Goal: Task Accomplishment & Management: Manage account settings

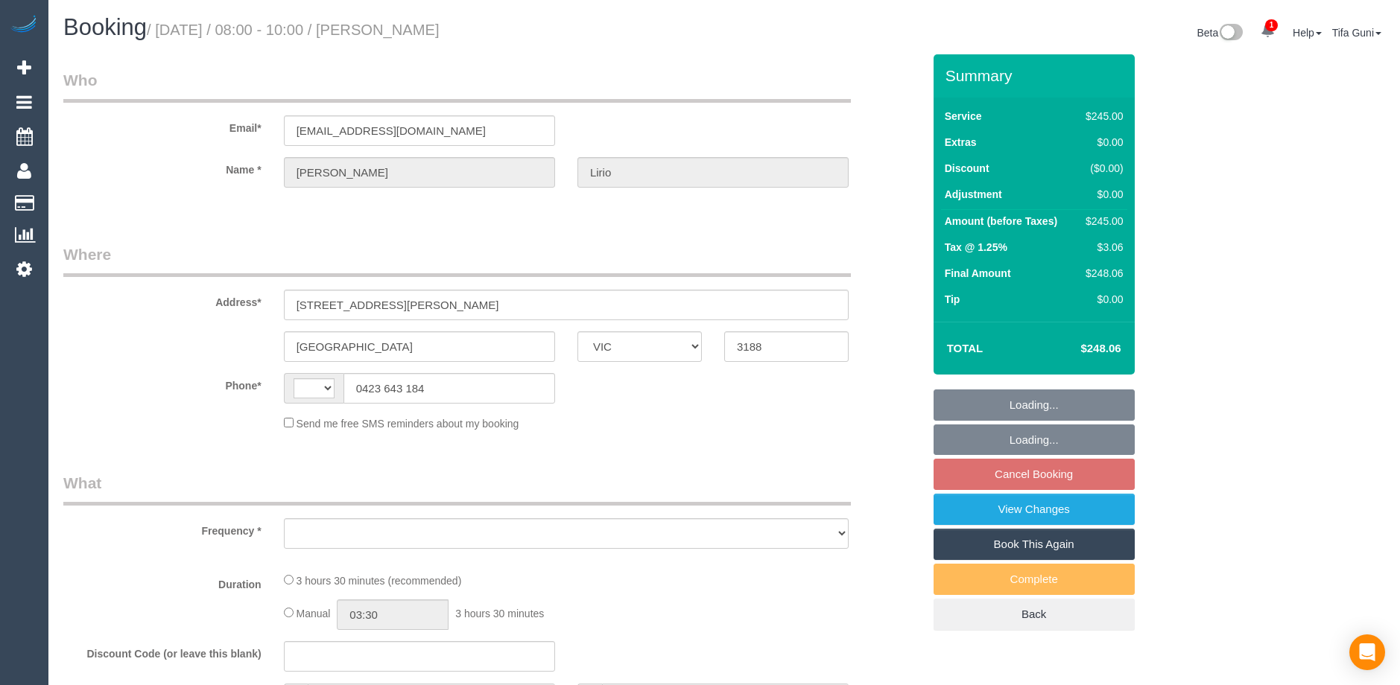
select select "VIC"
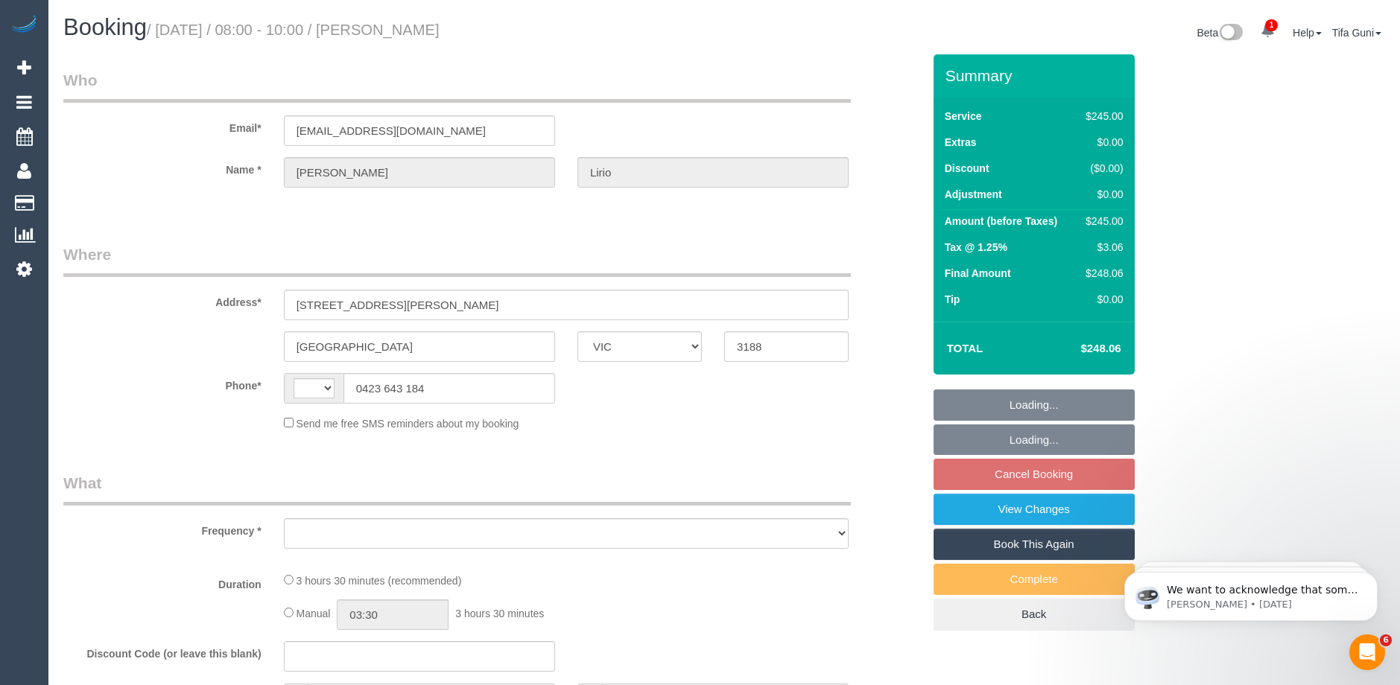
select select "string:AU"
select select "object:531"
select select "string:stripe-pm_1QuidR2GScqysDRVTQCOsLI3"
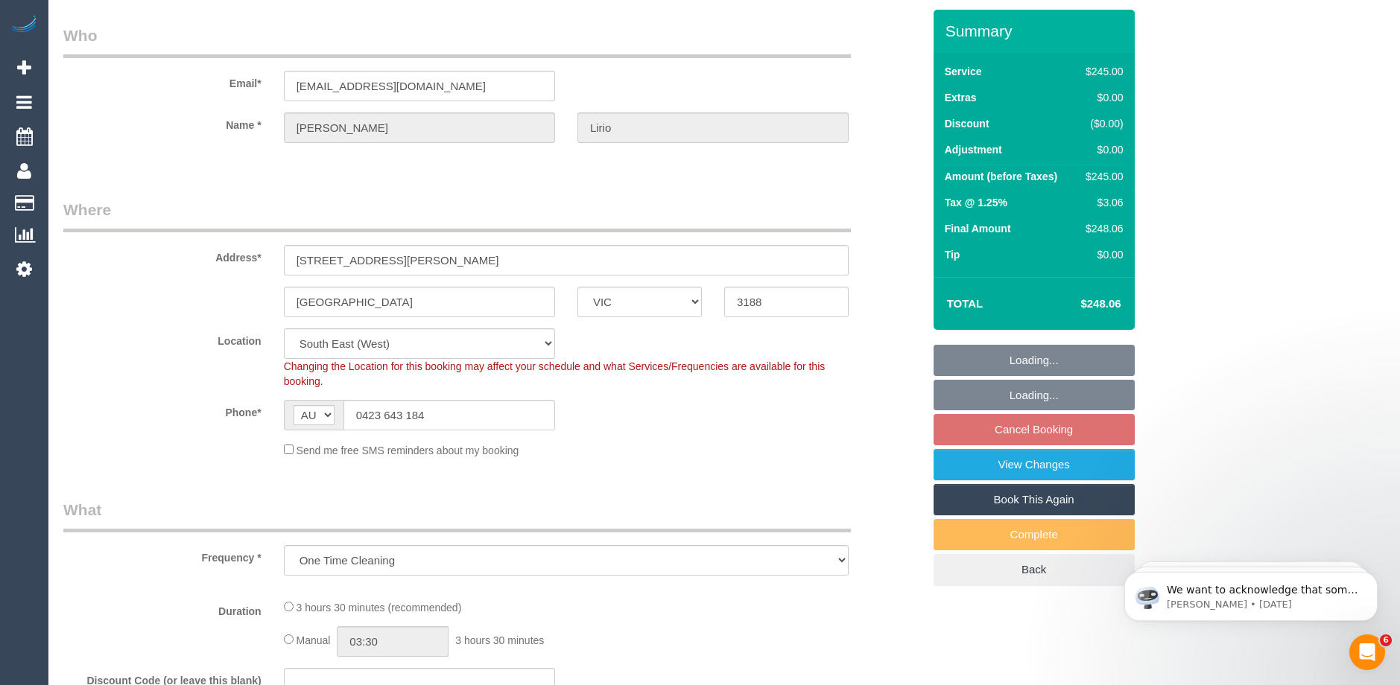
select select "object:1250"
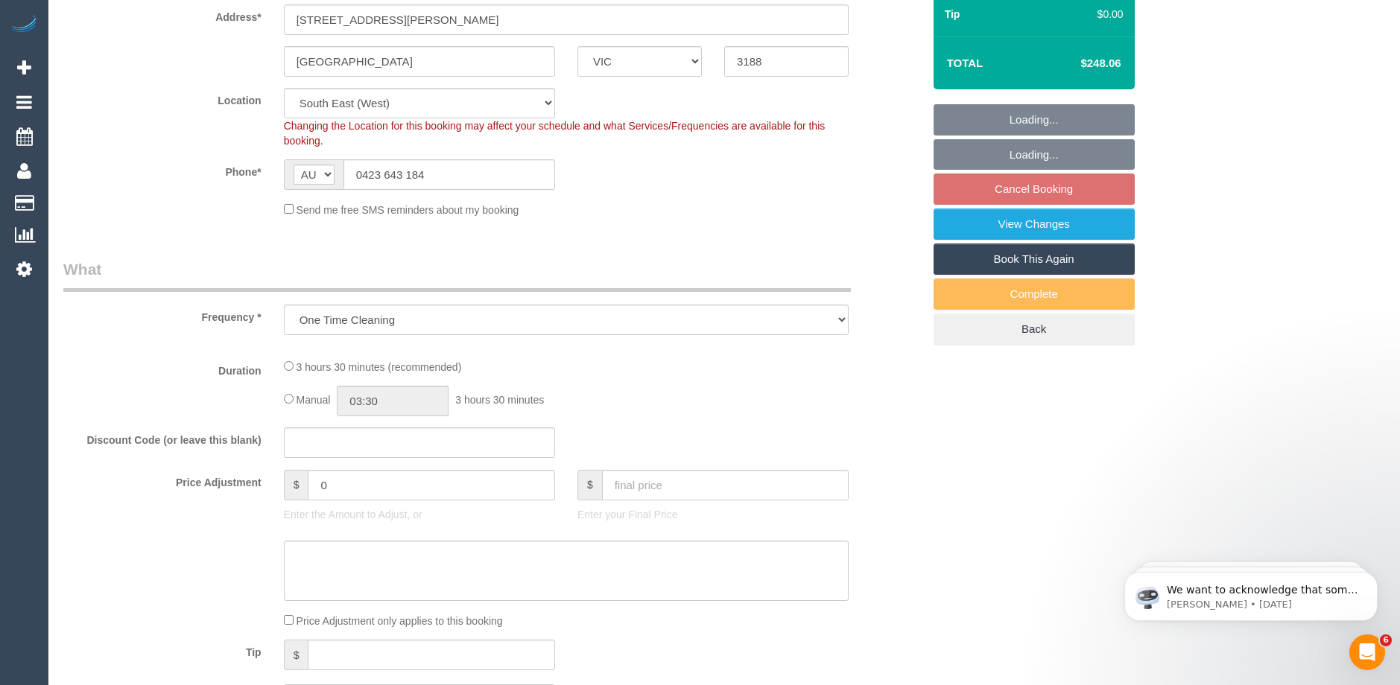
select select "210"
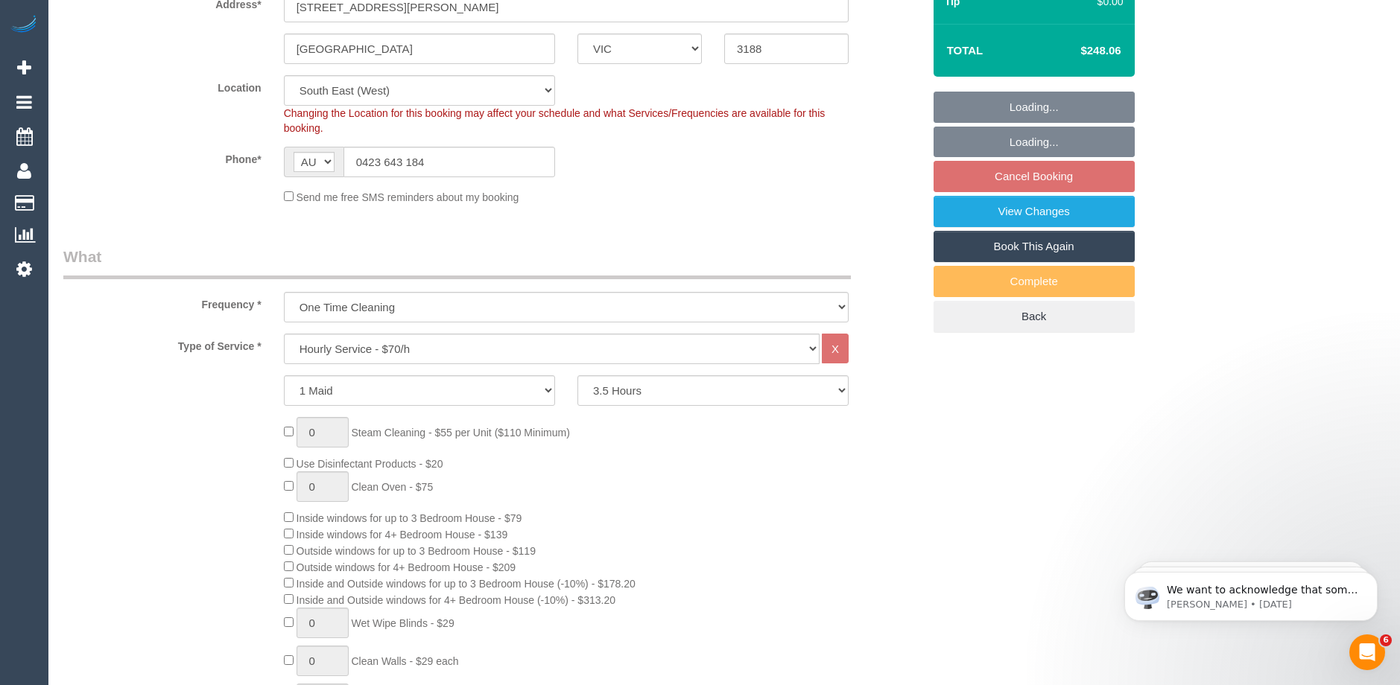
select select "number:28"
select select "number:14"
select select "number:18"
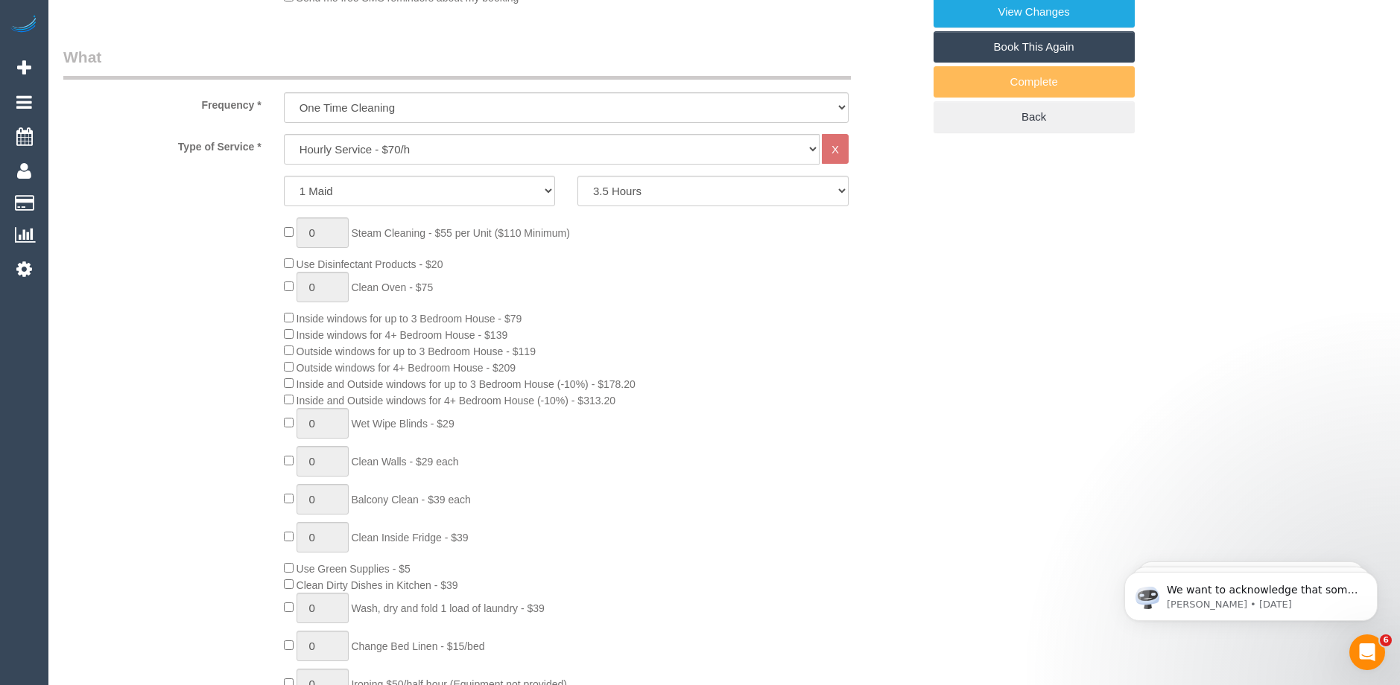
select select "spot2"
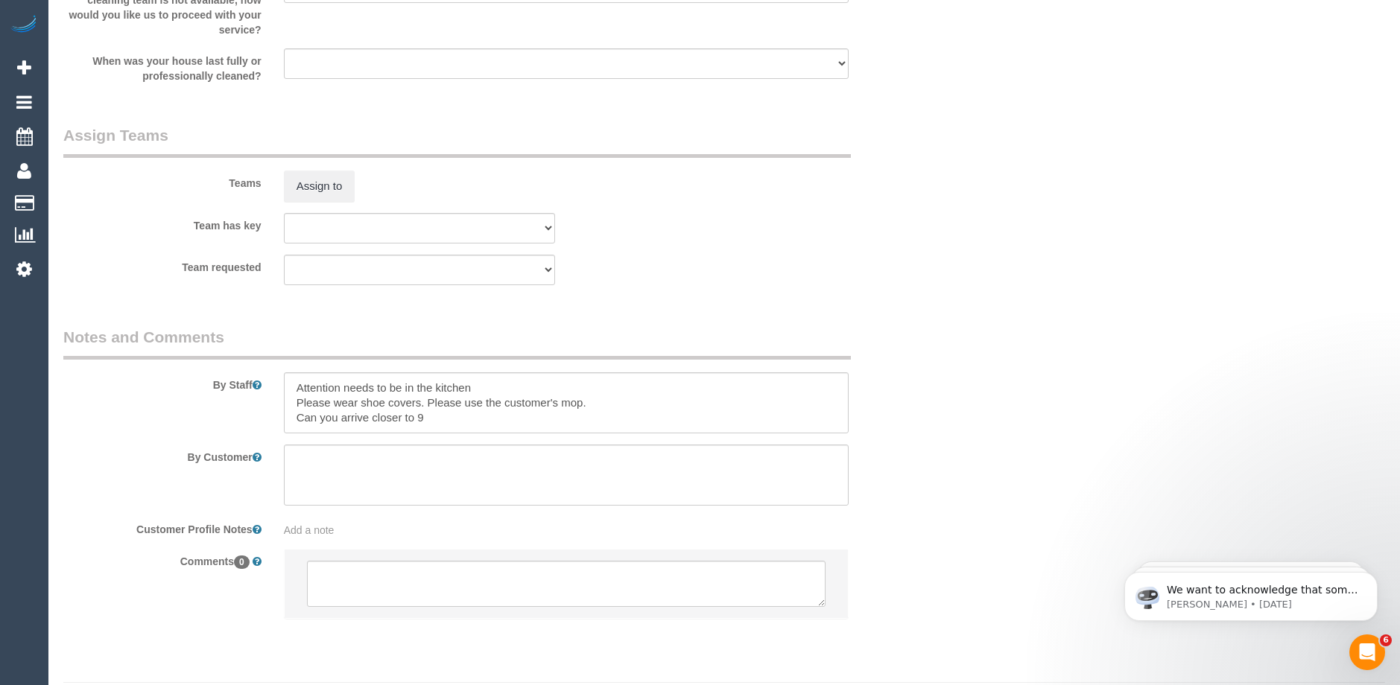
scroll to position [2201, 0]
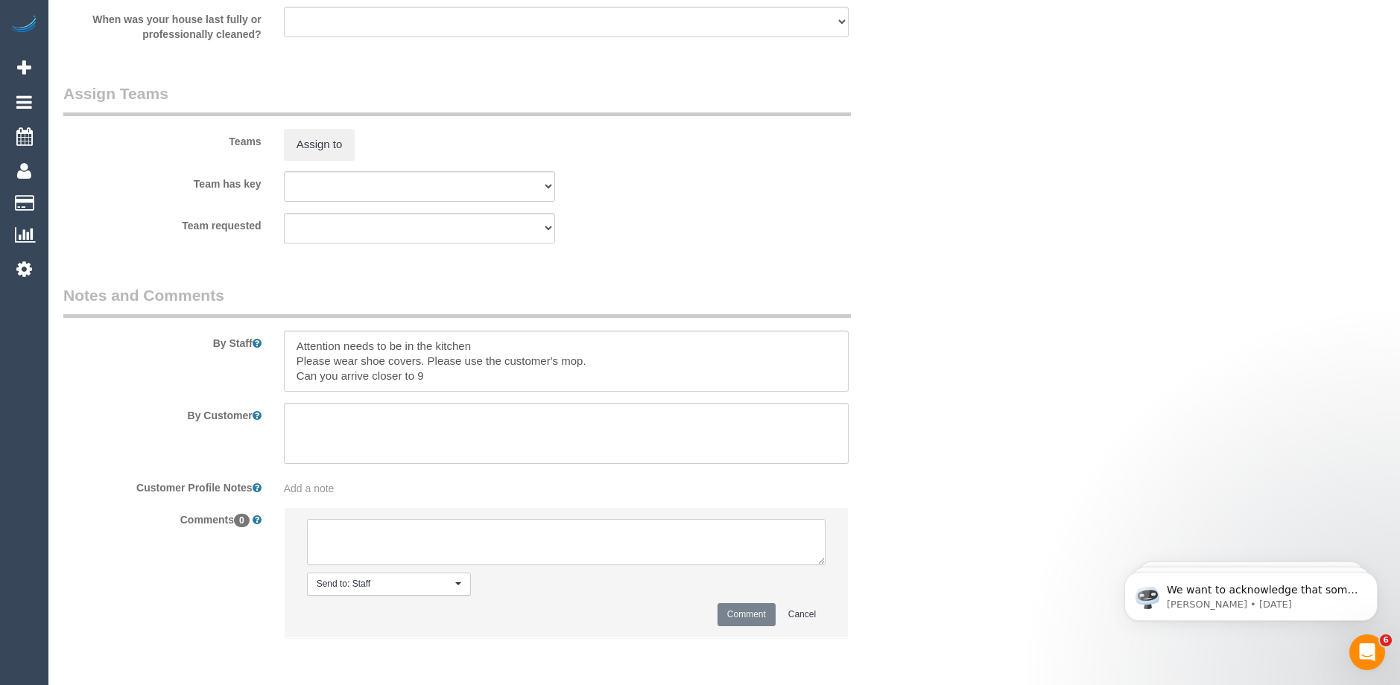
click at [405, 536] on textarea at bounding box center [566, 542] width 518 height 46
type textarea "-"
paste textarea "Flexibility dates: Flexibility times: Notes: knows we need to review Contact vi…"
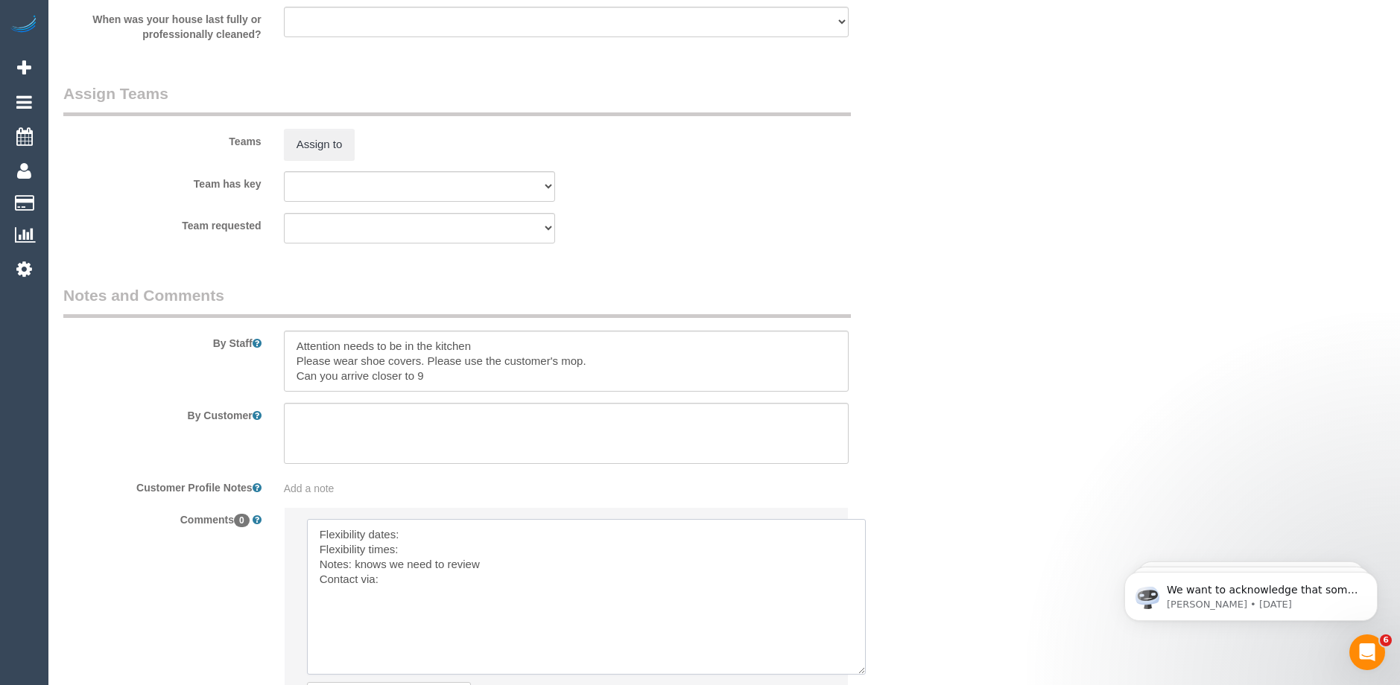
drag, startPoint x: 822, startPoint y: 562, endPoint x: 863, endPoint y: 673, distance: 117.4
click at [863, 673] on textarea at bounding box center [586, 597] width 559 height 156
click at [440, 531] on textarea at bounding box center [586, 597] width 559 height 156
click at [426, 551] on textarea at bounding box center [586, 597] width 559 height 156
drag, startPoint x: 433, startPoint y: 560, endPoint x: 355, endPoint y: 562, distance: 77.5
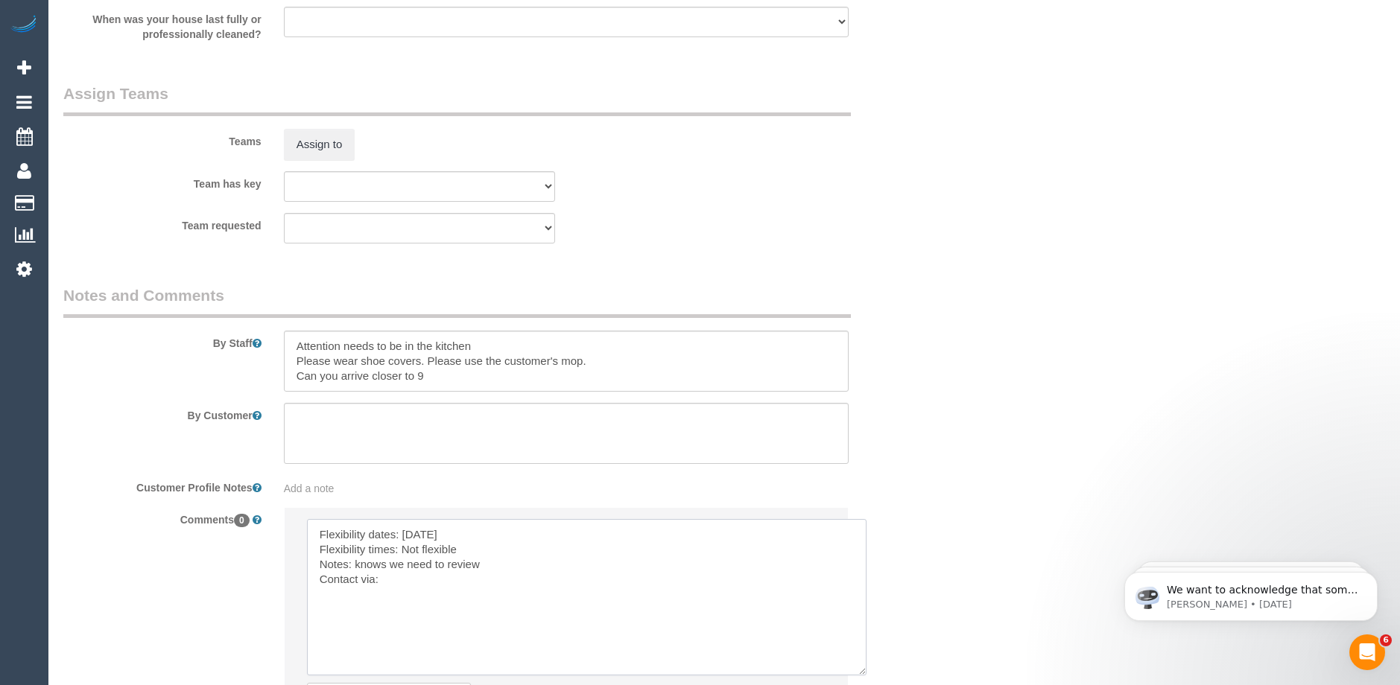
click at [355, 562] on textarea at bounding box center [586, 597] width 559 height 156
click at [410, 579] on textarea at bounding box center [586, 597] width 559 height 156
drag, startPoint x: 545, startPoint y: 564, endPoint x: 518, endPoint y: 533, distance: 40.2
click at [518, 533] on textarea at bounding box center [586, 597] width 559 height 156
click at [542, 564] on textarea at bounding box center [586, 597] width 559 height 156
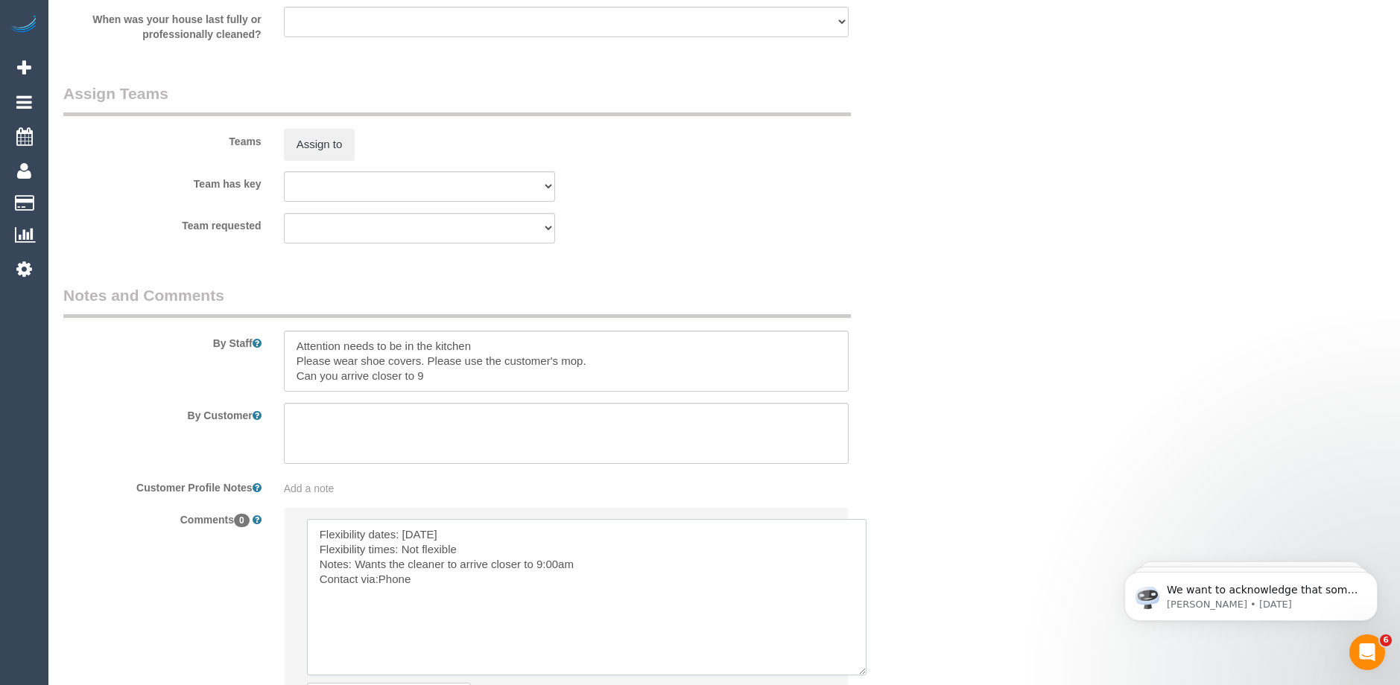
click at [587, 594] on textarea at bounding box center [586, 597] width 559 height 156
drag, startPoint x: 567, startPoint y: 563, endPoint x: 544, endPoint y: 611, distance: 53.0
click at [539, 618] on textarea at bounding box center [586, 597] width 559 height 156
click at [574, 564] on textarea at bounding box center [586, 597] width 559 height 156
click at [562, 564] on textarea at bounding box center [586, 597] width 559 height 156
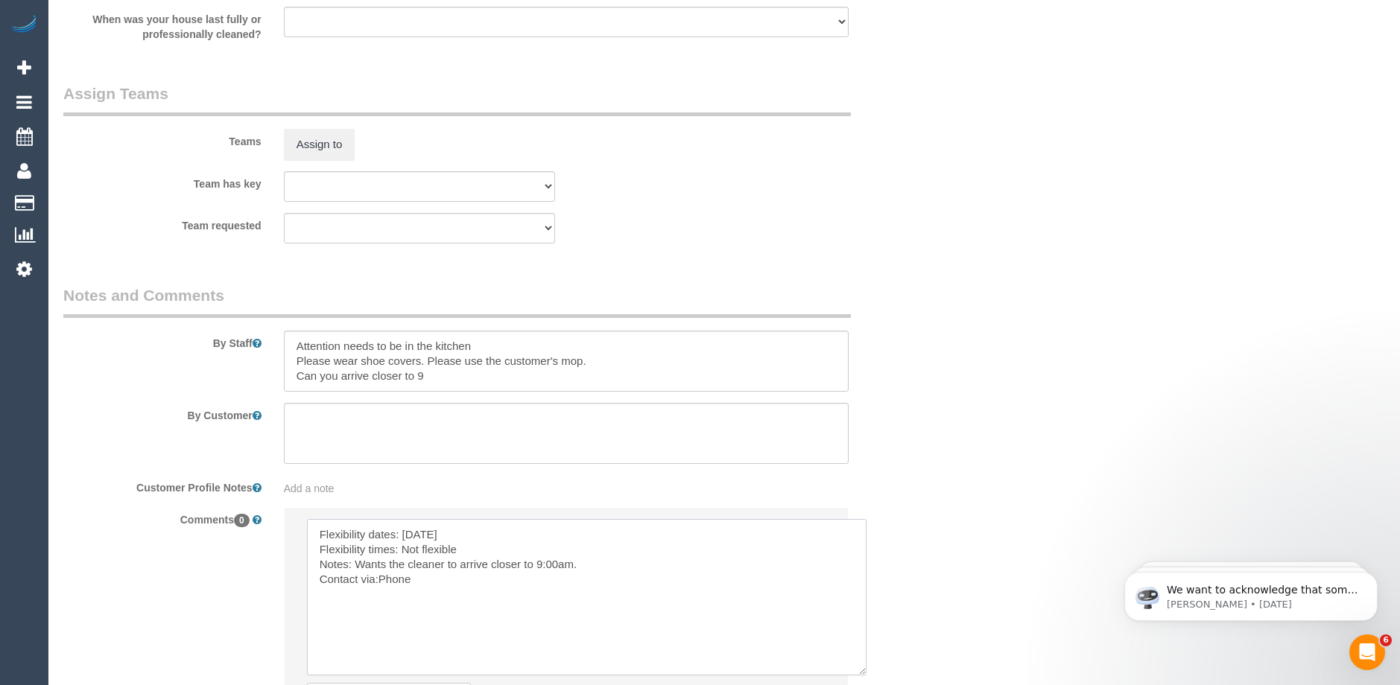
click at [558, 564] on textarea at bounding box center [586, 597] width 559 height 156
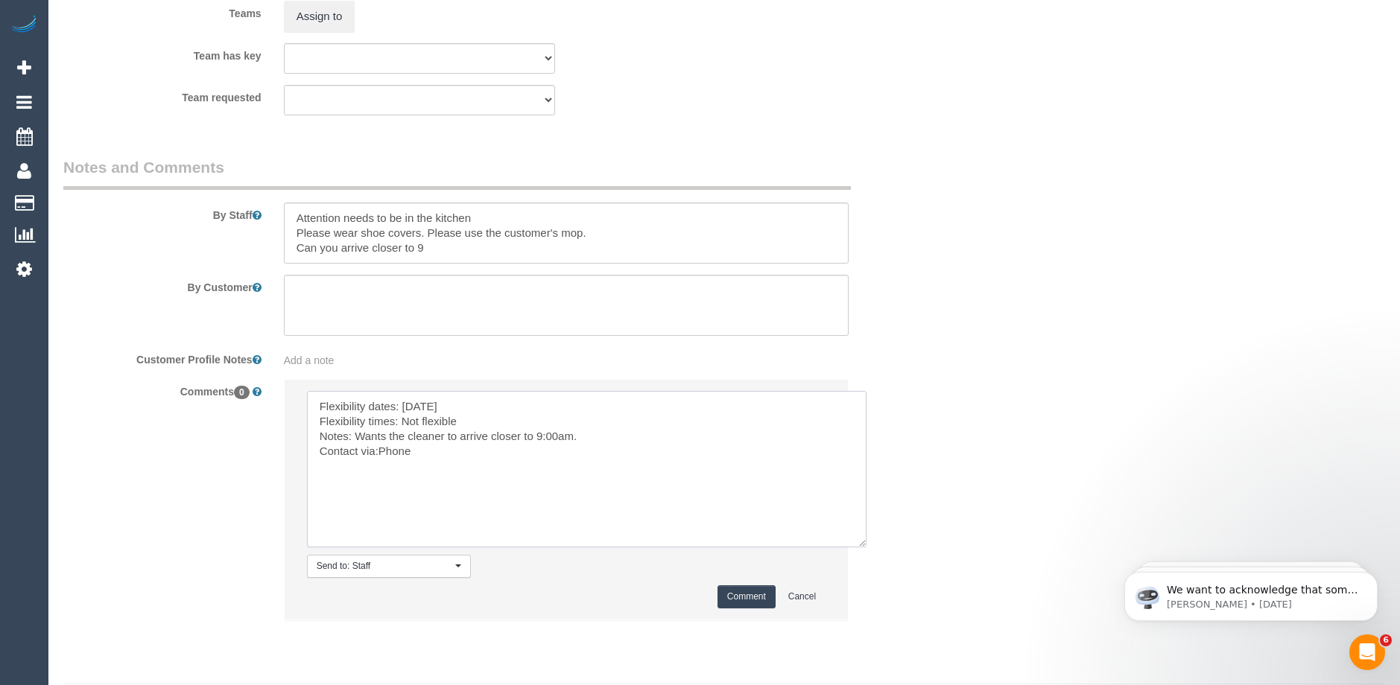
scroll to position [2373, 0]
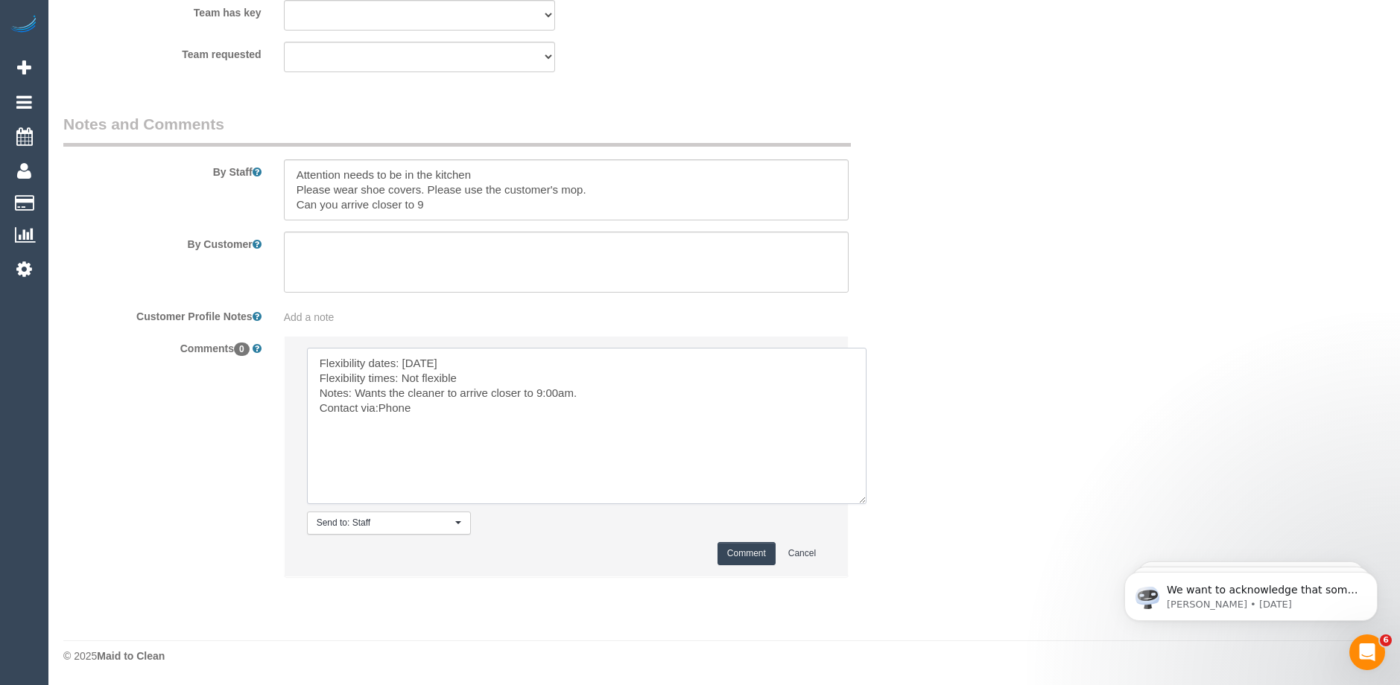
type textarea "Flexibility dates: Monday Flexibility times: Not flexible Notes: Wants the clea…"
click at [746, 548] on button "Comment" at bounding box center [746, 553] width 58 height 23
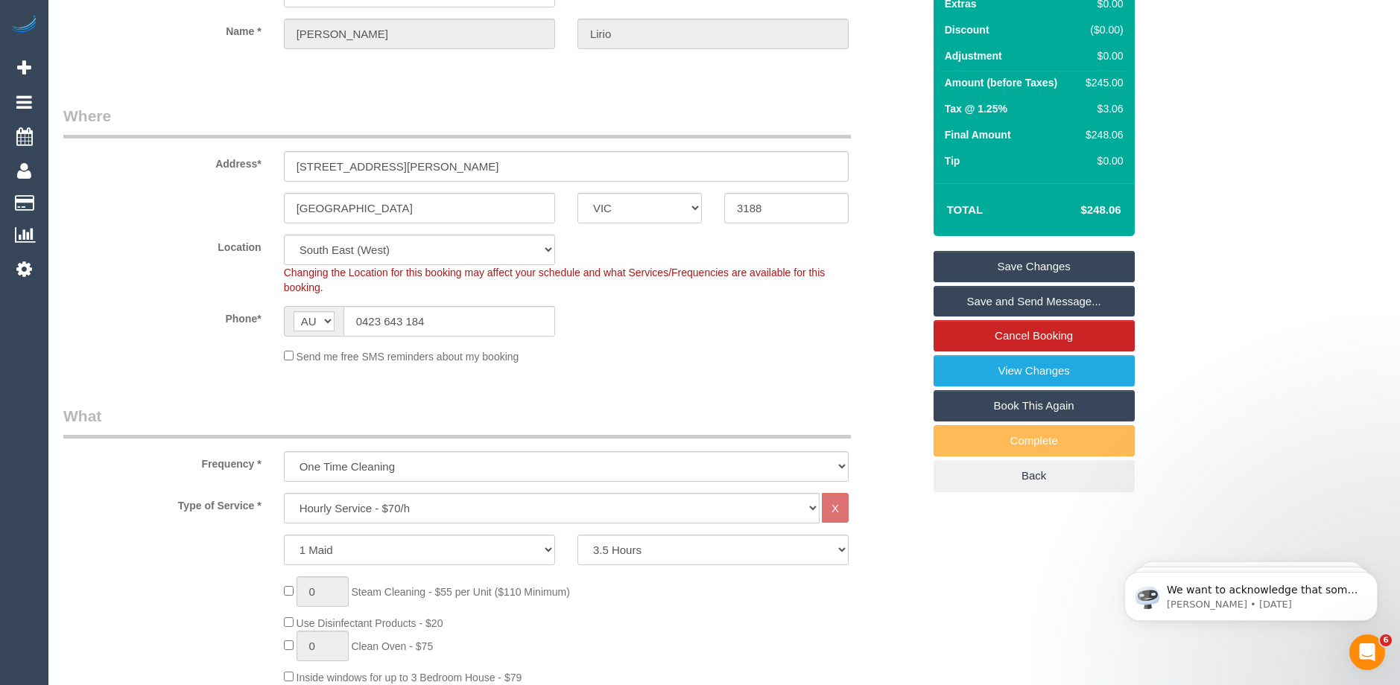
scroll to position [0, 0]
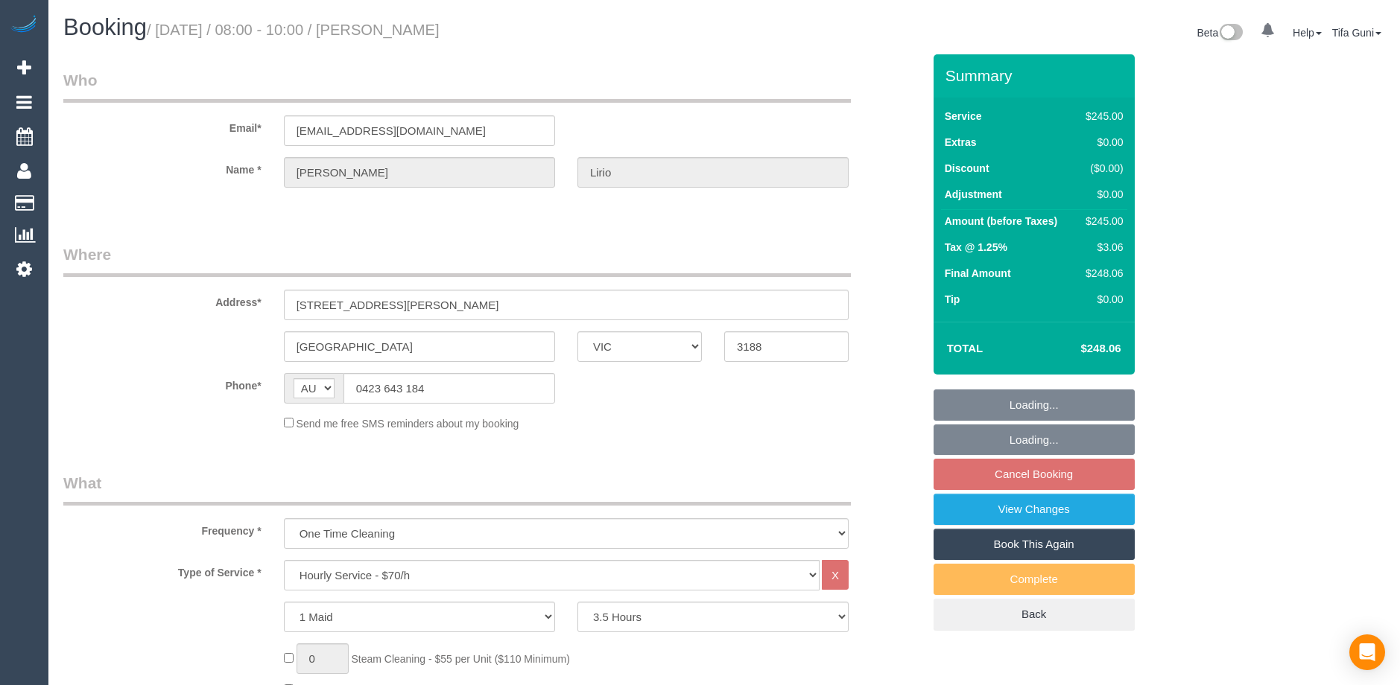
select select "VIC"
select select "210"
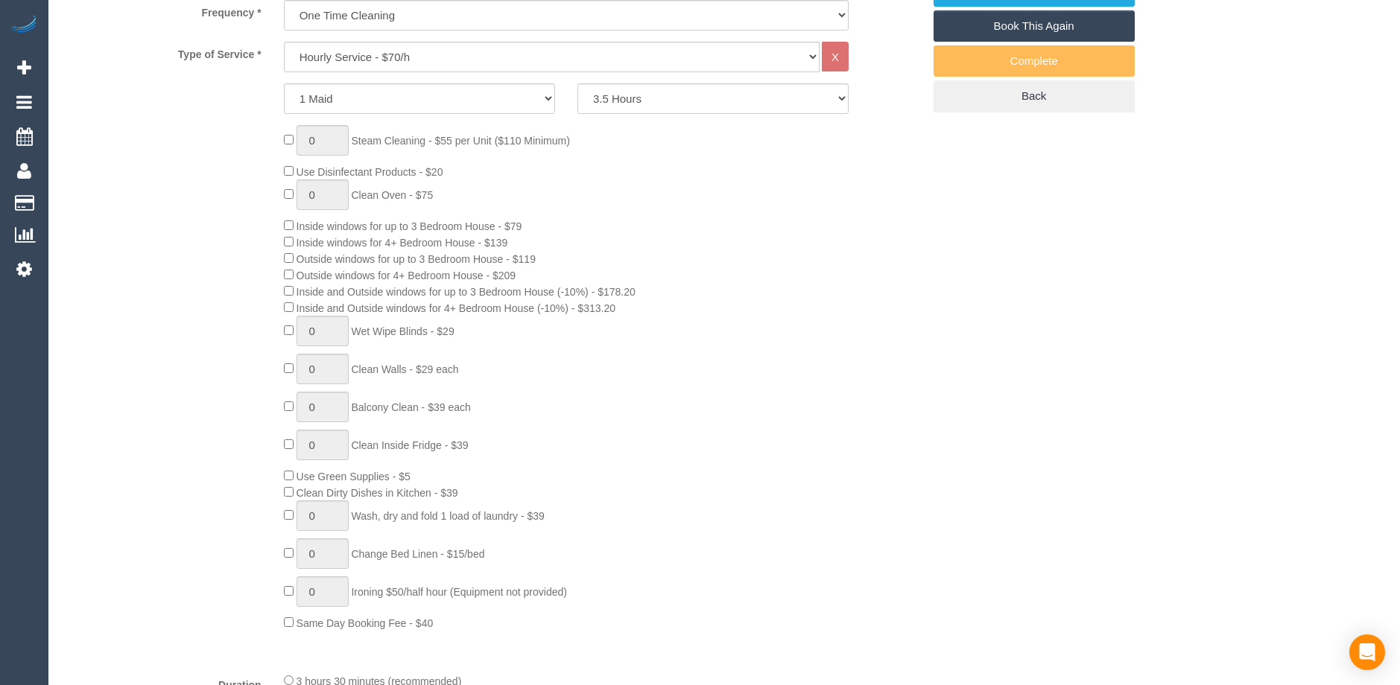
select select "string:stripe-pm_1QuidR2GScqysDRVTQCOsLI3"
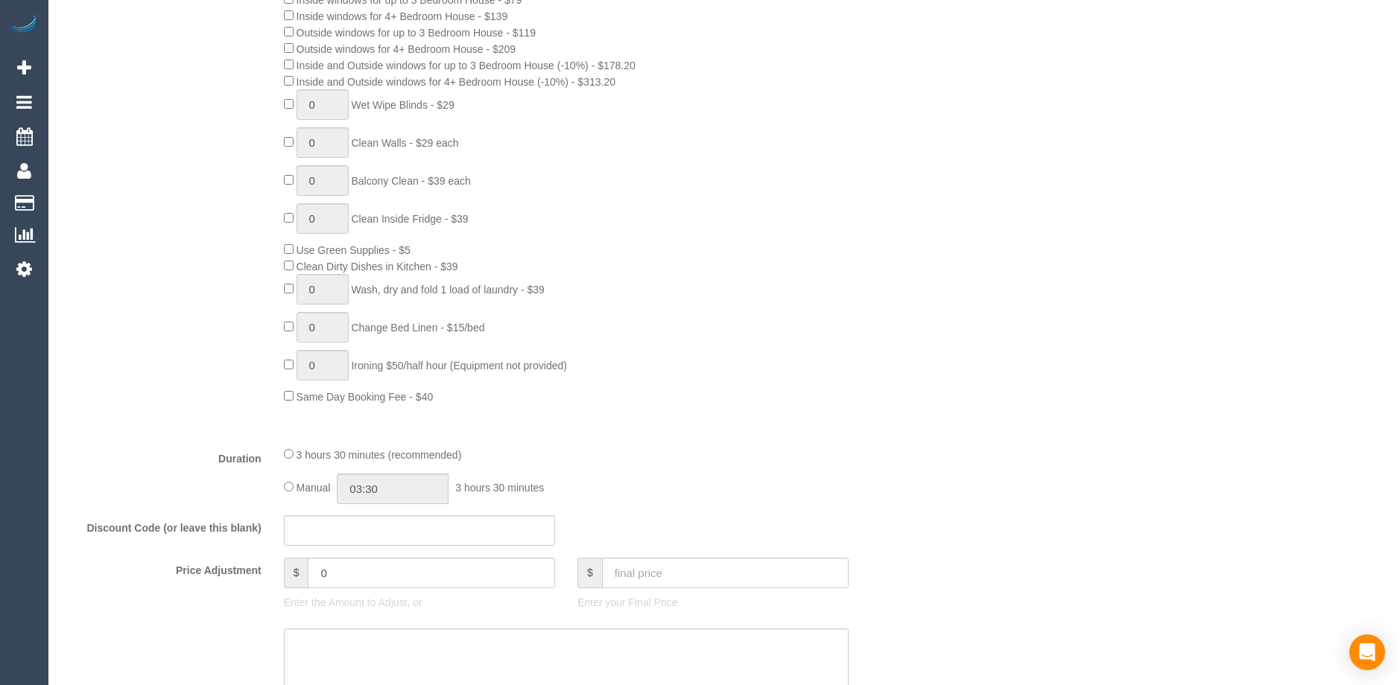
select select "number:28"
select select "number:14"
select select "number:18"
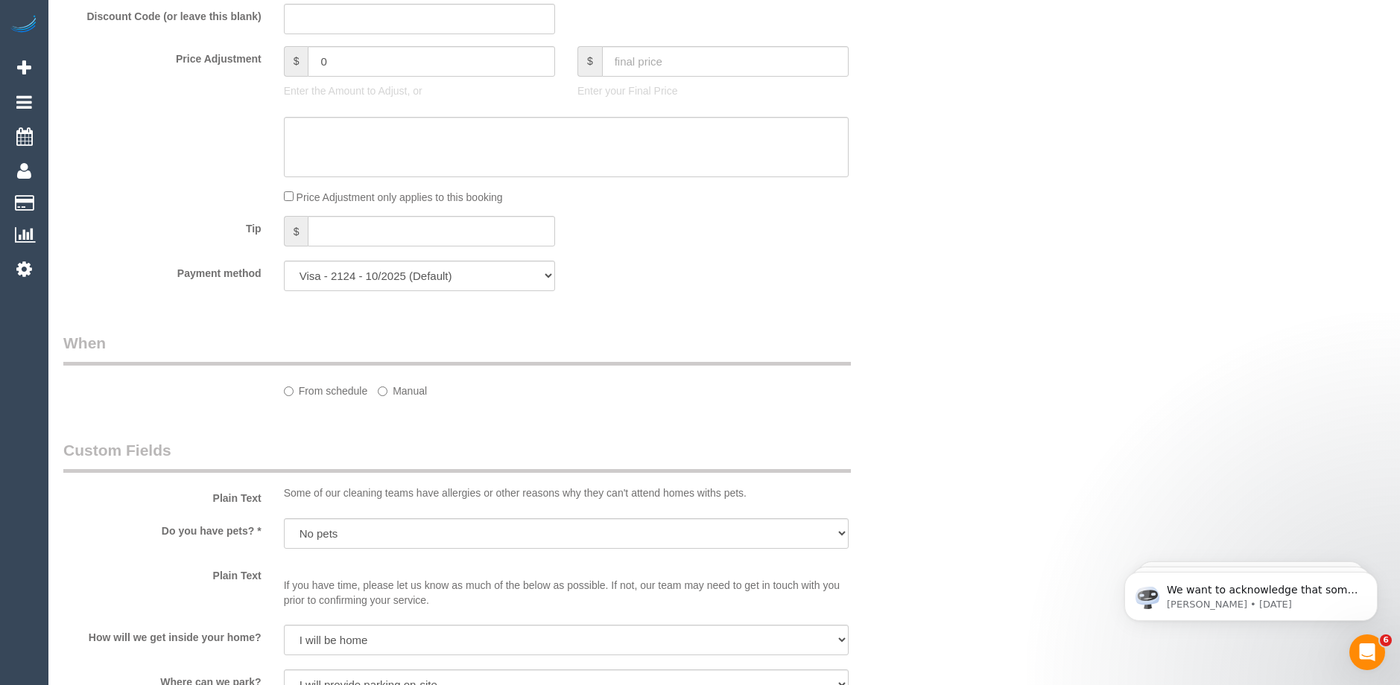
select select "object:881"
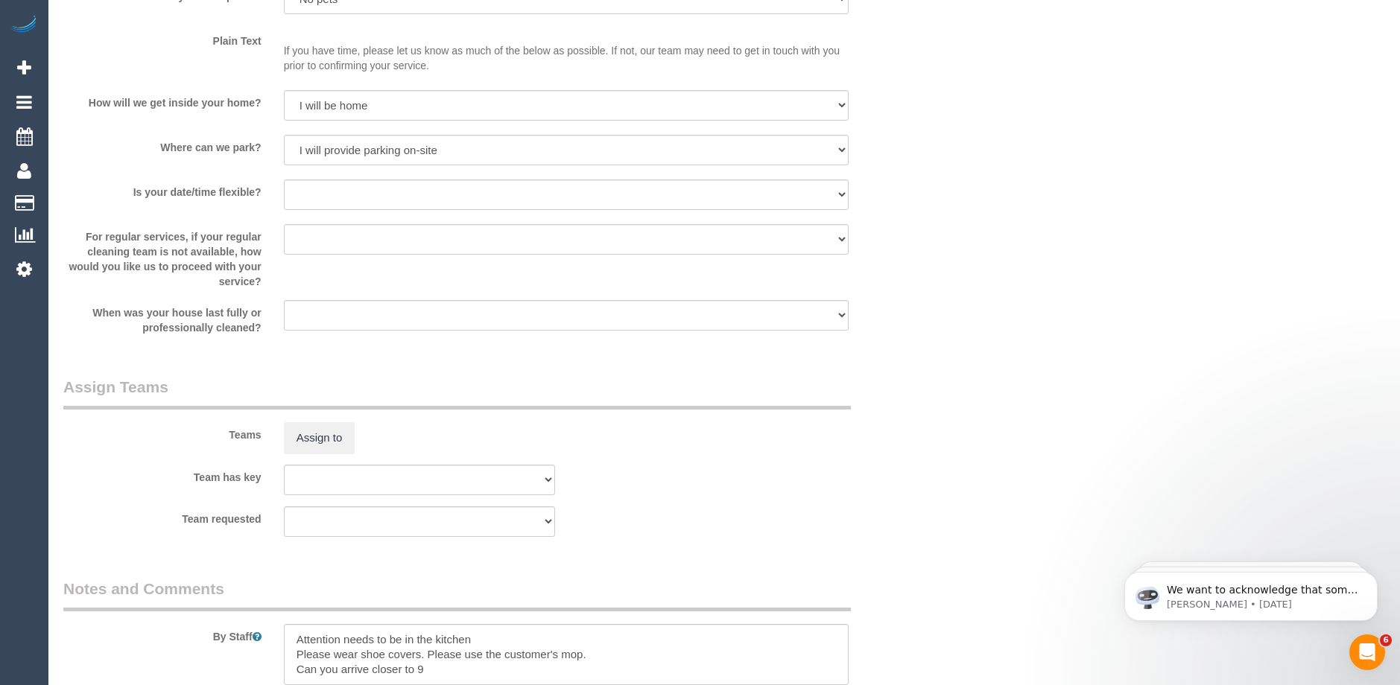
select select "spot2"
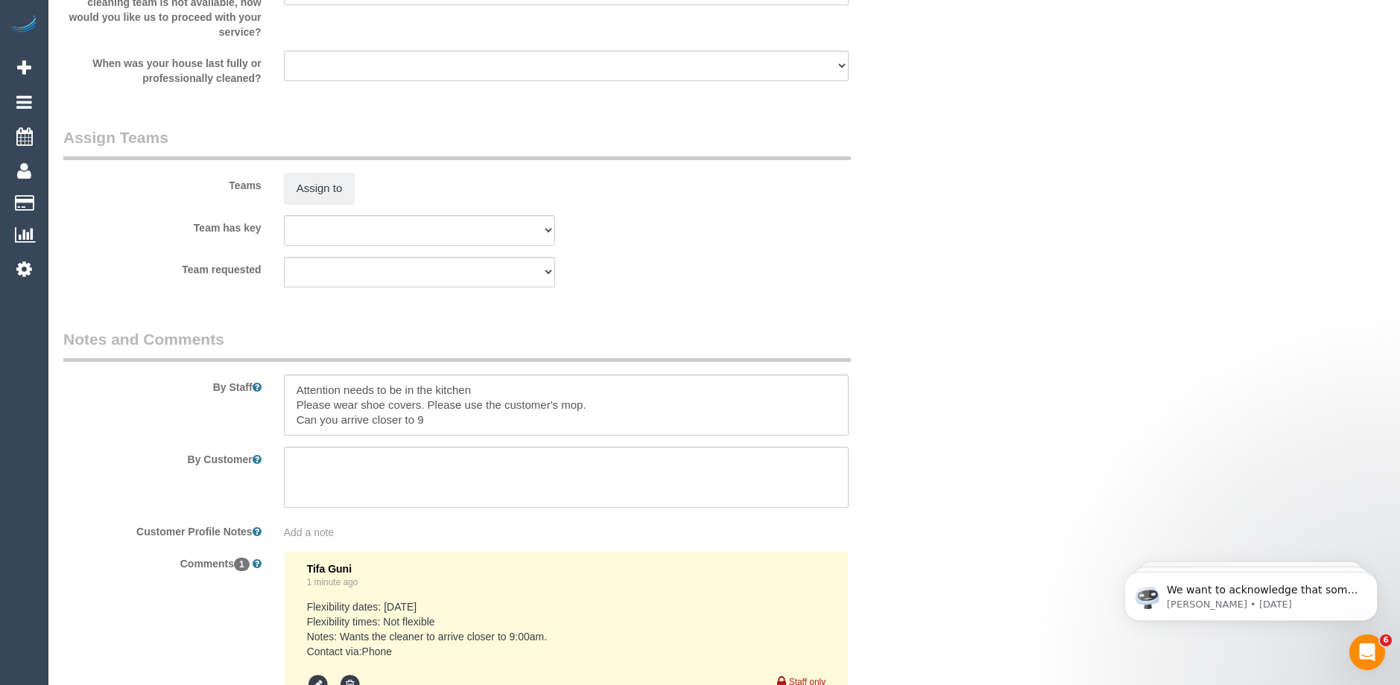
scroll to position [2358, 0]
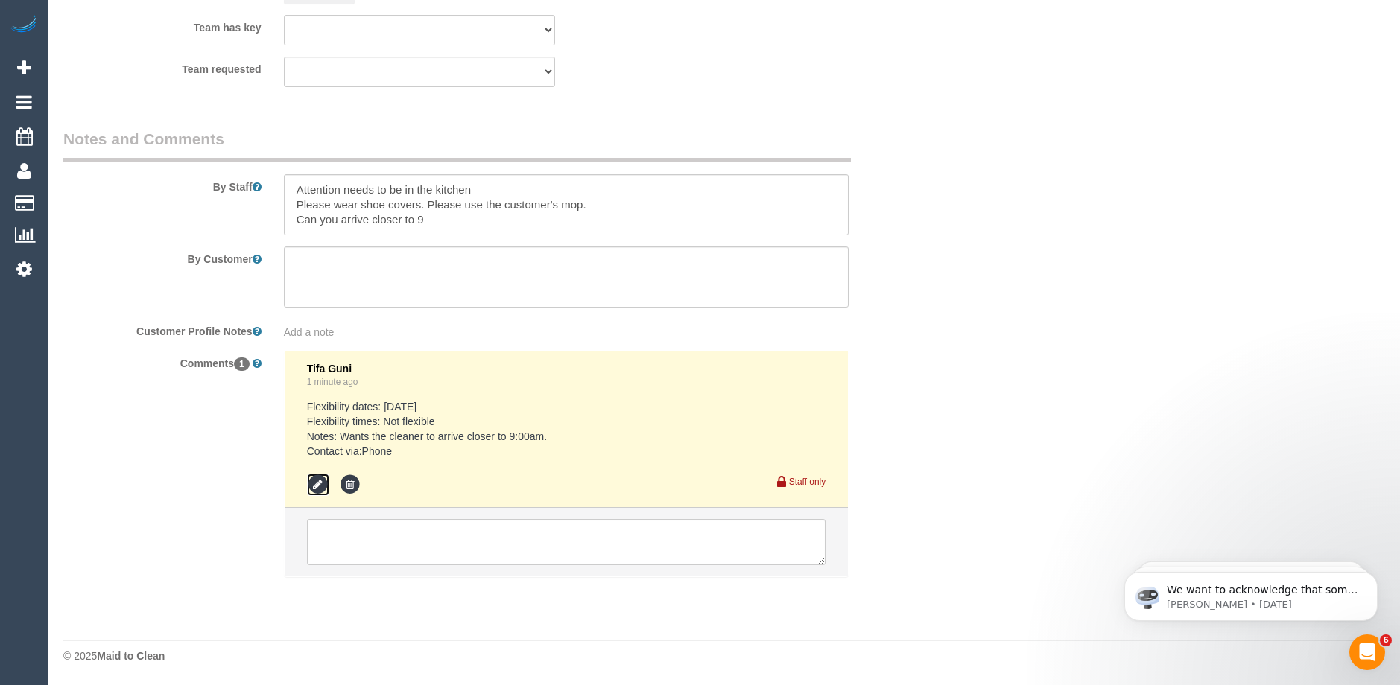
click at [323, 478] on icon at bounding box center [318, 485] width 22 height 22
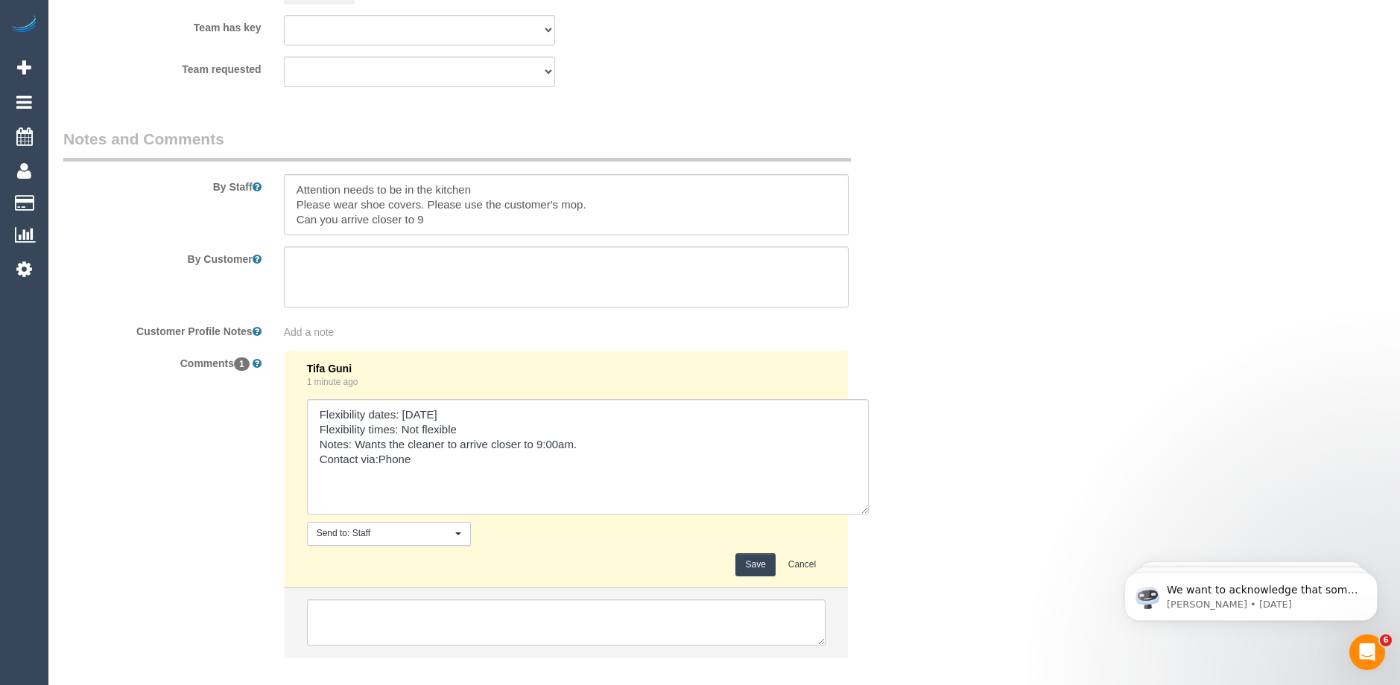
drag, startPoint x: 819, startPoint y: 444, endPoint x: 873, endPoint y: 537, distance: 107.8
click at [869, 515] on textarea at bounding box center [588, 456] width 562 height 115
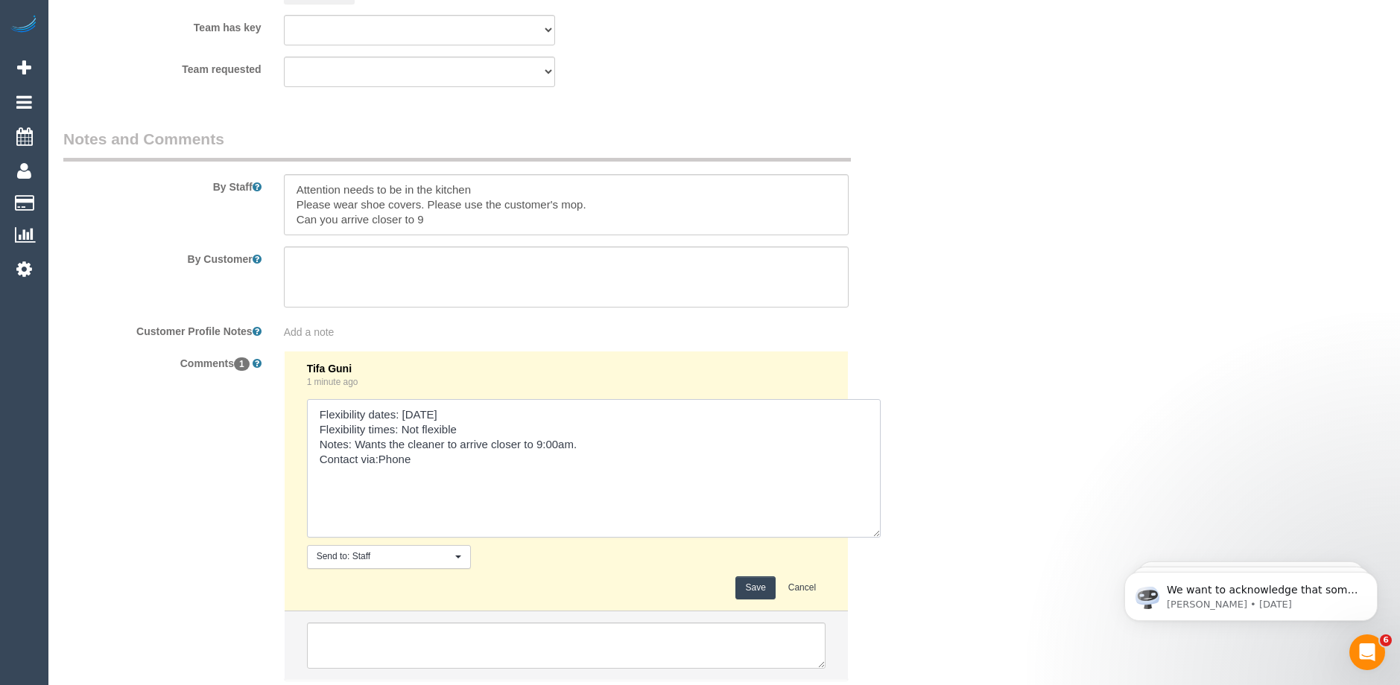
click at [581, 441] on textarea at bounding box center [594, 468] width 574 height 139
paste textarea "(2) Megan Kaewpinich"
click at [377, 457] on textarea at bounding box center [594, 468] width 574 height 139
click at [492, 460] on textarea at bounding box center [594, 468] width 574 height 139
type textarea "Flexibility dates: Monday Flexibility times: Not flexible Notes: Wants the clea…"
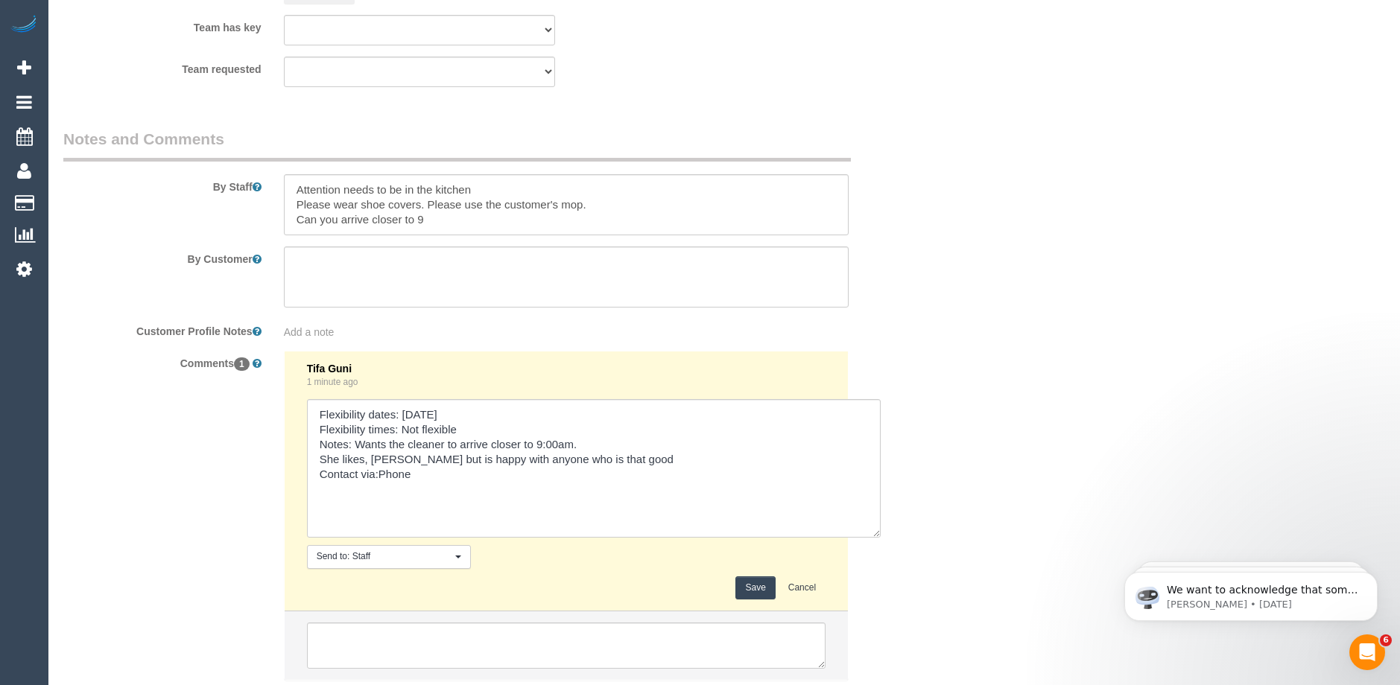
click at [755, 586] on button "Save" at bounding box center [754, 588] width 39 height 23
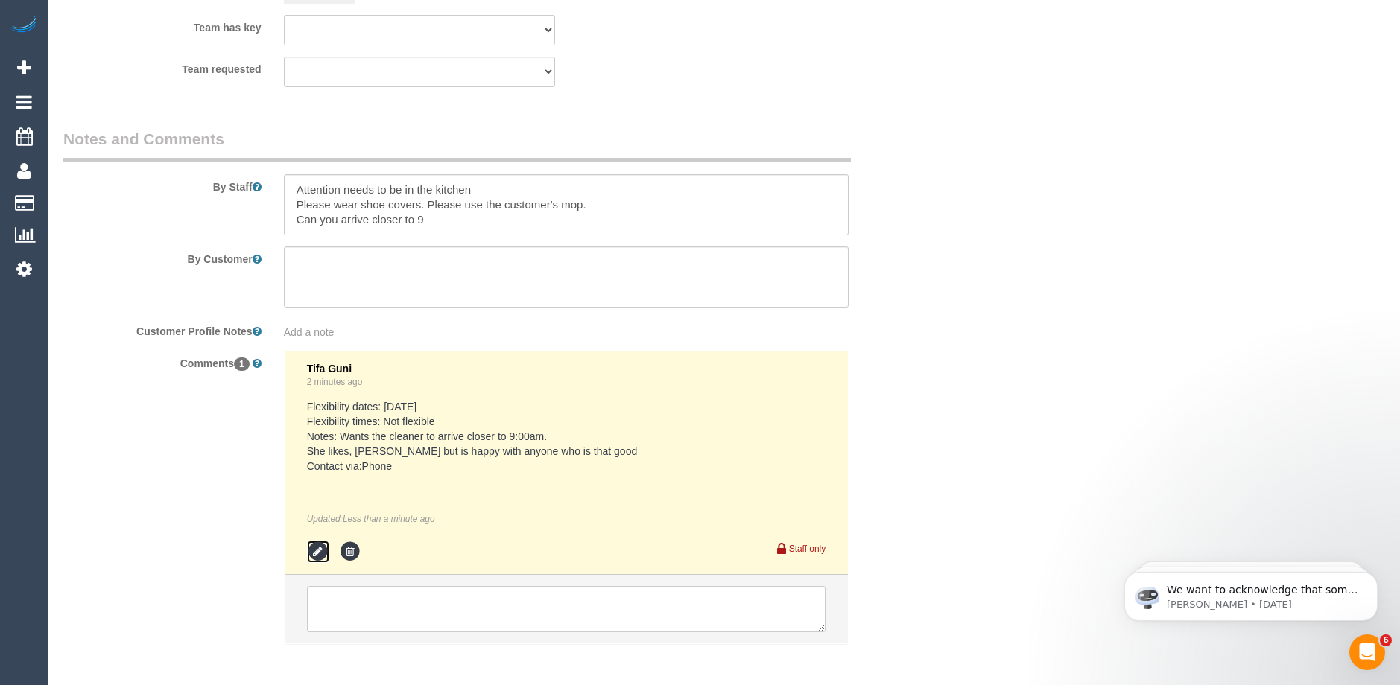
click at [326, 551] on icon at bounding box center [318, 552] width 22 height 22
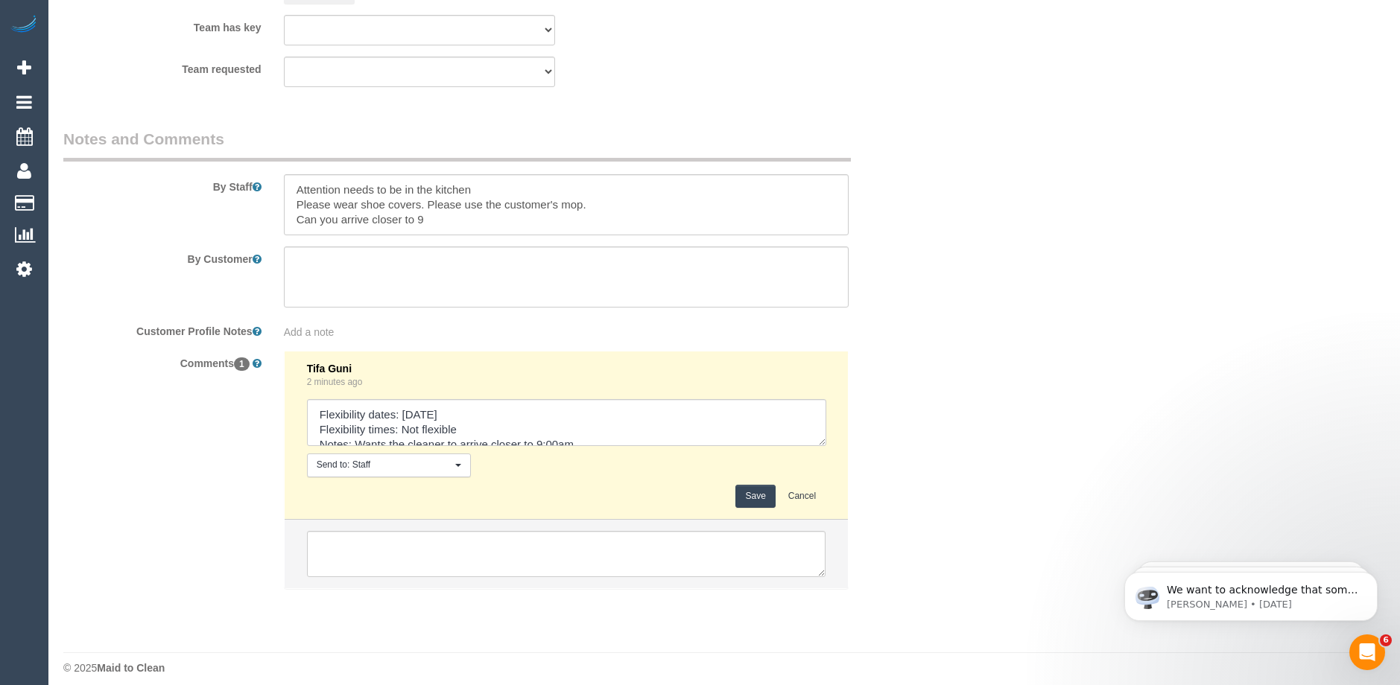
drag, startPoint x: 823, startPoint y: 441, endPoint x: 848, endPoint y: 482, distance: 47.8
click at [826, 446] on textarea at bounding box center [566, 422] width 519 height 47
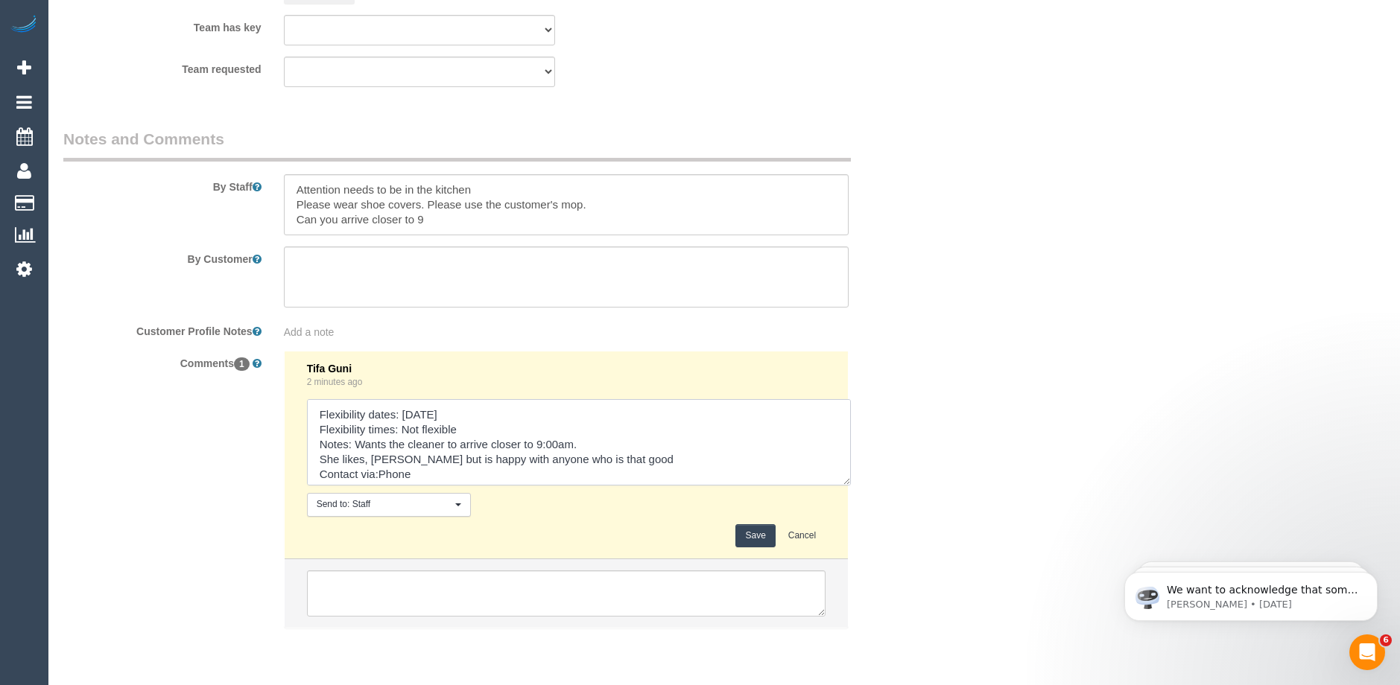
click at [685, 457] on textarea at bounding box center [579, 442] width 544 height 86
type textarea "Flexibility dates: Monday Flexibility times: Not flexible Notes: Wants the clea…"
click at [763, 539] on button "Save" at bounding box center [754, 535] width 39 height 23
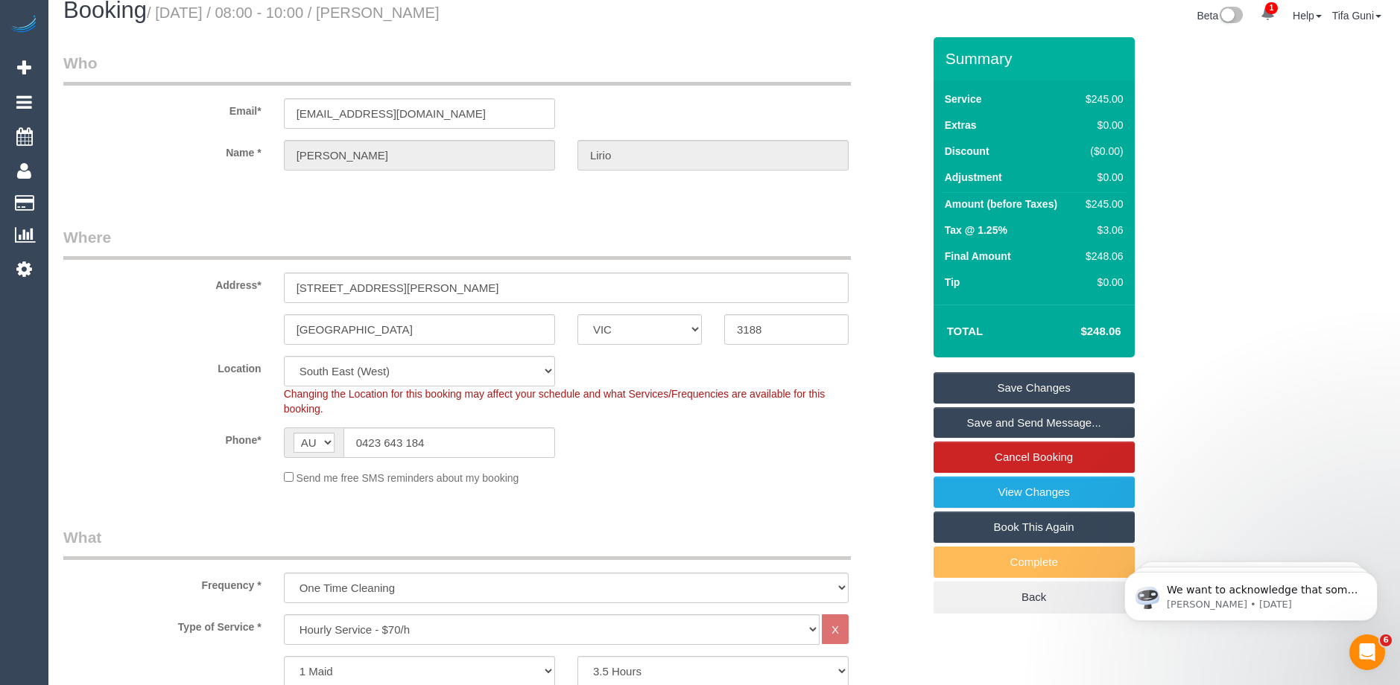
scroll to position [0, 0]
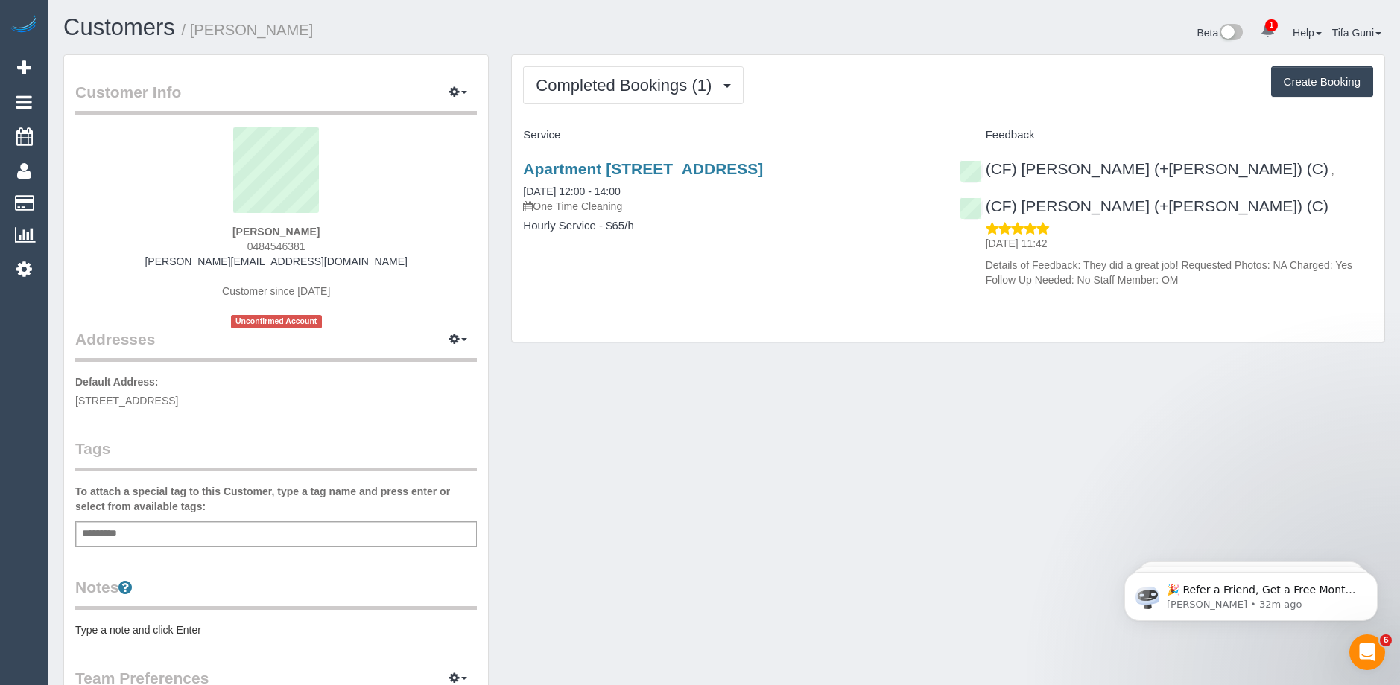
click at [1288, 86] on button "Create Booking" at bounding box center [1322, 81] width 102 height 31
select select "VIC"
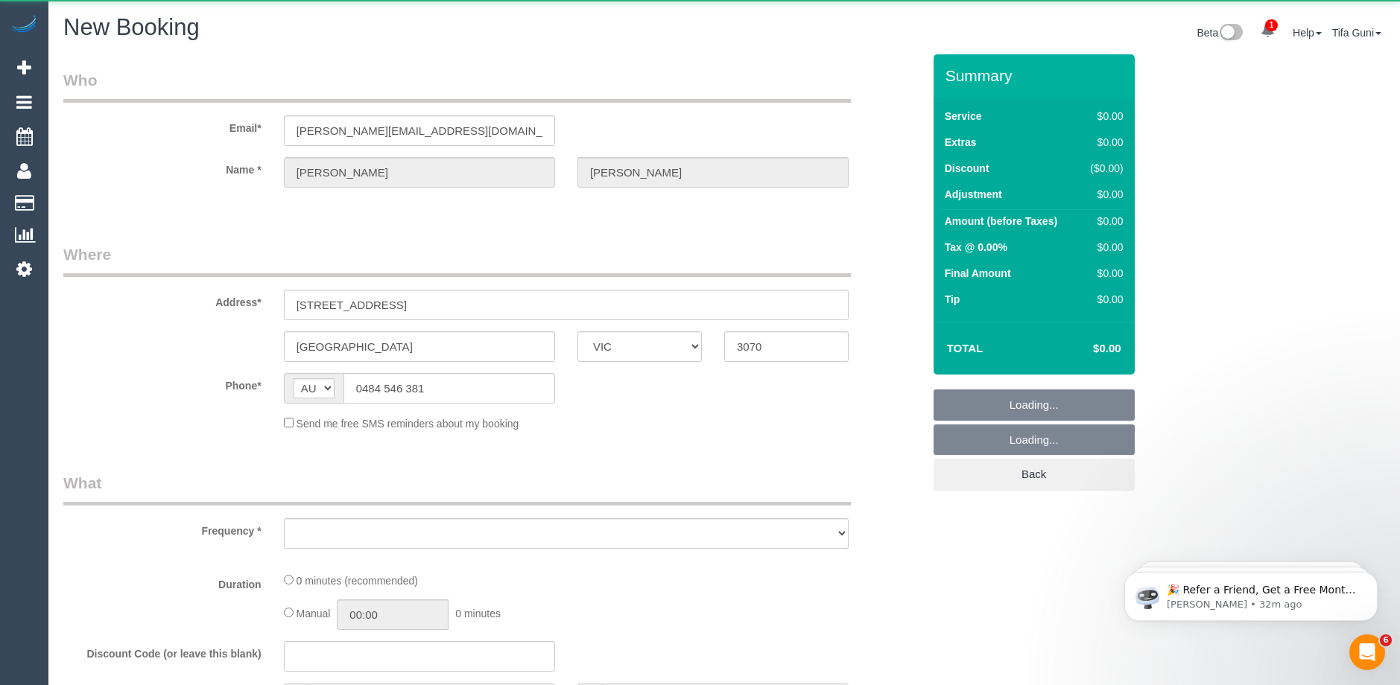
select select "object:9444"
select select "string:stripe-pm_1P8CXy2GScqysDRV2Et8sDEO"
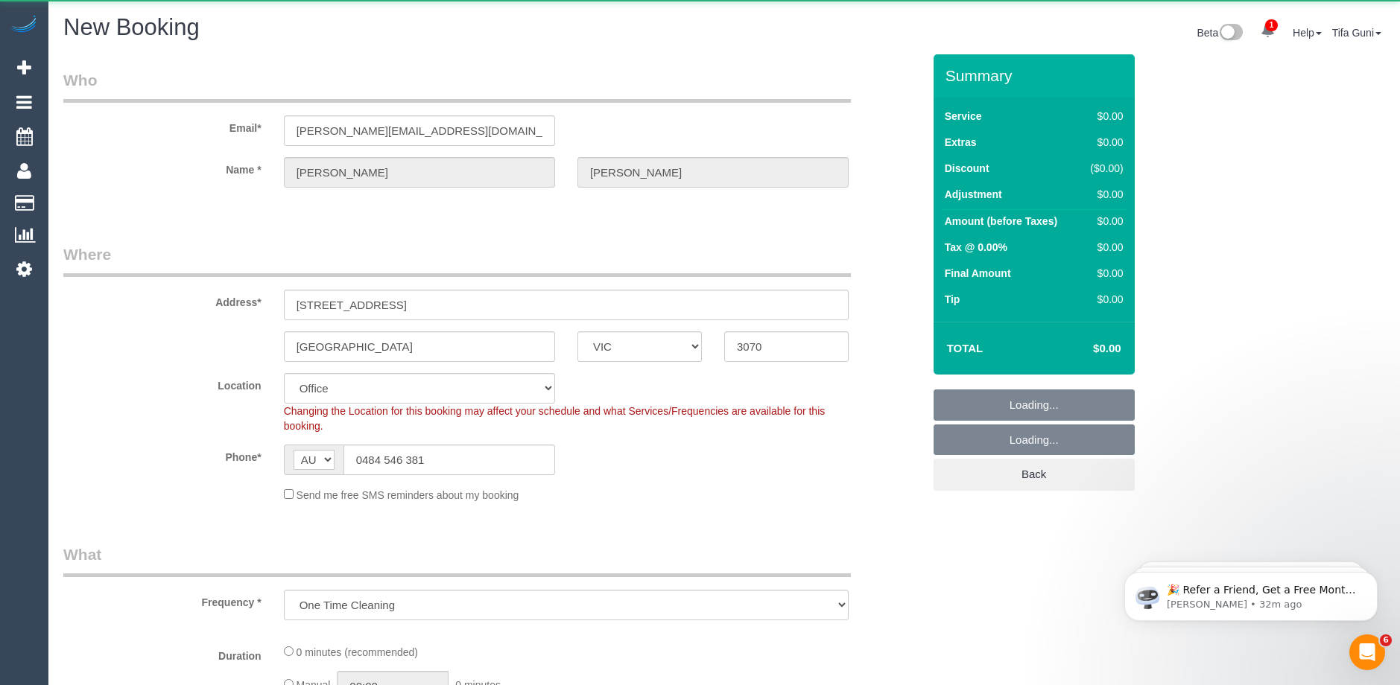
select select "object:9627"
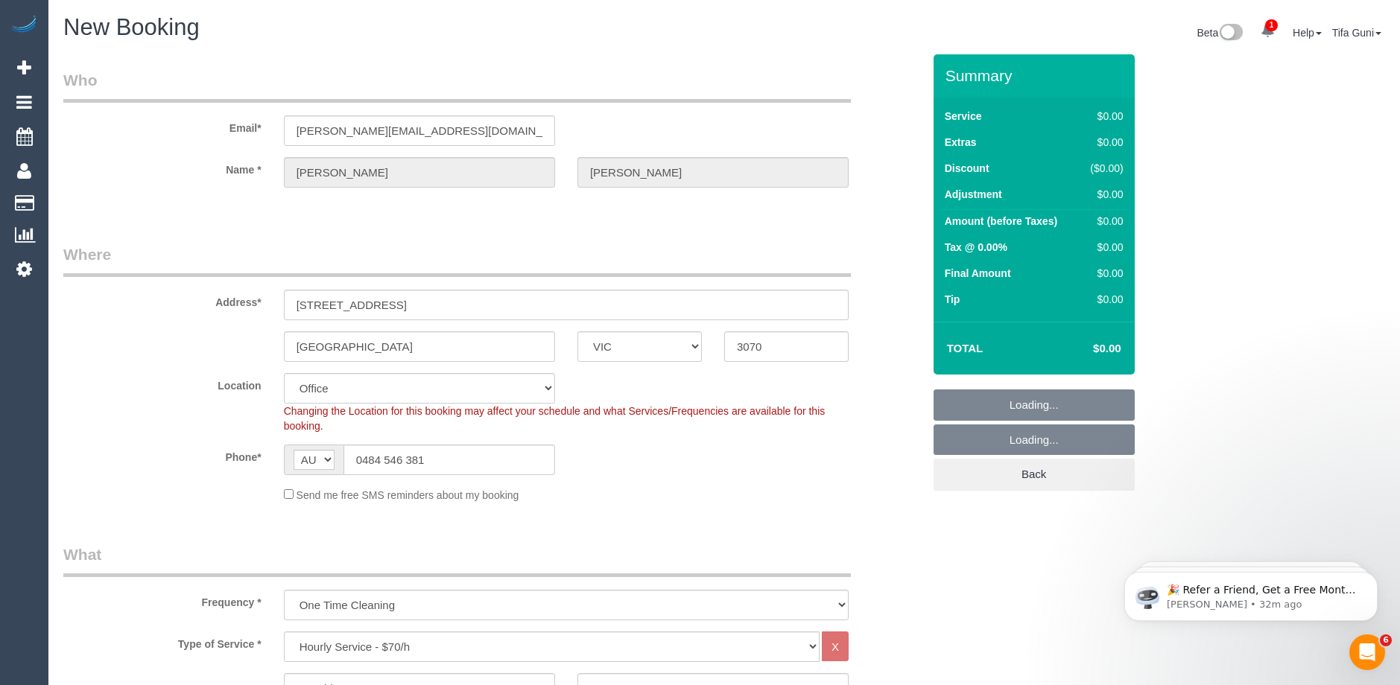
select select "47"
select select "object:10903"
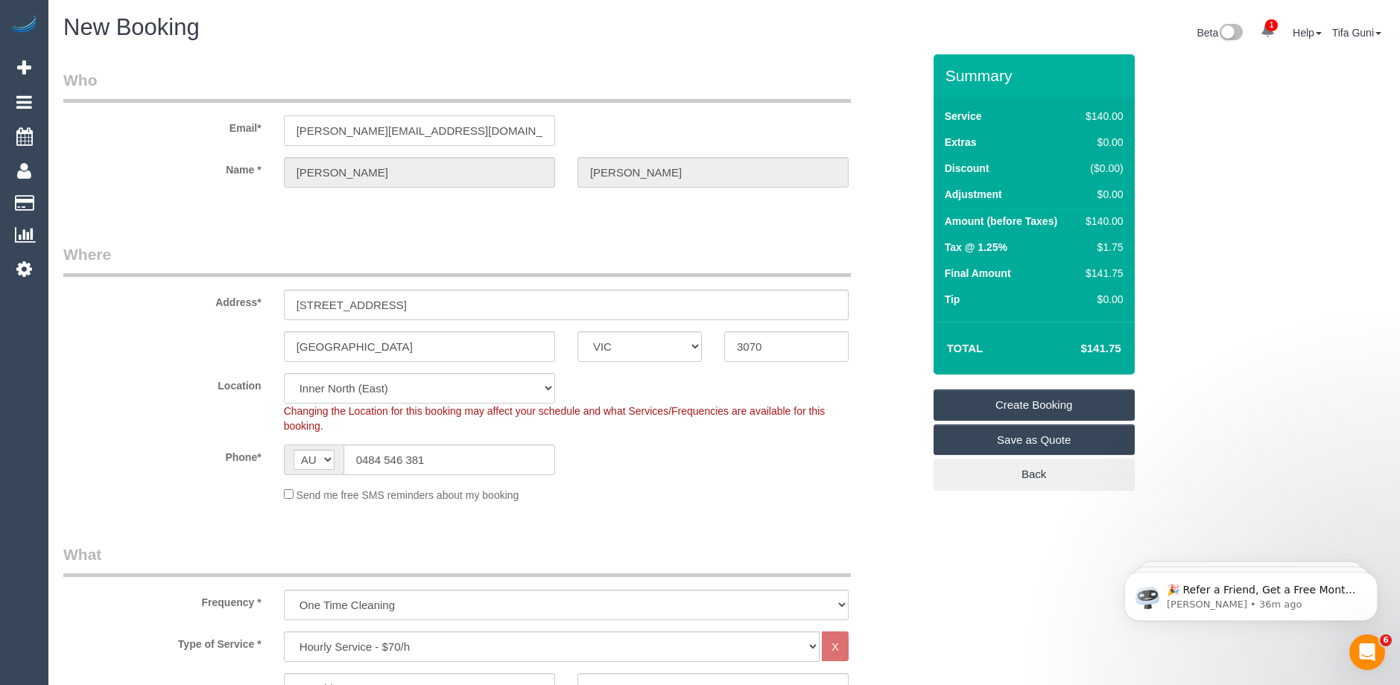
drag, startPoint x: 468, startPoint y: 131, endPoint x: 257, endPoint y: 135, distance: 210.8
click at [257, 135] on div "Email* danielle@sterlingrealty.com.au" at bounding box center [492, 107] width 881 height 77
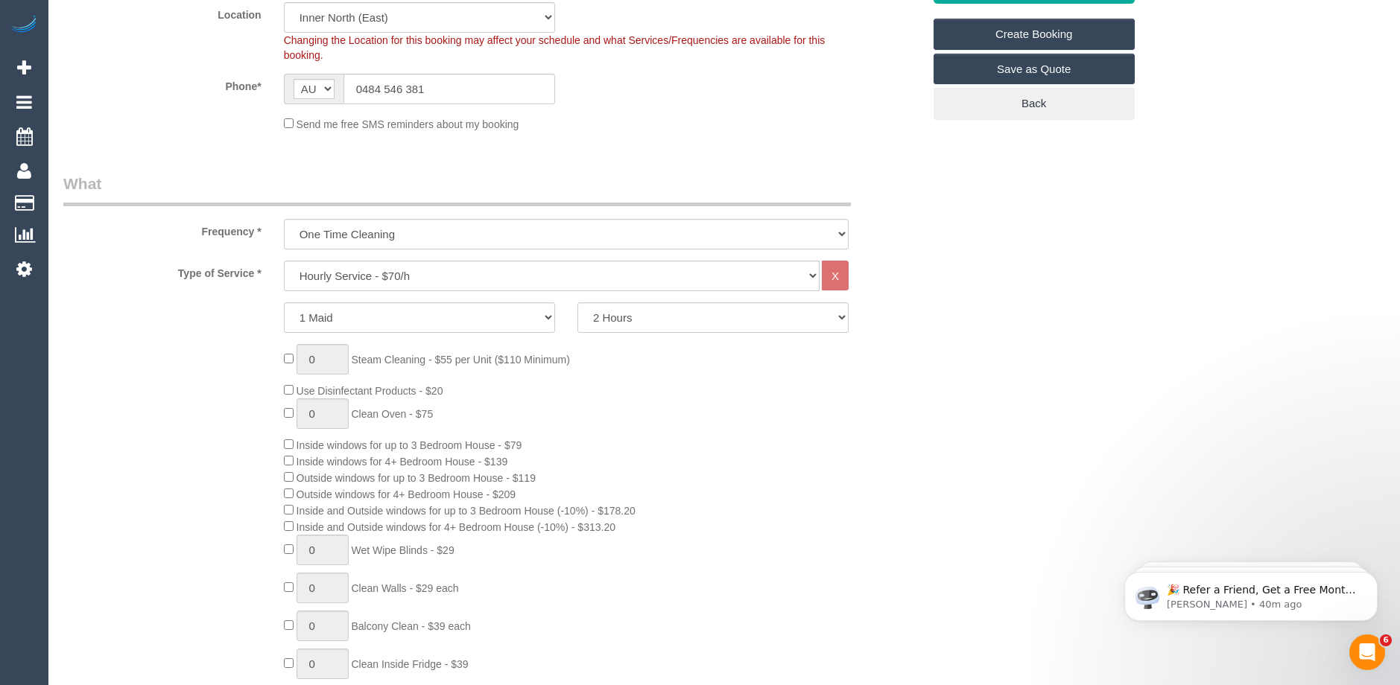
scroll to position [372, 0]
click at [429, 273] on select "Hourly Service - $70/h Hourly Service - $65/h Hourly Service - $60/h Hourly Ser…" at bounding box center [552, 274] width 536 height 31
select select "210"
click at [284, 259] on select "Hourly Service - $70/h Hourly Service - $65/h Hourly Service - $60/h Hourly Ser…" at bounding box center [552, 274] width 536 height 31
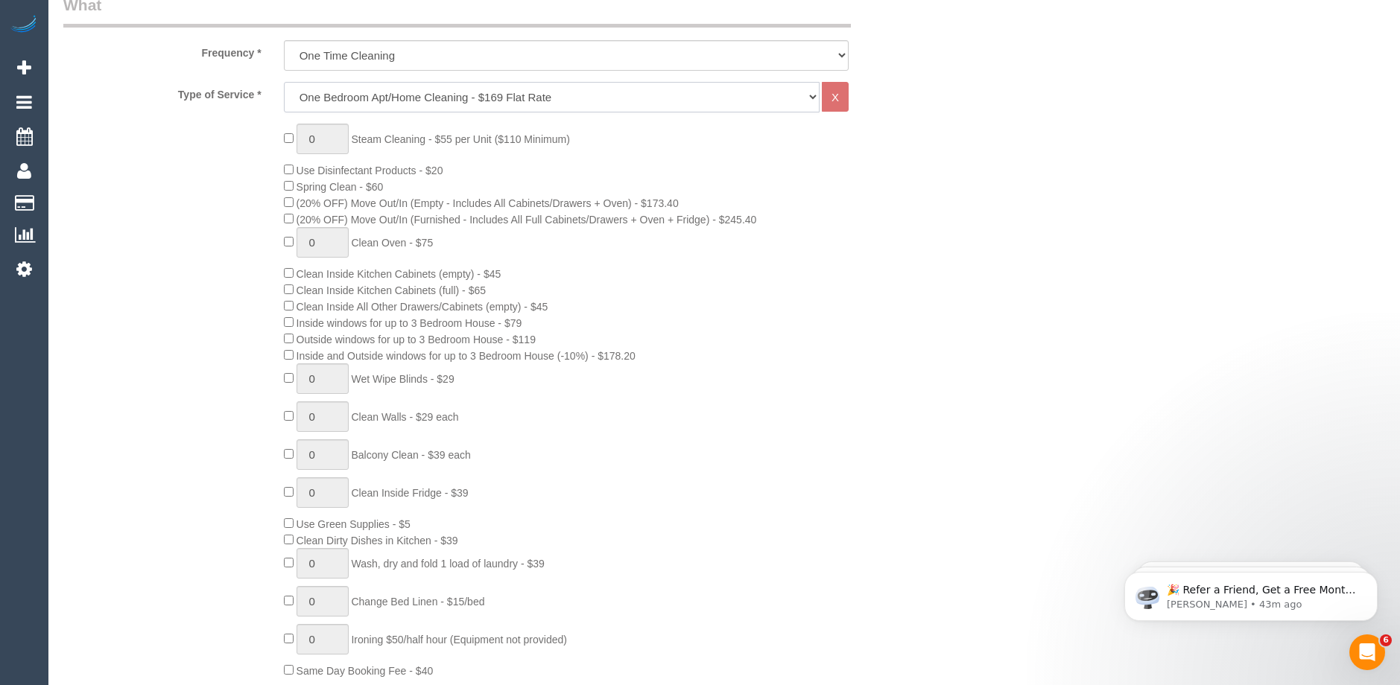
scroll to position [596, 0]
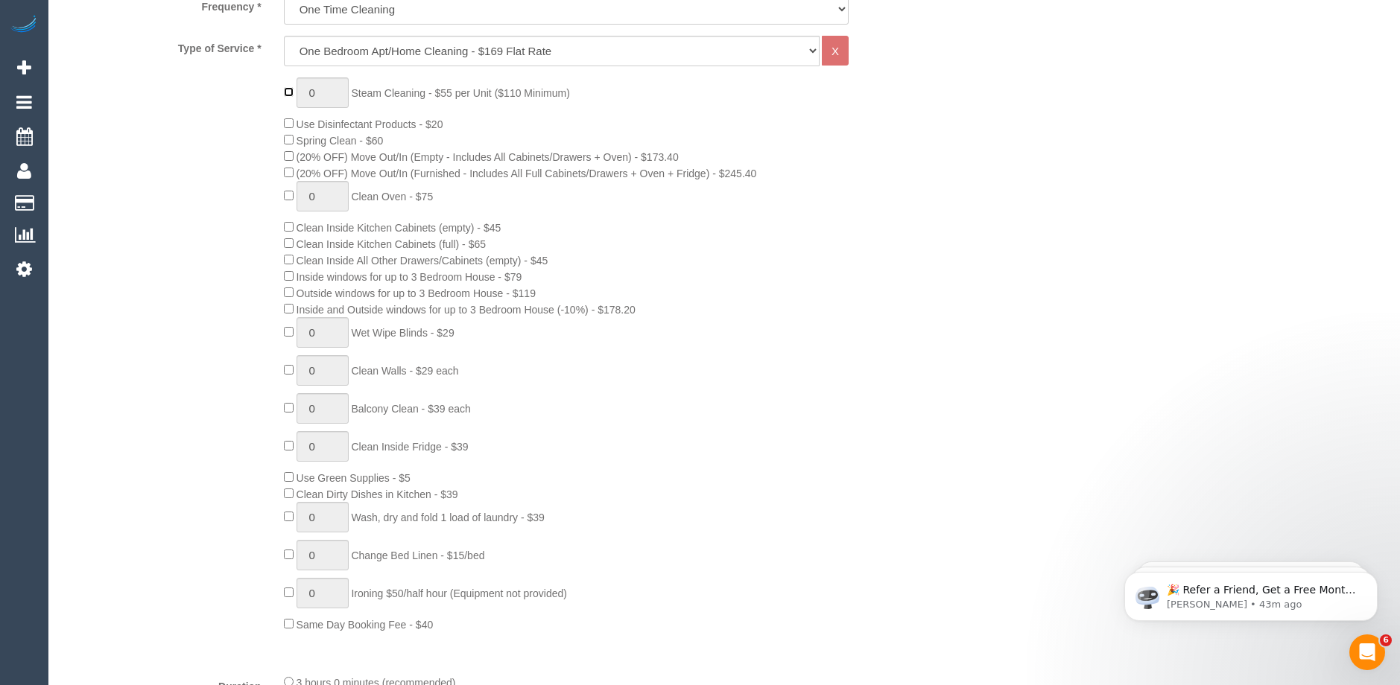
type input "1"
click at [325, 95] on input "1" at bounding box center [322, 92] width 52 height 31
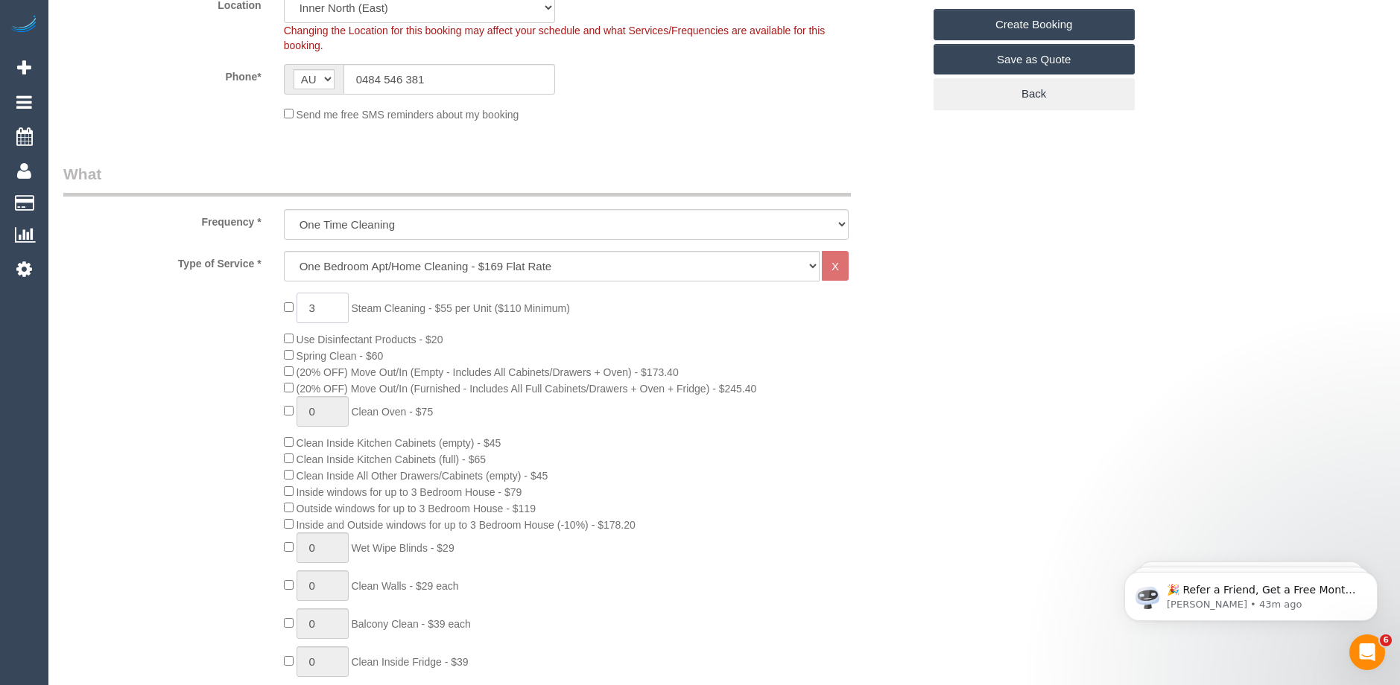
scroll to position [298, 0]
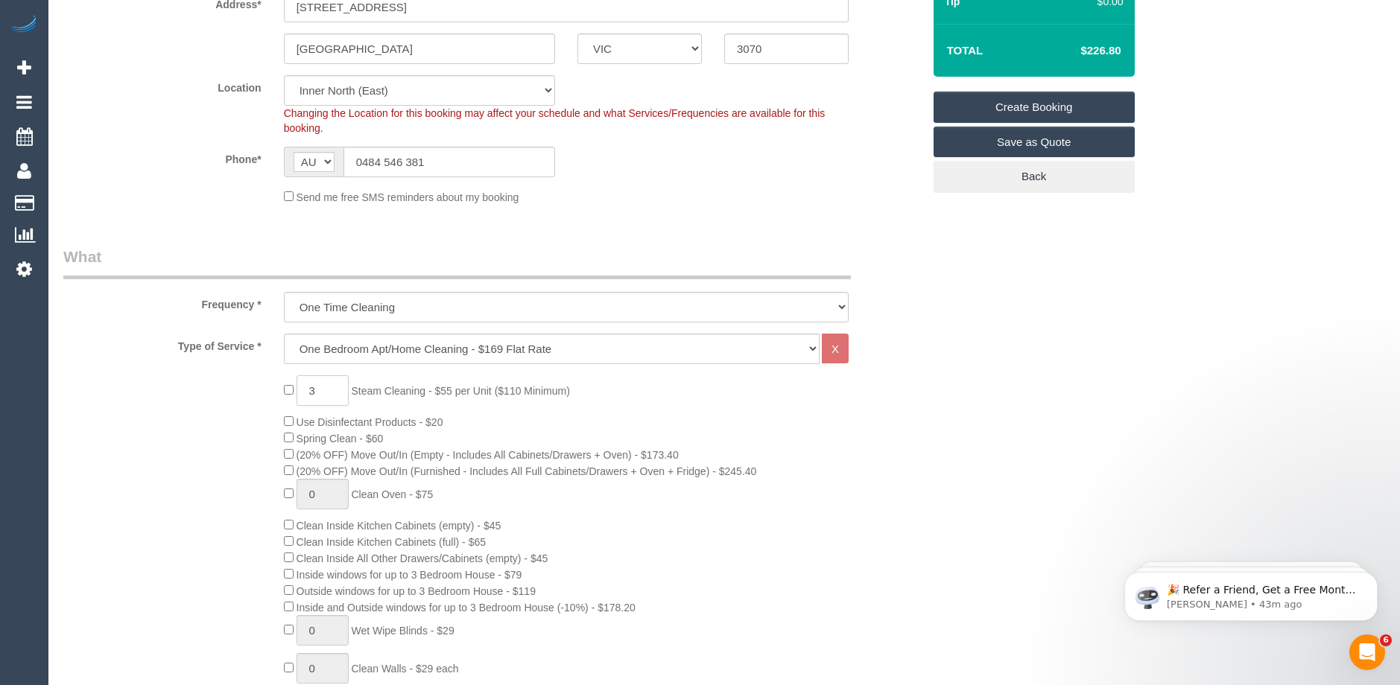
type input "3"
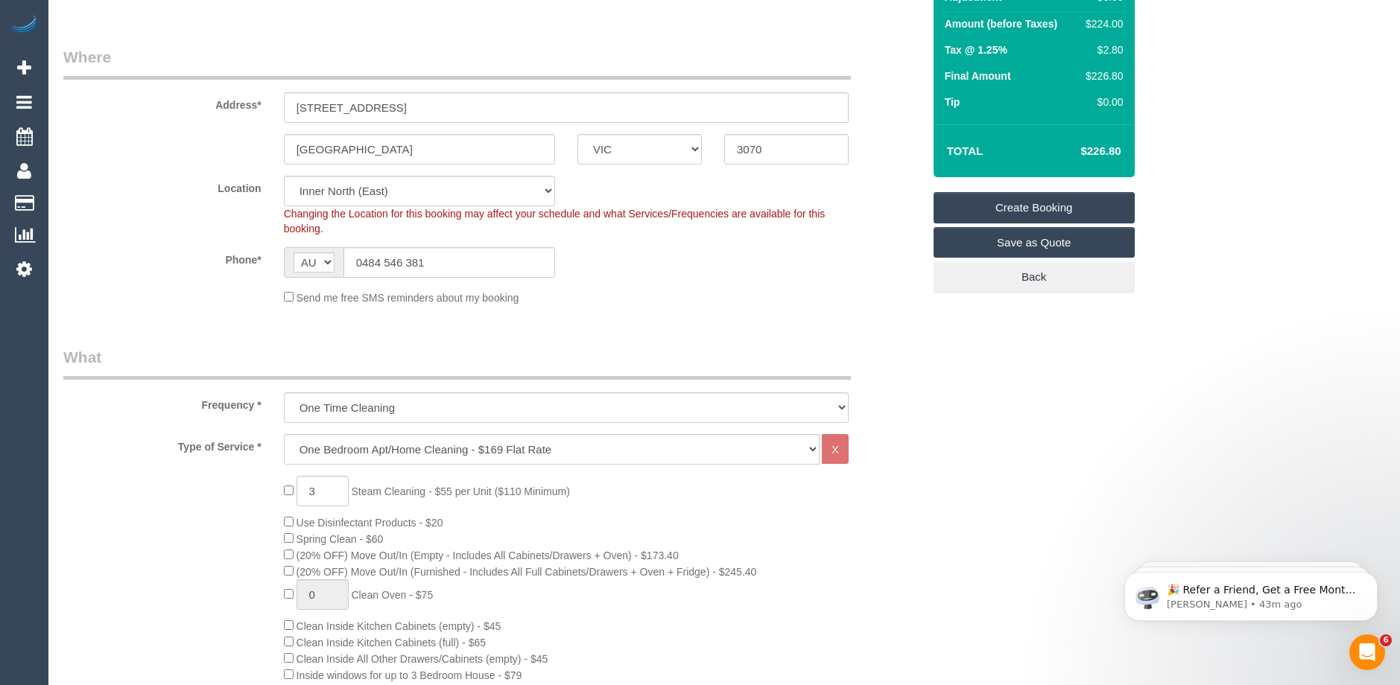
scroll to position [149, 0]
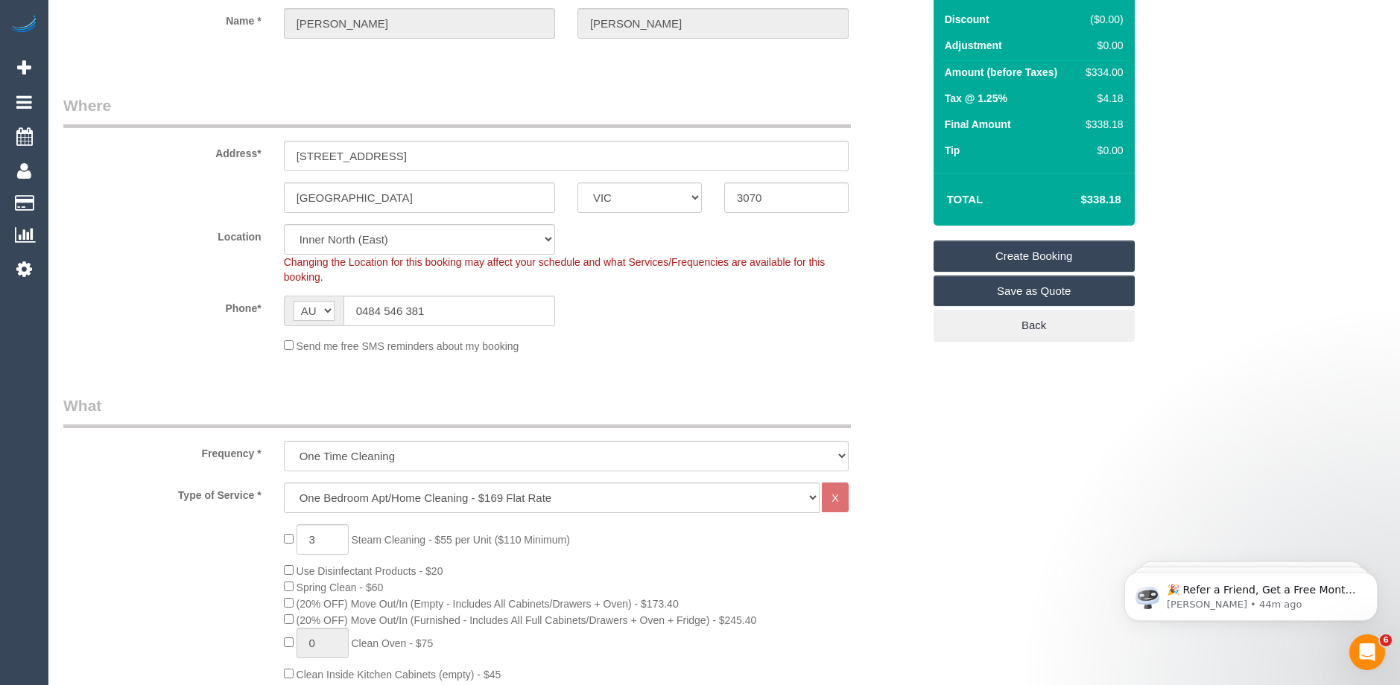
drag, startPoint x: 1085, startPoint y: 197, endPoint x: 1064, endPoint y: 199, distance: 20.2
drag, startPoint x: 1126, startPoint y: 199, endPoint x: 1079, endPoint y: 199, distance: 46.9
click at [1079, 199] on td "$338.18" at bounding box center [1077, 199] width 97 height 37
copy h4 "$338.18"
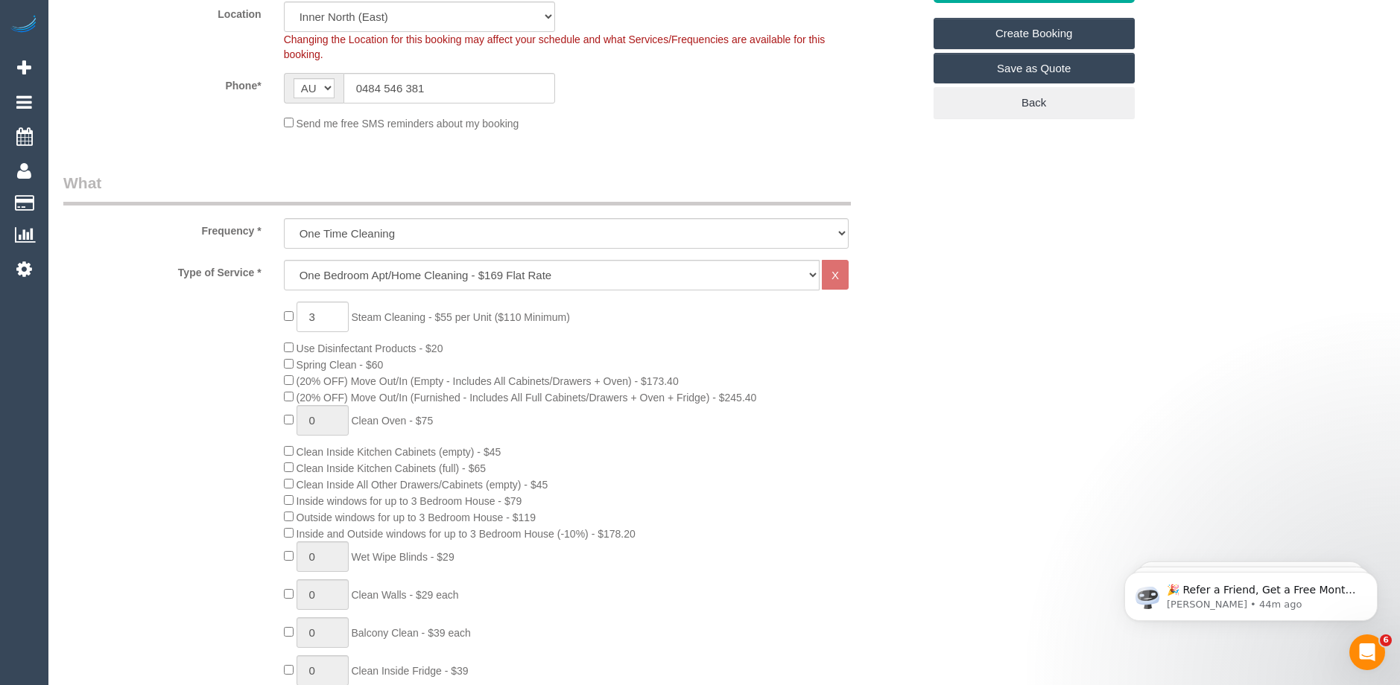
scroll to position [372, 0]
click at [831, 396] on div "3 Steam Cleaning - $55 per Unit ($110 Minimum) Use Disinfectant Products - $20 …" at bounding box center [603, 578] width 661 height 555
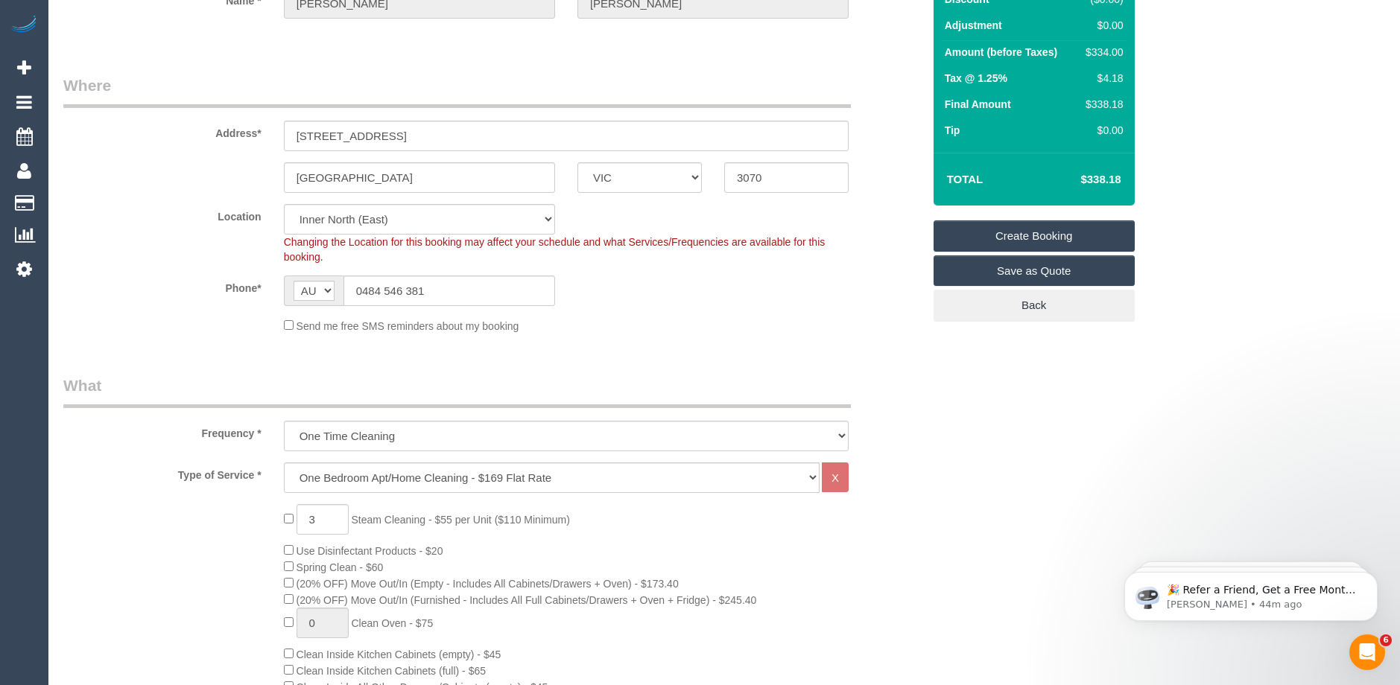
scroll to position [149, 0]
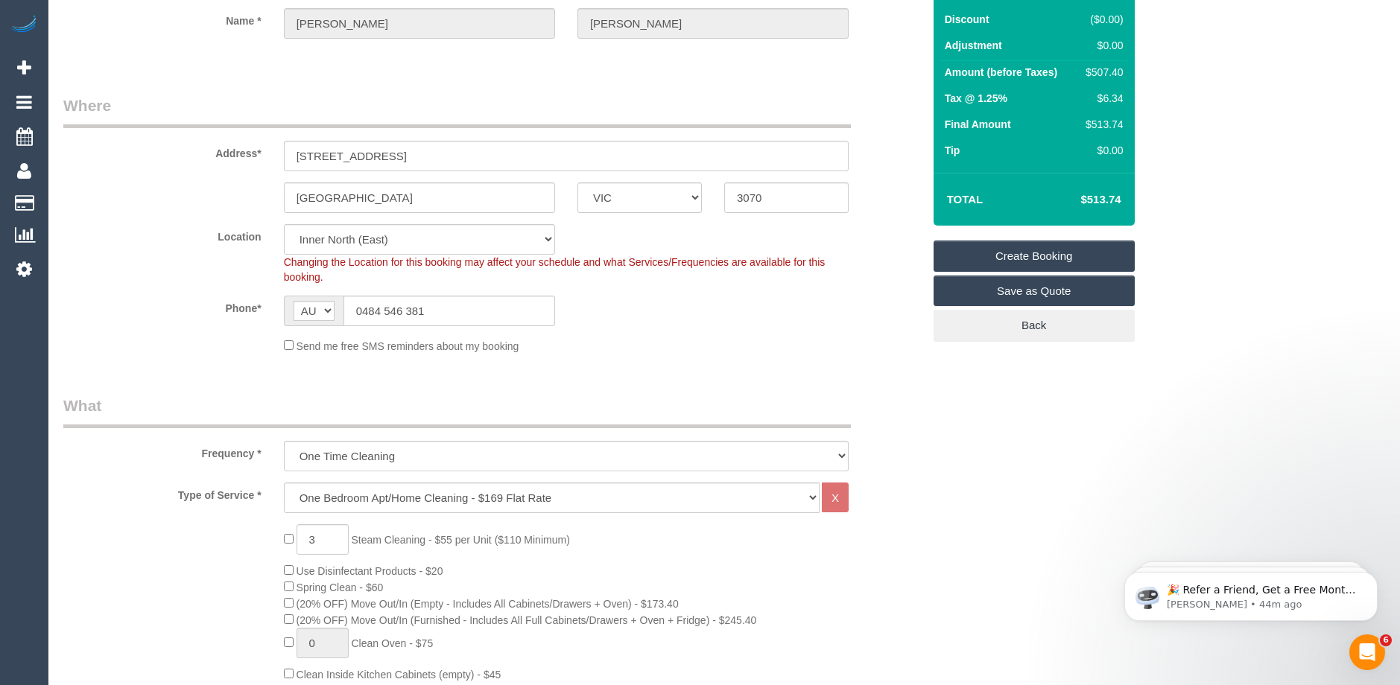
drag, startPoint x: 1122, startPoint y: 199, endPoint x: 1050, endPoint y: 200, distance: 71.5
click at [1050, 200] on td "$513.74" at bounding box center [1077, 199] width 97 height 37
copy h4 "$513.74"
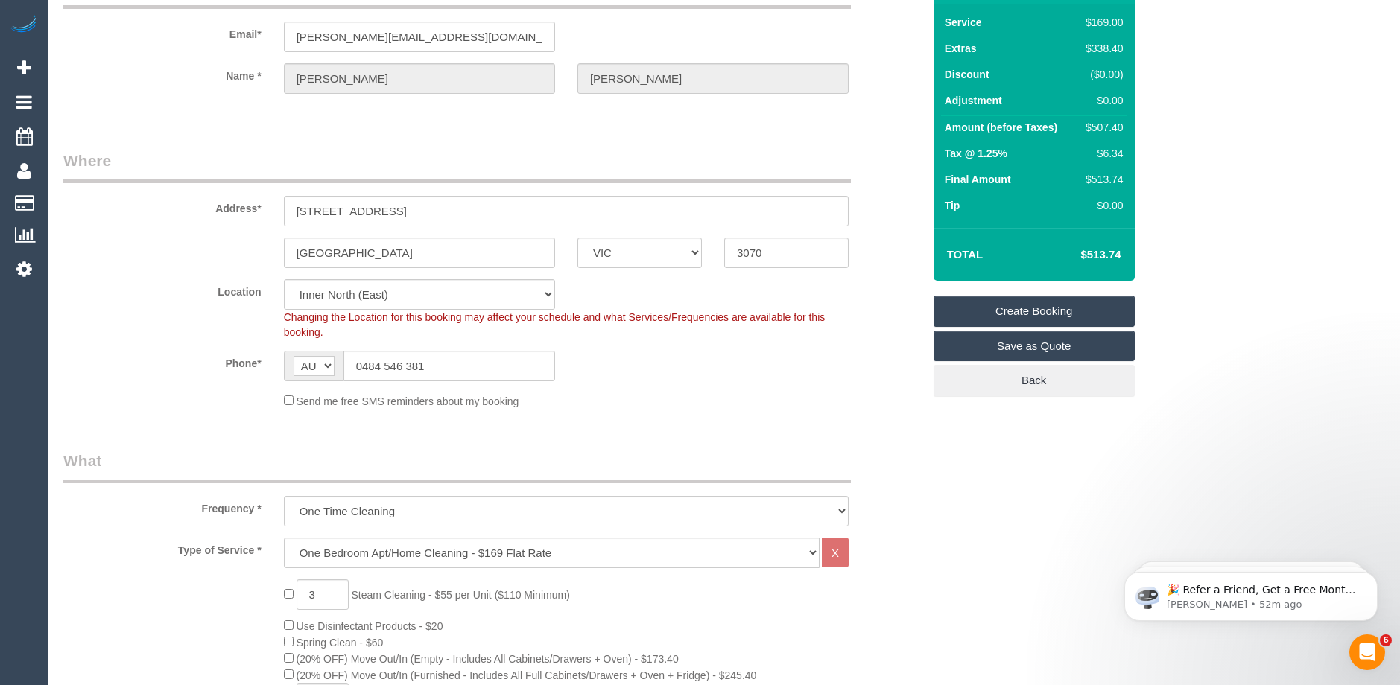
scroll to position [0, 0]
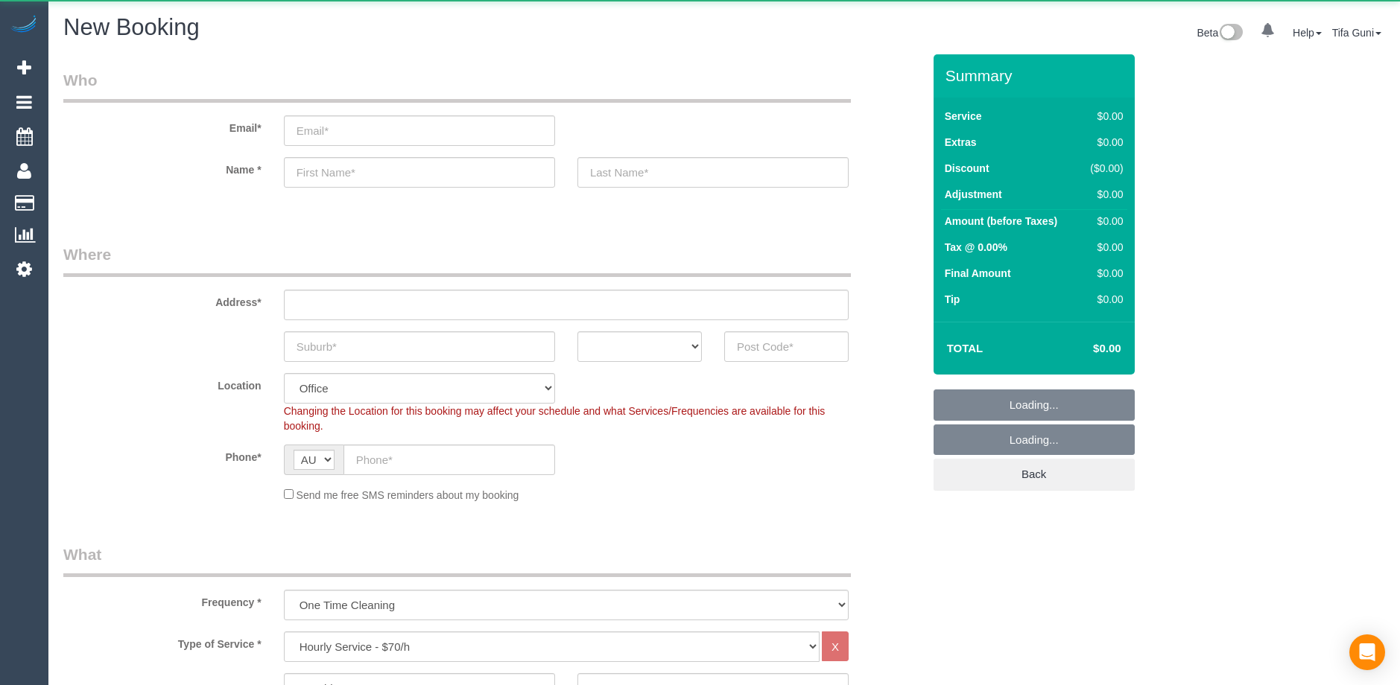
select select "object:831"
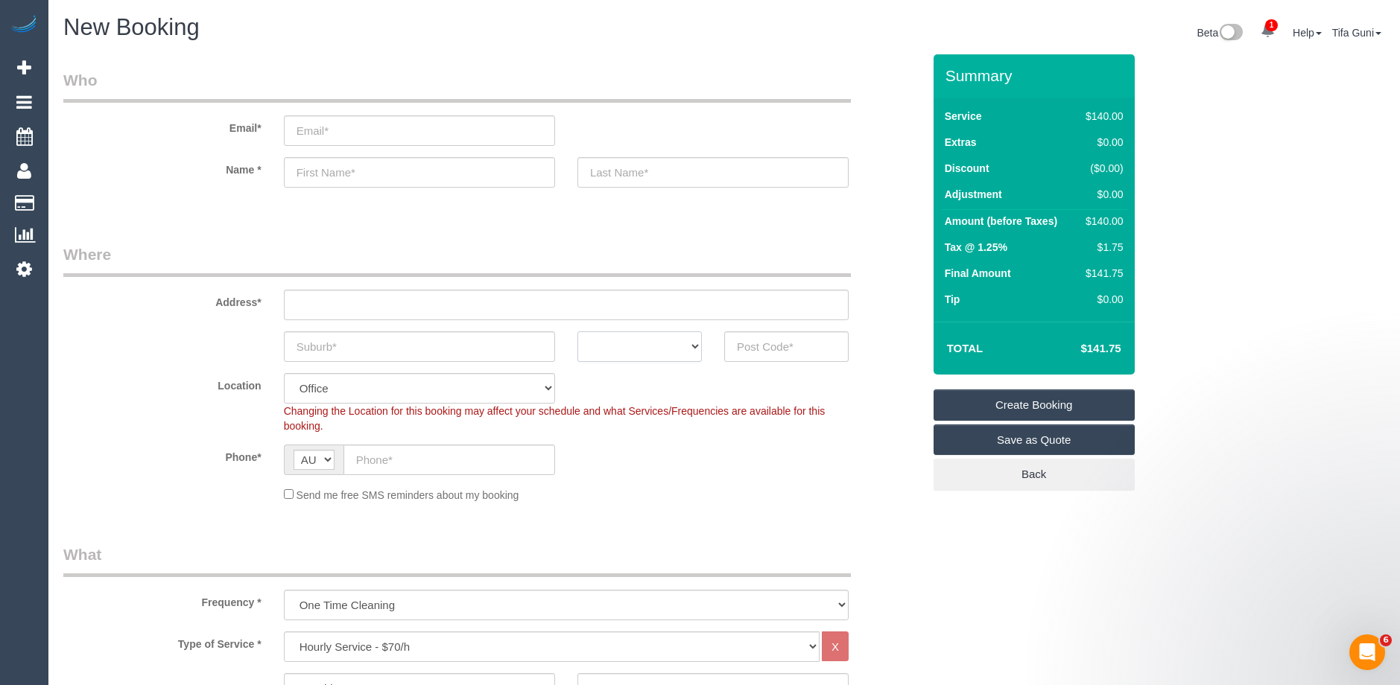
click at [699, 345] on select "ACT [GEOGRAPHIC_DATA] NT [GEOGRAPHIC_DATA] SA TAS [GEOGRAPHIC_DATA] [GEOGRAPHIC…" at bounding box center [639, 346] width 124 height 31
select select "VIC"
click at [577, 331] on select "ACT [GEOGRAPHIC_DATA] NT [GEOGRAPHIC_DATA] SA TAS [GEOGRAPHIC_DATA] [GEOGRAPHIC…" at bounding box center [639, 346] width 124 height 31
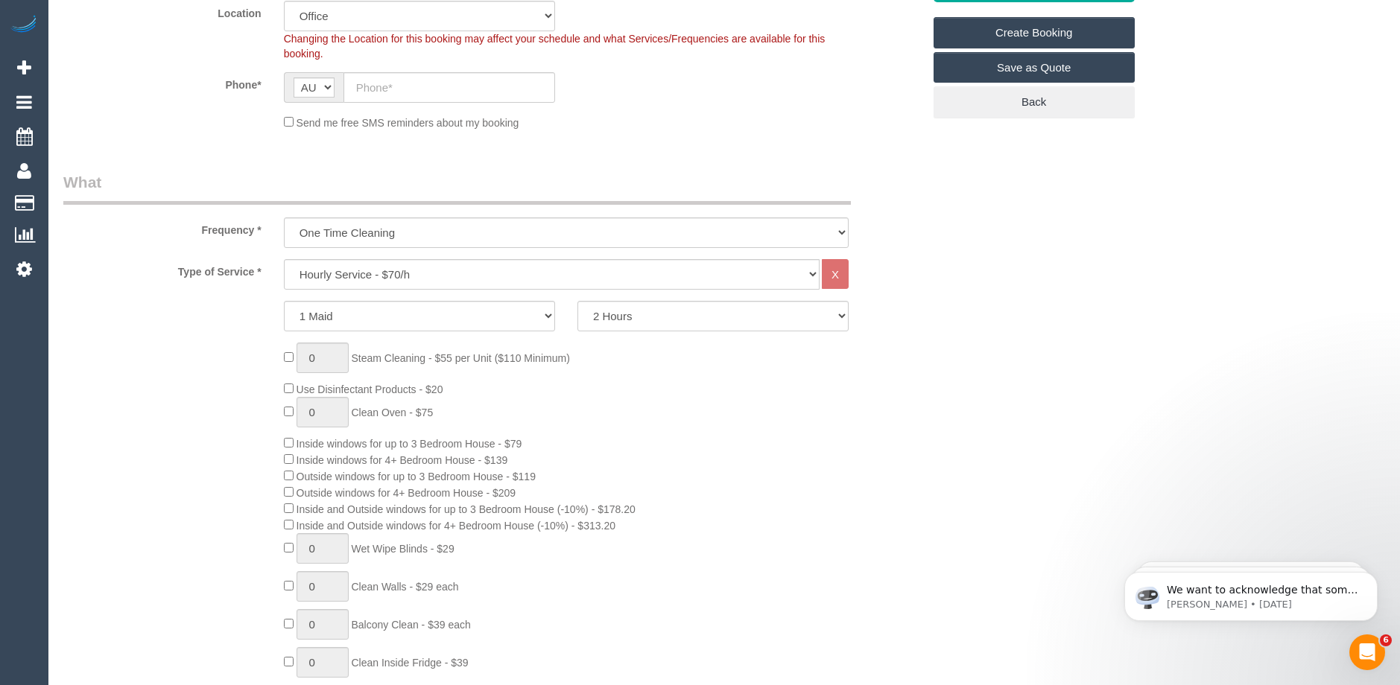
scroll to position [298, 0]
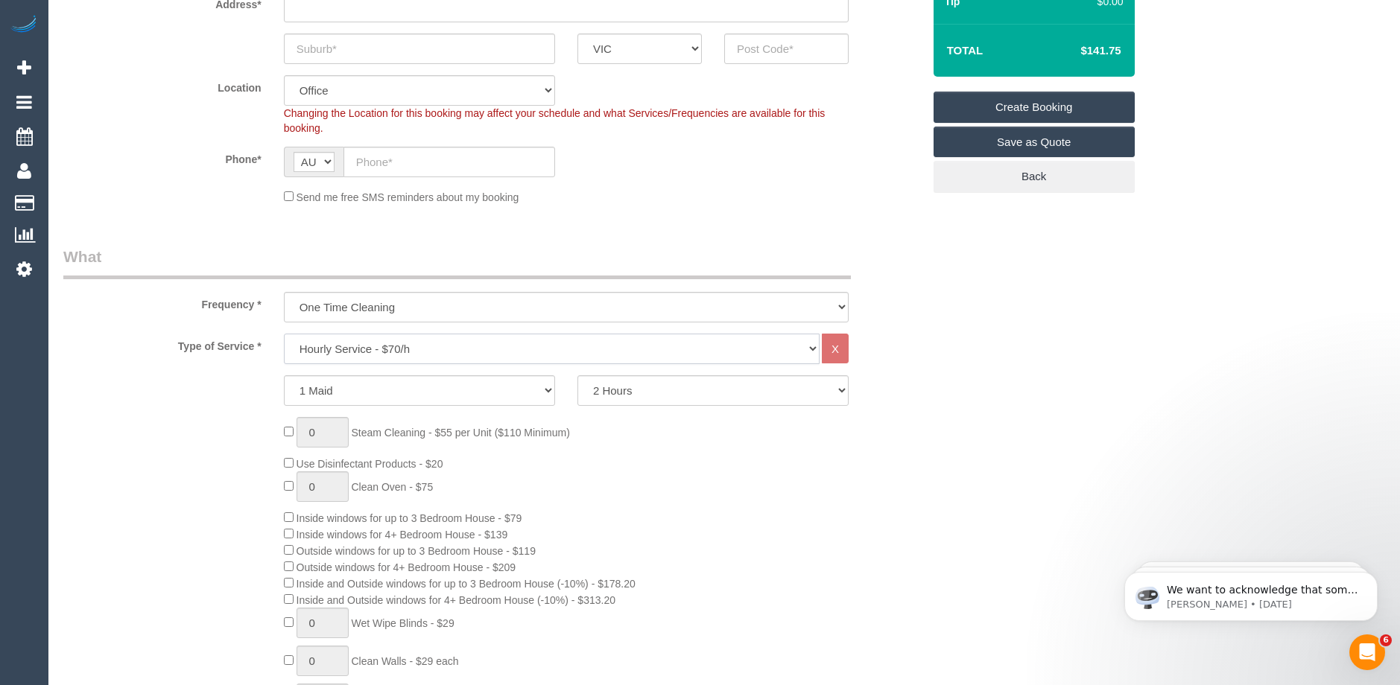
click at [432, 348] on select "Hourly Service - $70/h Hourly Service - $65/h Hourly Service - $60/h Hourly Ser…" at bounding box center [552, 349] width 536 height 31
select select "213"
click at [284, 334] on select "Hourly Service - $70/h Hourly Service - $65/h Hourly Service - $60/h Hourly Ser…" at bounding box center [552, 349] width 536 height 31
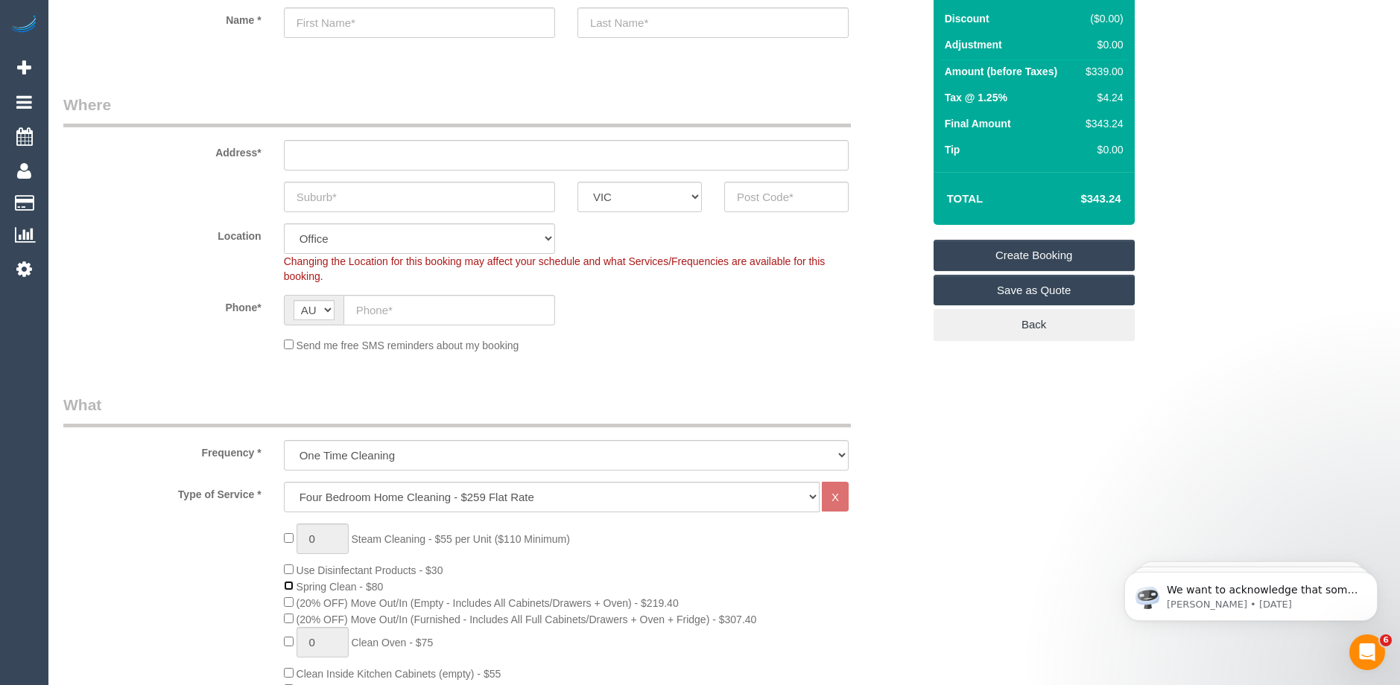
scroll to position [149, 0]
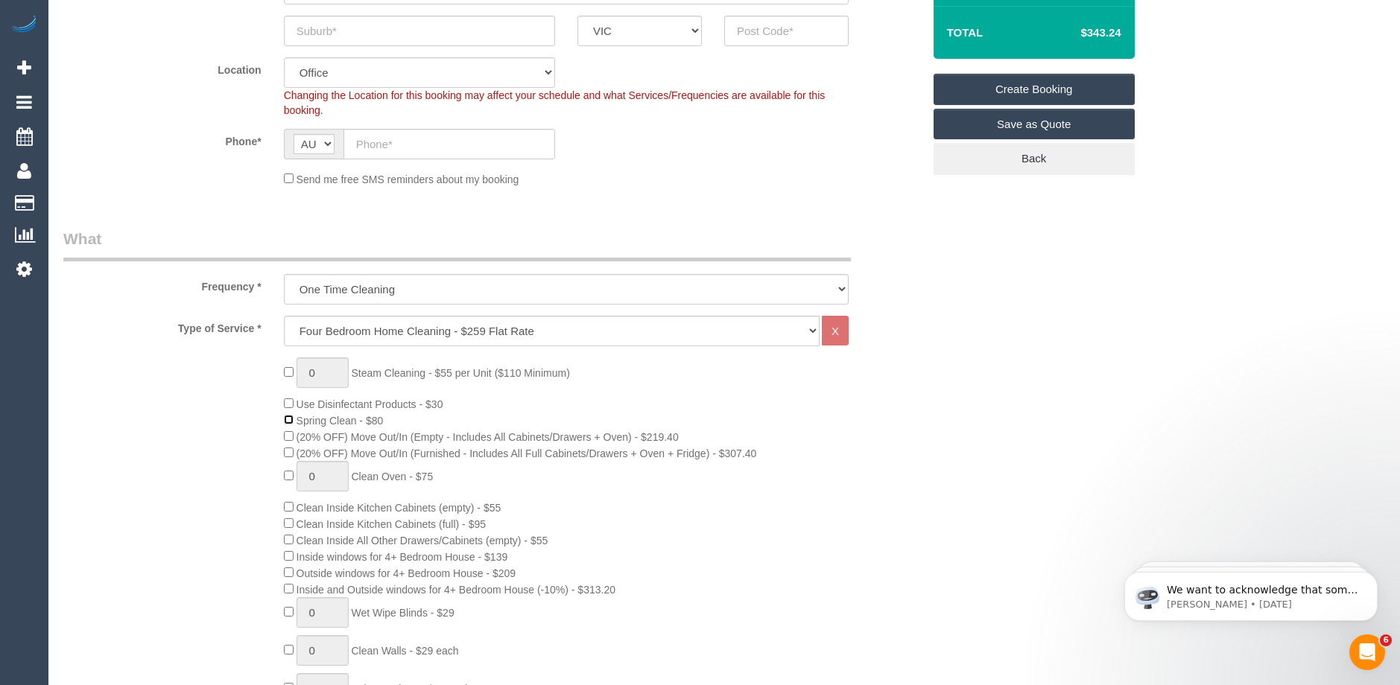
scroll to position [223, 0]
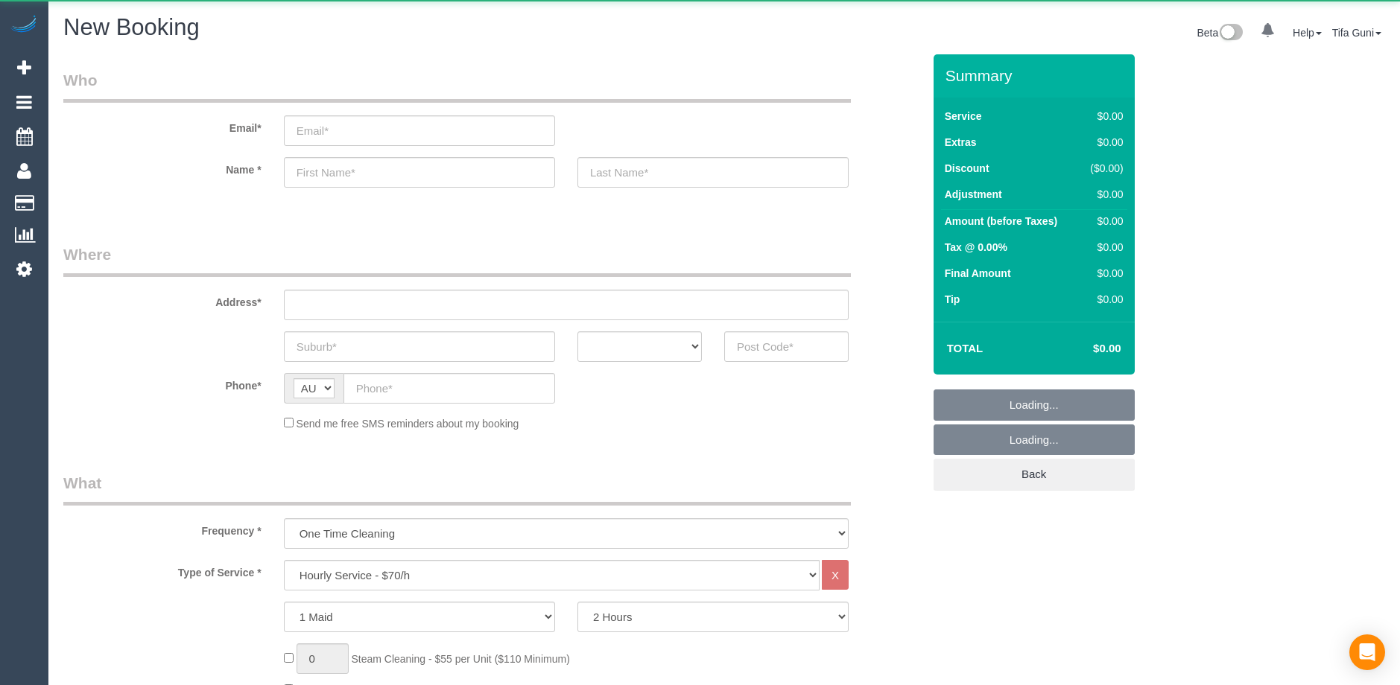
select select "object:828"
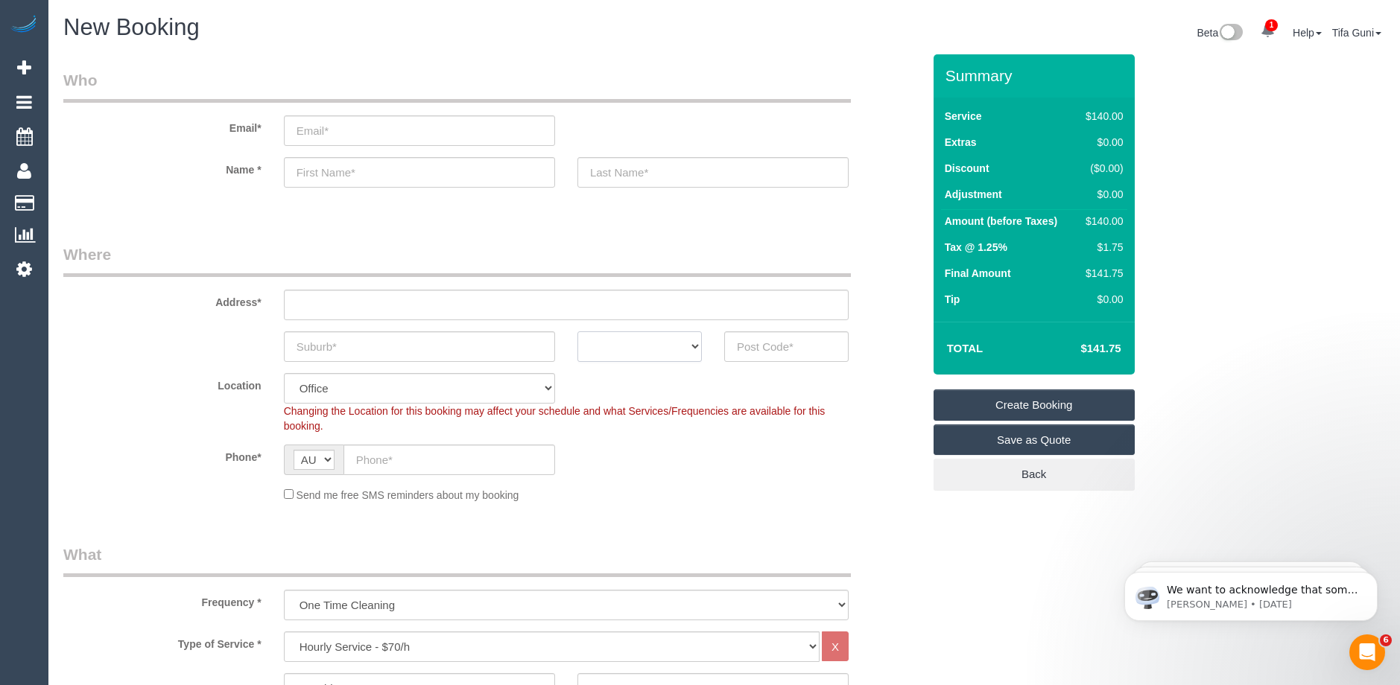
click at [689, 346] on select "ACT NSW NT QLD SA TAS VIC WA" at bounding box center [639, 346] width 124 height 31
select select "VIC"
click at [577, 331] on select "ACT NSW NT QLD SA TAS VIC WA" at bounding box center [639, 346] width 124 height 31
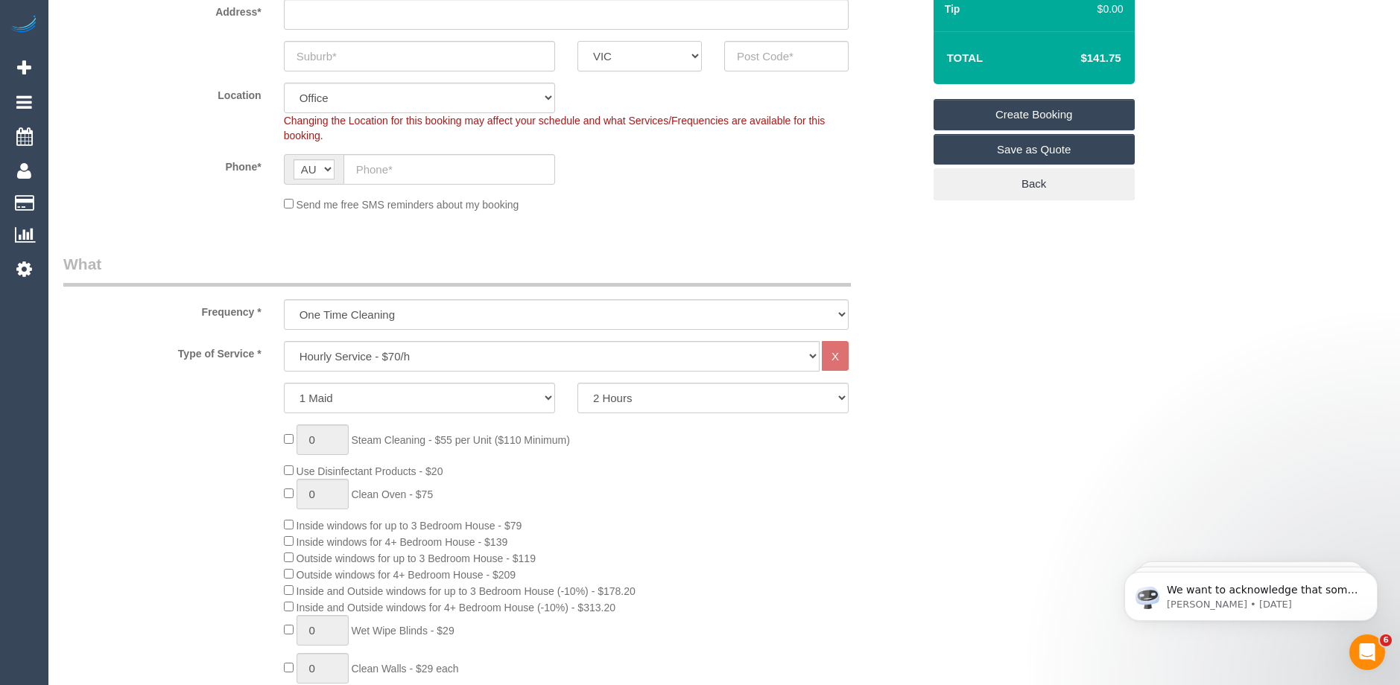
scroll to position [298, 0]
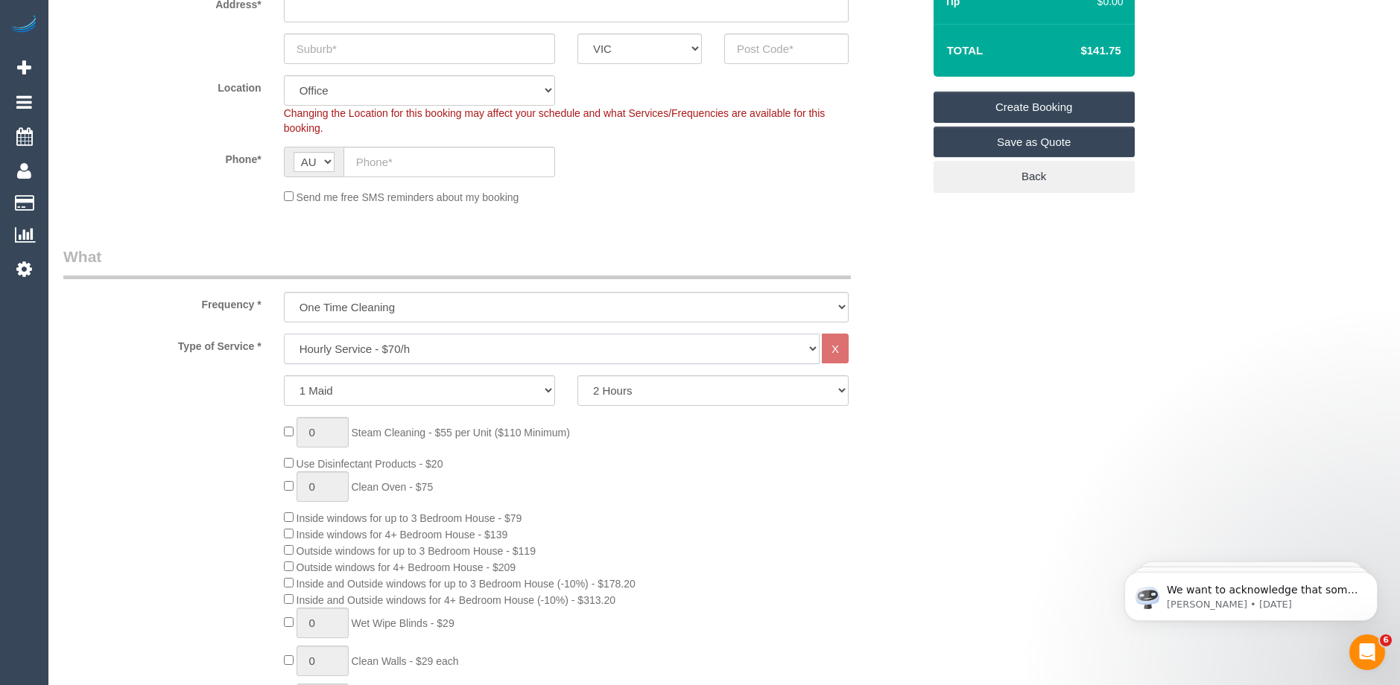
click at [378, 342] on select "Hourly Service - $70/h Hourly Service - $65/h Hourly Service - $60/h Hourly Ser…" at bounding box center [552, 349] width 536 height 31
click at [284, 334] on select "Hourly Service - $70/h Hourly Service - $65/h Hourly Service - $60/h Hourly Ser…" at bounding box center [552, 349] width 536 height 31
click at [355, 390] on select "1 Maid 2 Maids" at bounding box center [419, 390] width 271 height 31
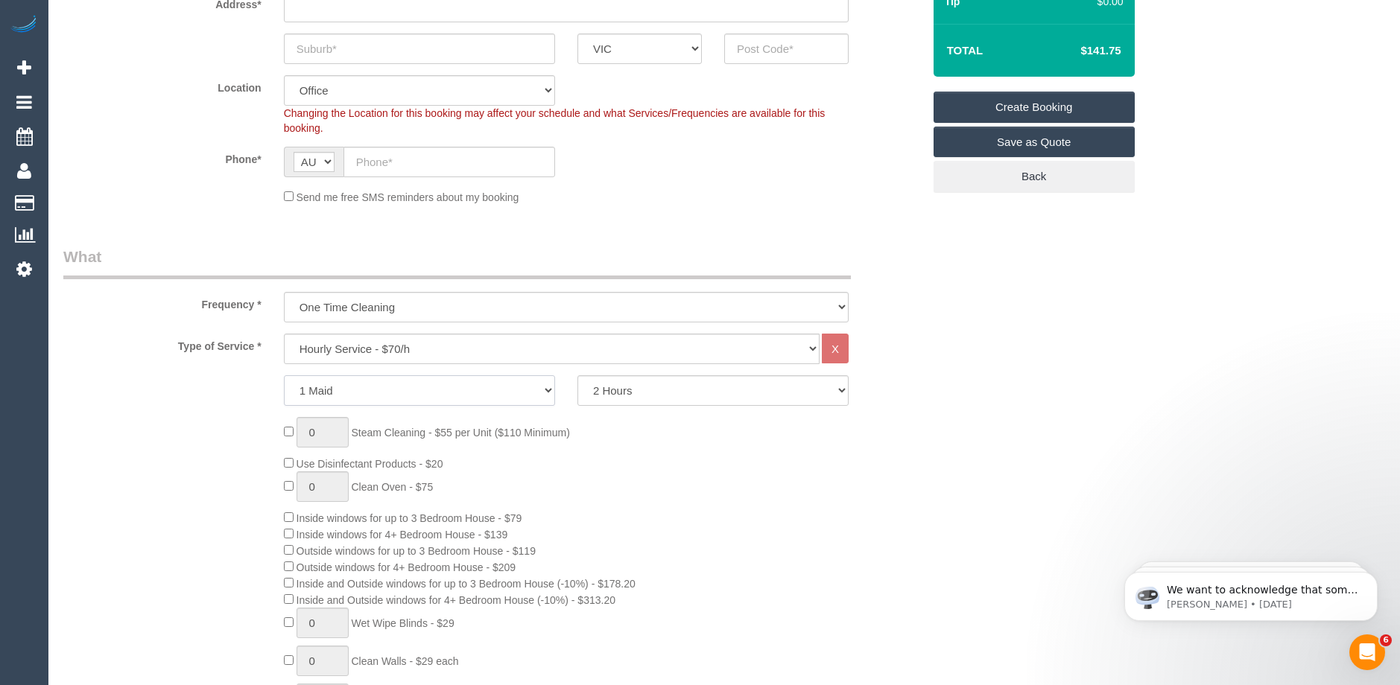
select select "2"
click at [284, 375] on select "1 Maid 2 Maids" at bounding box center [419, 390] width 271 height 31
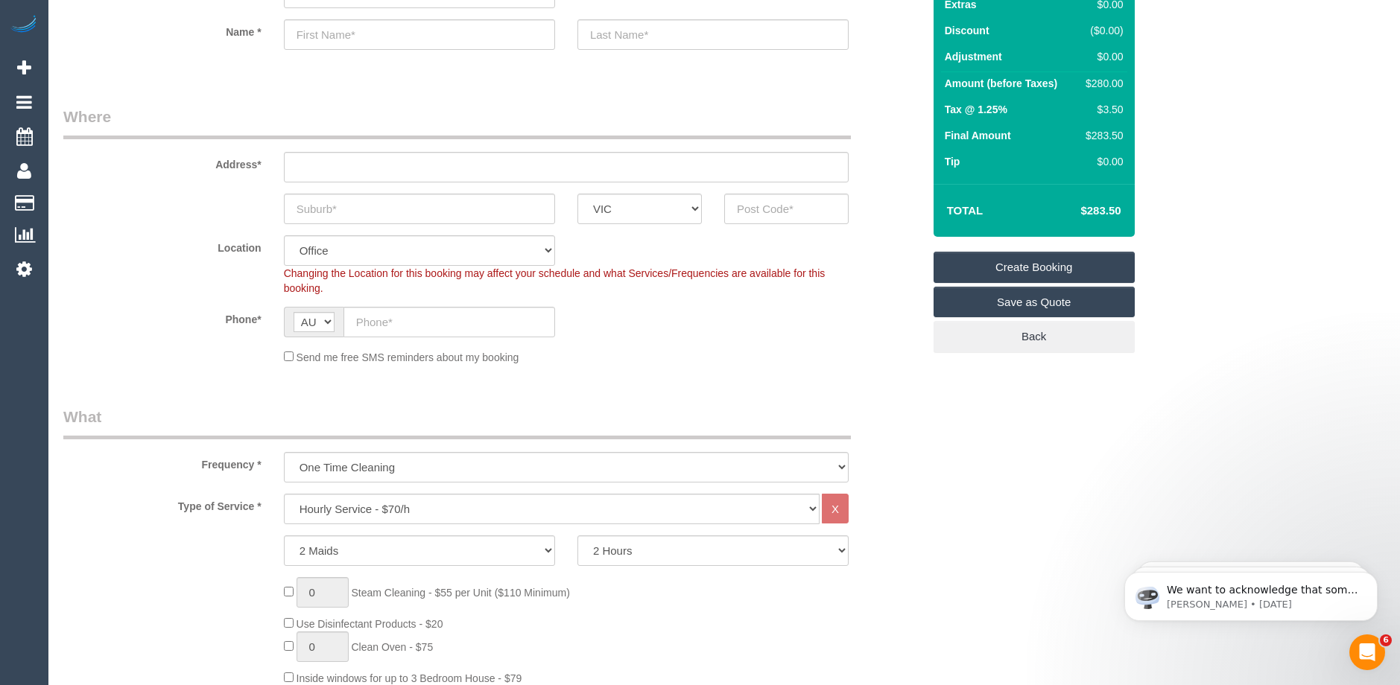
scroll to position [0, 0]
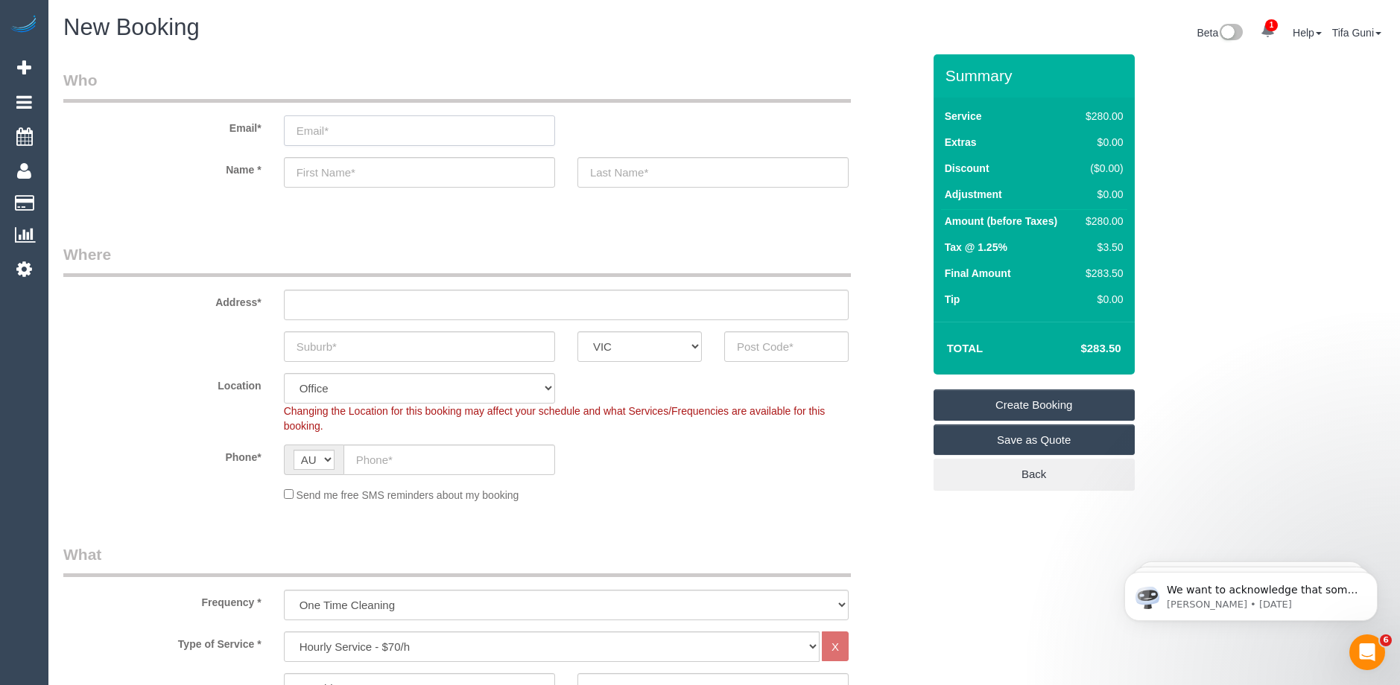
click at [346, 130] on input "email" at bounding box center [419, 130] width 271 height 31
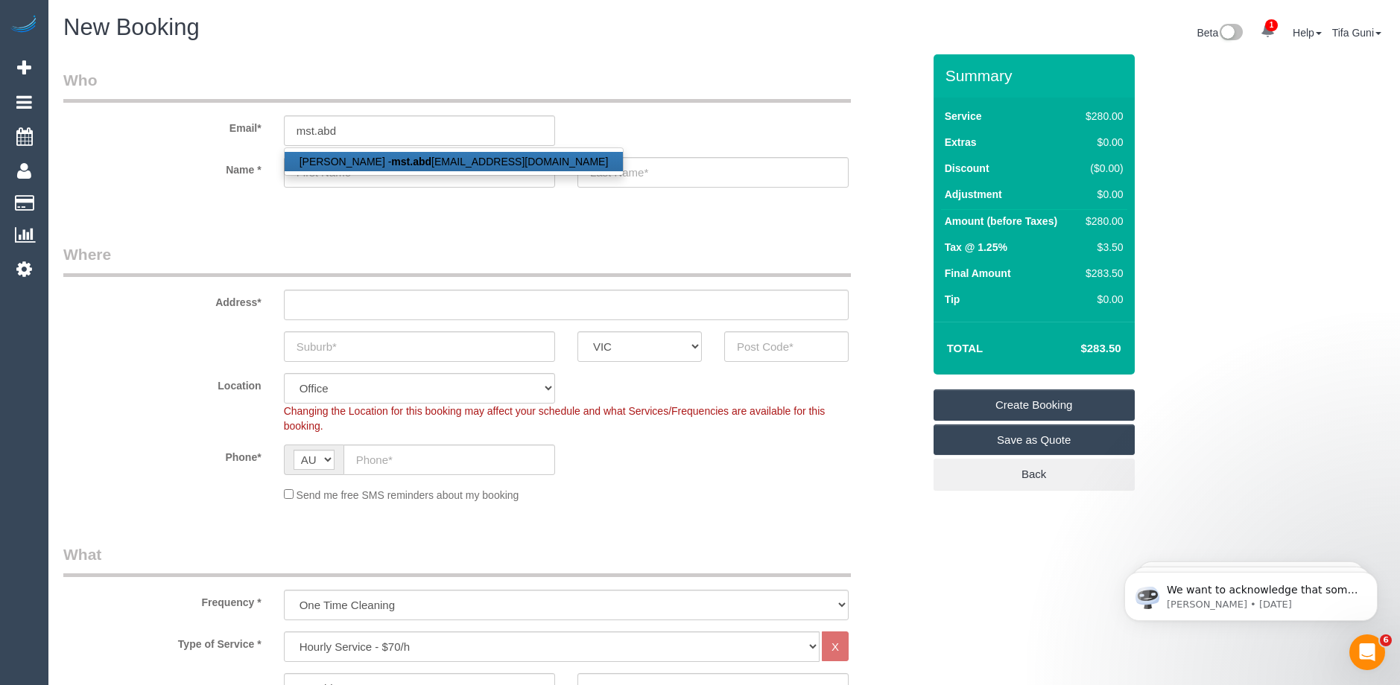
click at [391, 162] on strong "mst.abd" at bounding box center [411, 162] width 40 height 12
type input "[EMAIL_ADDRESS][DOMAIN_NAME]"
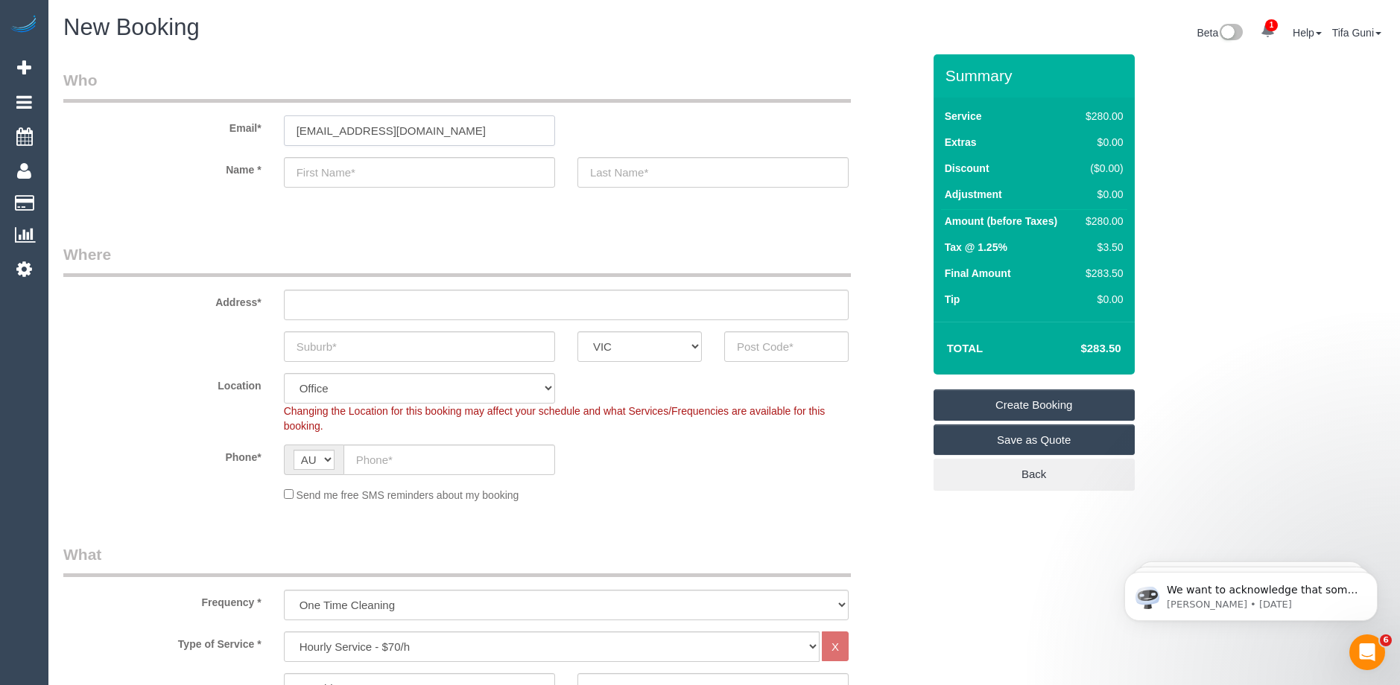
type input "Mostafa"
type input "Abdo"
type input "61 434 195 689"
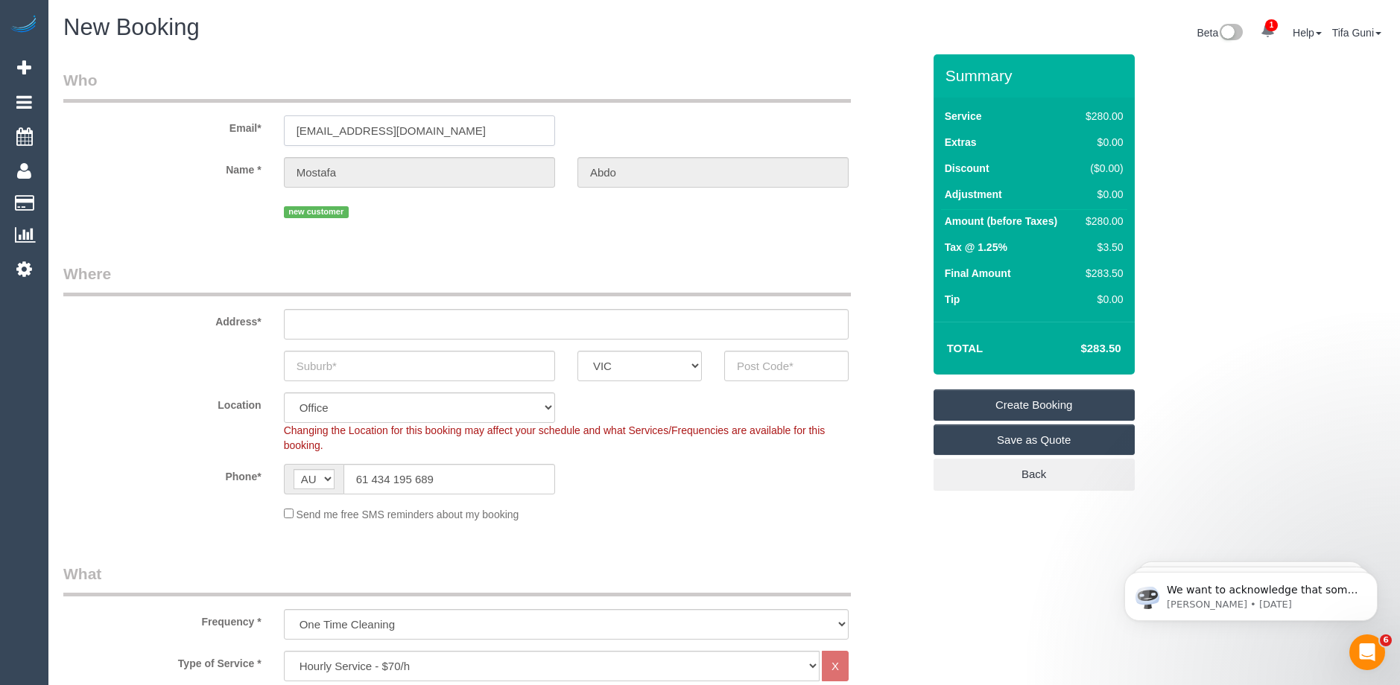
type input "[STREET_ADDRESS]"
type input "[PERSON_NAME]"
type input "3044"
select select "string:stripe-pm_1SFPsk2GScqysDRVWtwrB55B"
select select "61"
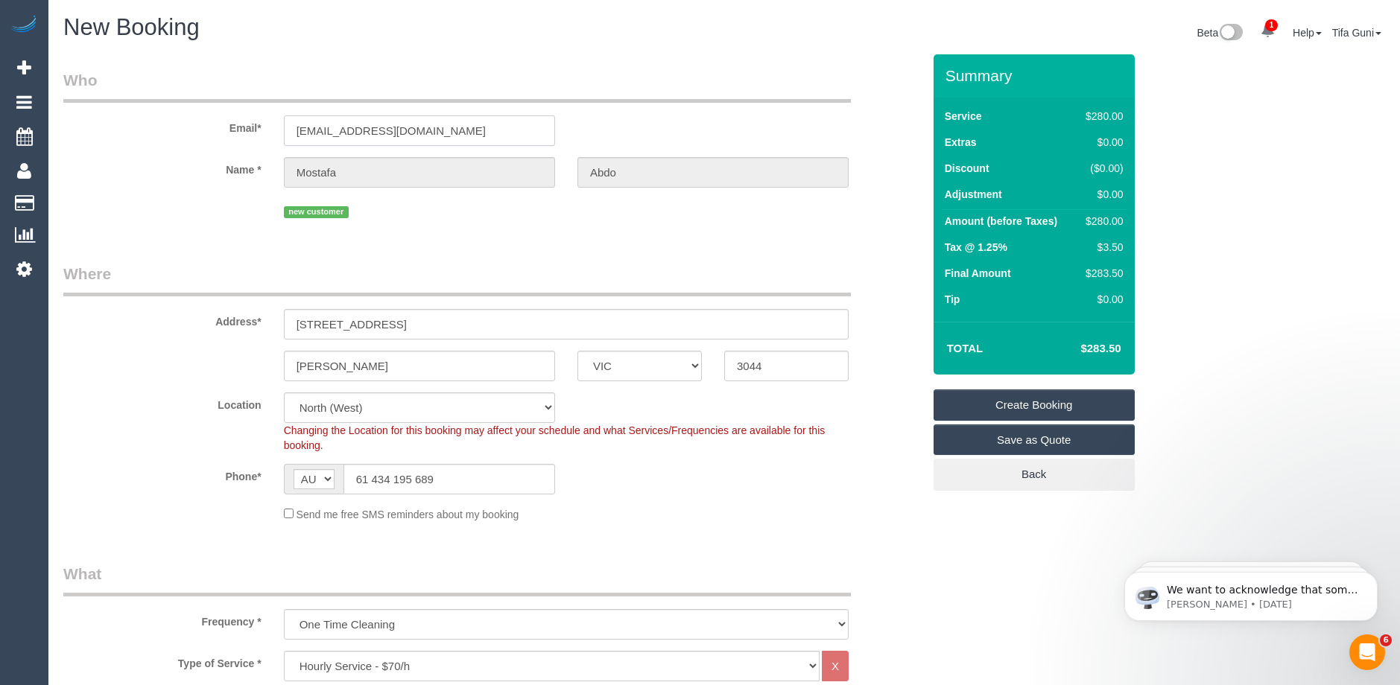
select select "object:2429"
drag, startPoint x: 429, startPoint y: 130, endPoint x: 269, endPoint y: 129, distance: 160.2
click at [269, 129] on div "Email* mst.abd76@gmail.com" at bounding box center [492, 107] width 881 height 77
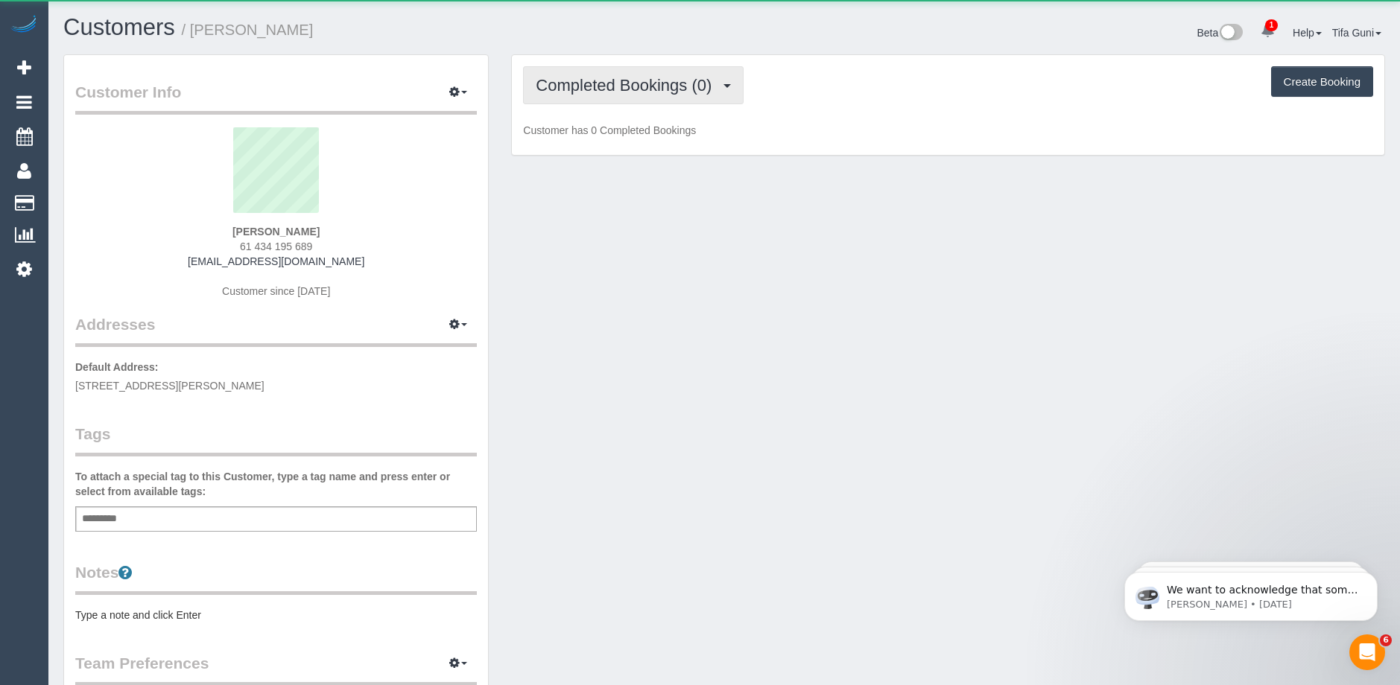
click at [646, 80] on span "Completed Bookings (0)" at bounding box center [627, 85] width 183 height 19
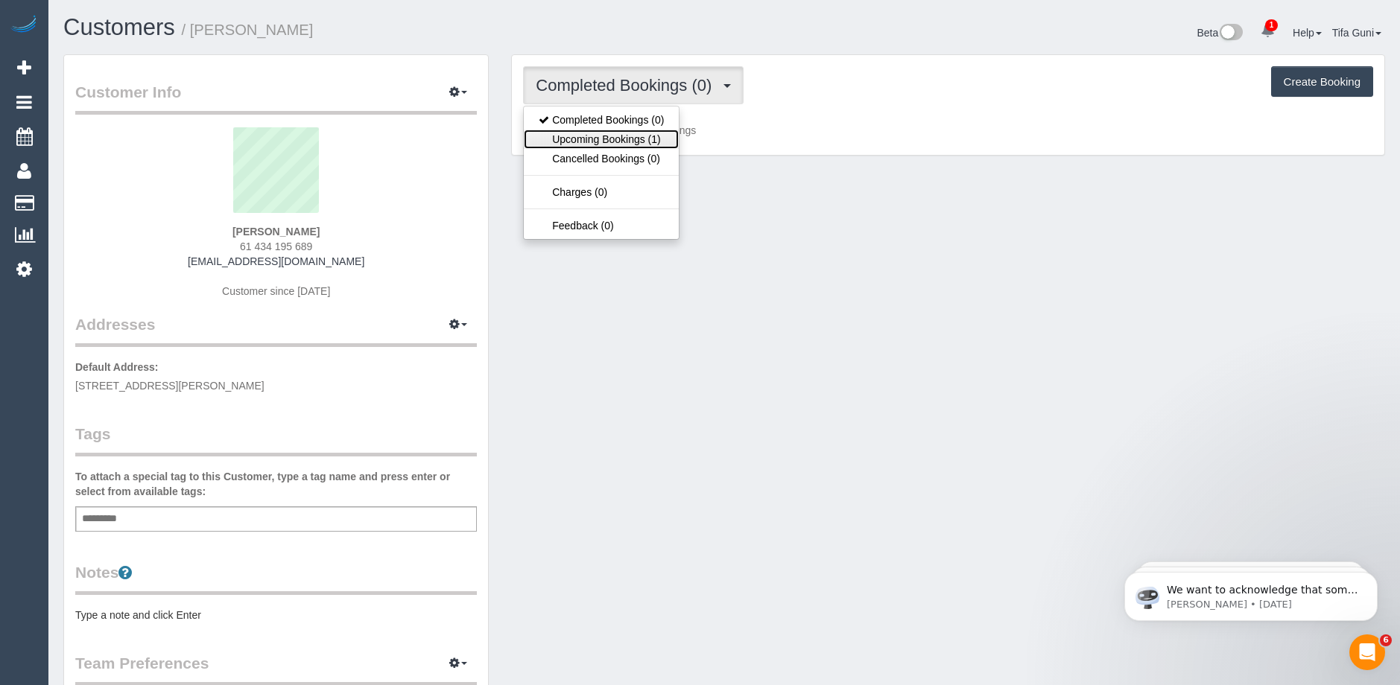
click at [641, 133] on link "Upcoming Bookings (1)" at bounding box center [601, 139] width 155 height 19
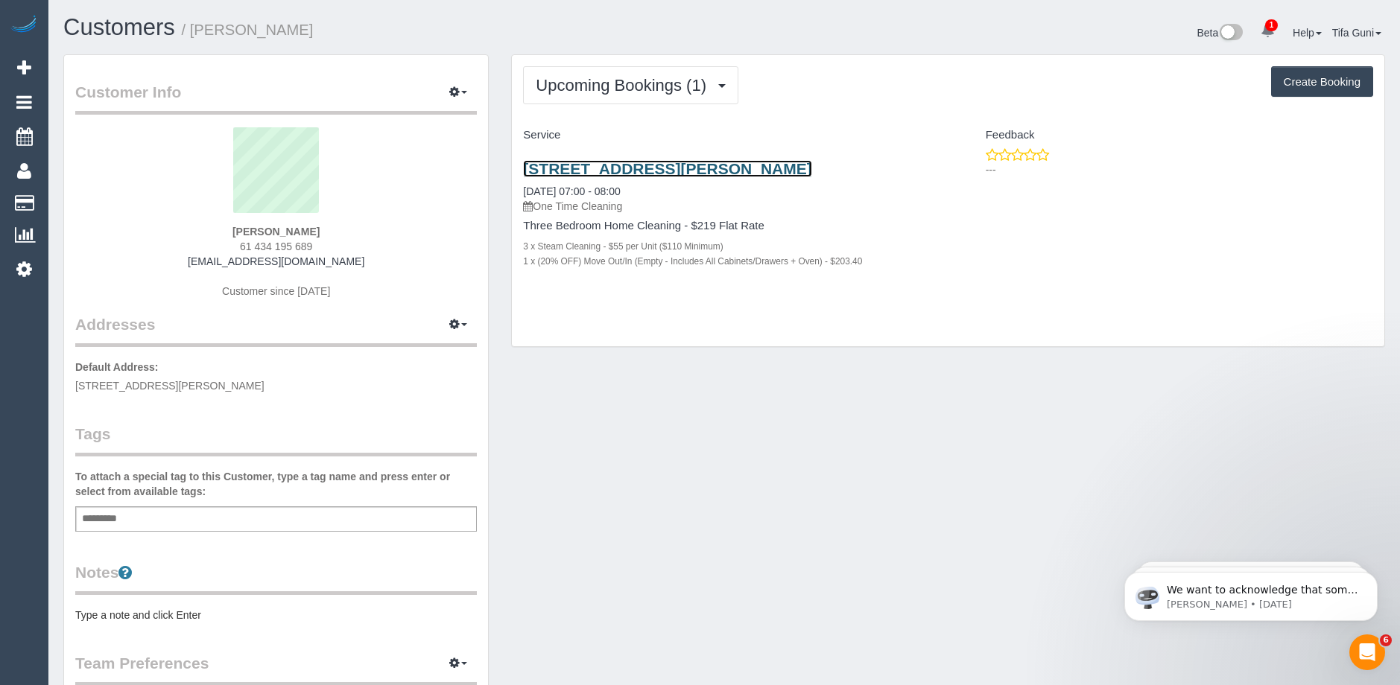
click at [629, 166] on link "[STREET_ADDRESS][PERSON_NAME]" at bounding box center [667, 168] width 288 height 17
click at [627, 168] on link "[STREET_ADDRESS][PERSON_NAME]" at bounding box center [667, 168] width 288 height 17
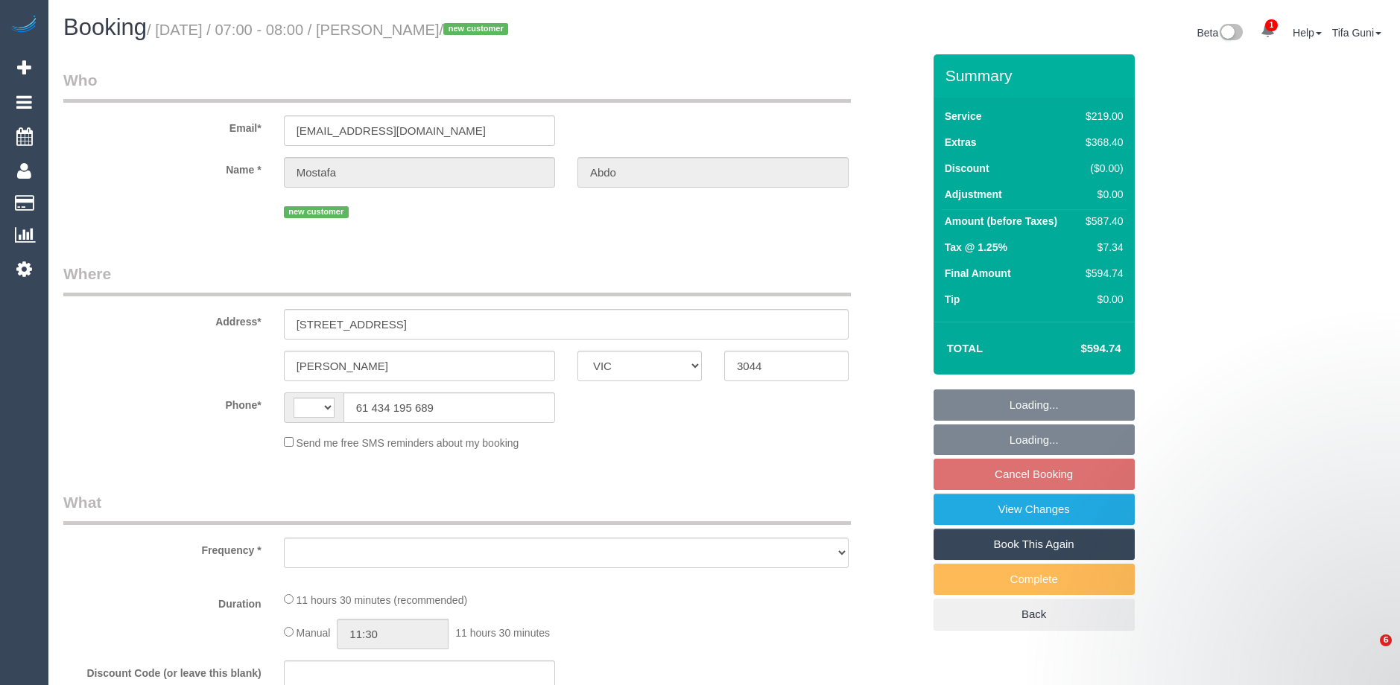
select select "VIC"
select select "string:stripe-pm_1SFPsk2GScqysDRVWtwrB55B"
select select "number:28"
select select "number:14"
select select "number:19"
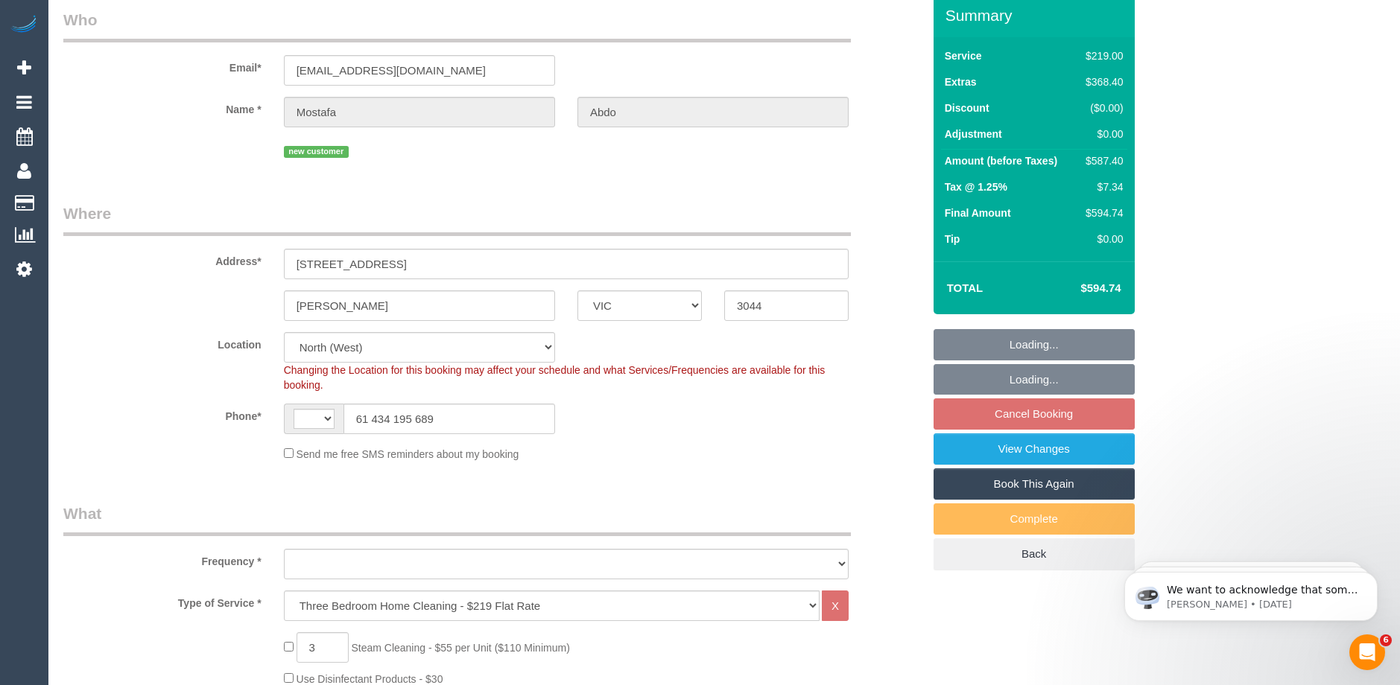
select select "string:AU"
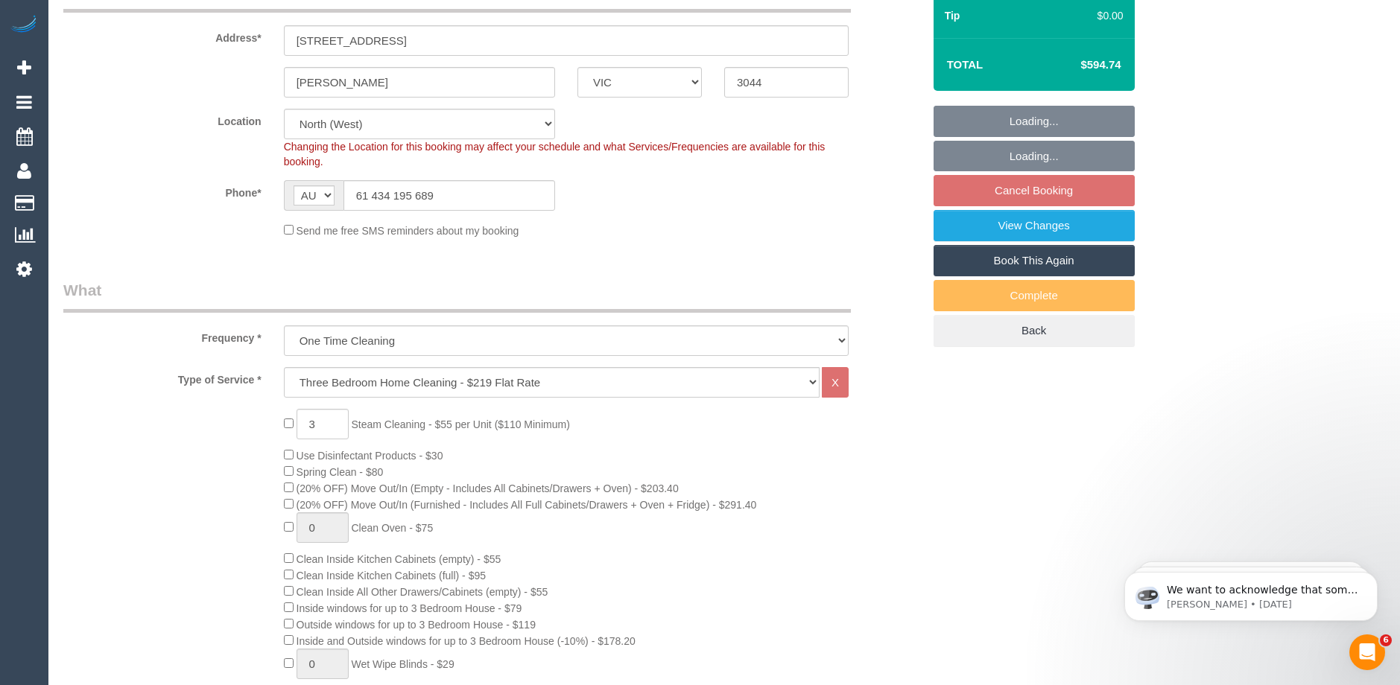
select select "object:1487"
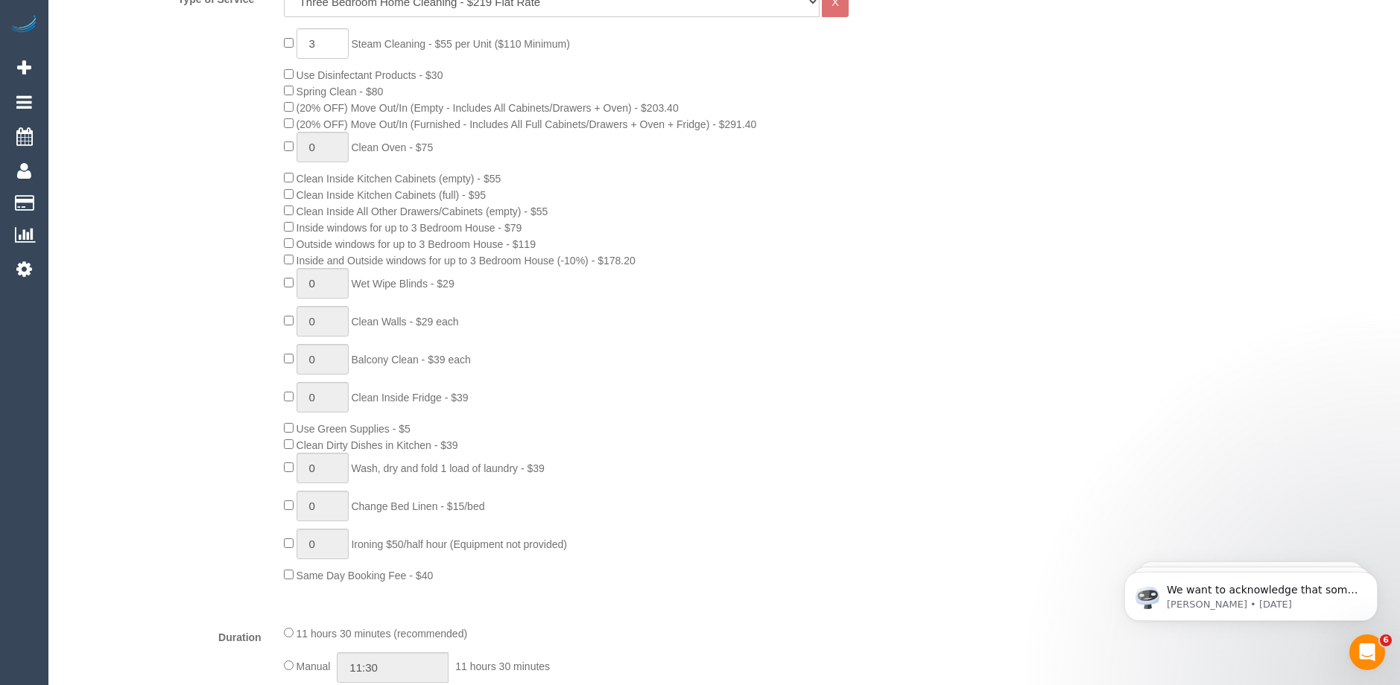
select select "spot1"
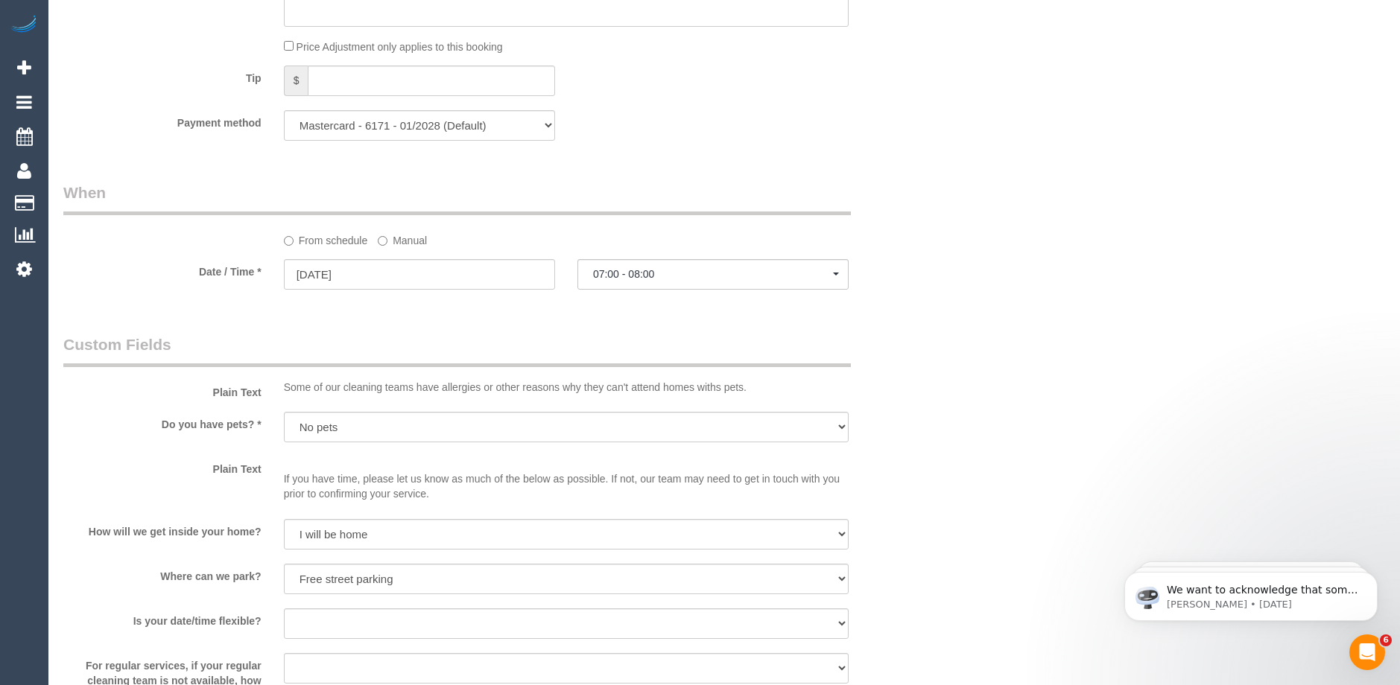
scroll to position [1564, 0]
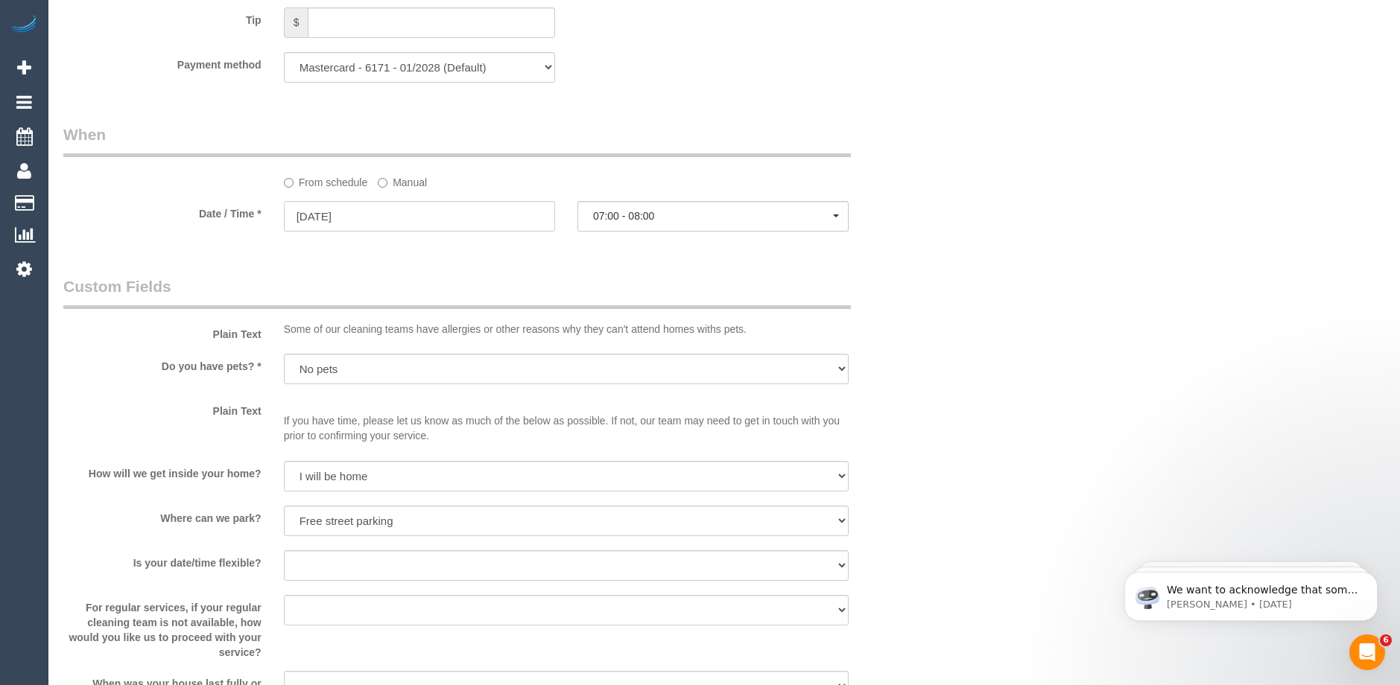
click at [381, 215] on input "[DATE]" at bounding box center [419, 216] width 271 height 31
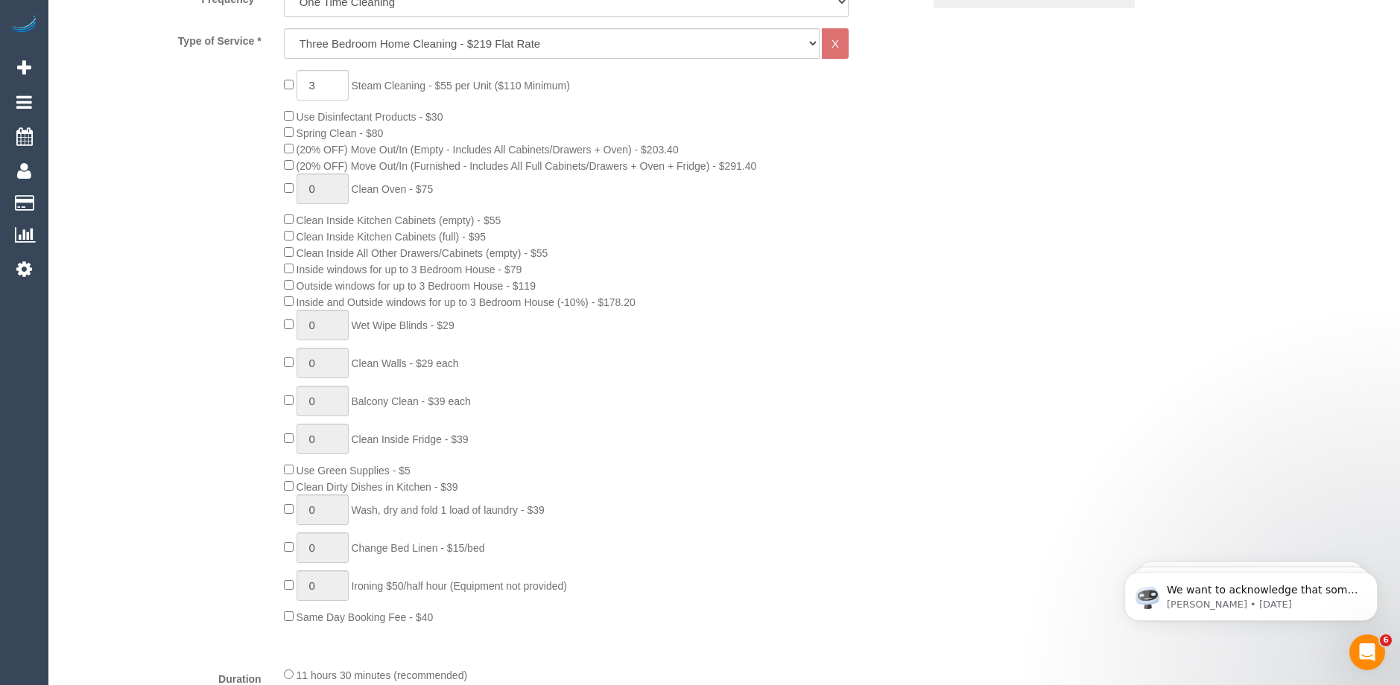
scroll to position [596, 0]
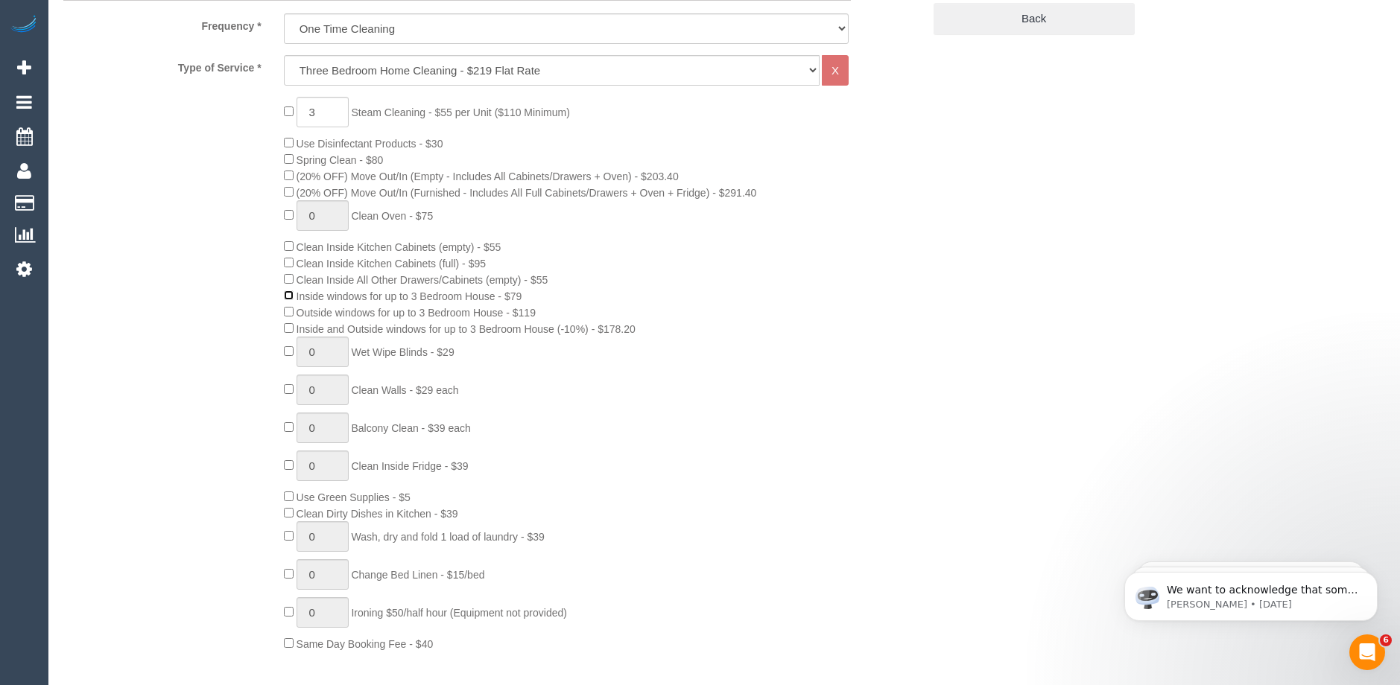
select select "spot26"
select select "spot51"
select select "spot76"
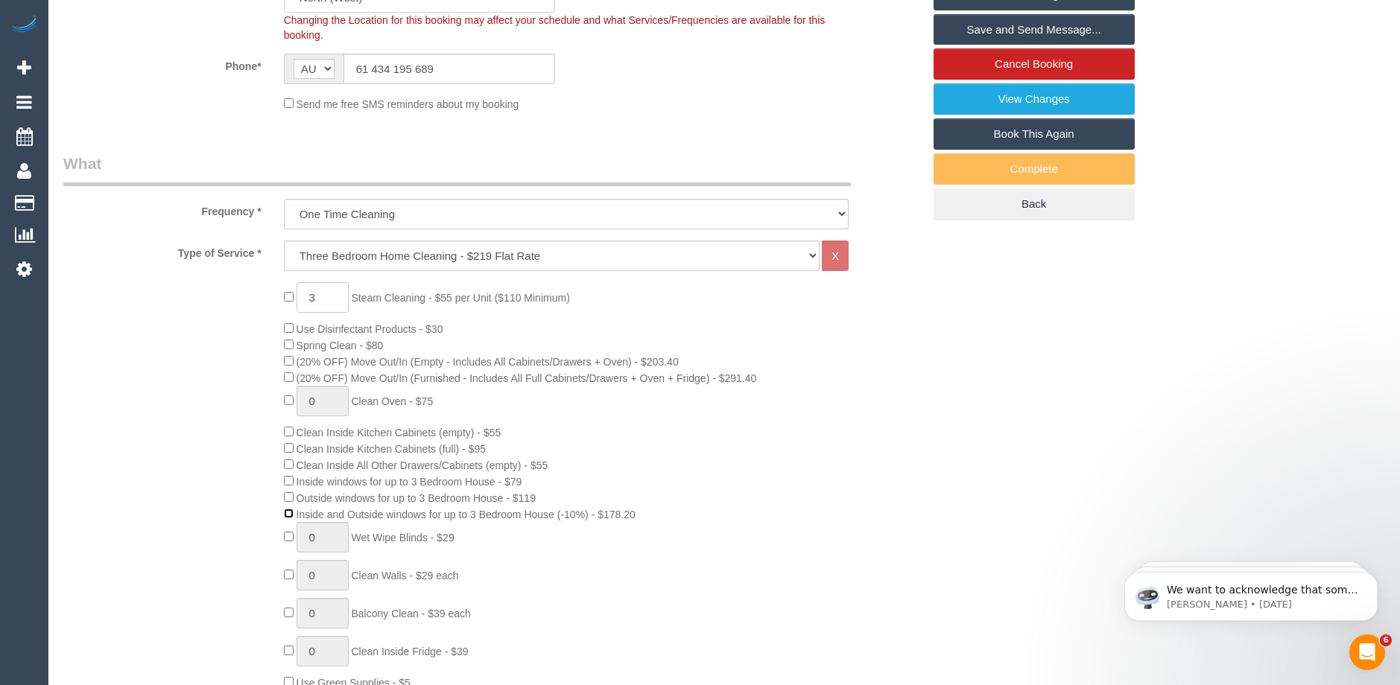
scroll to position [372, 0]
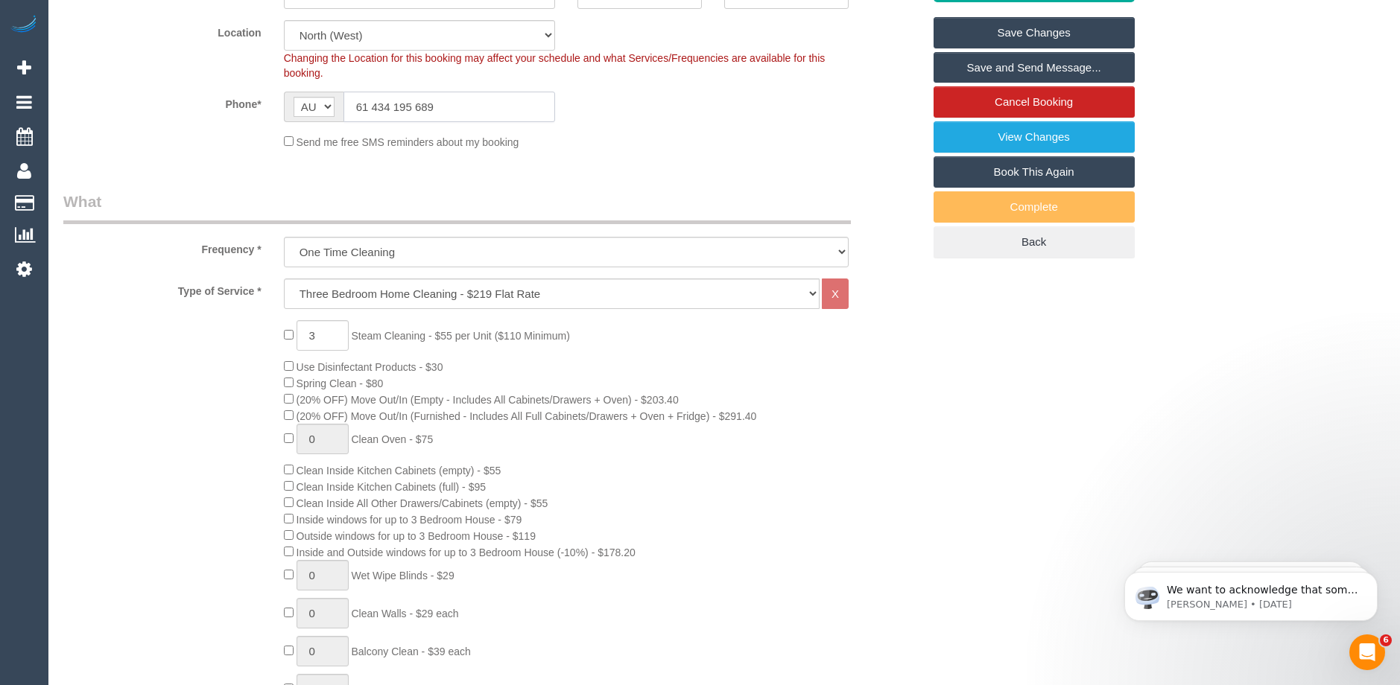
drag, startPoint x: 366, startPoint y: 107, endPoint x: 343, endPoint y: 107, distance: 23.1
click at [343, 107] on input "61 434 195 689" at bounding box center [449, 107] width 212 height 31
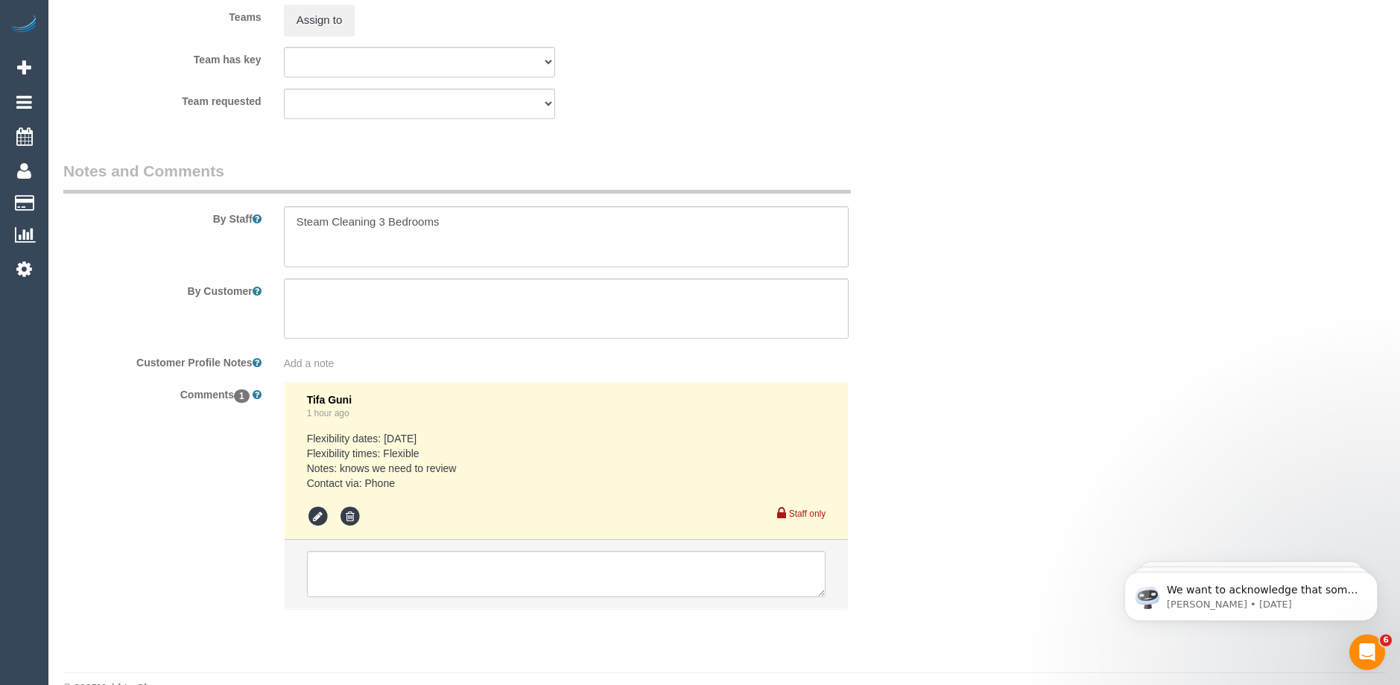
scroll to position [2385, 0]
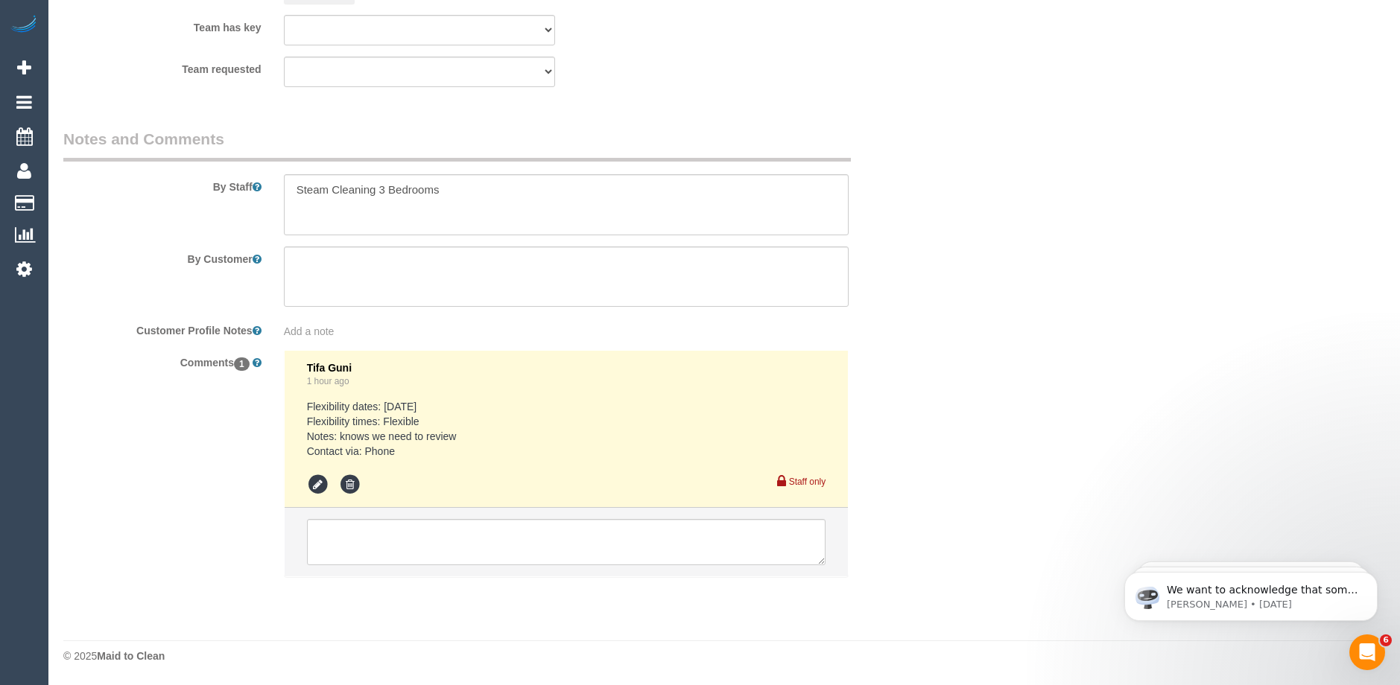
type input "0434 195 689"
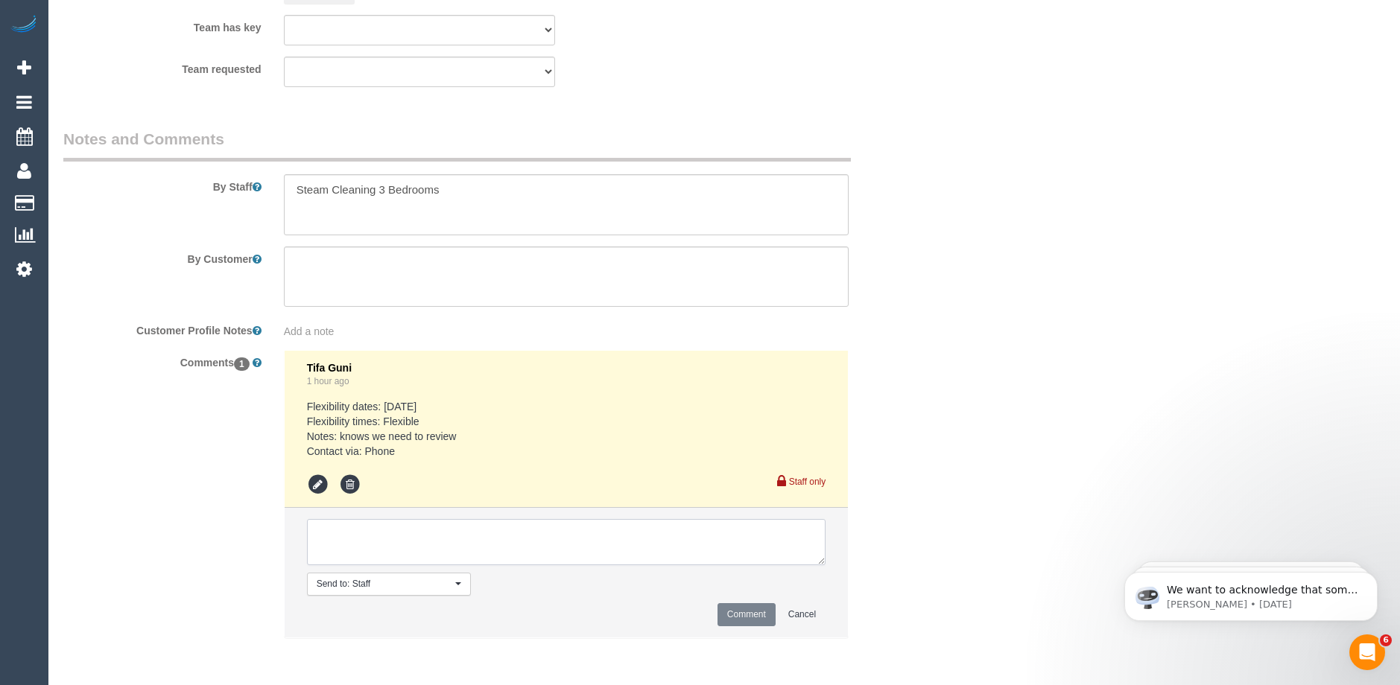
click at [338, 547] on textarea at bounding box center [566, 542] width 518 height 46
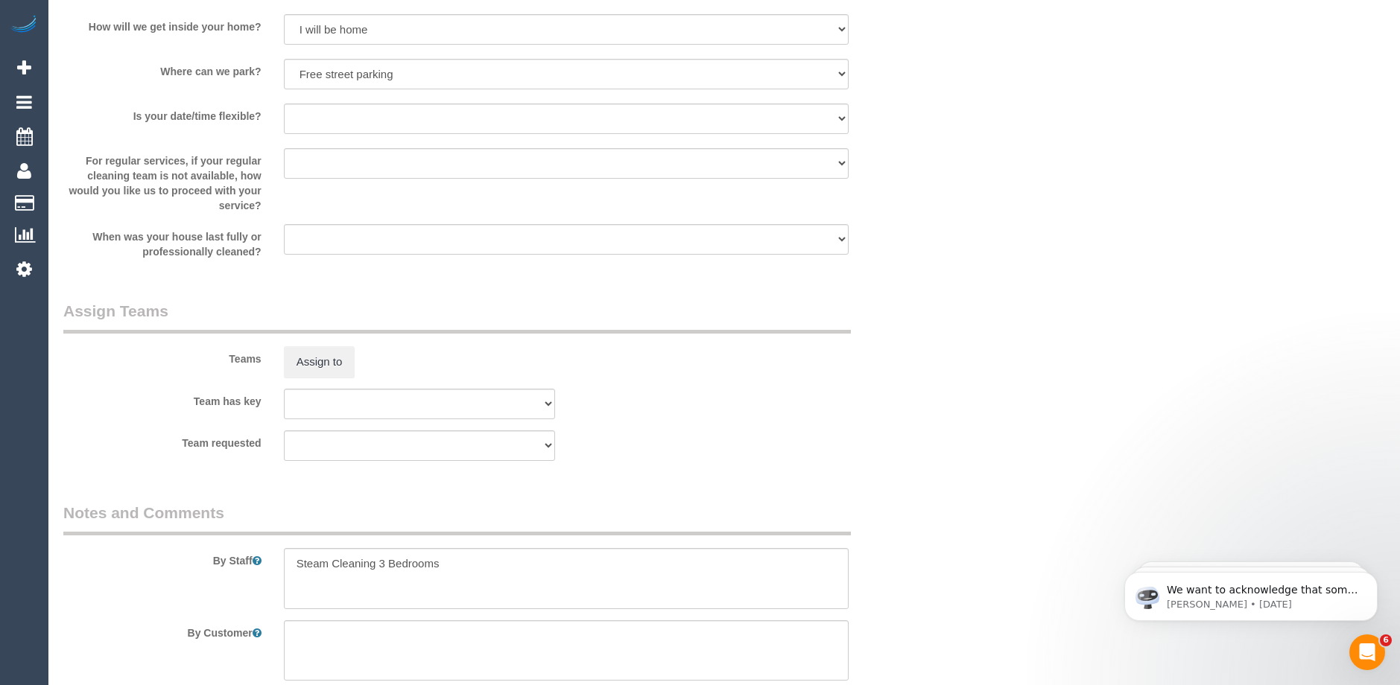
scroll to position [2160, 0]
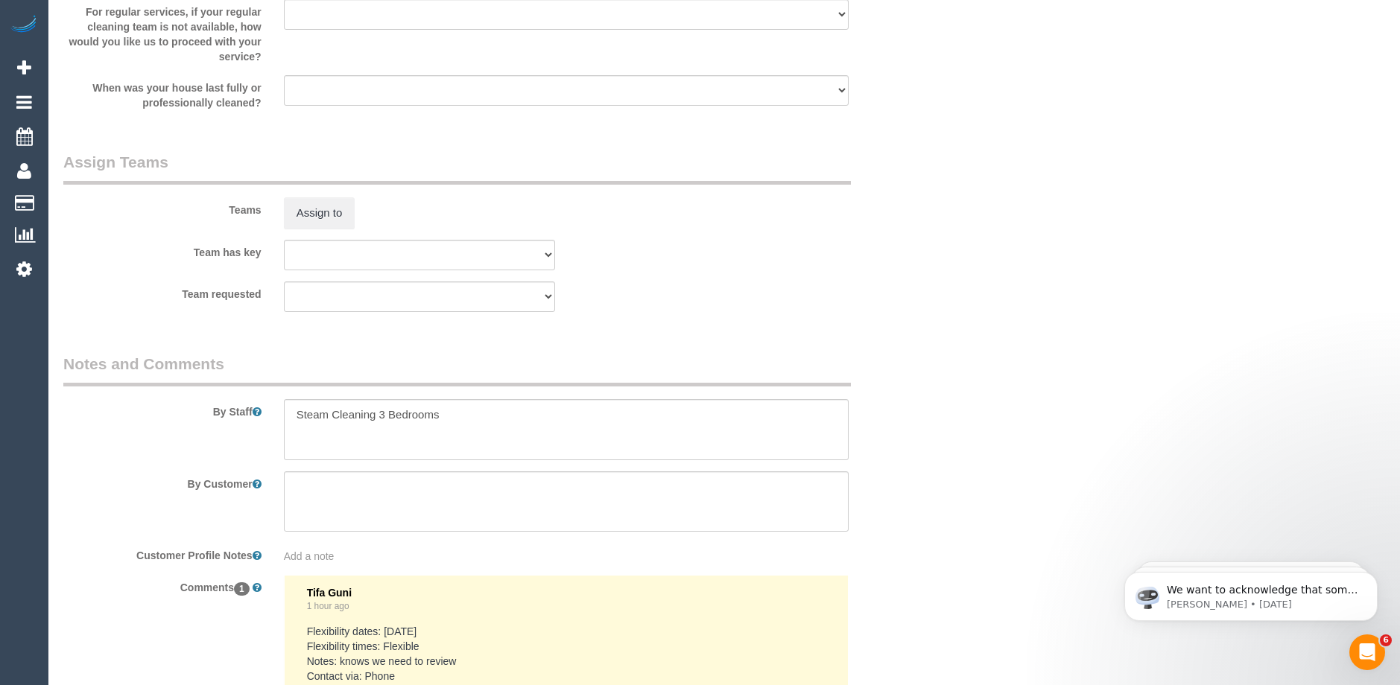
type textarea "customer called to include the key"
click at [472, 404] on textarea at bounding box center [566, 429] width 565 height 61
paste textarea "61434195689"
drag, startPoint x: 413, startPoint y: 428, endPoint x: 403, endPoint y: 428, distance: 9.7
click at [403, 428] on textarea at bounding box center [566, 429] width 565 height 61
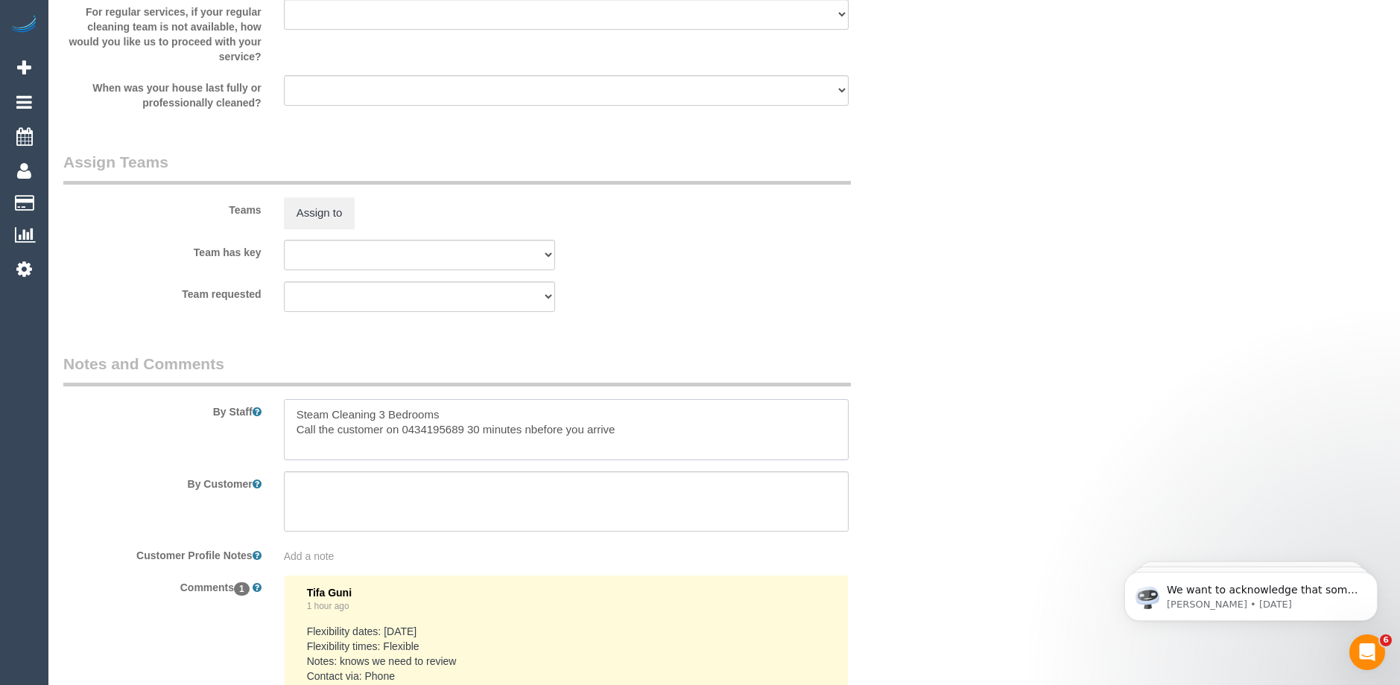
click at [532, 431] on textarea at bounding box center [566, 429] width 565 height 61
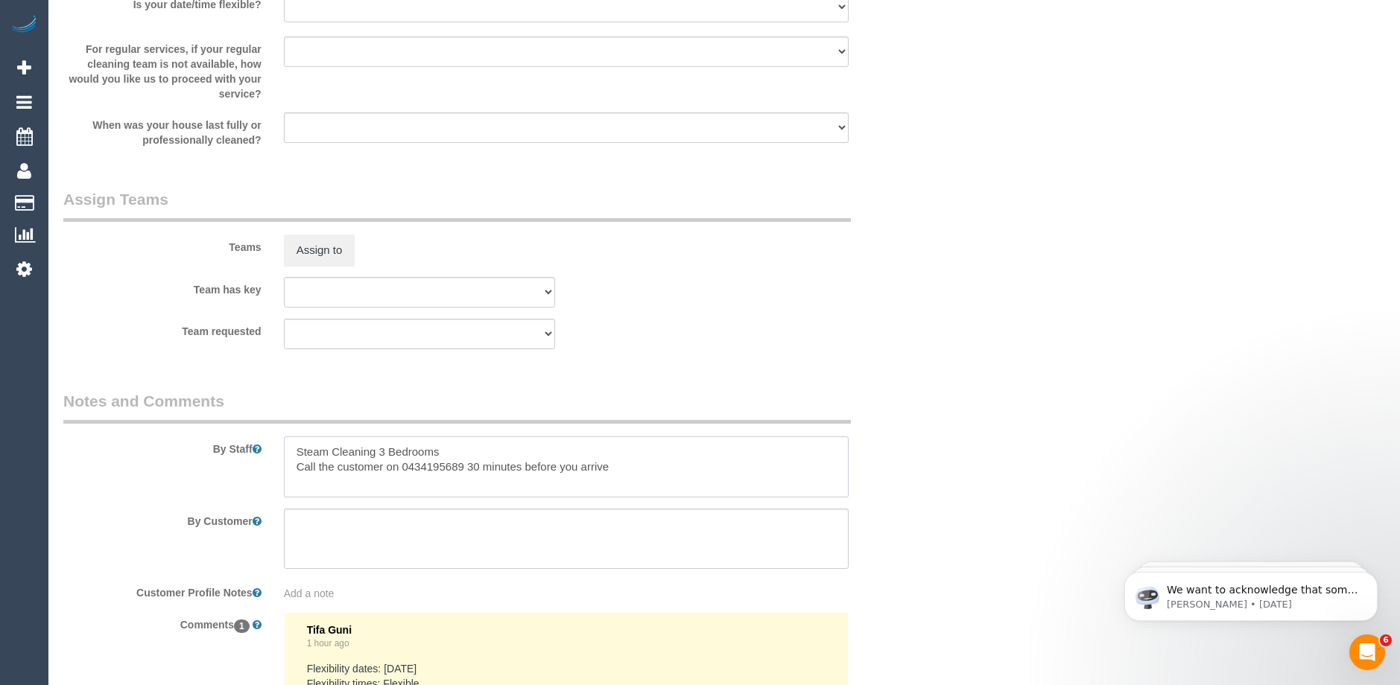
scroll to position [2384, 0]
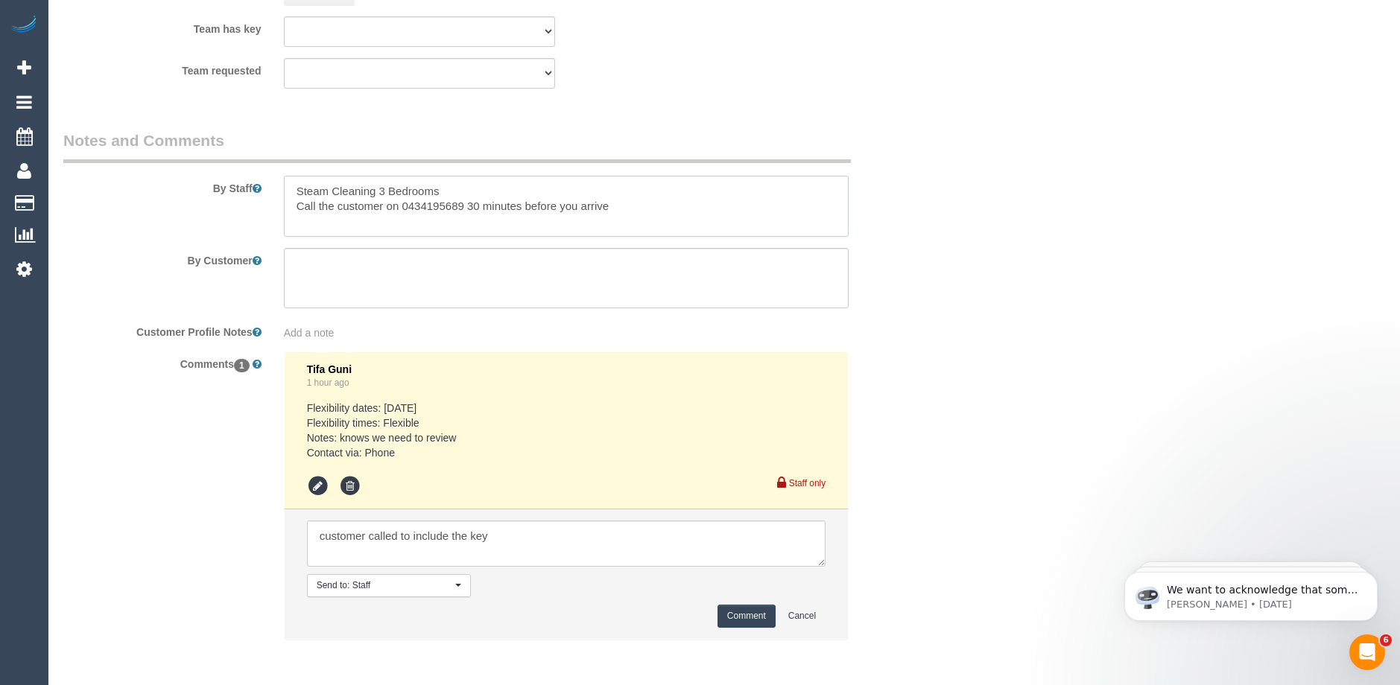
type textarea "Steam Cleaning 3 Bedrooms Call the customer on 0434195689 30 minutes before you…"
click at [501, 538] on textarea at bounding box center [566, 544] width 518 height 46
type textarea "customer called to include inside and outside window cleaning"
click at [742, 612] on button "Comment" at bounding box center [746, 616] width 58 height 23
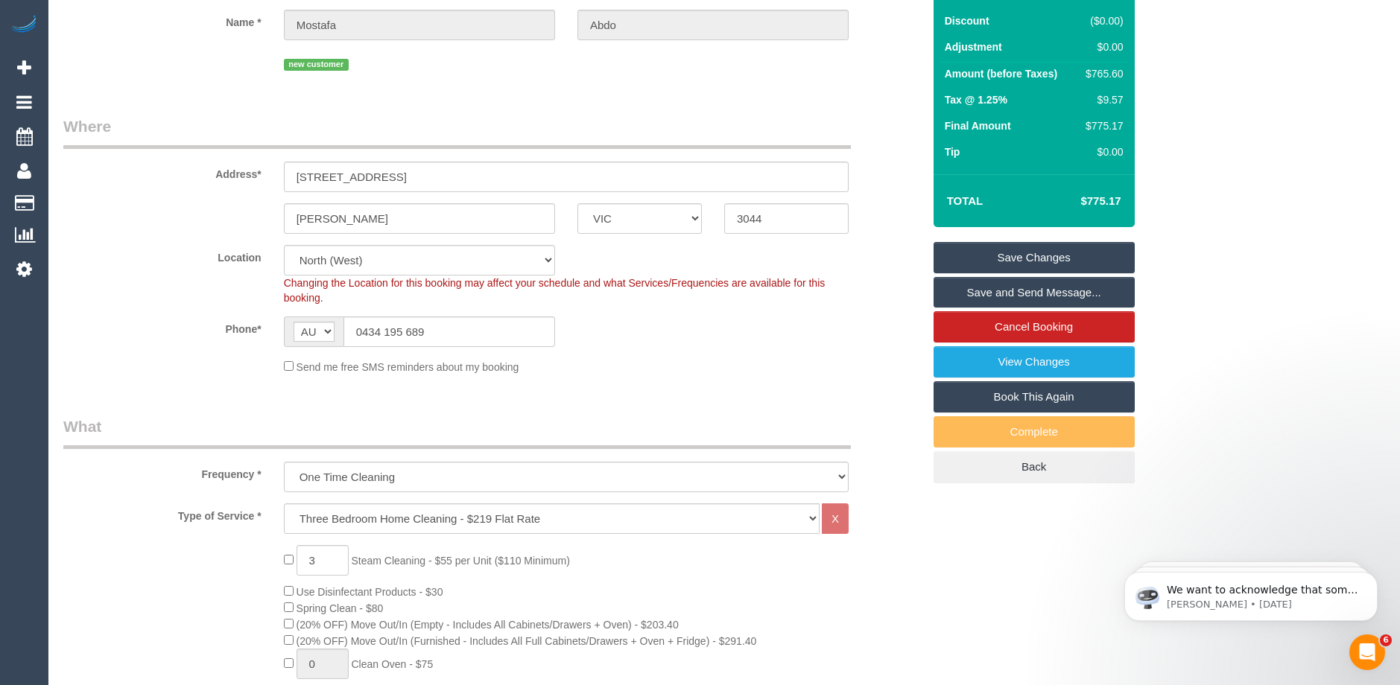
scroll to position [149, 0]
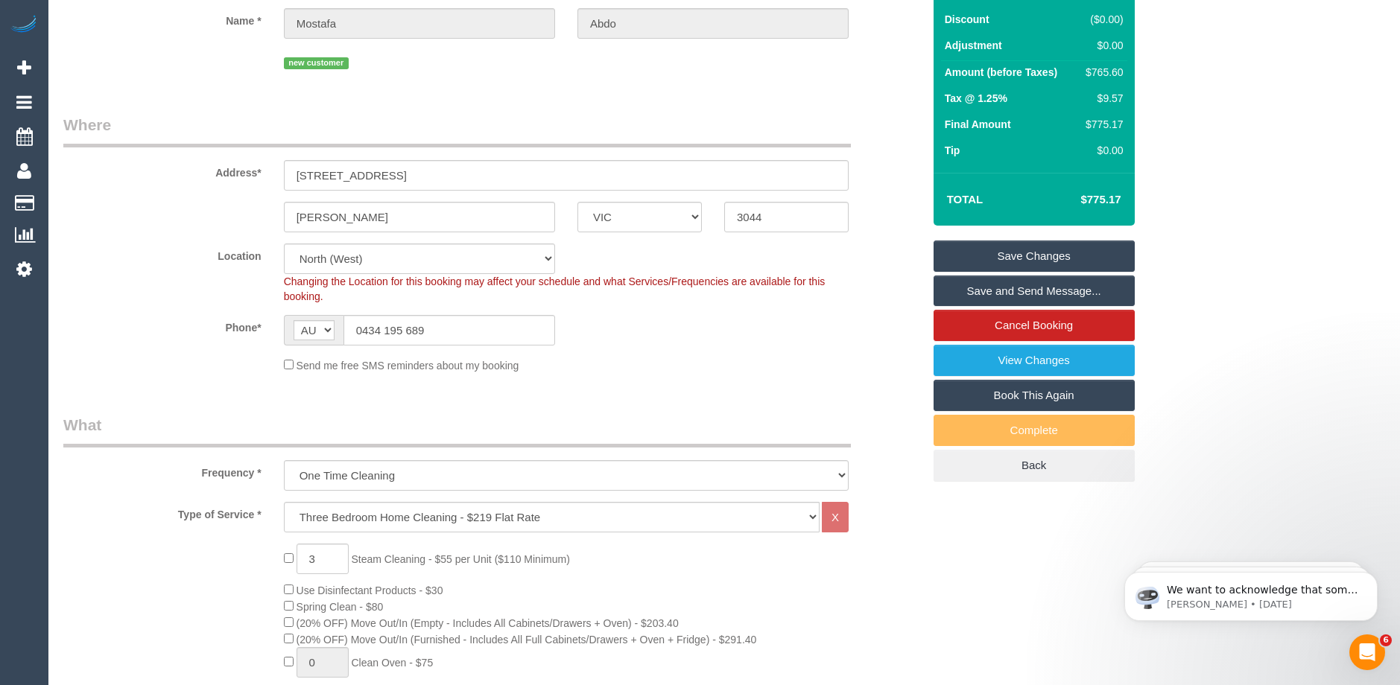
click at [1015, 261] on link "Save Changes" at bounding box center [1033, 256] width 201 height 31
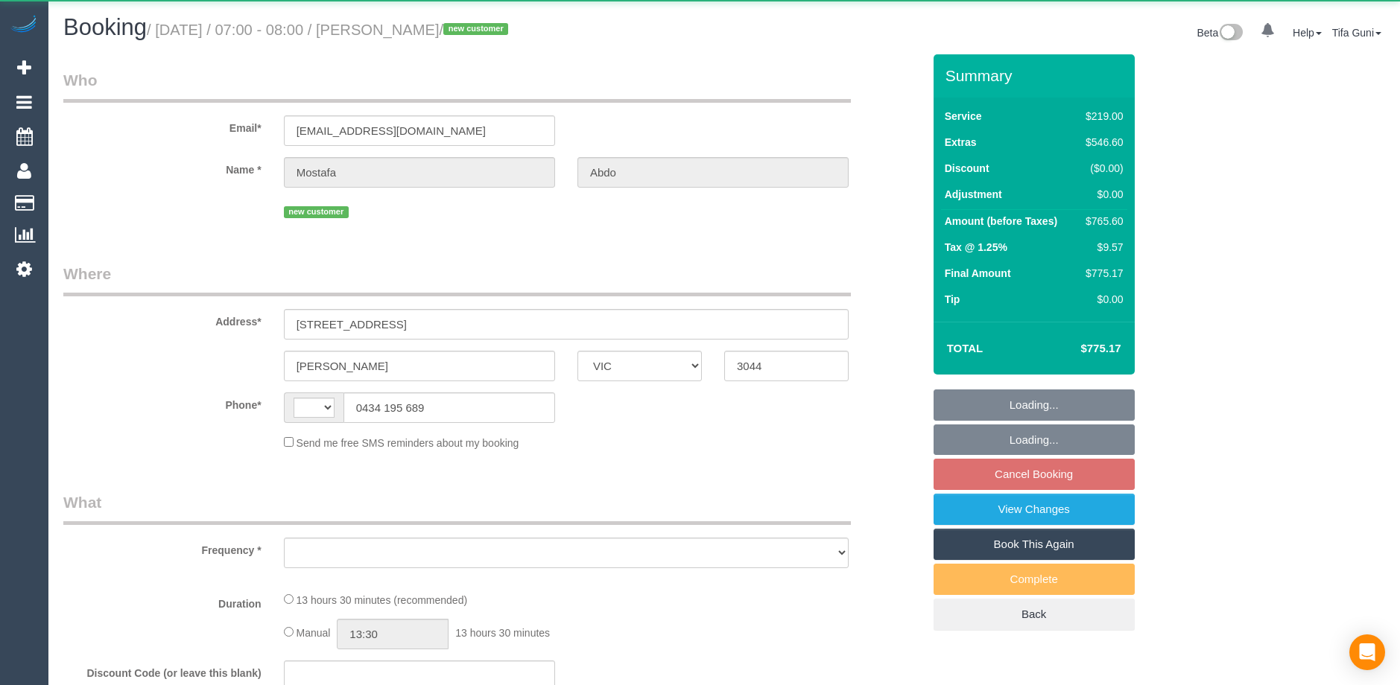
select select "VIC"
select select "string:AU"
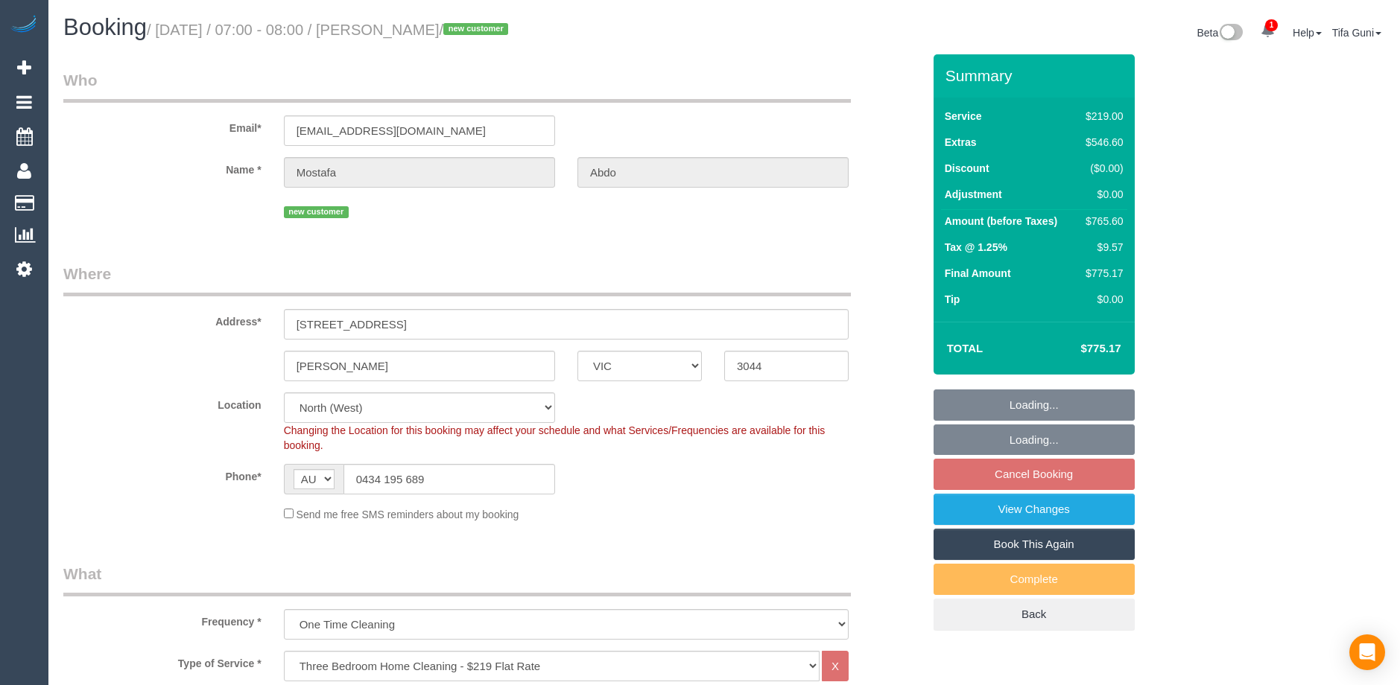
select select "object:834"
select select "string:stripe-pm_1SFPsk2GScqysDRVWtwrB55B"
select select "number:28"
select select "number:14"
select select "number:19"
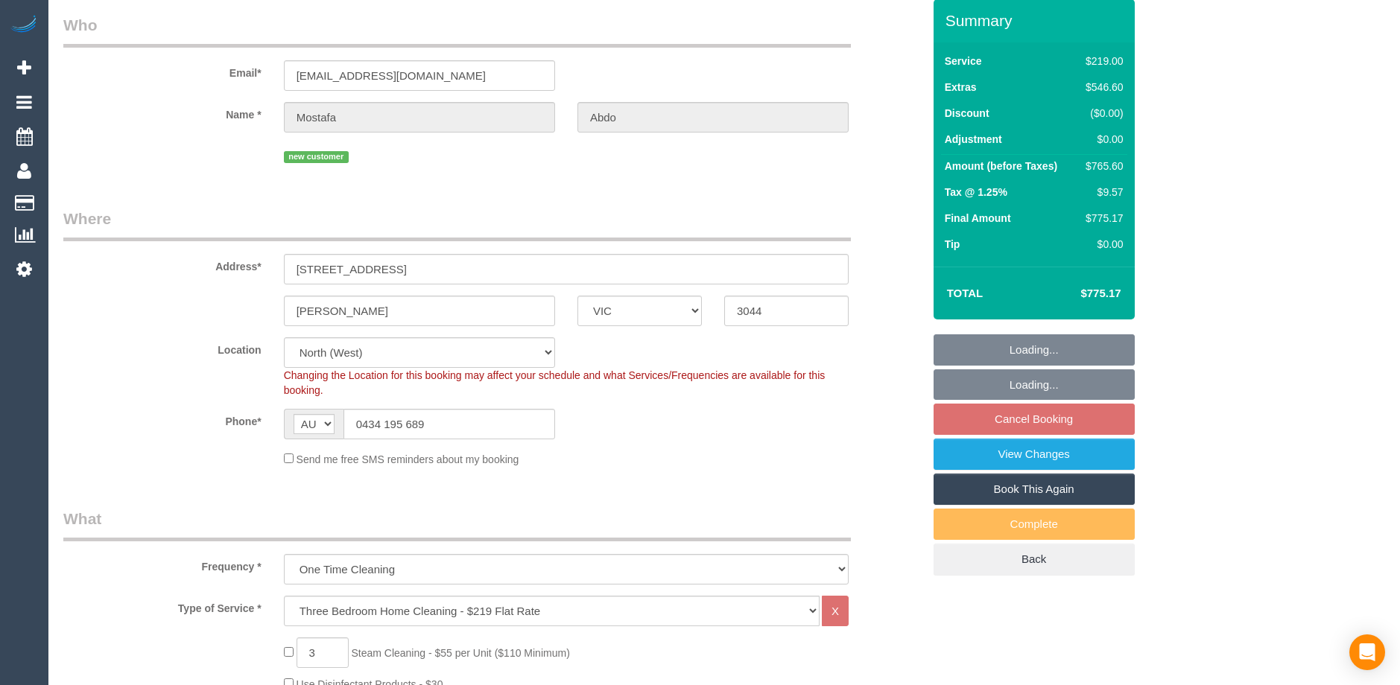
select select "spot1"
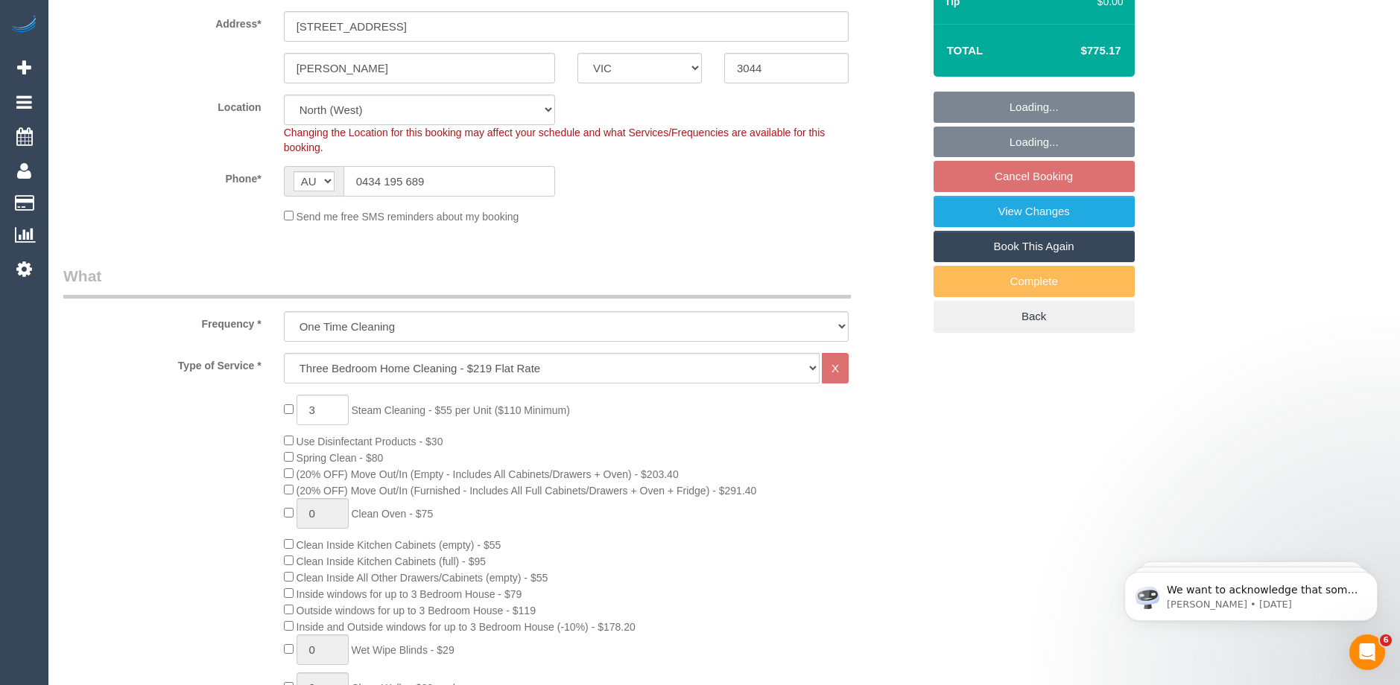
click at [459, 183] on input "0434 195 689" at bounding box center [449, 181] width 212 height 31
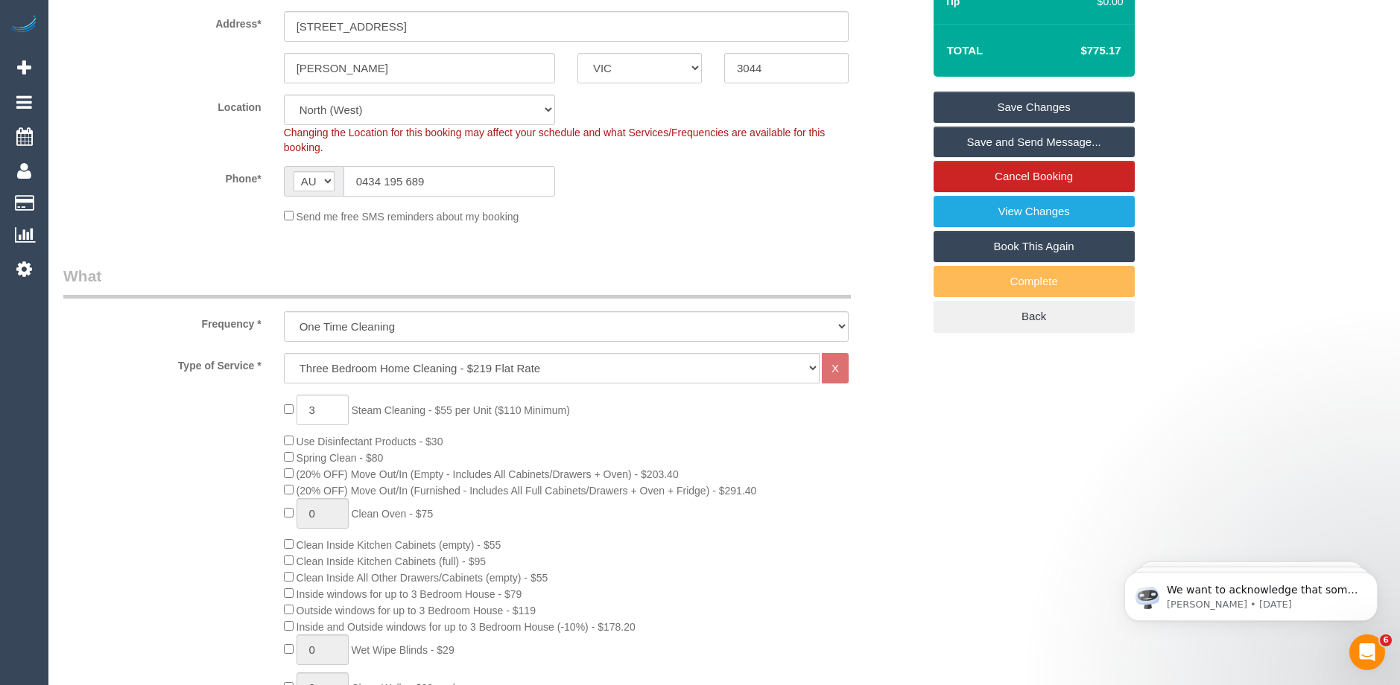
click at [387, 180] on input "0434 195 689" at bounding box center [449, 181] width 212 height 31
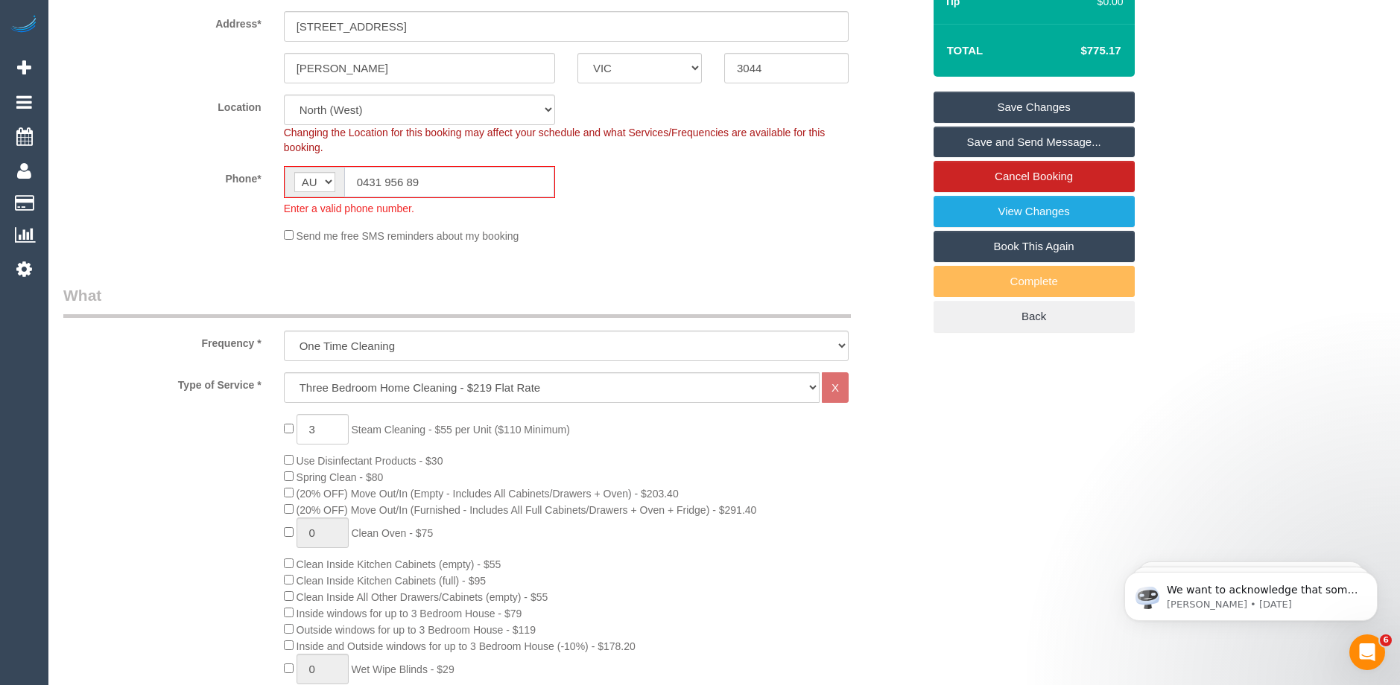
drag, startPoint x: 456, startPoint y: 180, endPoint x: 344, endPoint y: 176, distance: 111.8
click at [344, 176] on input "0431 956 89" at bounding box center [449, 182] width 210 height 31
paste input "4 195 6"
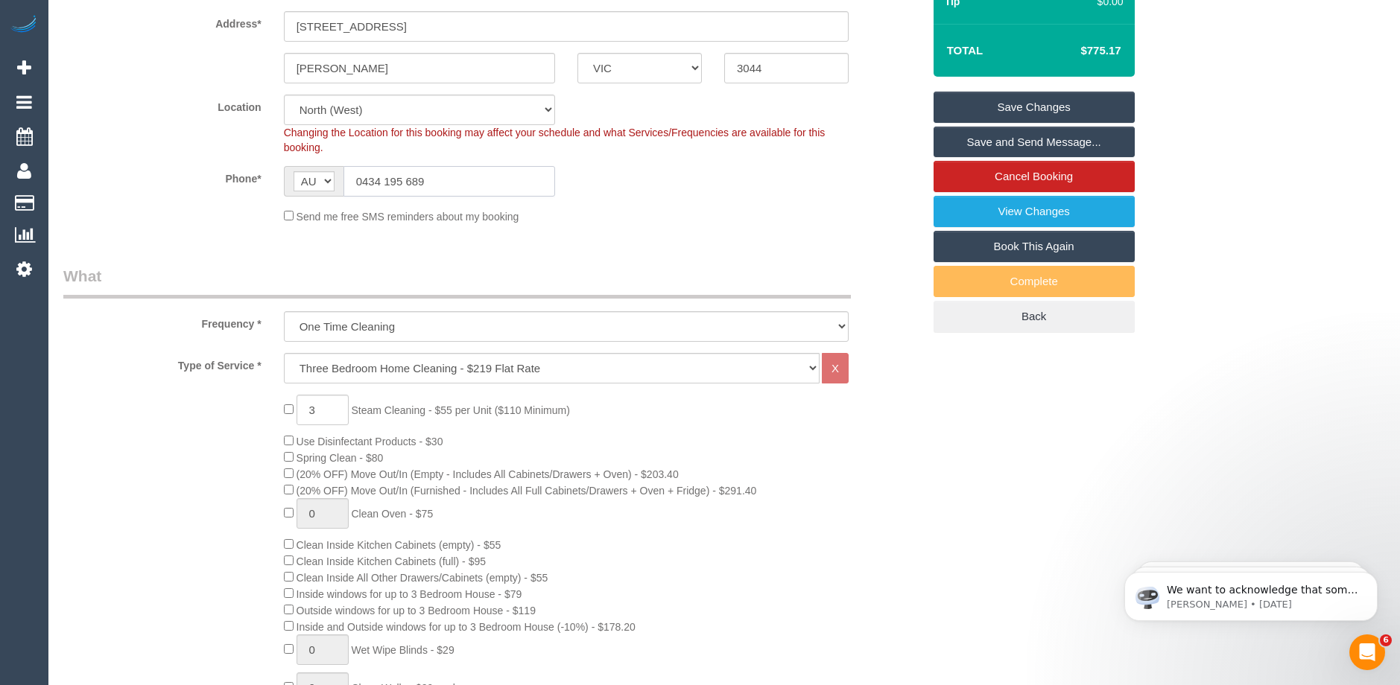
drag, startPoint x: 431, startPoint y: 180, endPoint x: 317, endPoint y: 185, distance: 114.1
click at [317, 185] on div "AF AL DZ AD AO AI AQ AG AR AM AW AU AT AZ BS BH BD BB BY BE BZ BJ BM BT BO BA B…" at bounding box center [419, 181] width 271 height 31
type input "0434 195 689"
click at [1036, 101] on link "Save Changes" at bounding box center [1033, 107] width 201 height 31
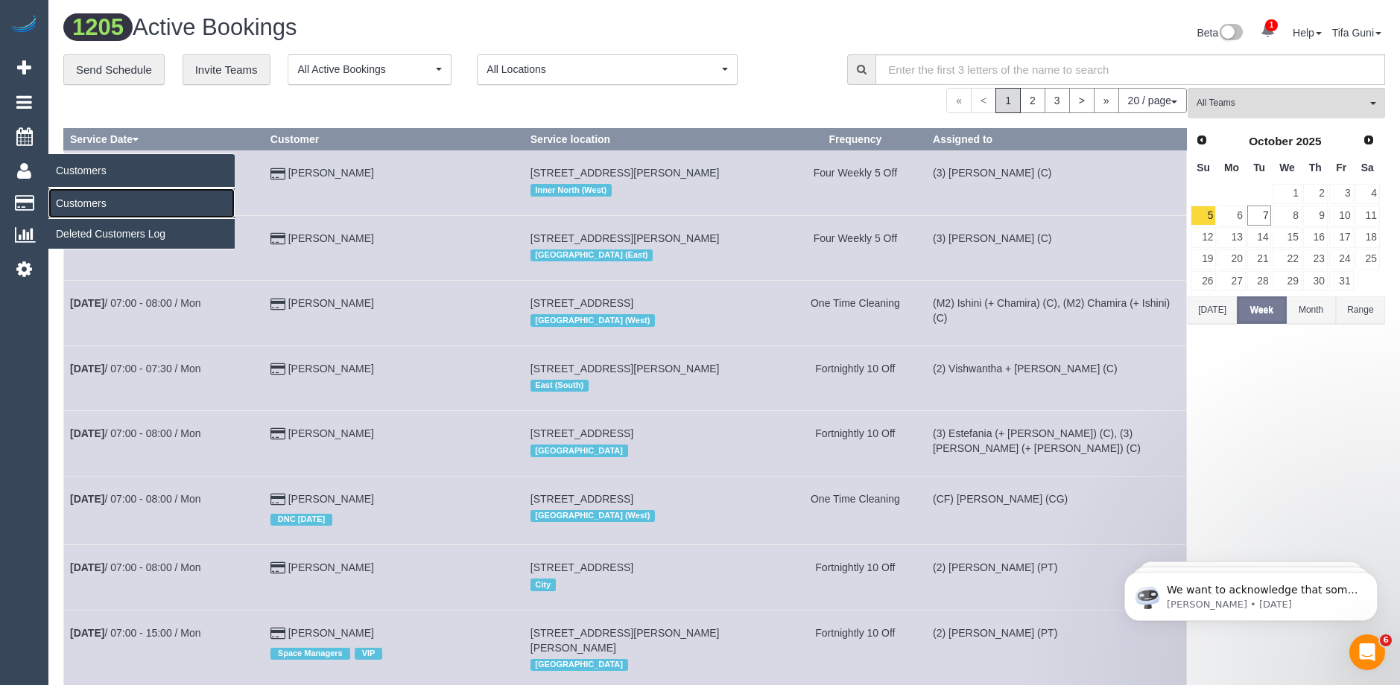
click at [73, 203] on link "Customers" at bounding box center [141, 203] width 186 height 30
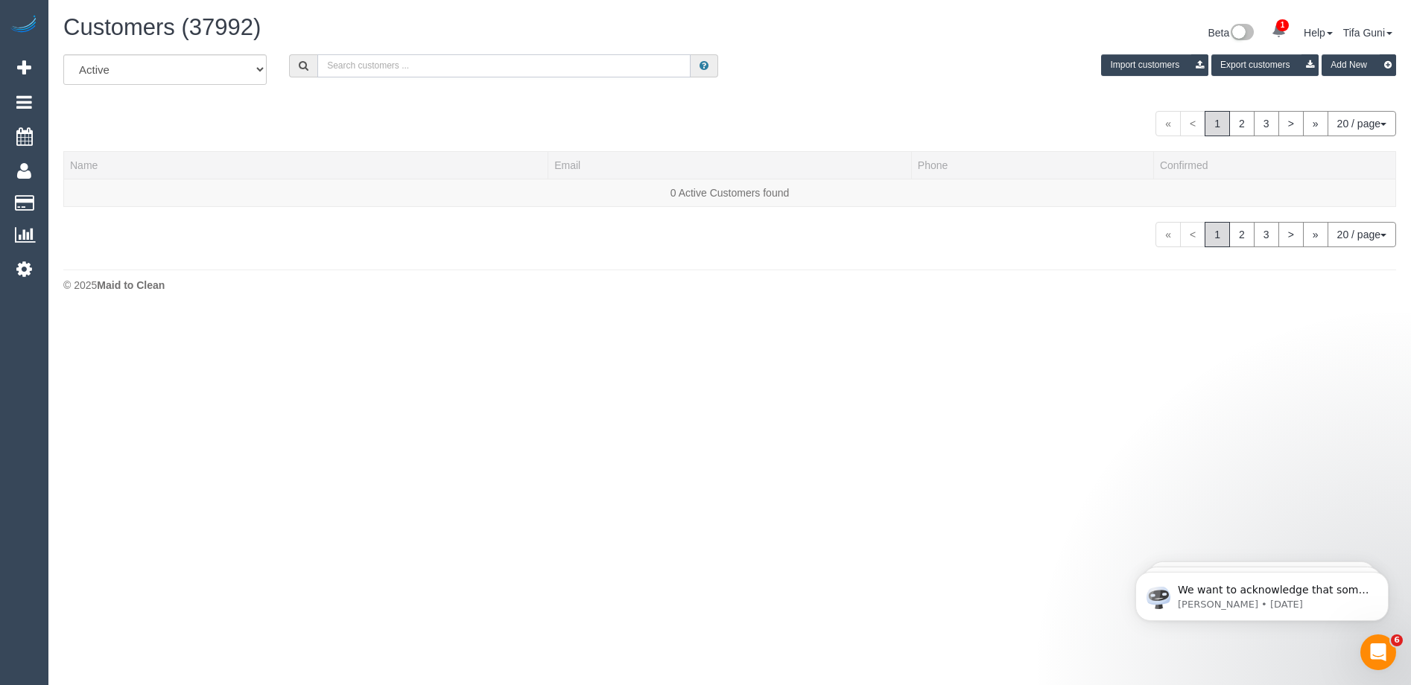
click at [401, 60] on input "text" at bounding box center [503, 65] width 373 height 23
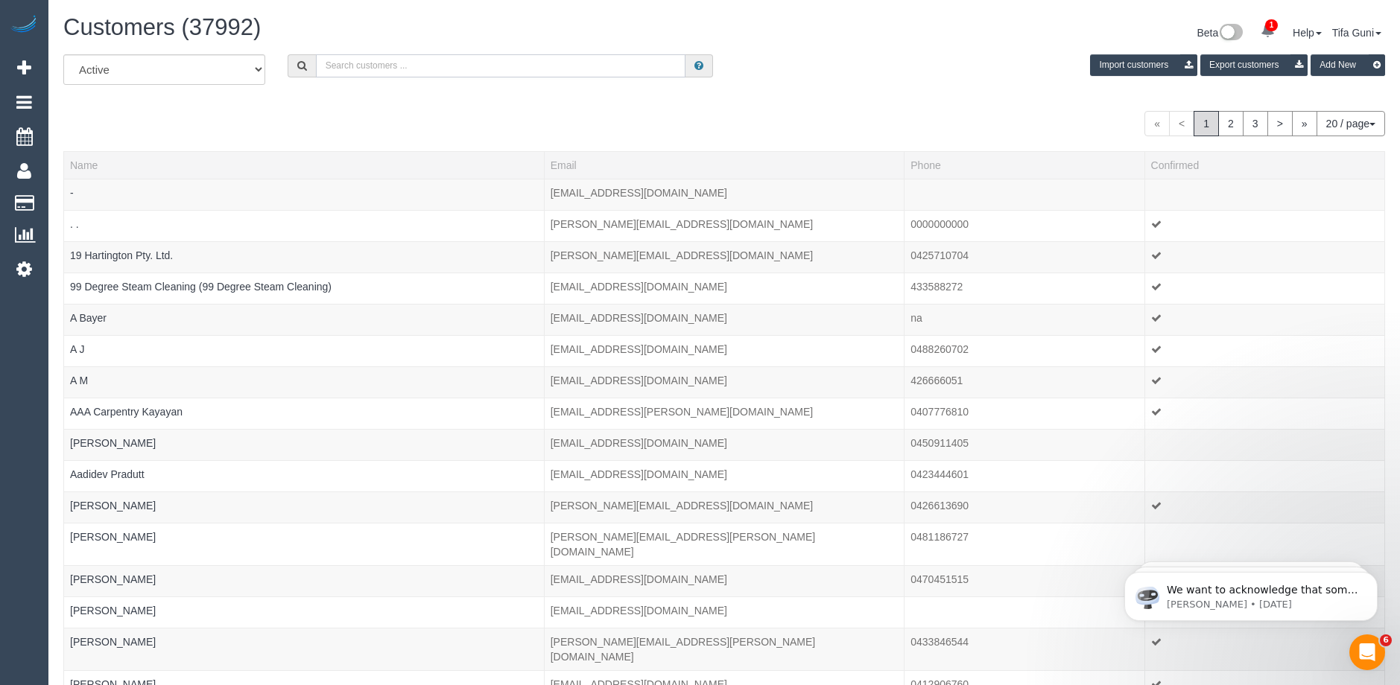
paste input "0434 195 689"
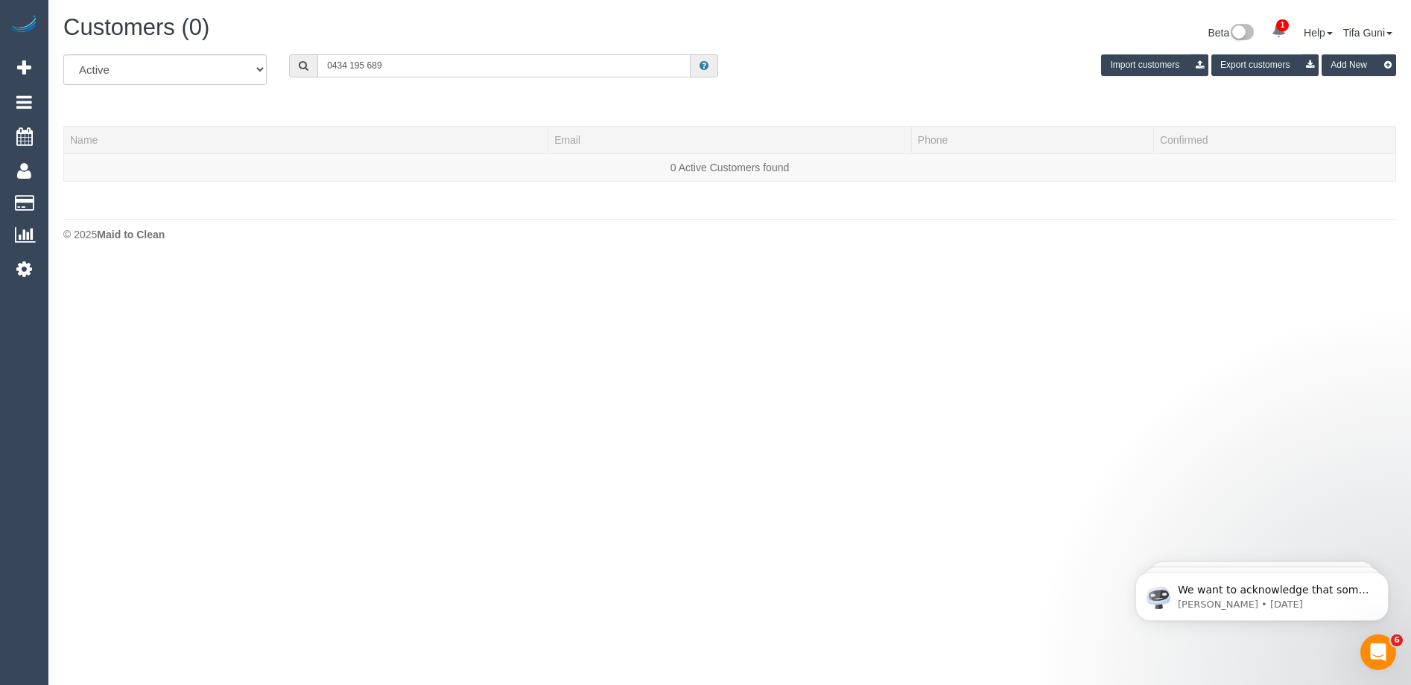
click at [351, 63] on input "0434 195 689" at bounding box center [503, 65] width 373 height 23
click at [366, 64] on input "0434195 689" at bounding box center [503, 65] width 373 height 23
click at [387, 64] on input "0434195689" at bounding box center [503, 65] width 373 height 23
drag, startPoint x: 416, startPoint y: 65, endPoint x: 185, endPoint y: 45, distance: 231.8
click at [185, 45] on div "Customers (0) Beta 1 Your Notifications You have 0 alerts × You have 3 to charg…" at bounding box center [729, 132] width 1362 height 264
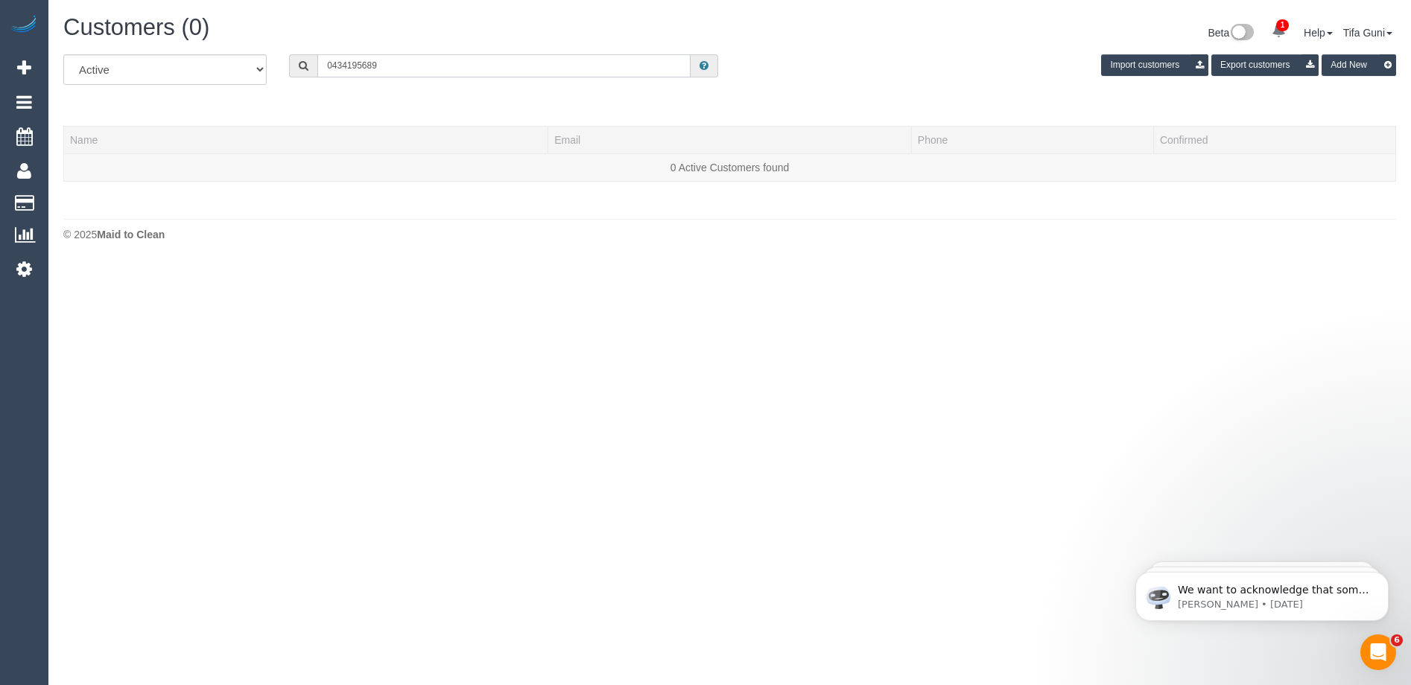
paste input "61414931478"
type input "61414931478"
drag, startPoint x: 396, startPoint y: 63, endPoint x: 200, endPoint y: 79, distance: 196.6
click at [200, 79] on div "All Active Archived 61414931478 Import customers Export customers Add New" at bounding box center [729, 75] width 1355 height 42
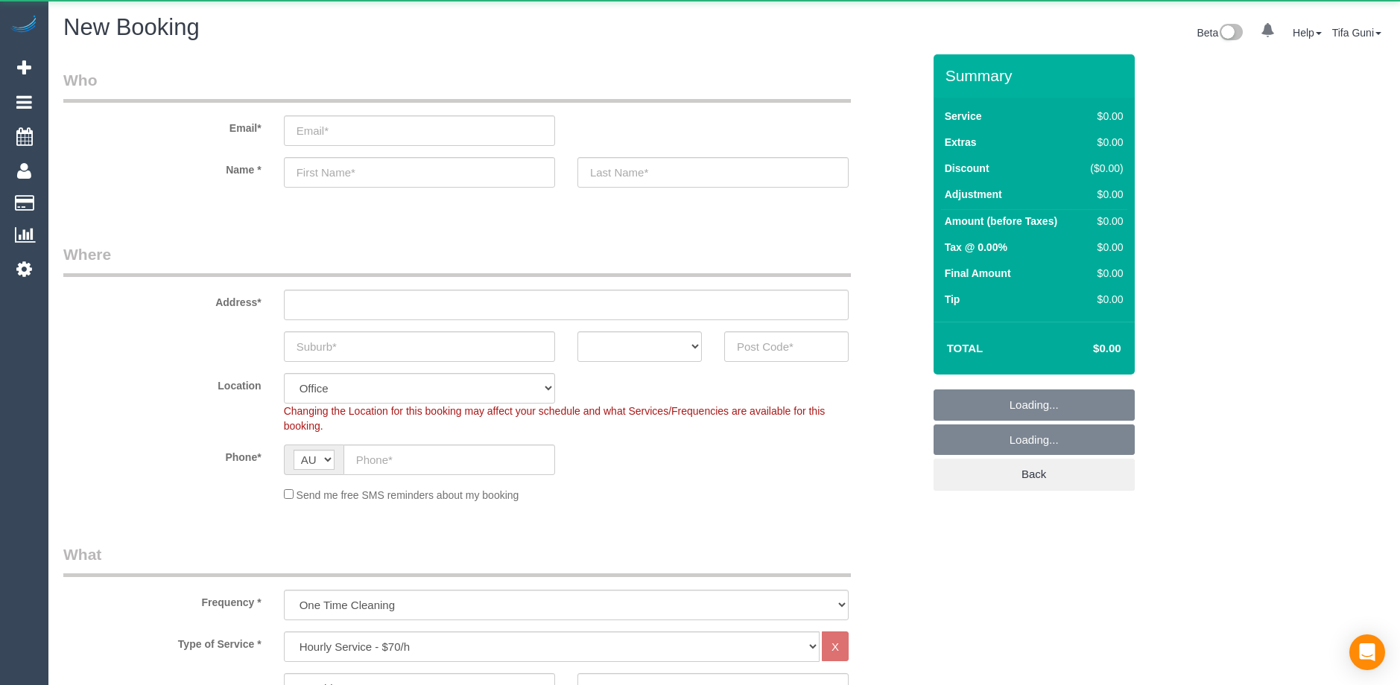
select select "object:834"
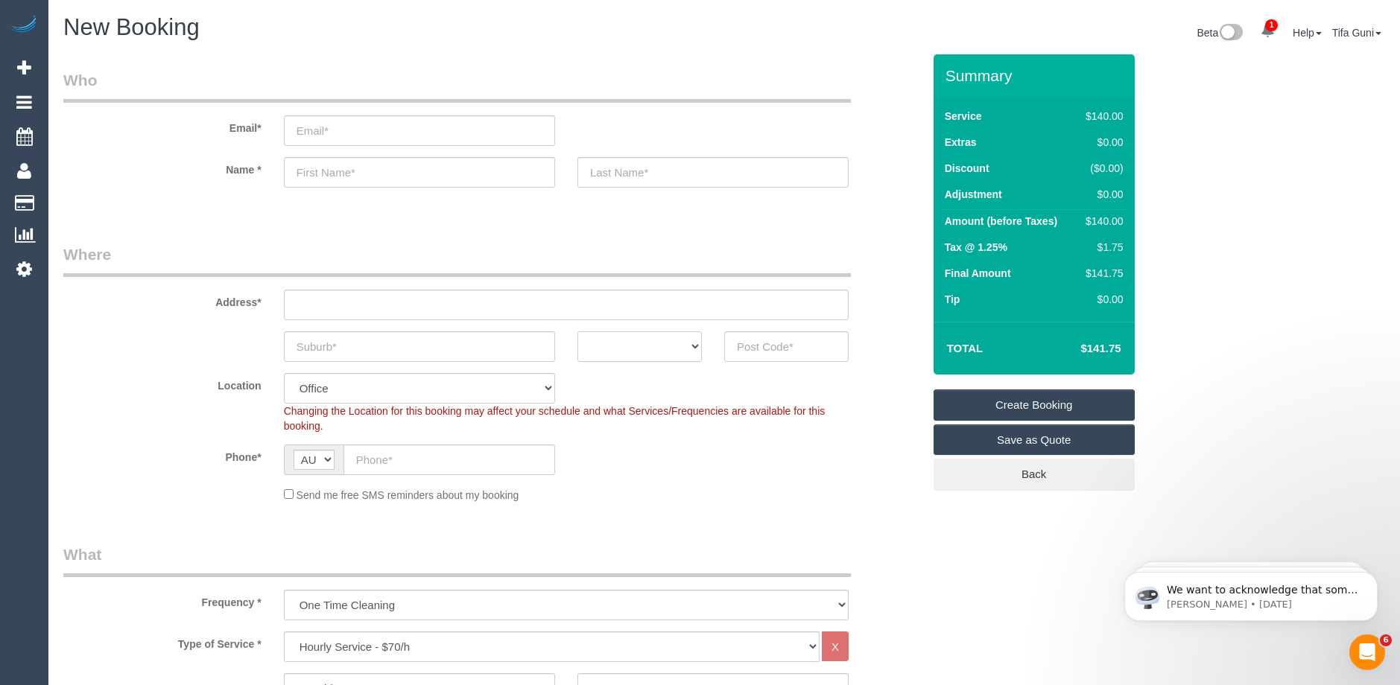
click at [672, 344] on select "ACT [GEOGRAPHIC_DATA] NT [GEOGRAPHIC_DATA] SA TAS [GEOGRAPHIC_DATA] [GEOGRAPHIC…" at bounding box center [639, 346] width 124 height 31
select select "VIC"
click at [577, 331] on select "ACT [GEOGRAPHIC_DATA] NT [GEOGRAPHIC_DATA] SA TAS [GEOGRAPHIC_DATA] [GEOGRAPHIC…" at bounding box center [639, 346] width 124 height 31
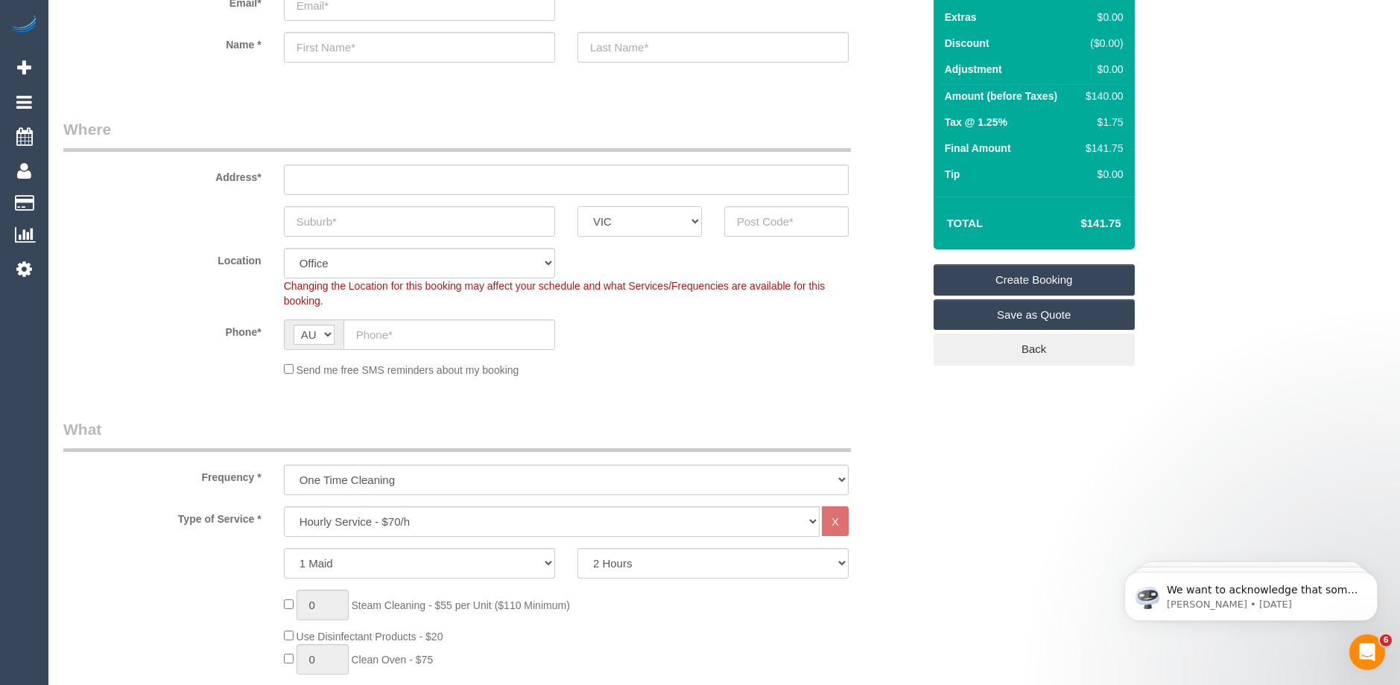
scroll to position [149, 0]
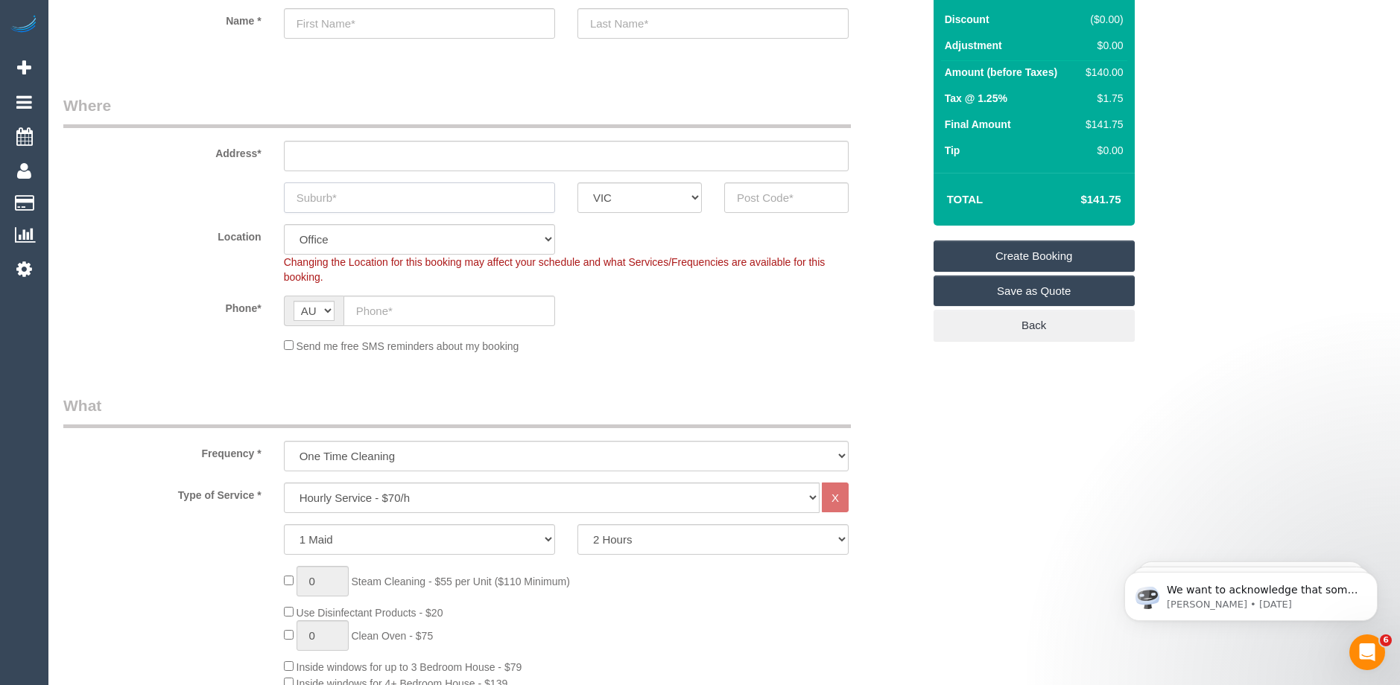
click at [343, 191] on input "text" at bounding box center [419, 198] width 271 height 31
click at [758, 199] on input "text" at bounding box center [786, 198] width 124 height 31
type input "3156"
click at [350, 191] on input "text" at bounding box center [419, 198] width 271 height 31
type input "lshs"
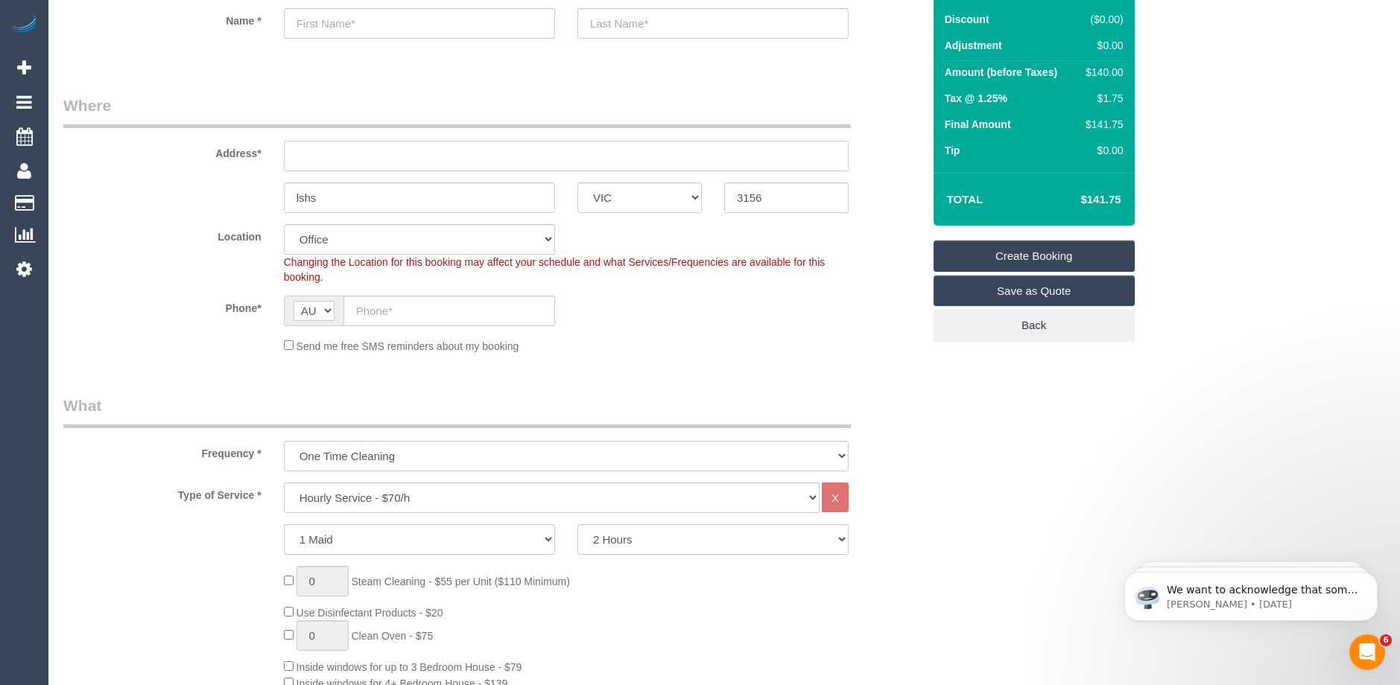
click at [311, 161] on input "text" at bounding box center [566, 156] width 565 height 31
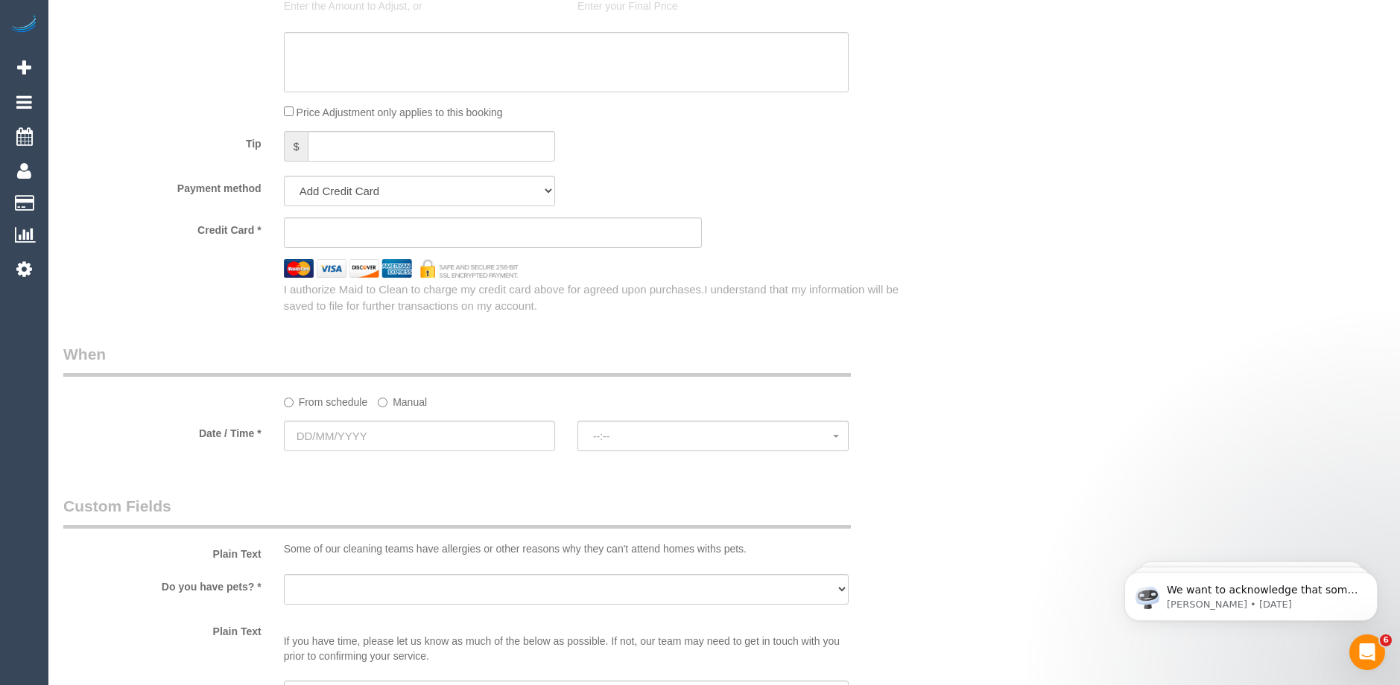
scroll to position [1564, 0]
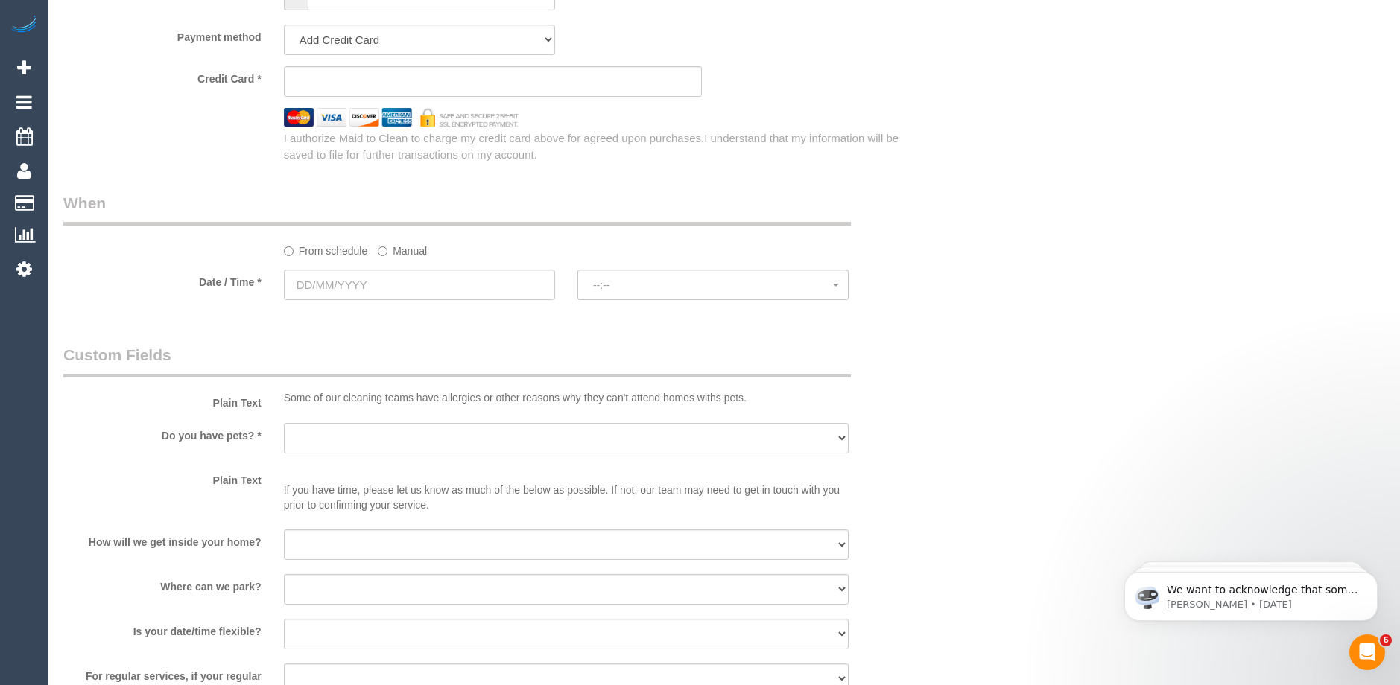
type input "-"
click at [397, 273] on input "text" at bounding box center [419, 285] width 271 height 31
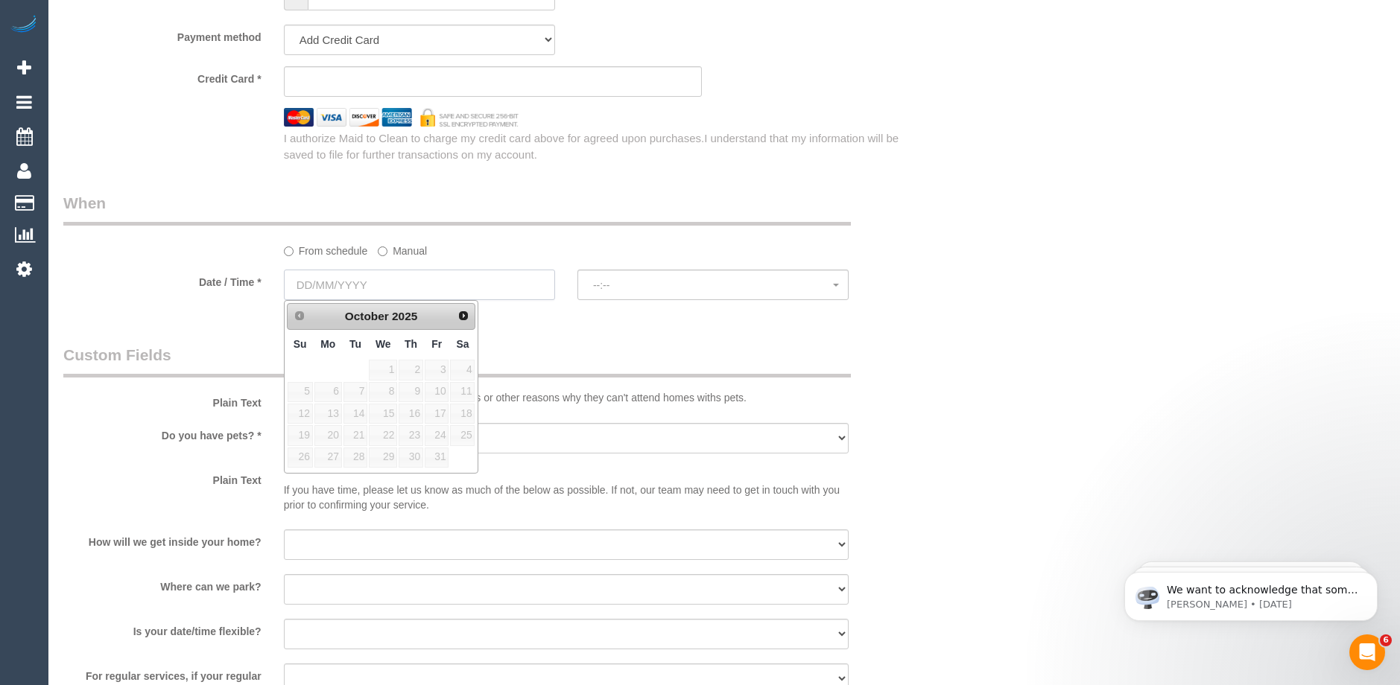
select select "48"
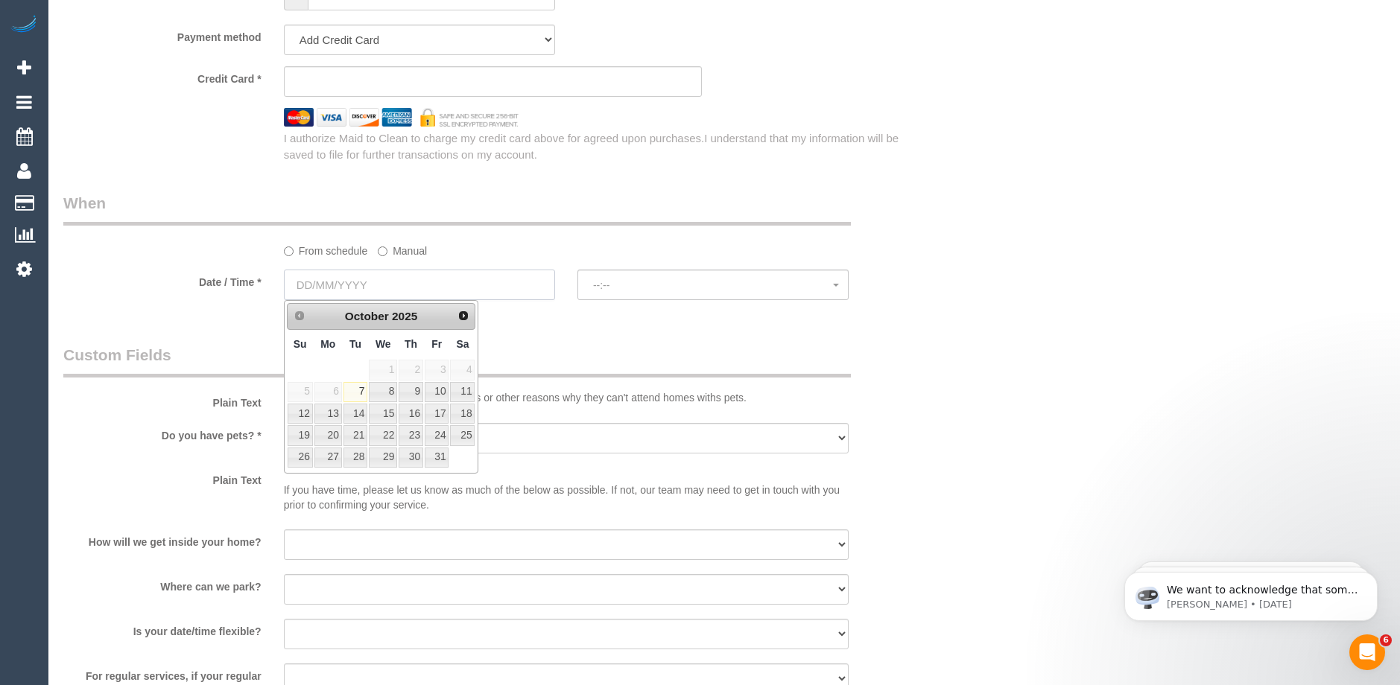
select select "object:2110"
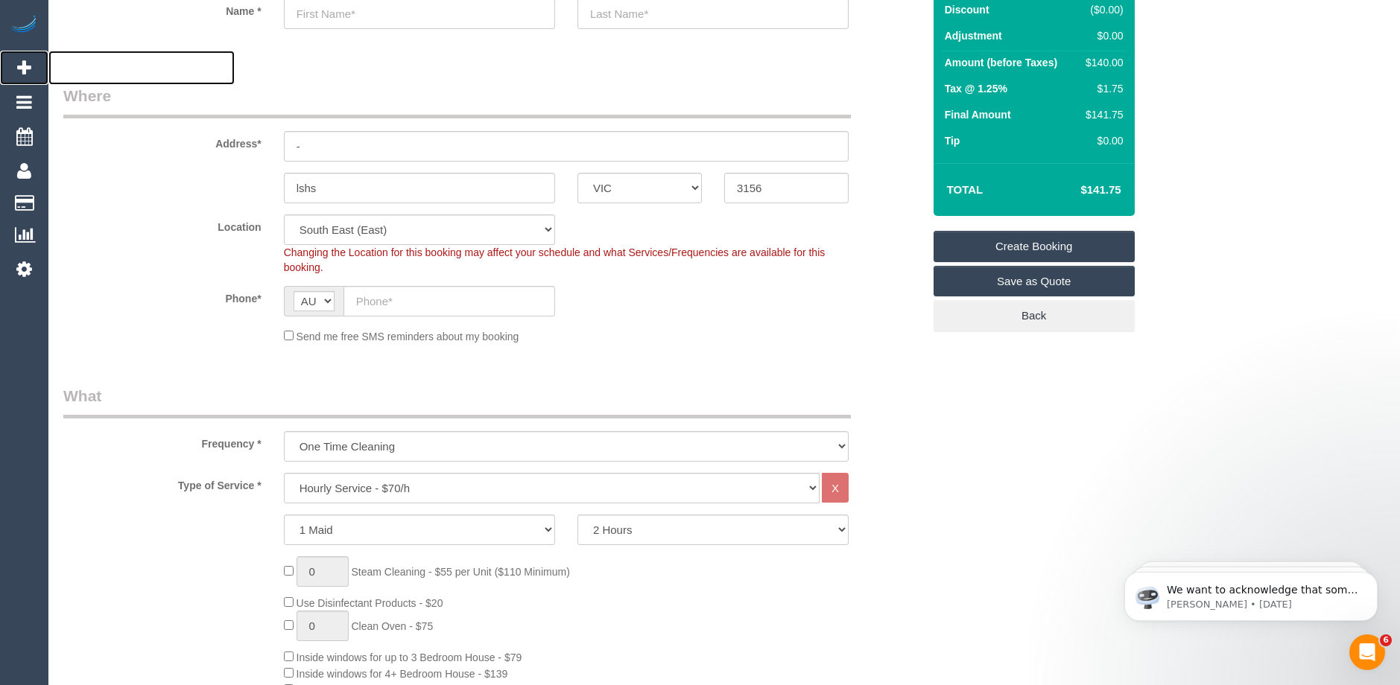
scroll to position [0, 0]
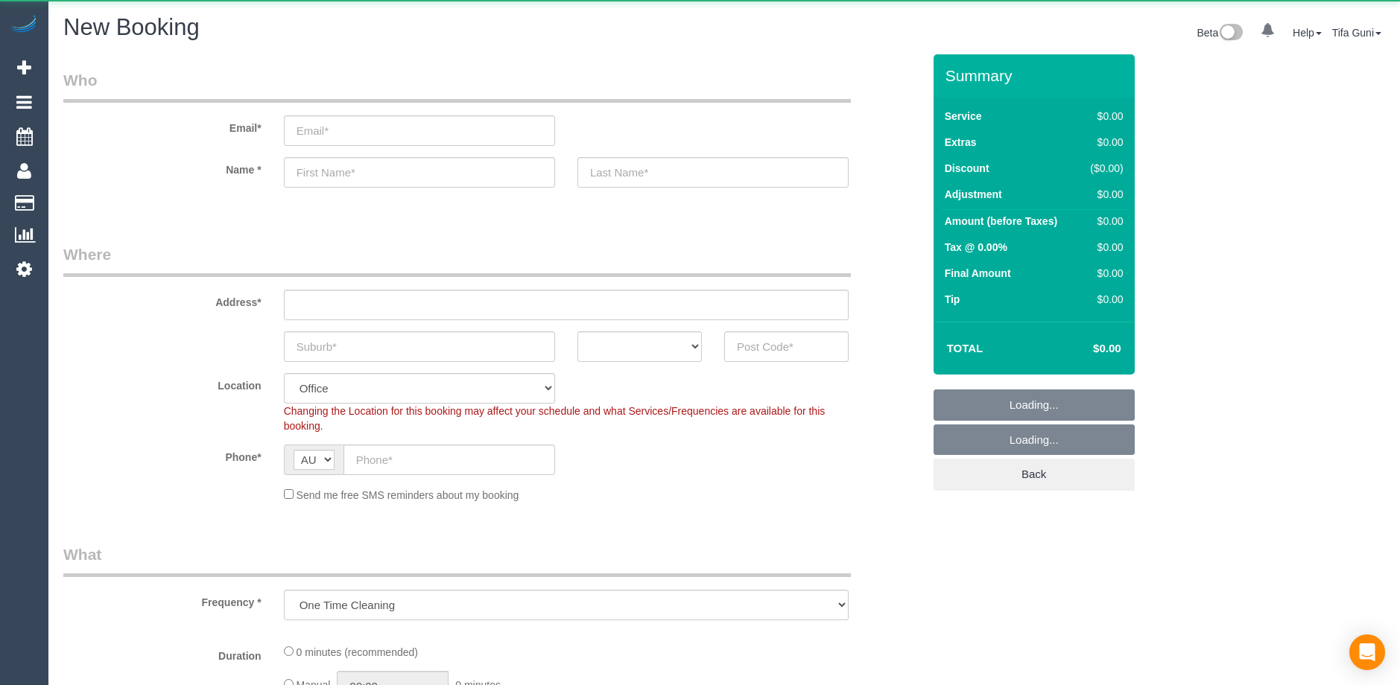
select select "object:834"
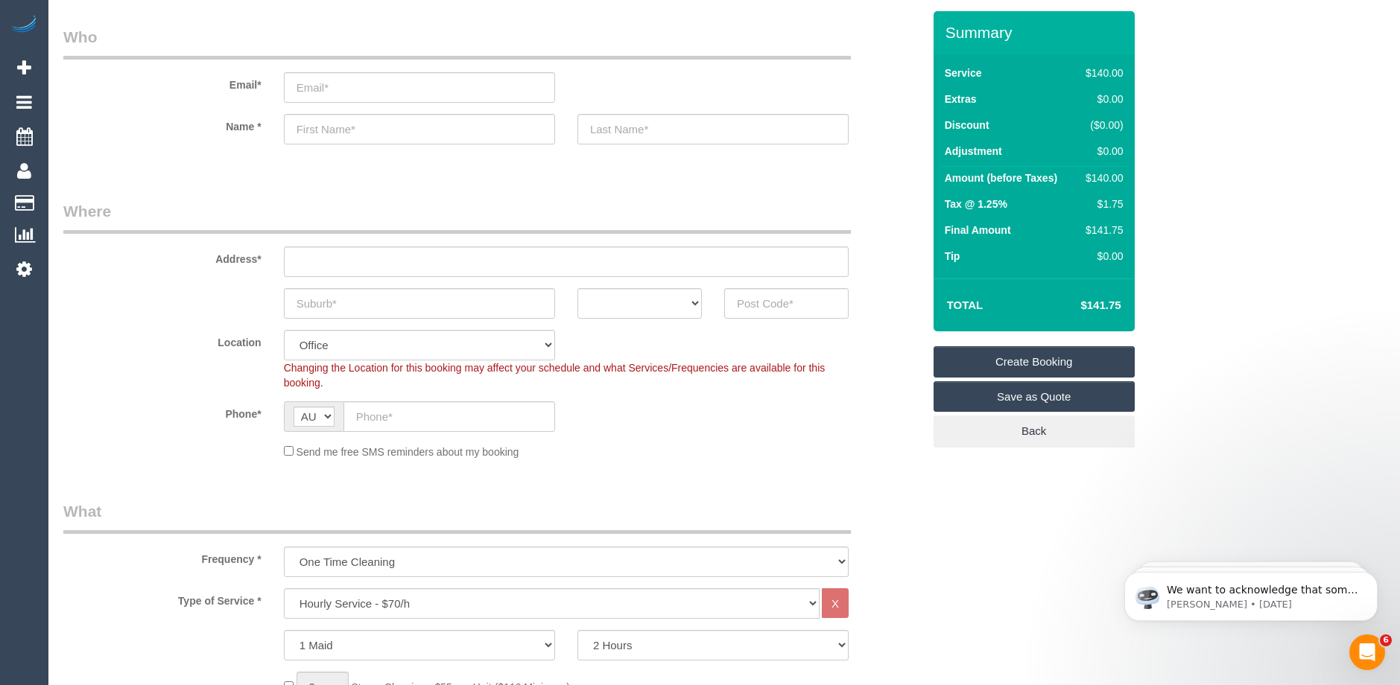
scroll to position [9, 0]
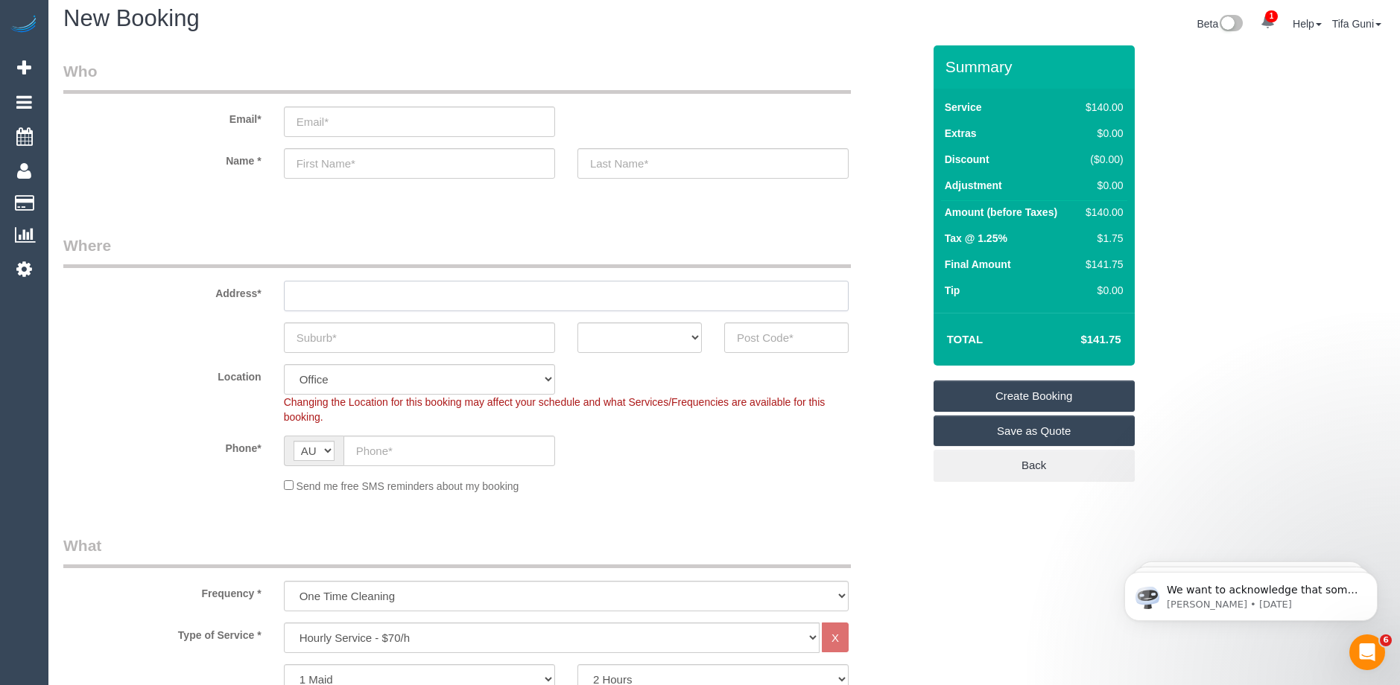
click at [381, 295] on input "text" at bounding box center [566, 296] width 565 height 31
type input "[STREET_ADDRESS]"
click at [355, 352] on input "text" at bounding box center [419, 338] width 271 height 31
click at [773, 336] on input "text" at bounding box center [786, 338] width 124 height 31
type input "3151"
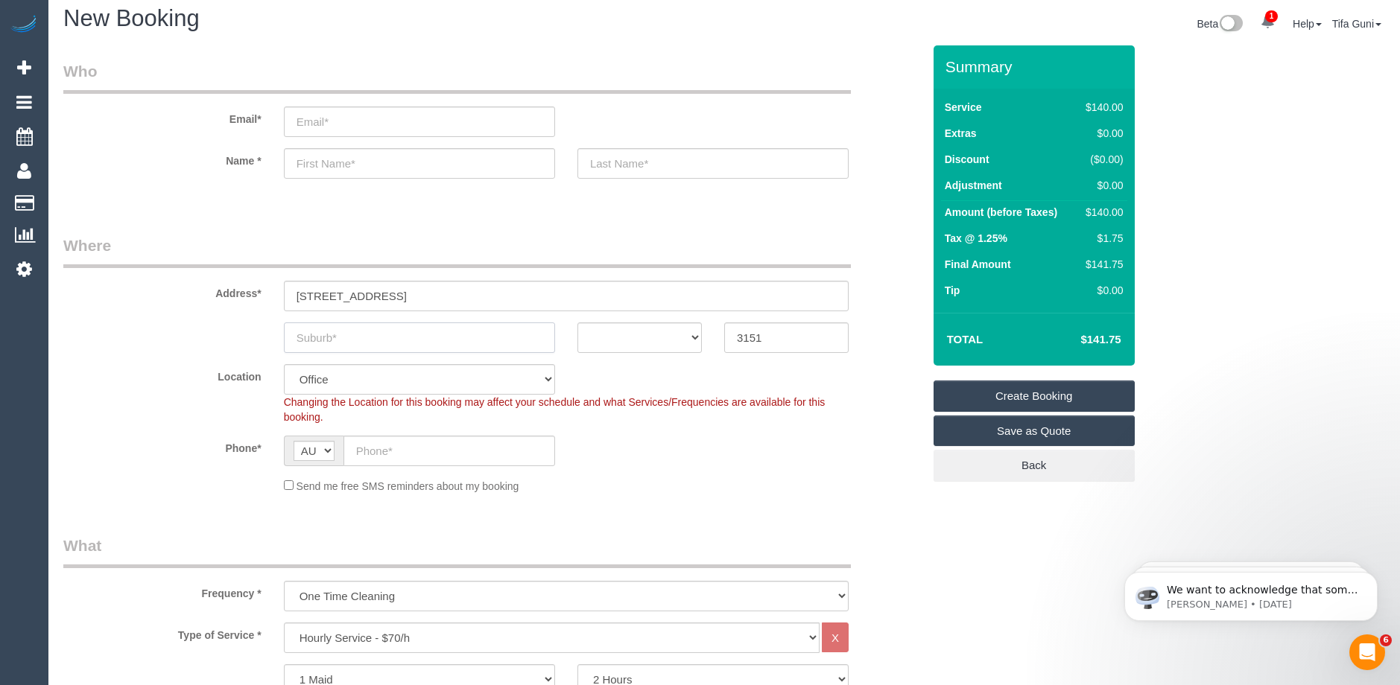
click at [405, 337] on input "text" at bounding box center [419, 338] width 271 height 31
select select "48"
select select "object:2110"
click at [321, 340] on input "text" at bounding box center [419, 338] width 271 height 31
type input "b"
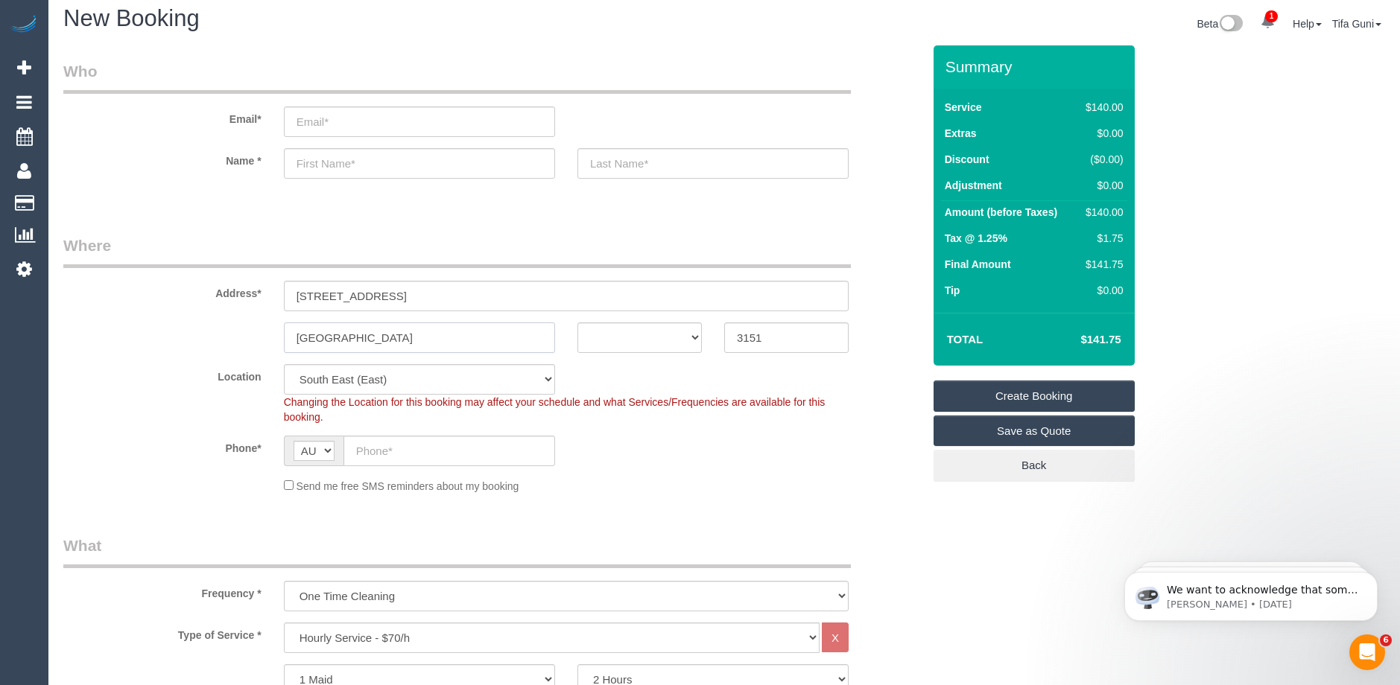
type input "[GEOGRAPHIC_DATA]"
click at [314, 162] on input "text" at bounding box center [419, 163] width 271 height 31
paste input "[PERSON_NAME],"
type input "[PERSON_NAME],"
click at [618, 168] on input "text" at bounding box center [712, 163] width 271 height 31
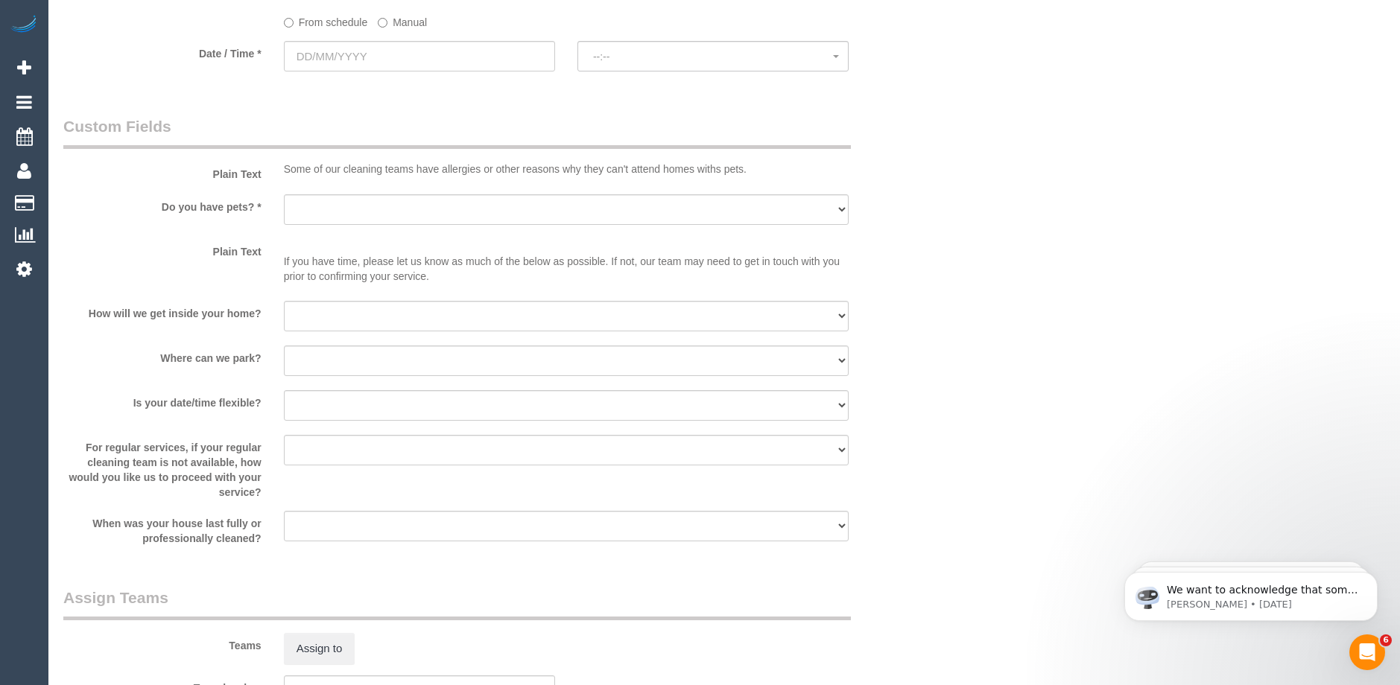
scroll to position [1797, 0]
type input "Savin"
click at [358, 210] on select "Yes - Cats Yes - Dogs No pets Yes - Dogs and Cats Yes - Other" at bounding box center [566, 206] width 565 height 31
click at [364, 55] on input "text" at bounding box center [419, 52] width 271 height 31
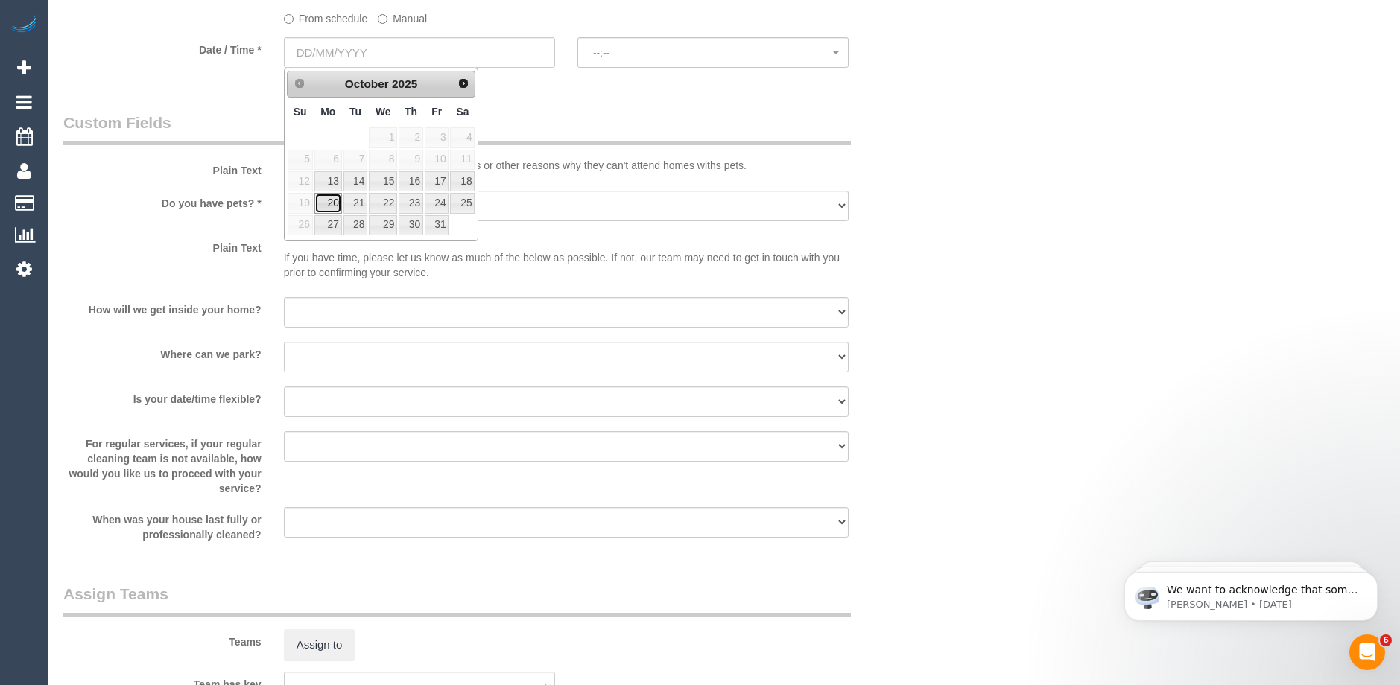
click at [335, 203] on link "20" at bounding box center [328, 203] width 28 height 20
type input "[DATE]"
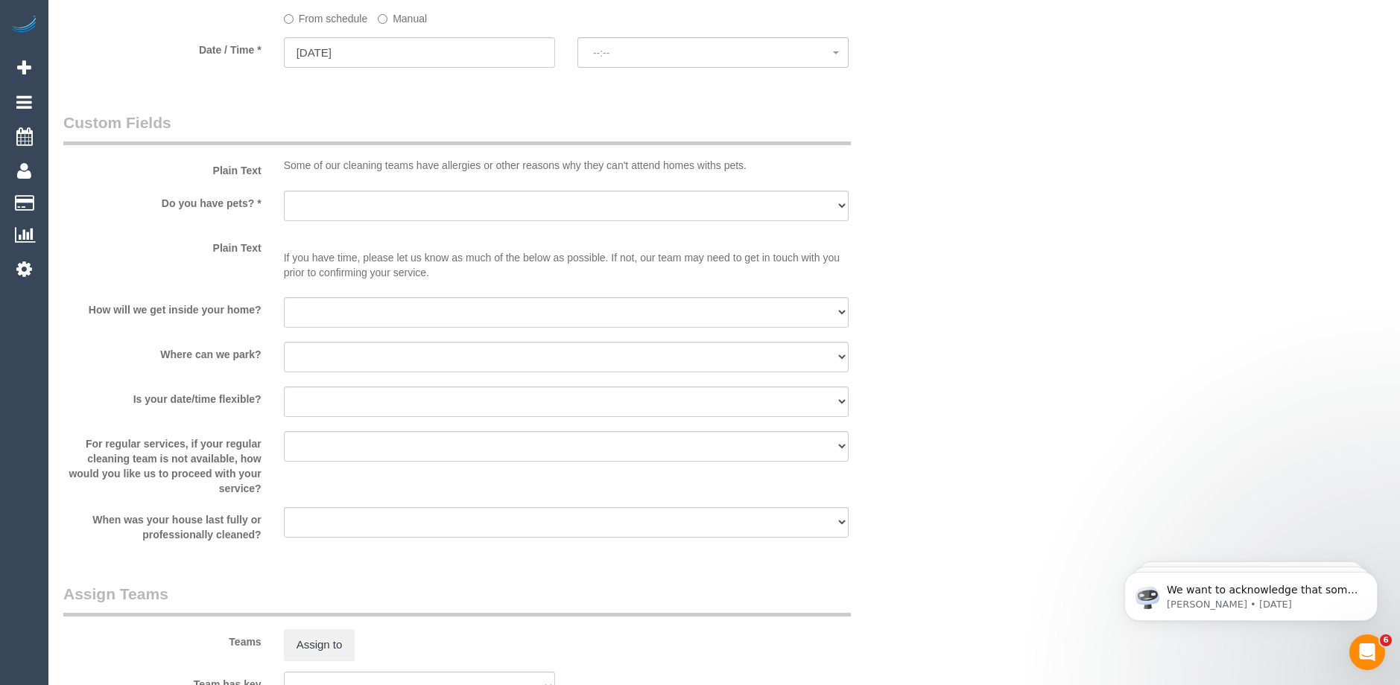
select select "spot1"
click at [331, 310] on select "I will be home Key will be left (please provide details below) Lock box/Access …" at bounding box center [566, 312] width 565 height 31
select select "number:14"
click at [284, 297] on select "I will be home Key will be left (please provide details below) Lock box/Access …" at bounding box center [566, 312] width 565 height 31
click at [378, 202] on select "Yes - Cats Yes - Dogs No pets Yes - Dogs and Cats Yes - Other" at bounding box center [566, 206] width 565 height 31
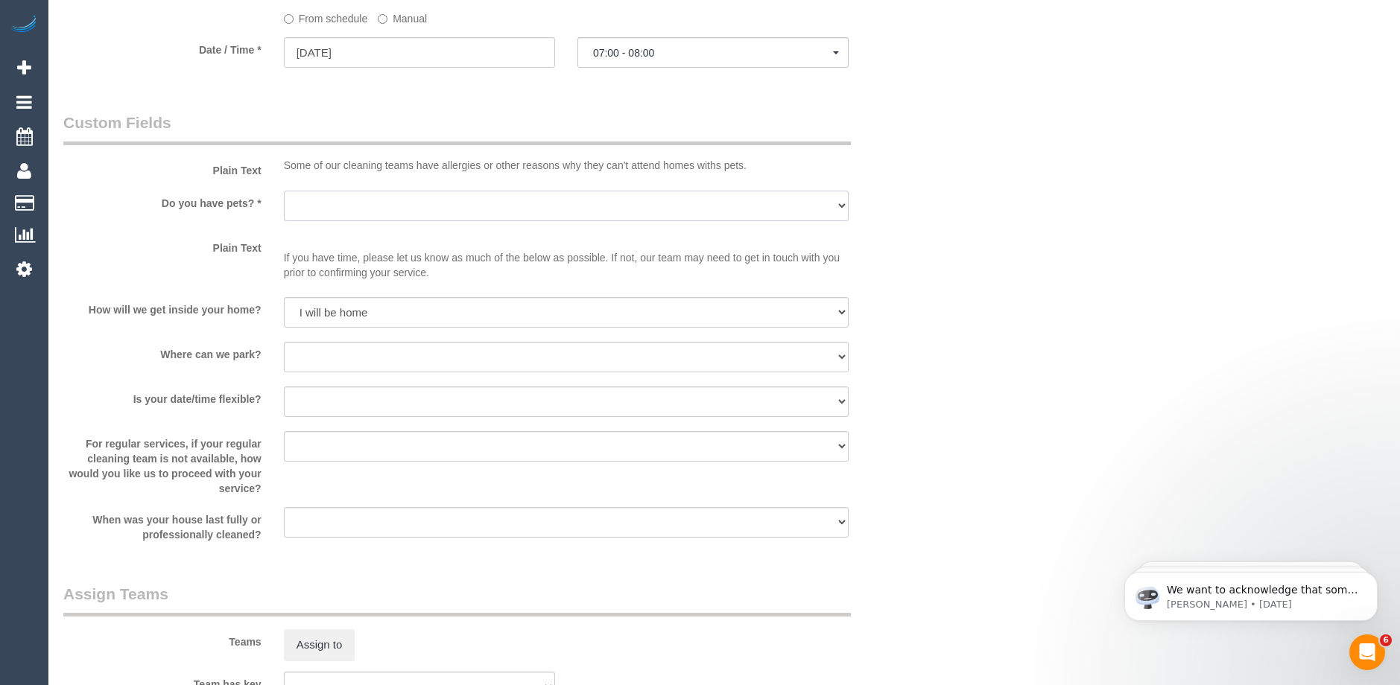
select select "number:28"
click at [284, 191] on select "Yes - Cats Yes - Dogs No pets Yes - Dogs and Cats Yes - Other" at bounding box center [566, 206] width 565 height 31
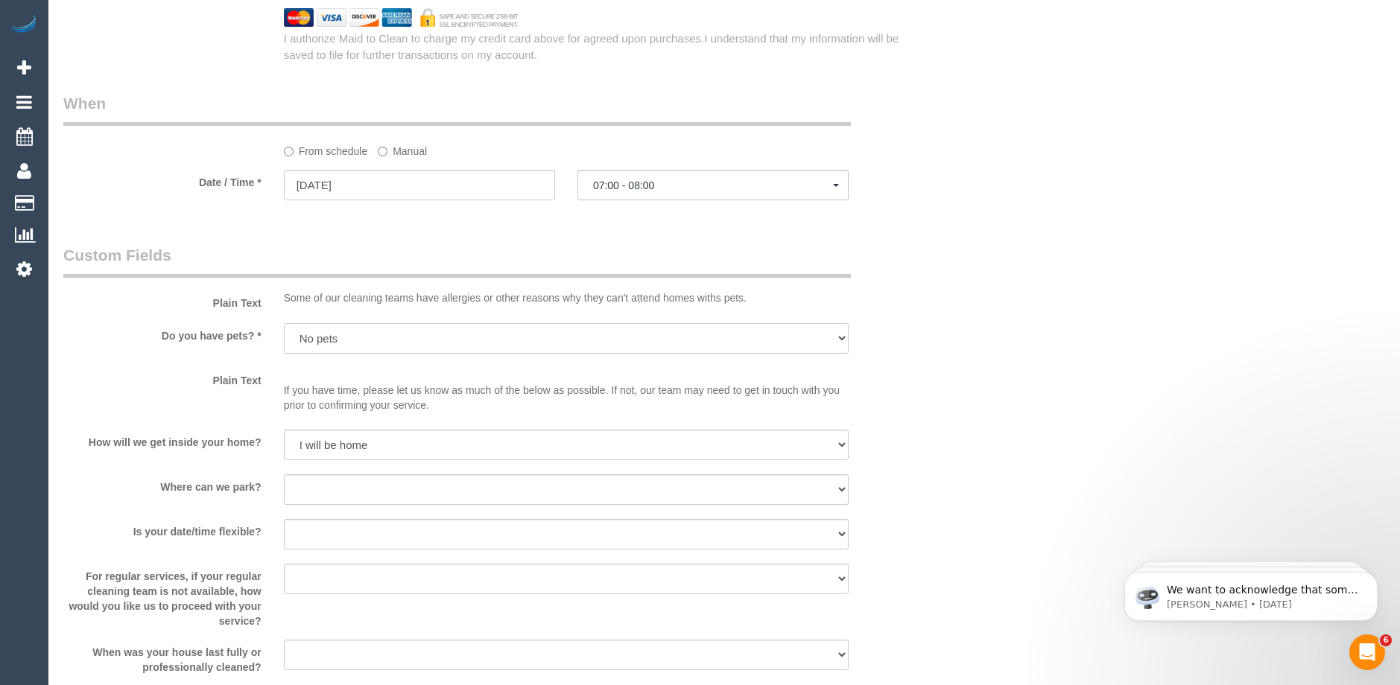
scroll to position [1490, 0]
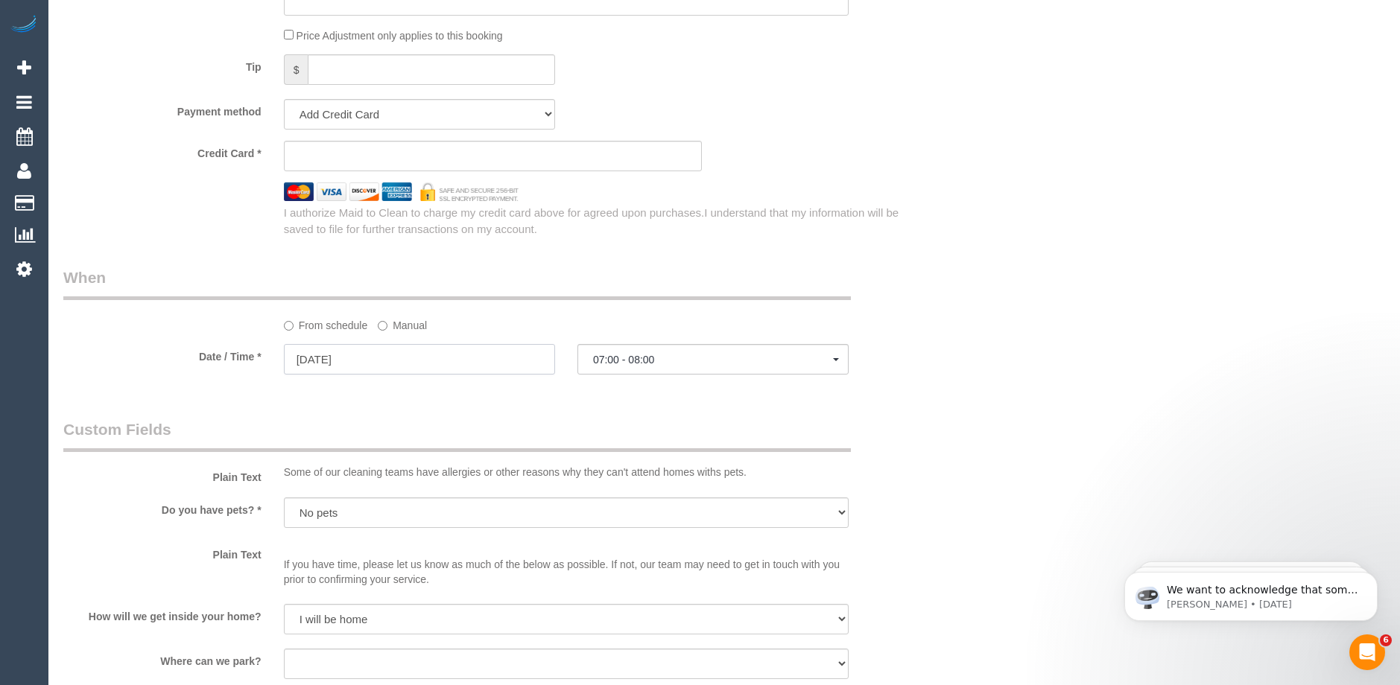
click at [334, 355] on input "[DATE]" at bounding box center [419, 359] width 271 height 31
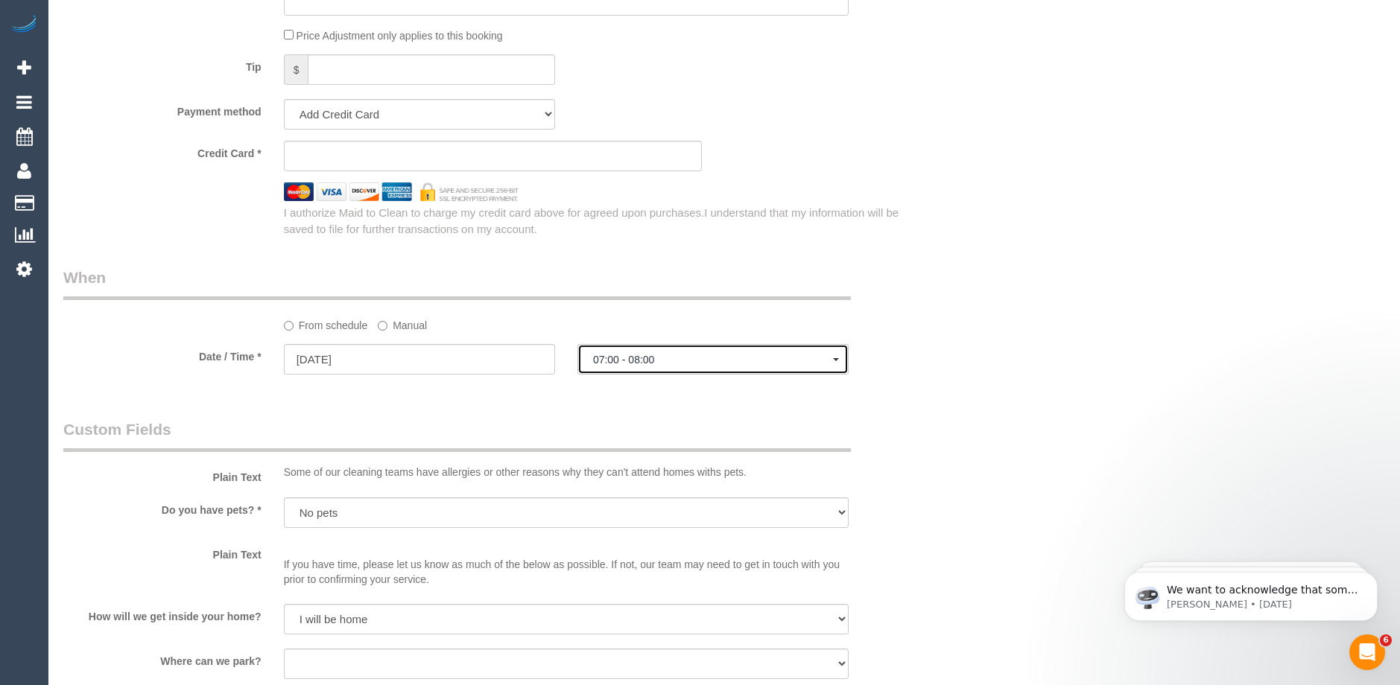
click at [677, 364] on span "07:00 - 08:00" at bounding box center [713, 360] width 240 height 12
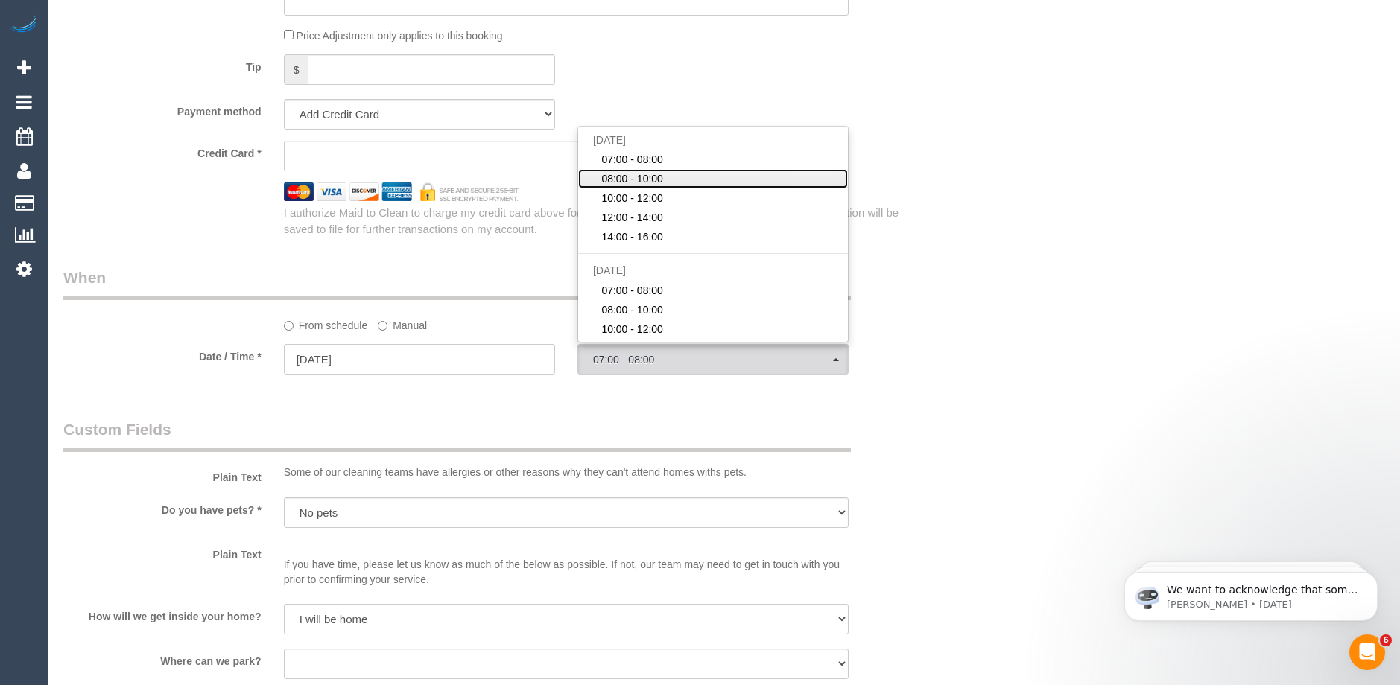
click at [638, 178] on span "08:00 - 10:00" at bounding box center [632, 178] width 62 height 15
select select "spot2"
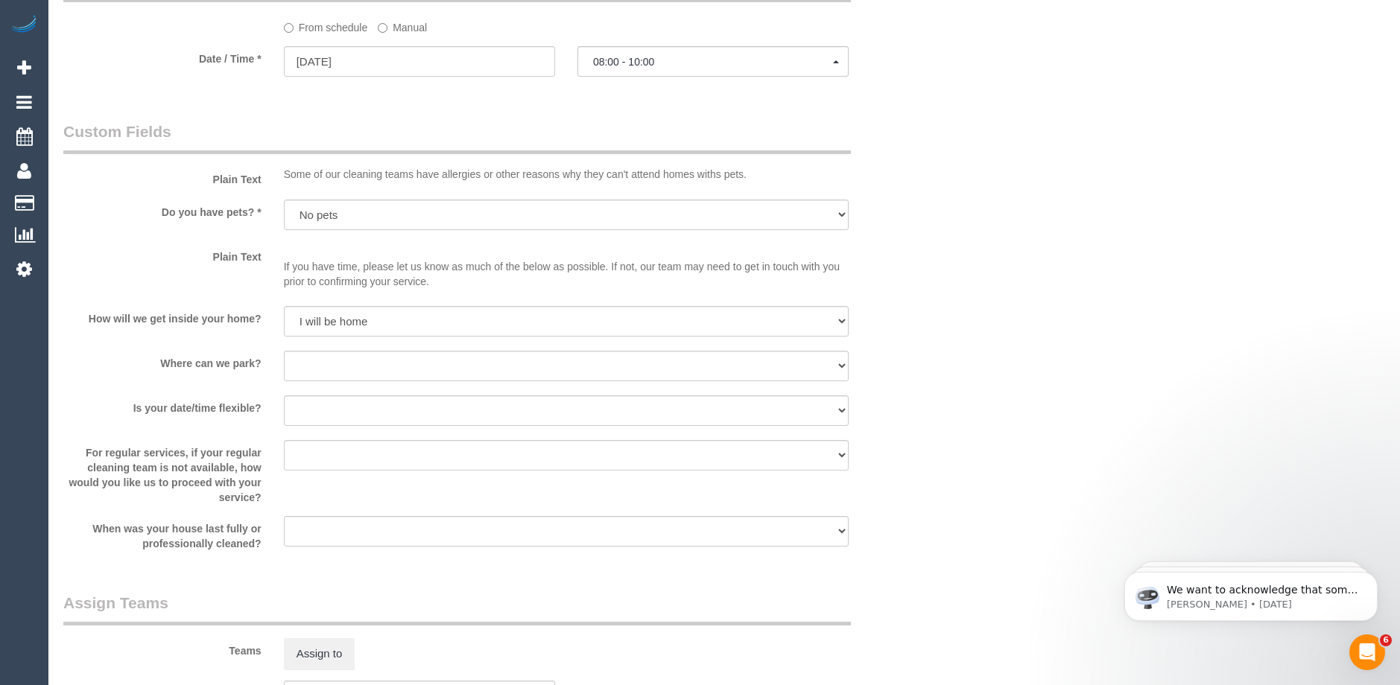
scroll to position [2169, 0]
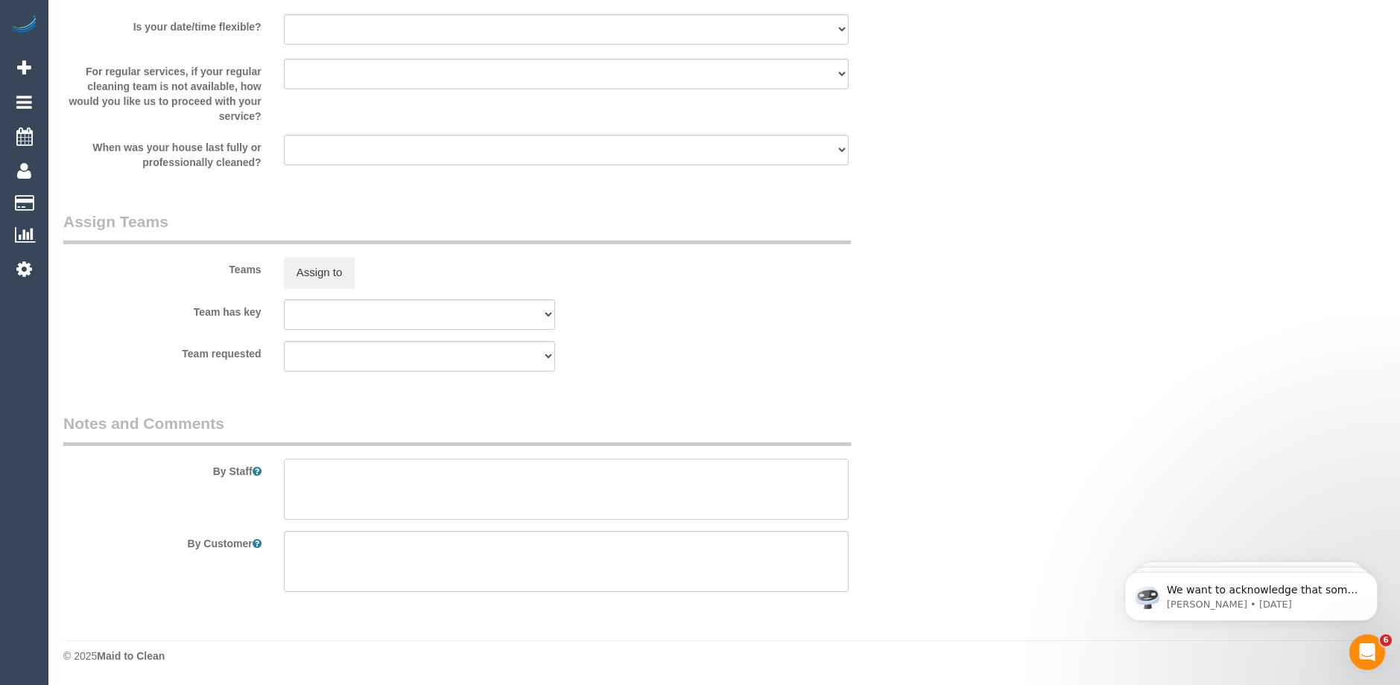
click at [388, 473] on textarea at bounding box center [566, 489] width 565 height 61
paste textarea "61410275985"
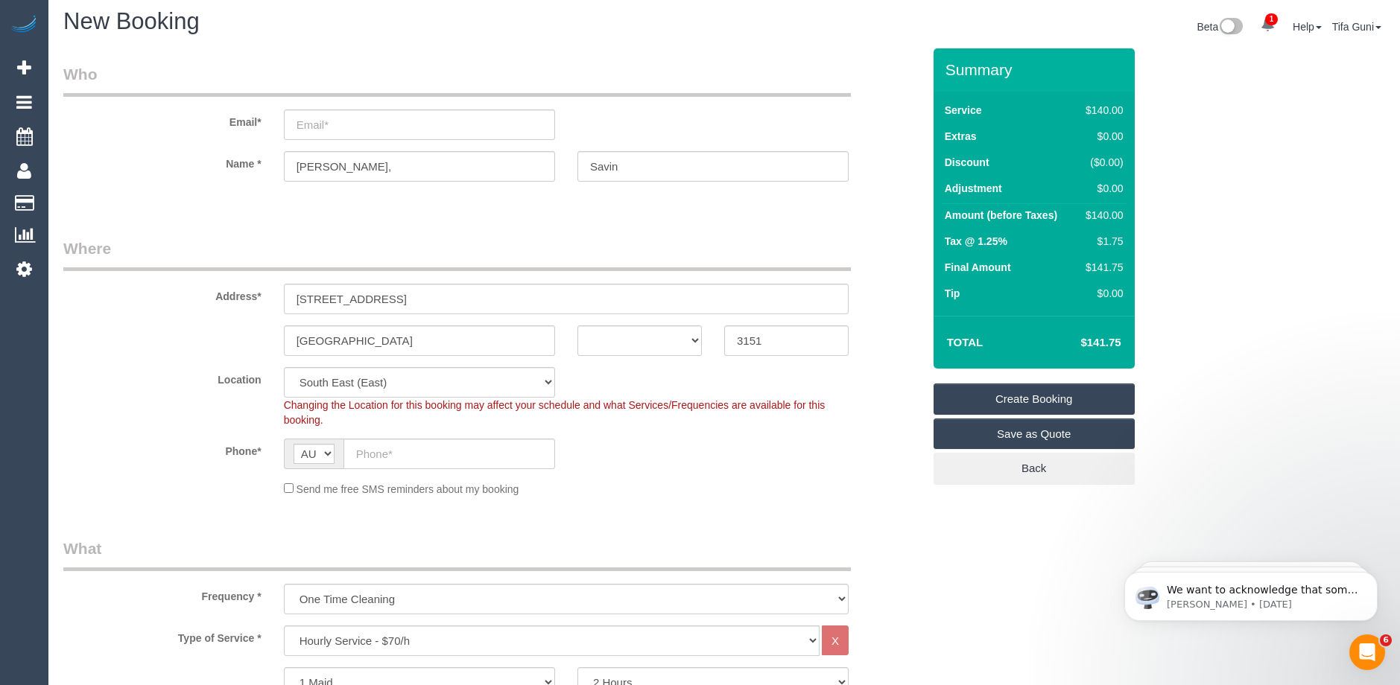
scroll to position [0, 0]
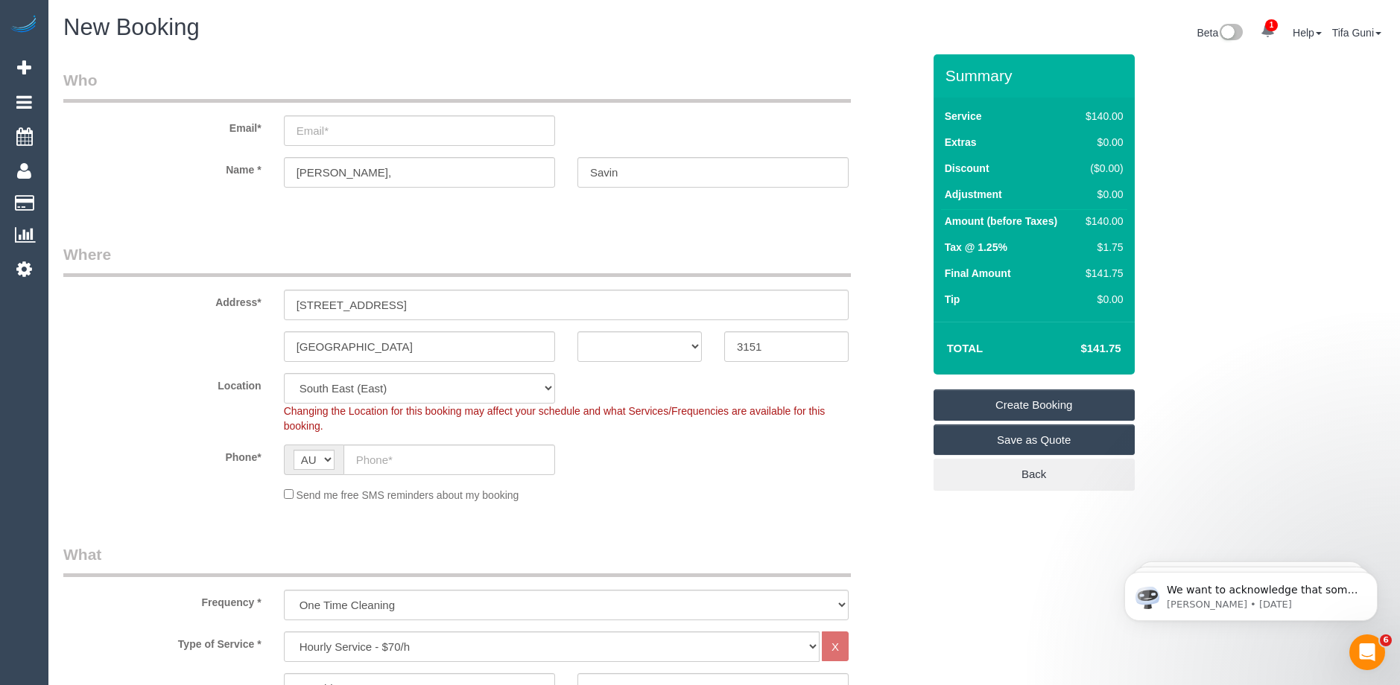
type textarea "call the customer on 61410275985 30 minutes before you arrive"
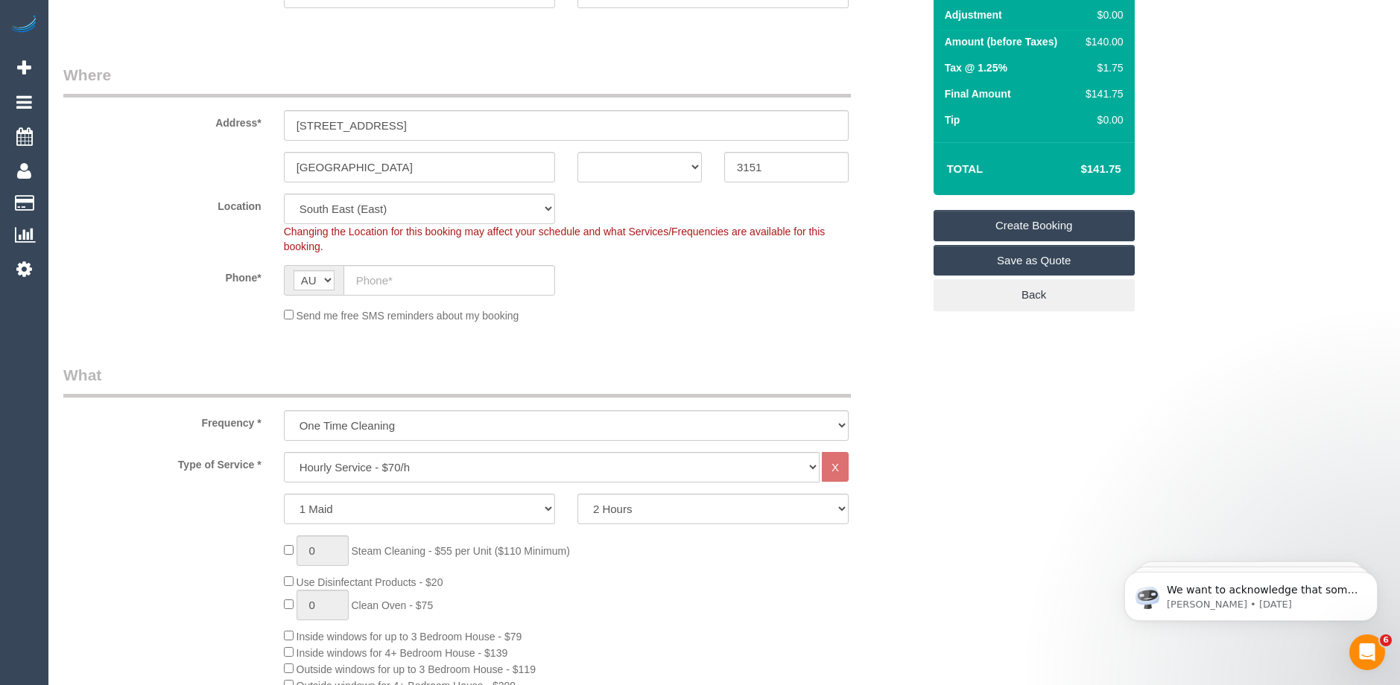
scroll to position [149, 0]
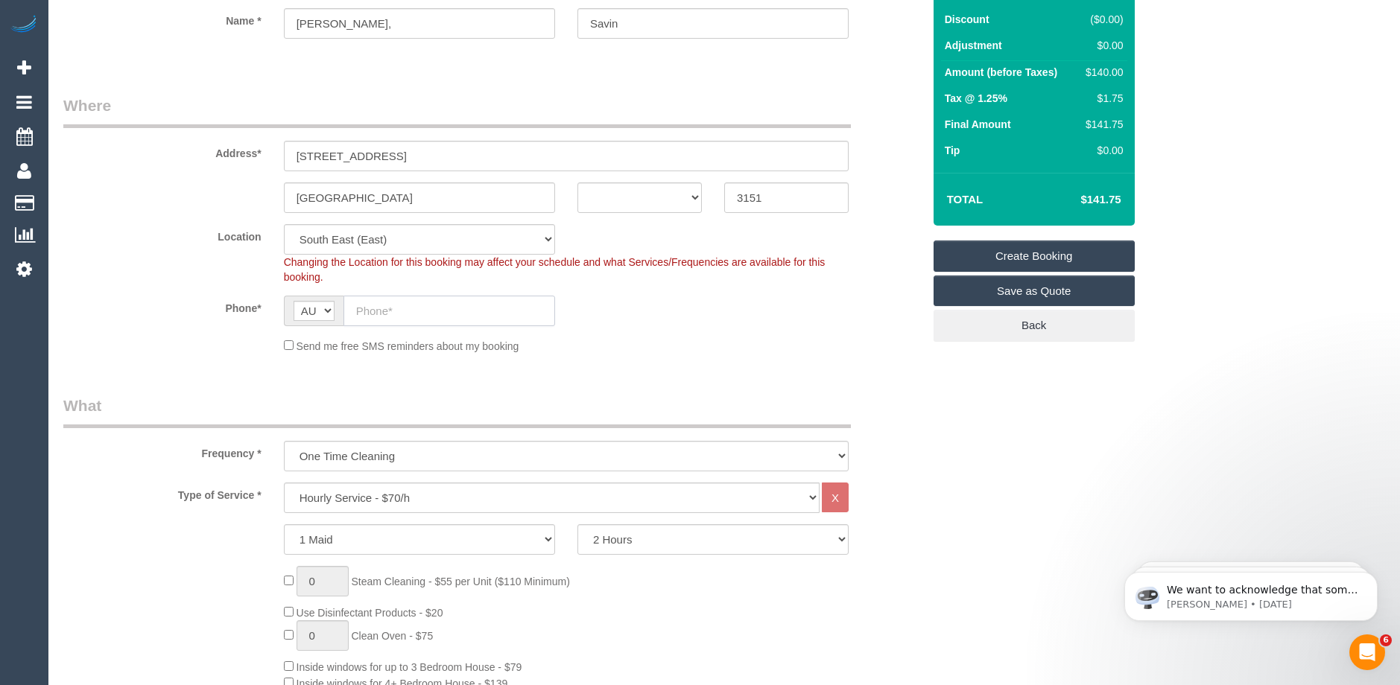
click at [369, 310] on input "text" at bounding box center [449, 311] width 212 height 31
paste input "+61 410 275 985"
drag, startPoint x: 374, startPoint y: 305, endPoint x: 346, endPoint y: 310, distance: 28.8
click at [346, 310] on input "+61 410 275 985" at bounding box center [449, 311] width 212 height 31
type input "0410 275 985"
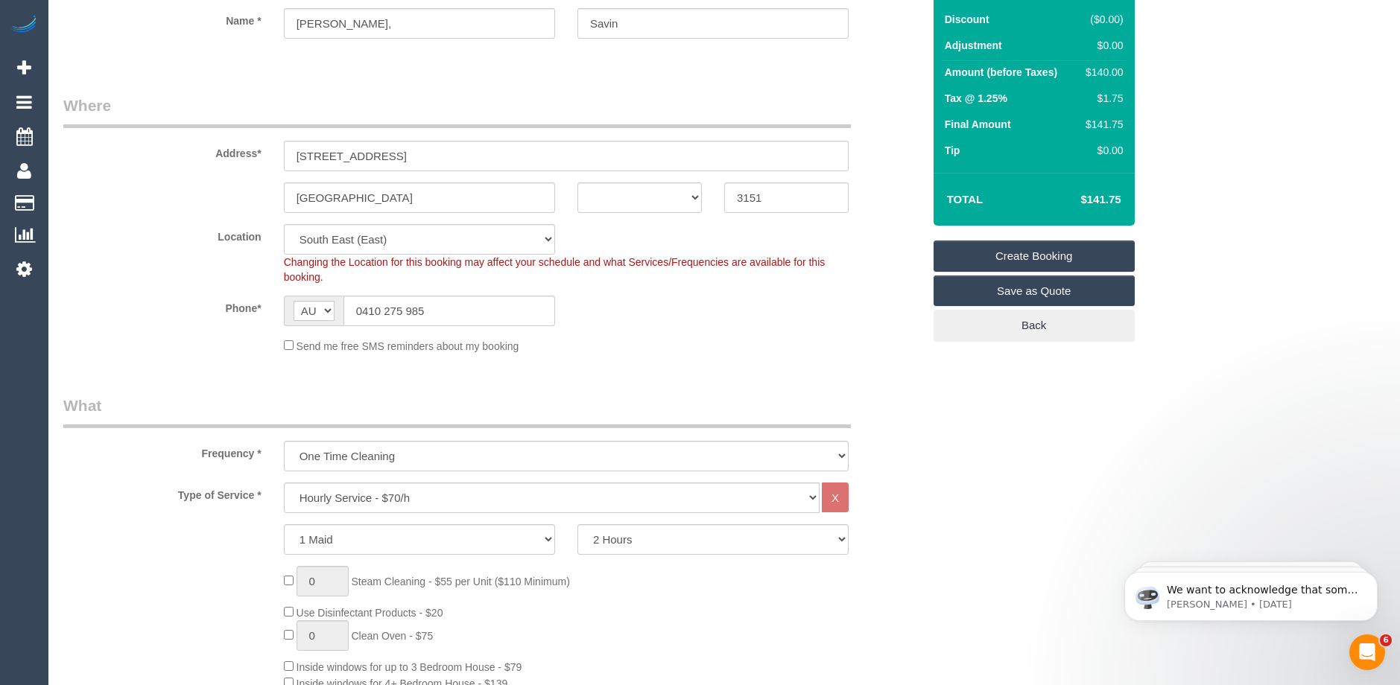
click at [622, 320] on div "Phone* AF AL DZ AD AO AI AQ AG AR AM AW AU AT AZ BS BH BD BB BY BE BZ BJ BM BT …" at bounding box center [492, 311] width 881 height 31
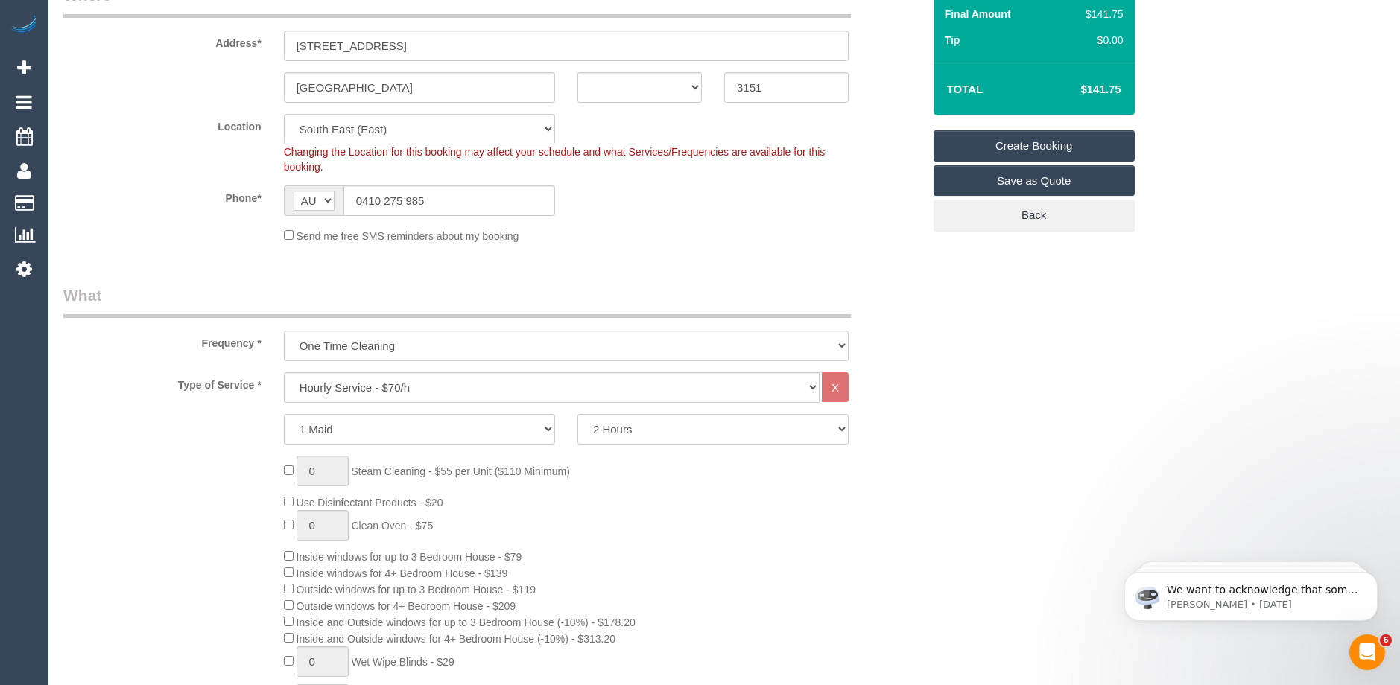
scroll to position [298, 0]
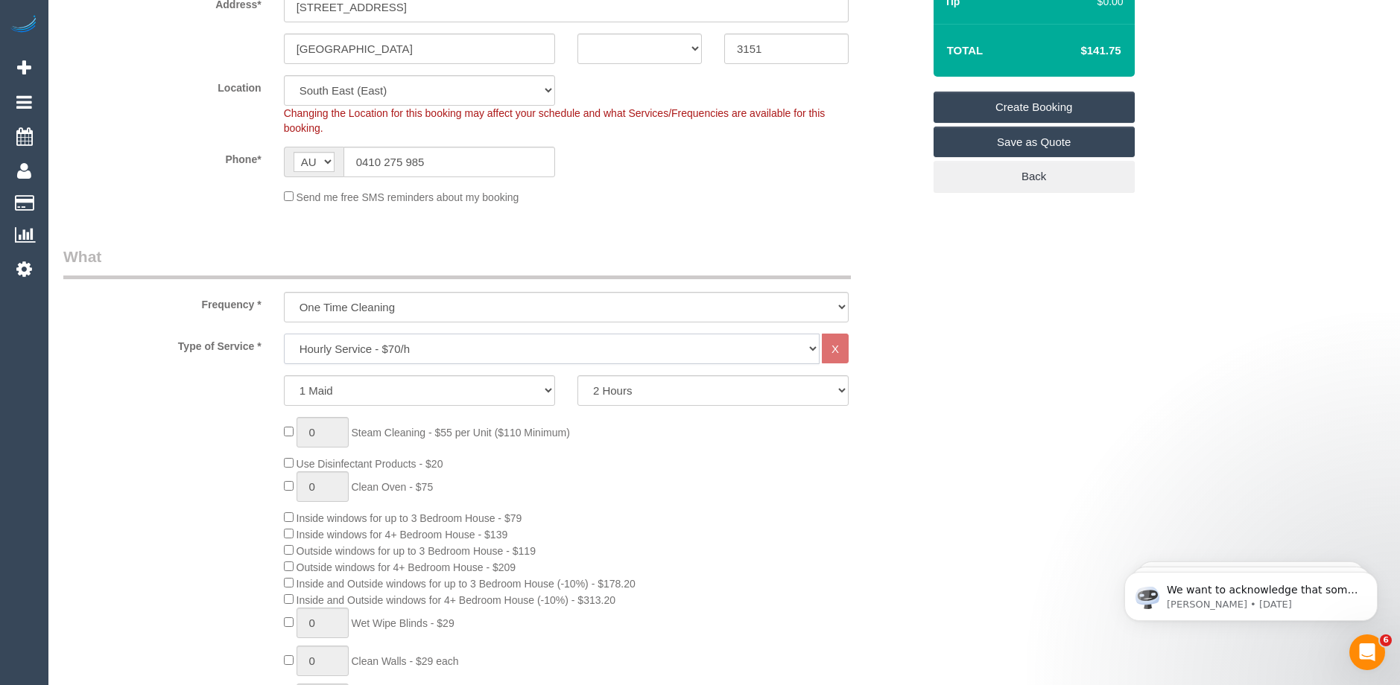
click at [419, 348] on select "Hourly Service - $70/h Hourly Service - $65/h Hourly Service - $60/h Hourly Ser…" at bounding box center [552, 349] width 536 height 31
select select "214"
click at [284, 334] on select "Hourly Service - $70/h Hourly Service - $65/h Hourly Service - $60/h Hourly Ser…" at bounding box center [552, 349] width 536 height 31
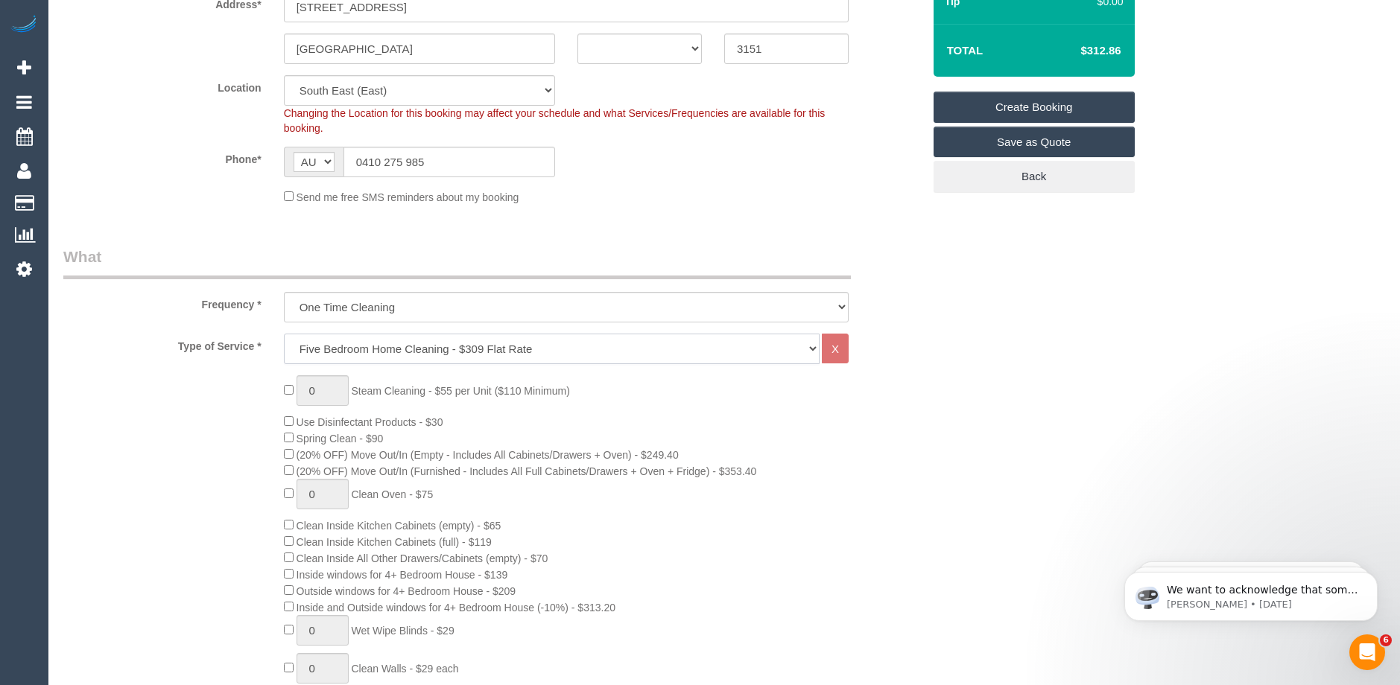
select select "spot27"
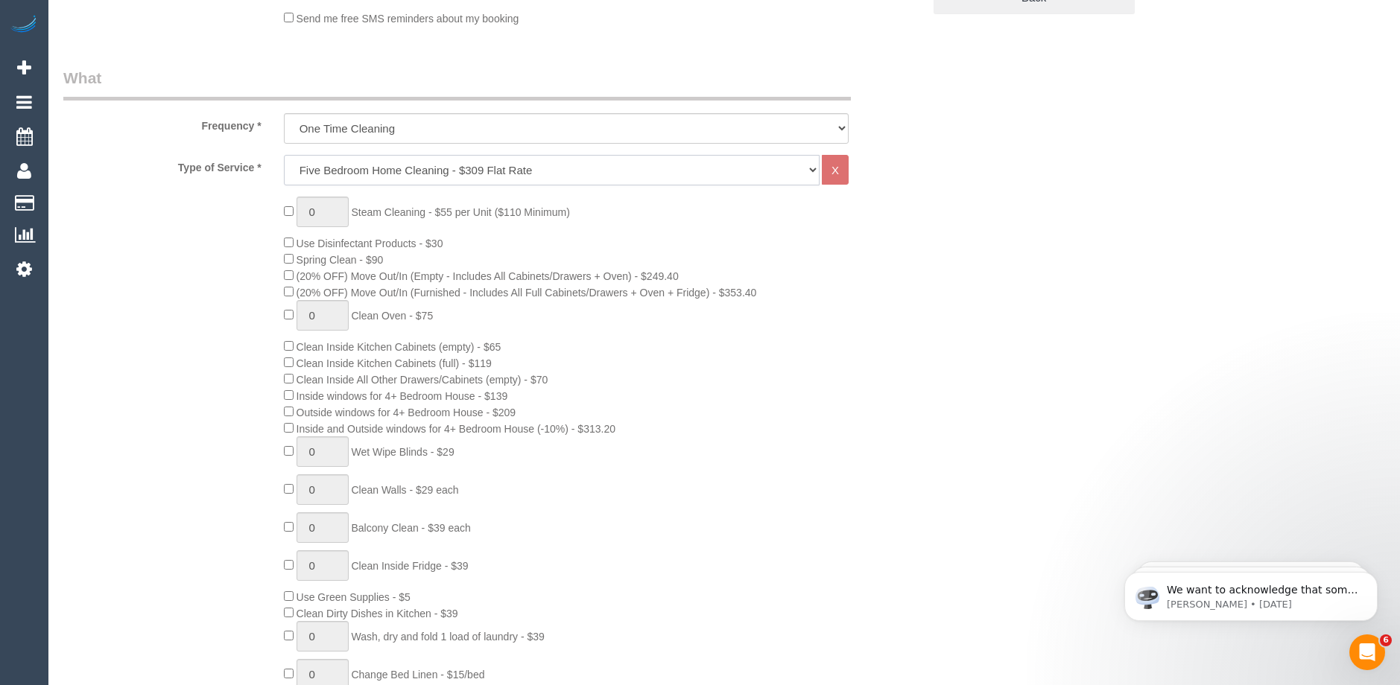
scroll to position [521, 0]
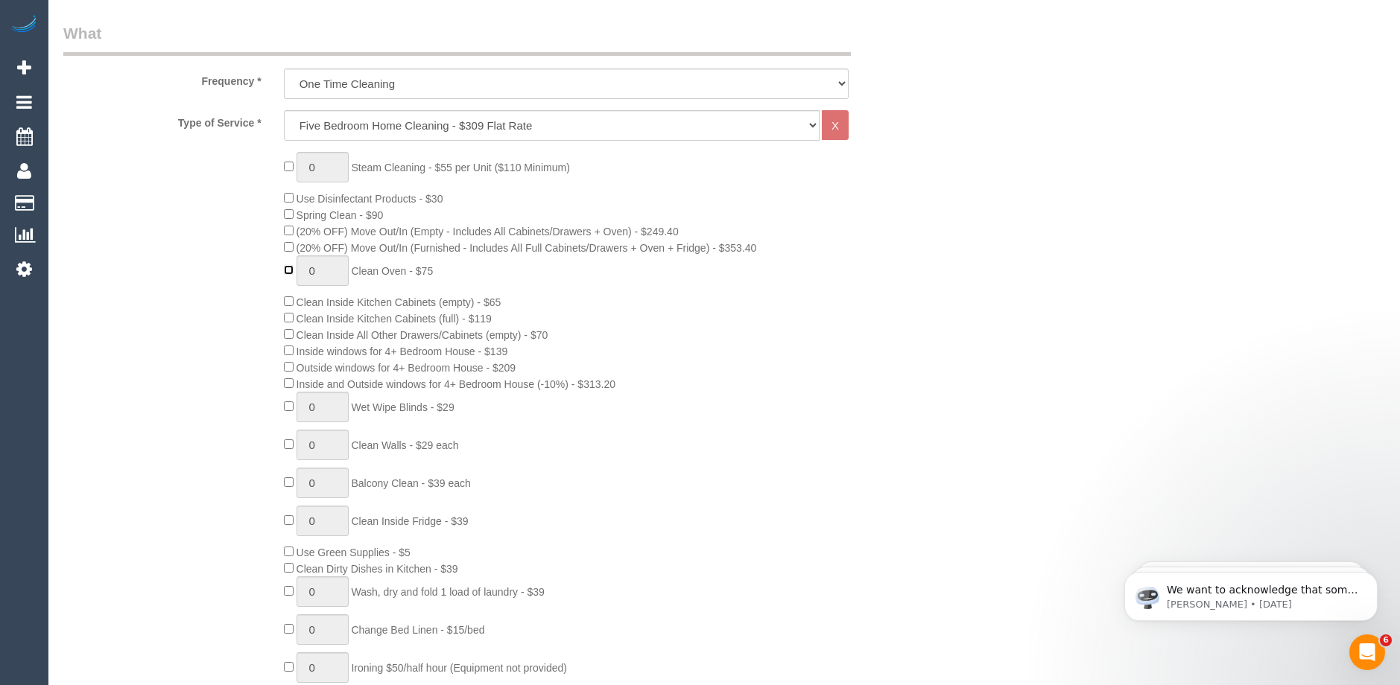
type input "1"
select select "spot52"
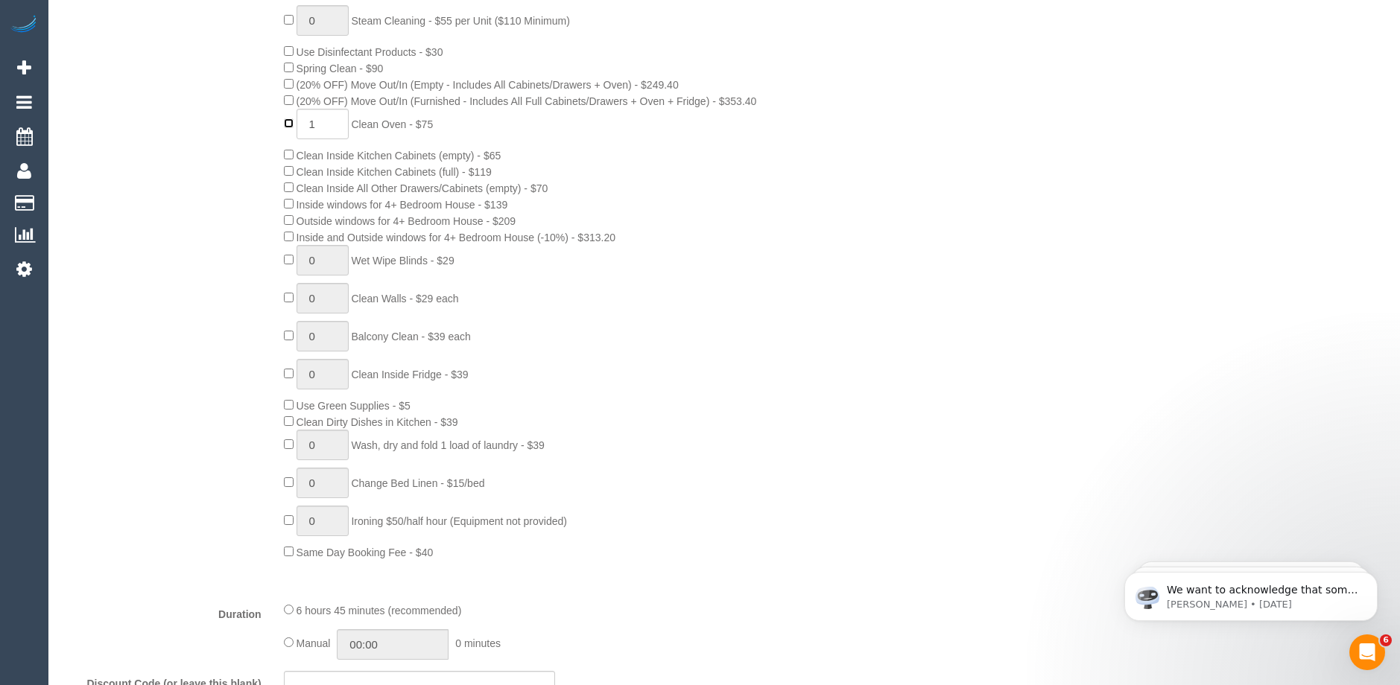
scroll to position [670, 0]
select select "spot77"
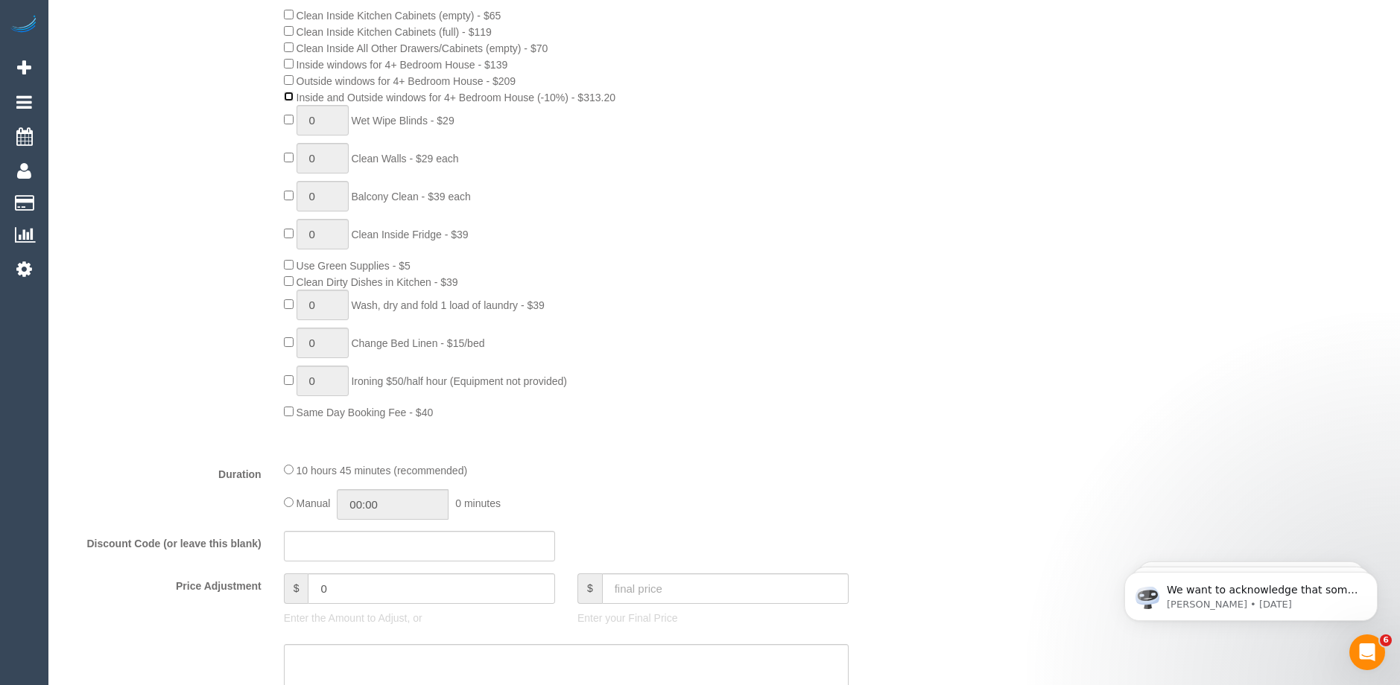
scroll to position [819, 0]
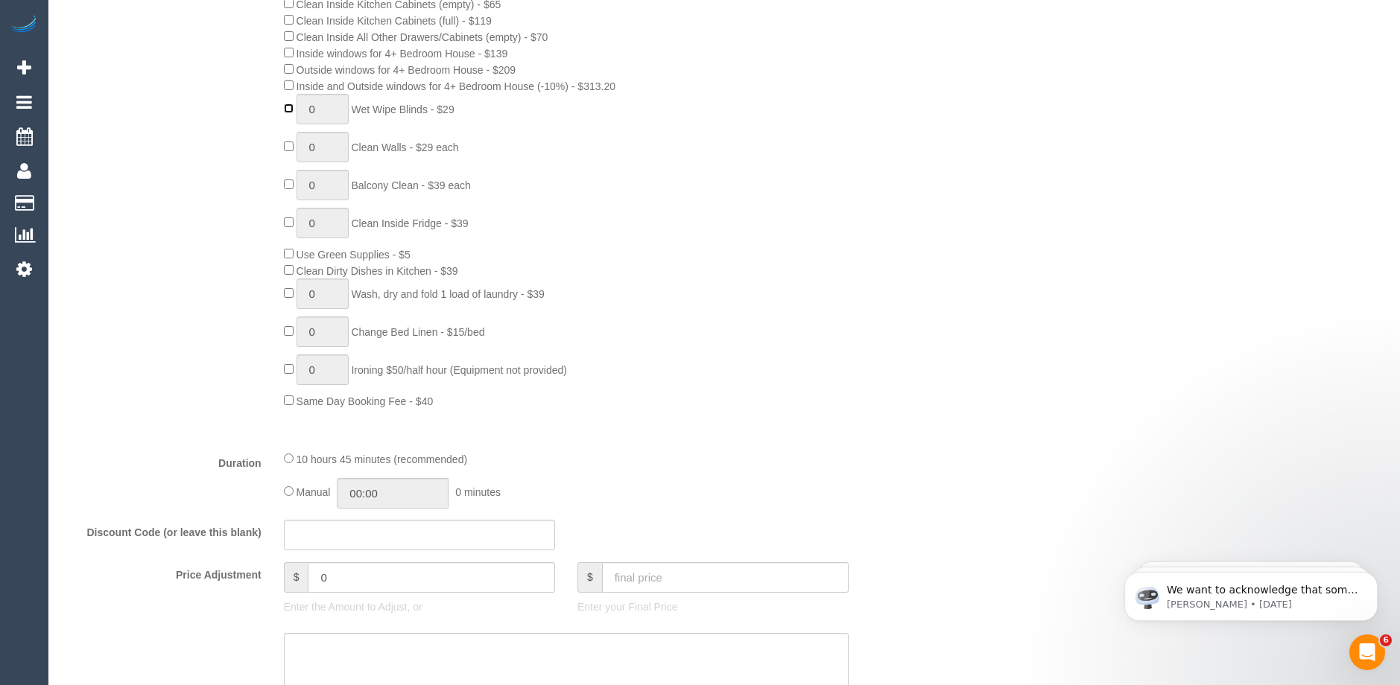
type input "1"
click at [320, 110] on input "1" at bounding box center [322, 109] width 52 height 31
type input "6"
select select "spot102"
type input "6"
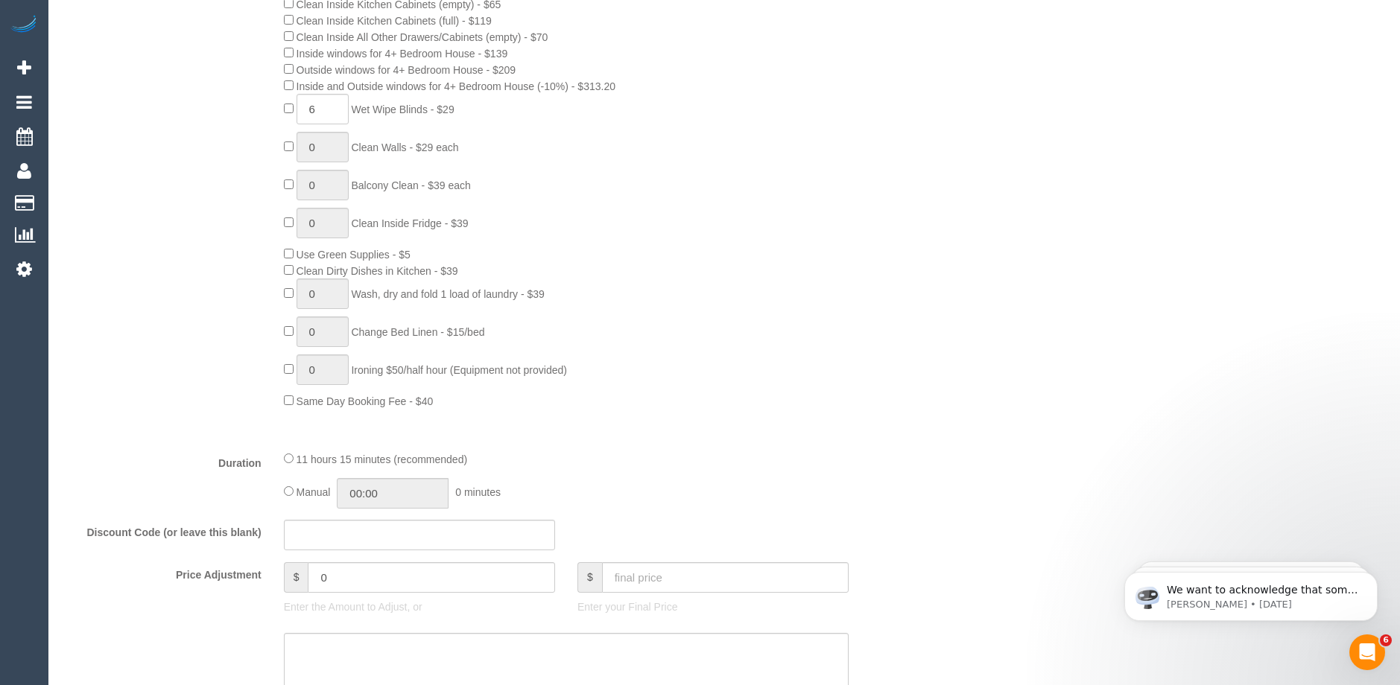
click at [640, 171] on div "0 Steam Cleaning - $55 per Unit ($110 Minimum) Use Disinfectant Products - $30 …" at bounding box center [603, 131] width 661 height 555
select select "spot127"
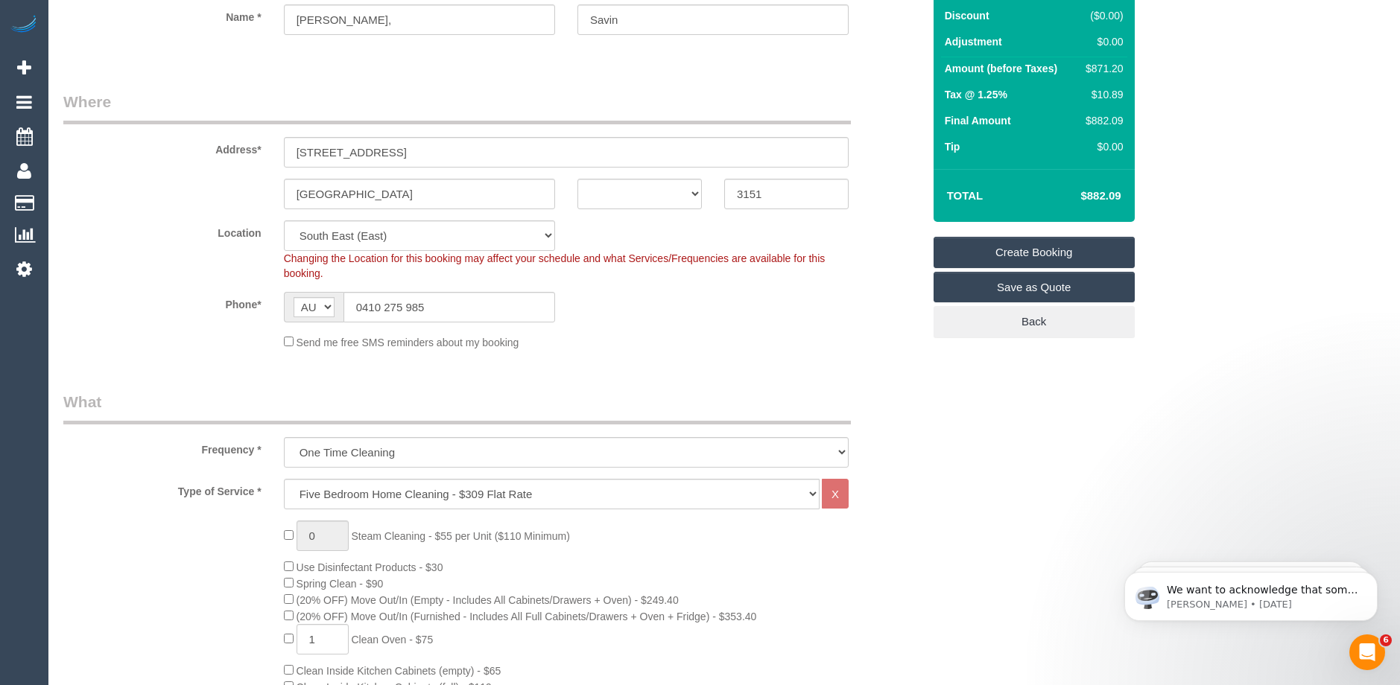
scroll to position [0, 0]
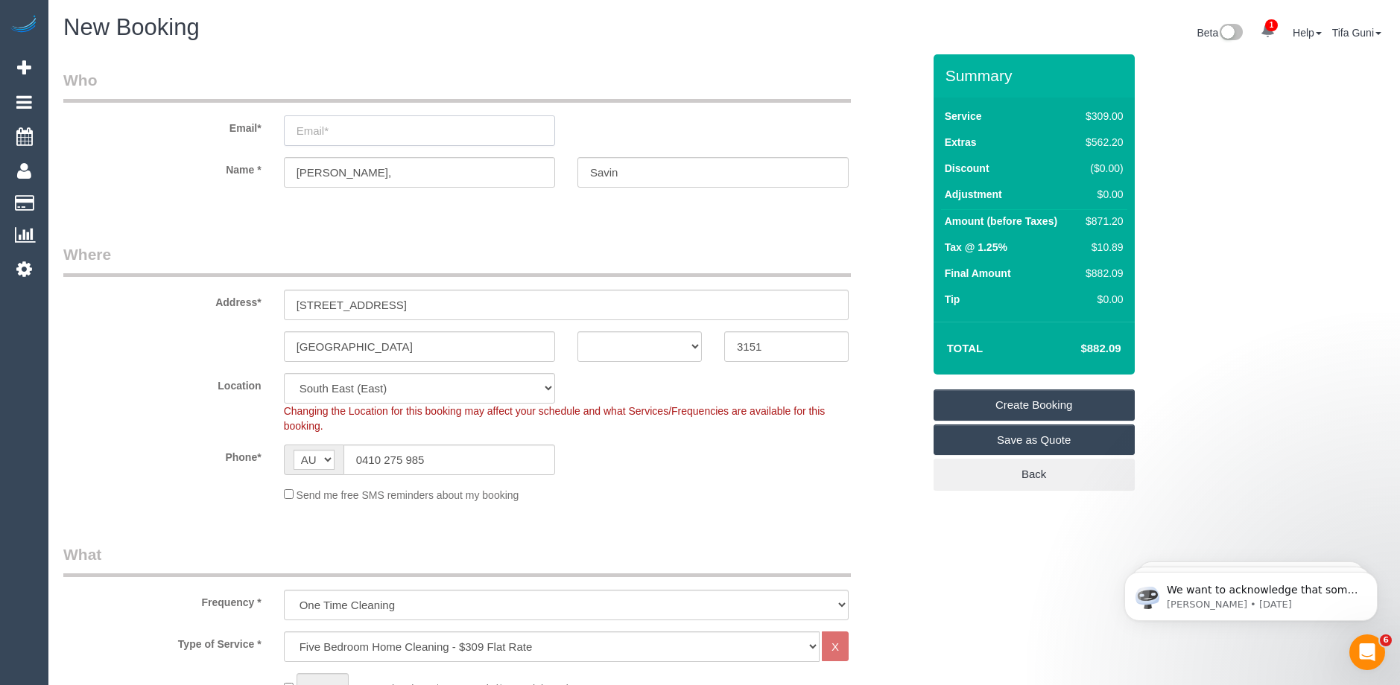
click at [321, 134] on input "email" at bounding box center [419, 130] width 271 height 31
paste input "[EMAIL_ADDRESS][DOMAIN_NAME]"
type input "[EMAIL_ADDRESS][DOMAIN_NAME]"
click at [349, 170] on input "Brandon," at bounding box center [419, 172] width 271 height 31
select select "spot152"
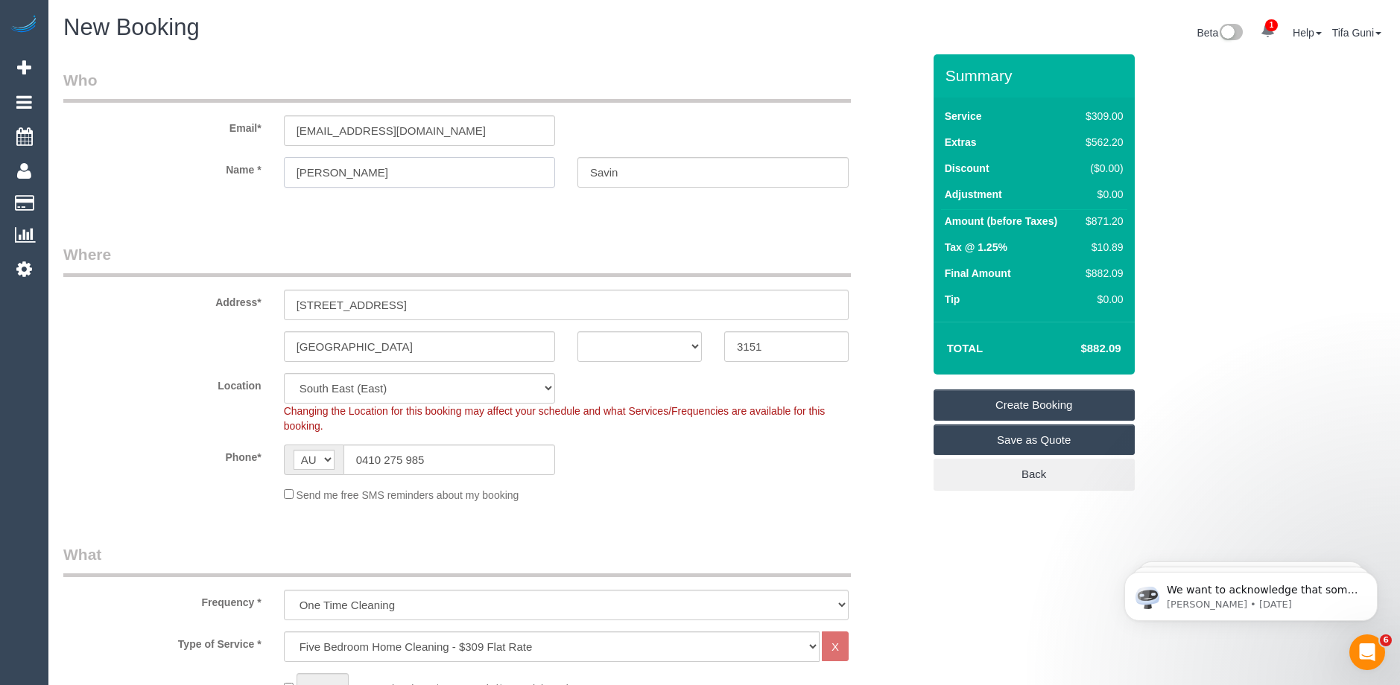
type input "[PERSON_NAME]"
drag, startPoint x: 372, startPoint y: 466, endPoint x: 337, endPoint y: 466, distance: 35.0
click at [337, 466] on div "AF AL DZ AD AO AI AQ AG AR AM AW AU AT AZ BS BH BD BB BY BE BZ BJ BM BT BO BA B…" at bounding box center [419, 460] width 271 height 31
drag, startPoint x: 384, startPoint y: 461, endPoint x: 618, endPoint y: 527, distance: 242.4
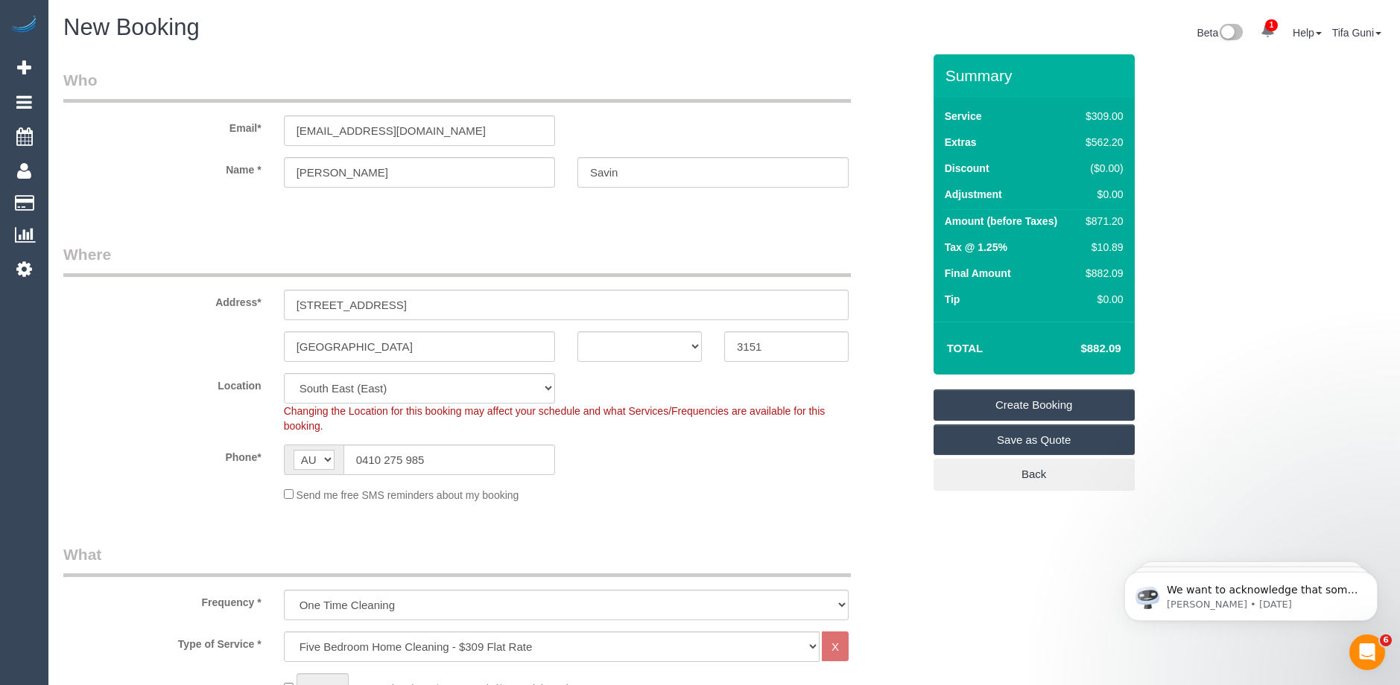
click at [759, 445] on div "Phone* AF AL DZ AD AO AI AQ AG AR AM AW AU AT AZ BS BH BD BB BY BE BZ BJ BM BT …" at bounding box center [492, 460] width 881 height 31
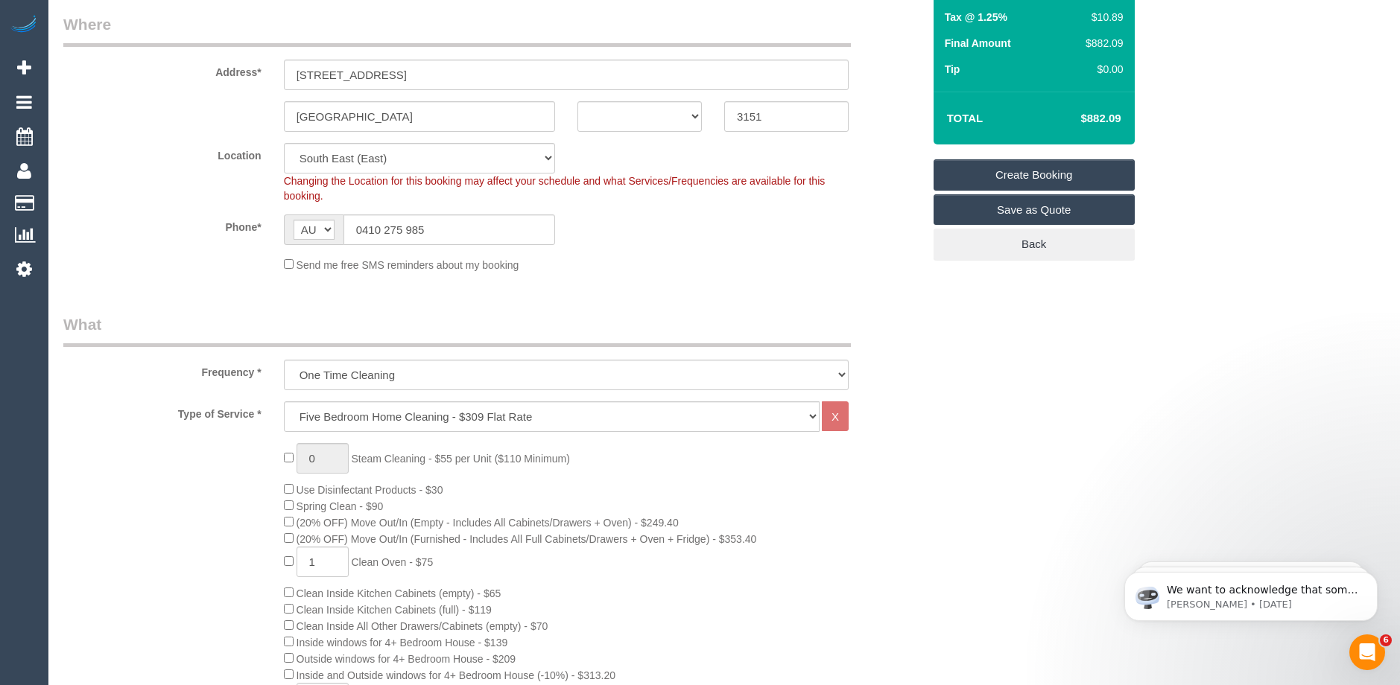
scroll to position [372, 0]
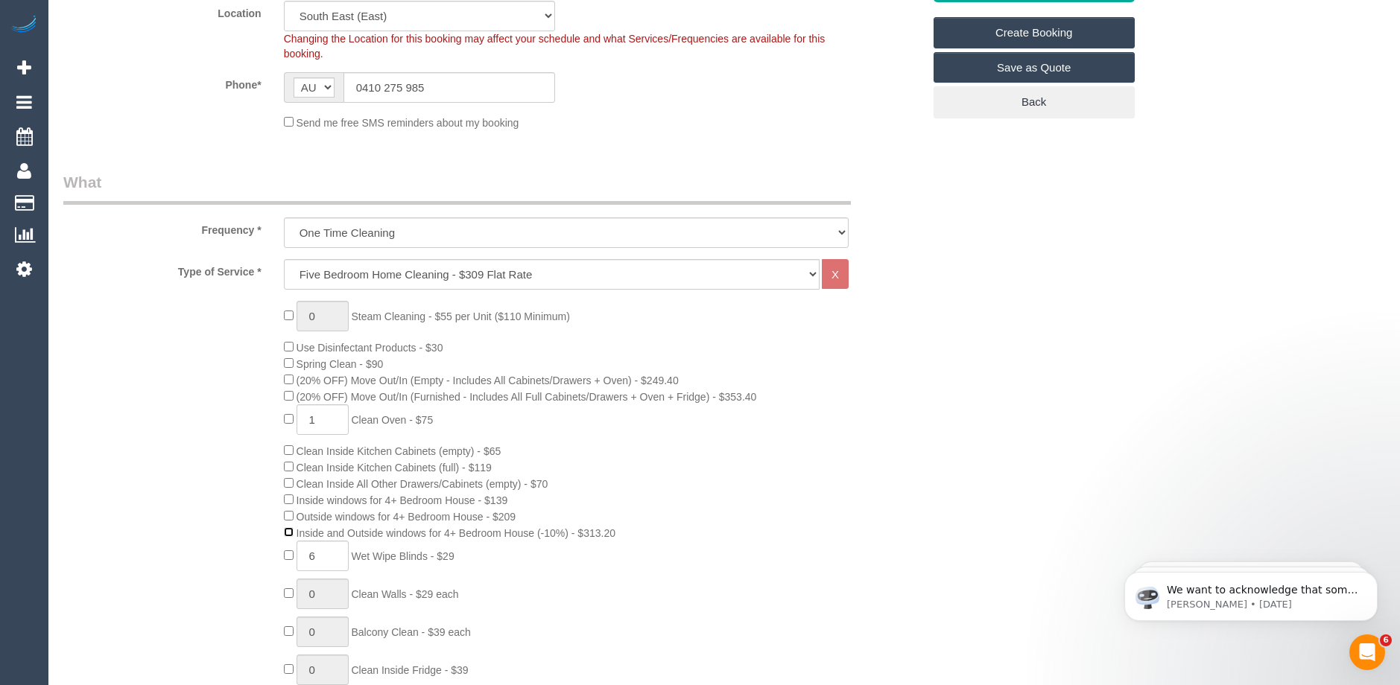
select select "spot177"
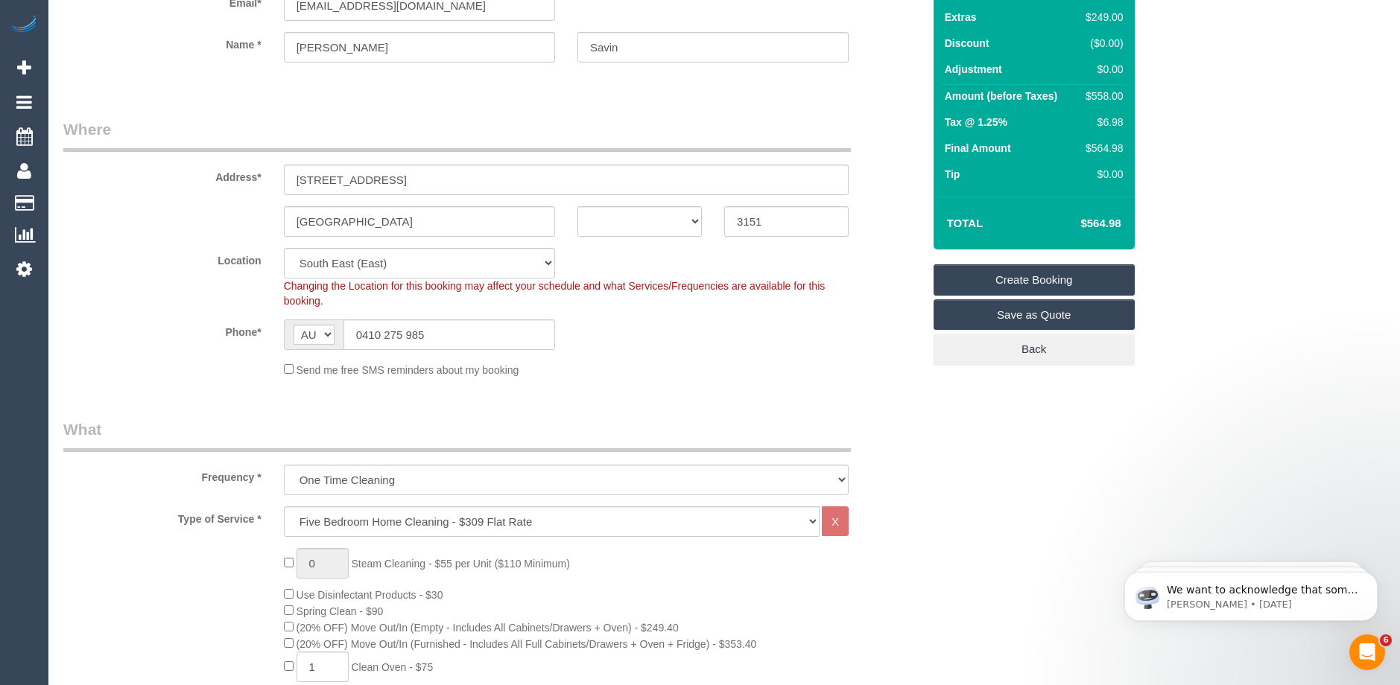
scroll to position [0, 0]
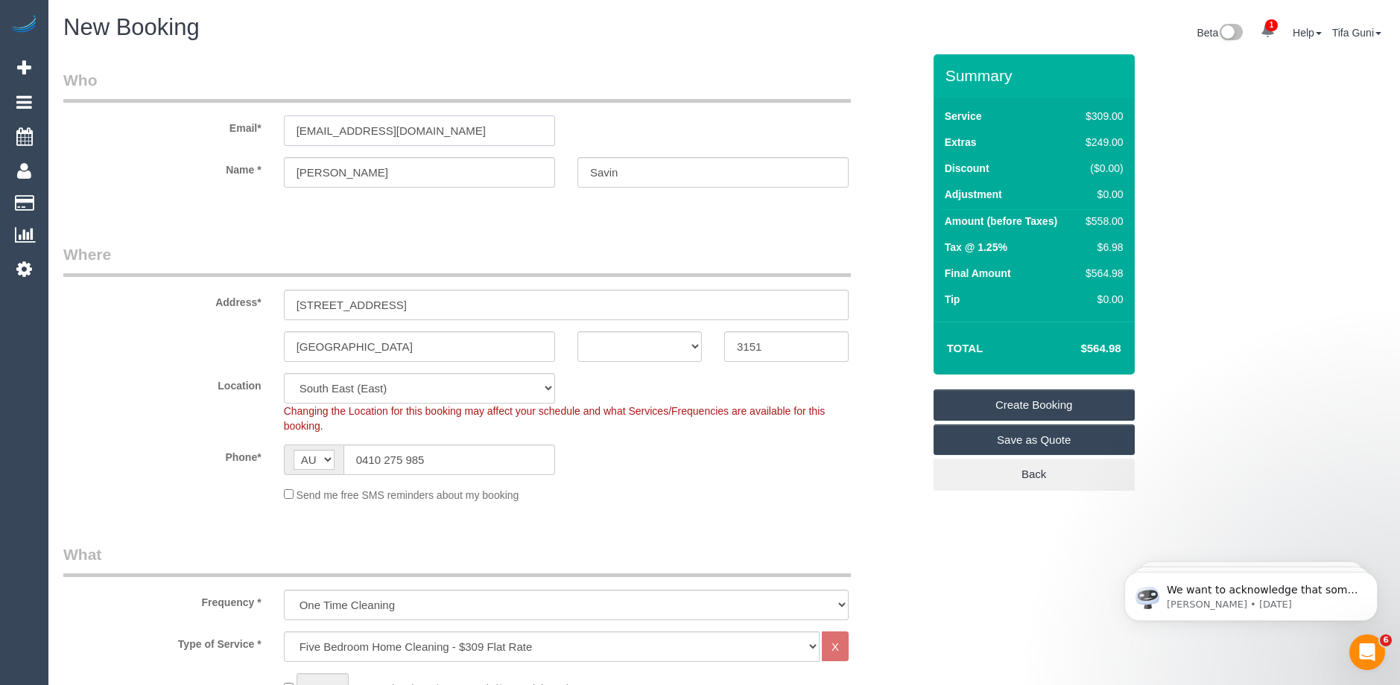
drag, startPoint x: 417, startPoint y: 129, endPoint x: 279, endPoint y: 133, distance: 137.9
click at [279, 133] on div "[EMAIL_ADDRESS][DOMAIN_NAME]" at bounding box center [419, 130] width 293 height 31
click at [669, 352] on select "ACT NSW NT QLD SA TAS VIC WA" at bounding box center [639, 346] width 124 height 31
select select "VIC"
click at [577, 331] on select "ACT NSW NT QLD SA TAS VIC WA" at bounding box center [639, 346] width 124 height 31
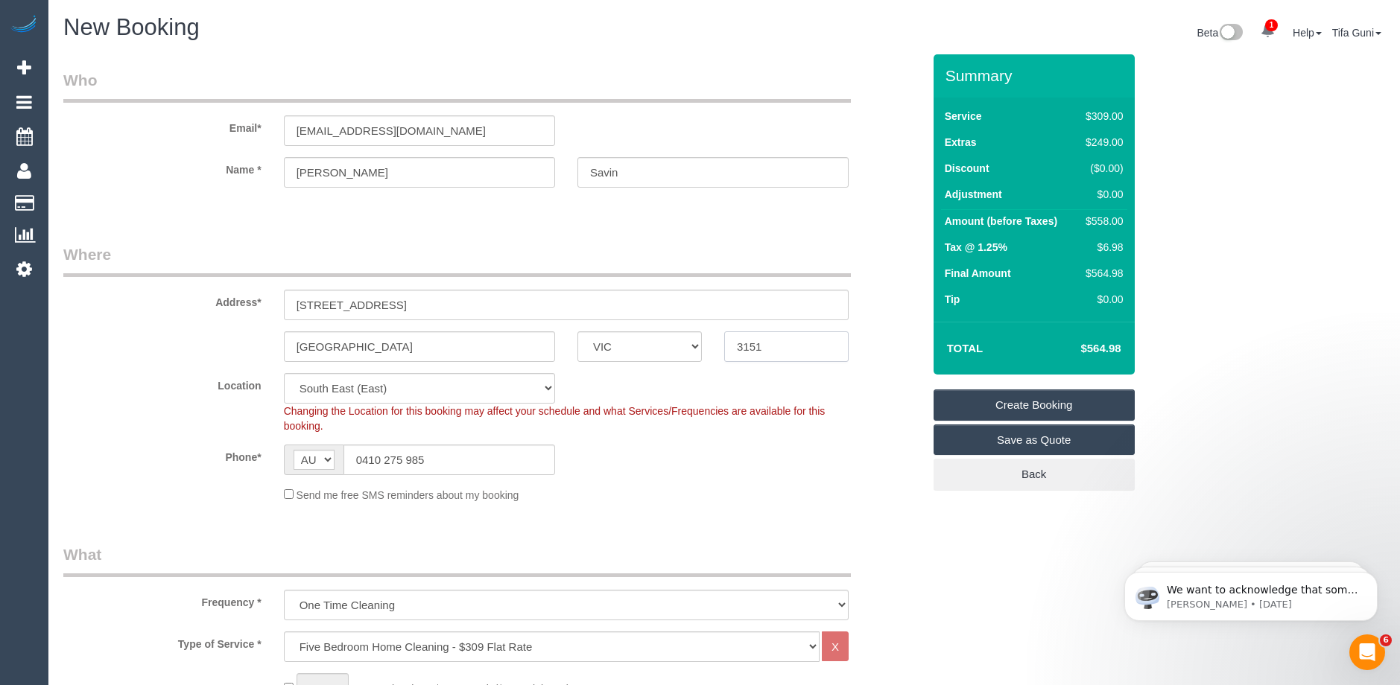
drag, startPoint x: 778, startPoint y: 346, endPoint x: 691, endPoint y: 349, distance: 87.9
click at [683, 349] on div "Bl east ACT NSW NT QLD SA TAS VIC WA 3151" at bounding box center [492, 346] width 881 height 31
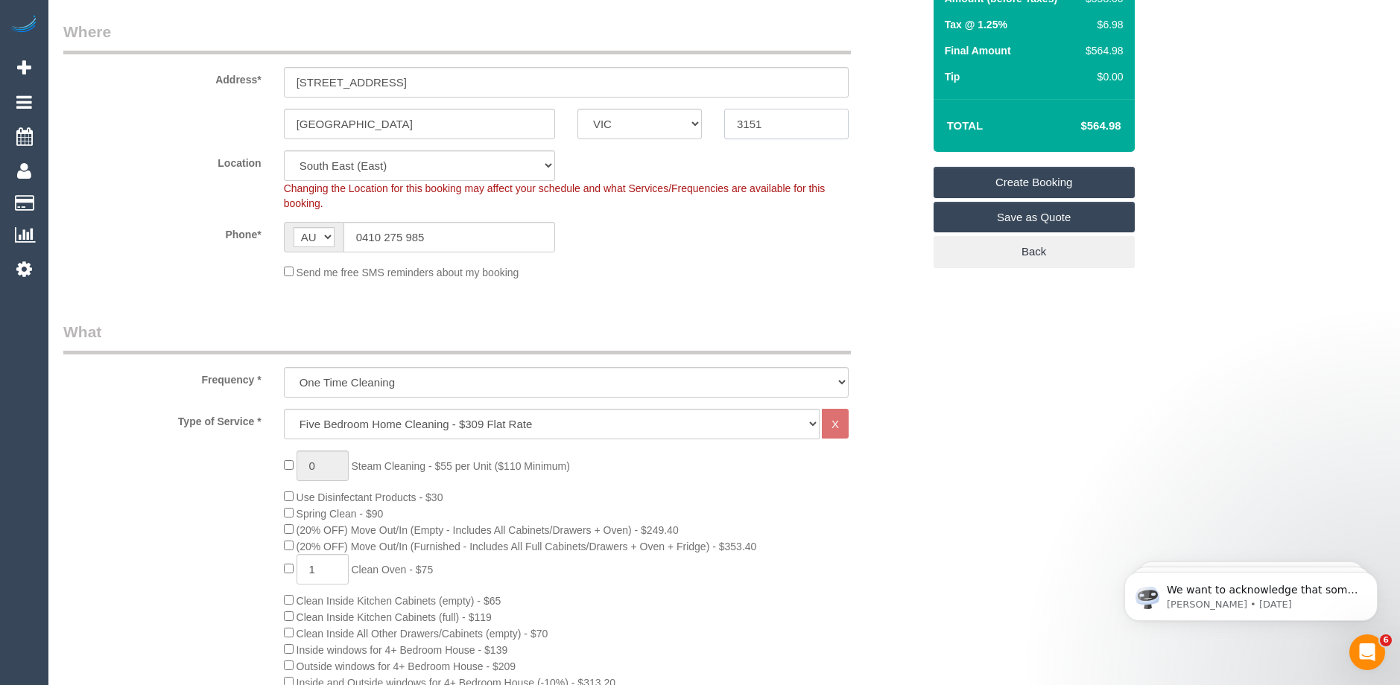
scroll to position [223, 0]
drag, startPoint x: 344, startPoint y: 122, endPoint x: 253, endPoint y: 121, distance: 91.6
click at [253, 121] on div "Bl east ACT NSW NT QLD SA TAS VIC WA 3151" at bounding box center [492, 123] width 881 height 31
paste input "urwood E"
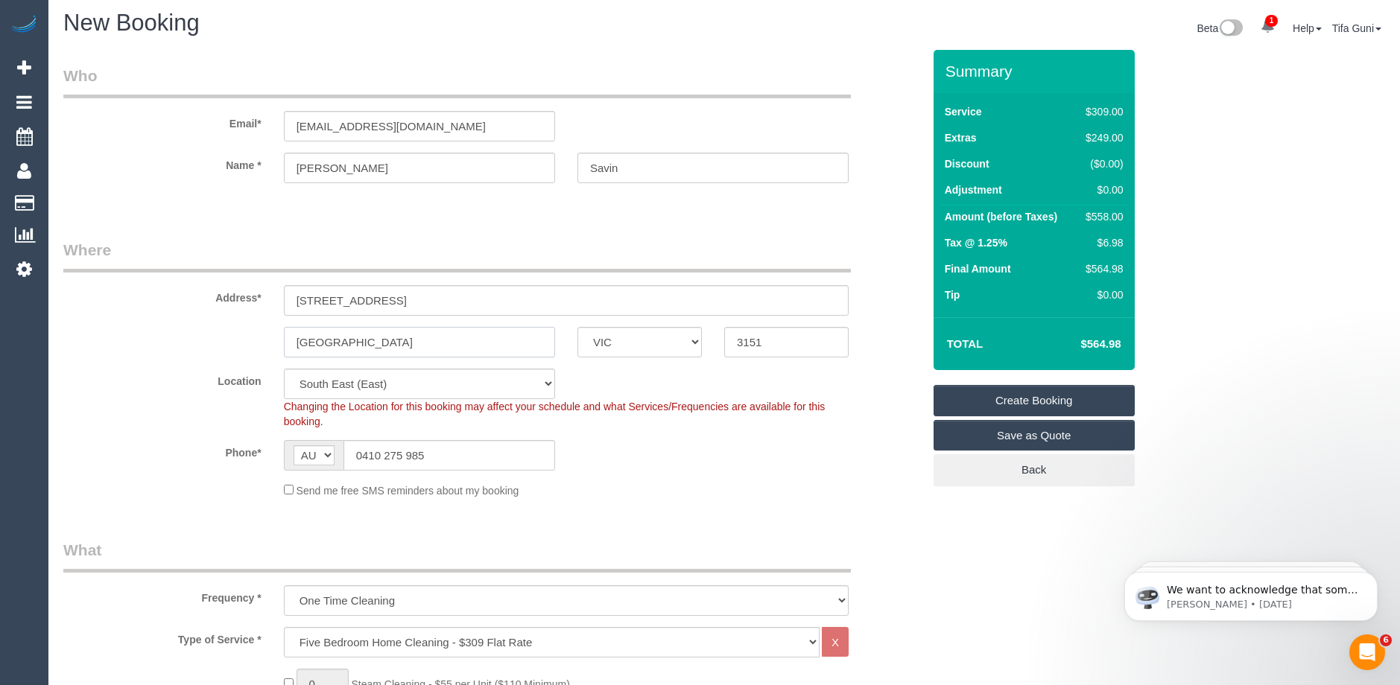
scroll to position [0, 0]
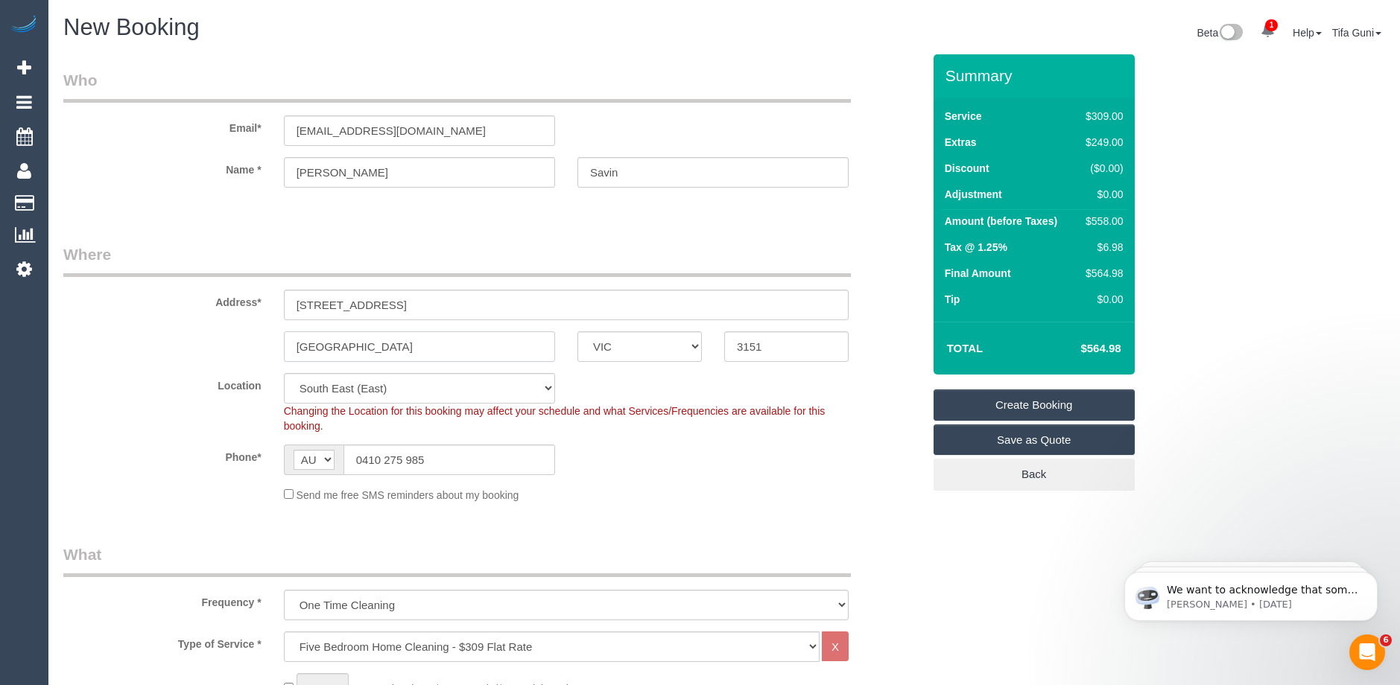
type input "Burwood East"
drag, startPoint x: 416, startPoint y: 131, endPoint x: 253, endPoint y: 128, distance: 163.9
click at [253, 128] on div "Email* bren1@y7mail.com" at bounding box center [492, 107] width 881 height 77
click at [1030, 403] on link "Create Booking" at bounding box center [1033, 405] width 201 height 31
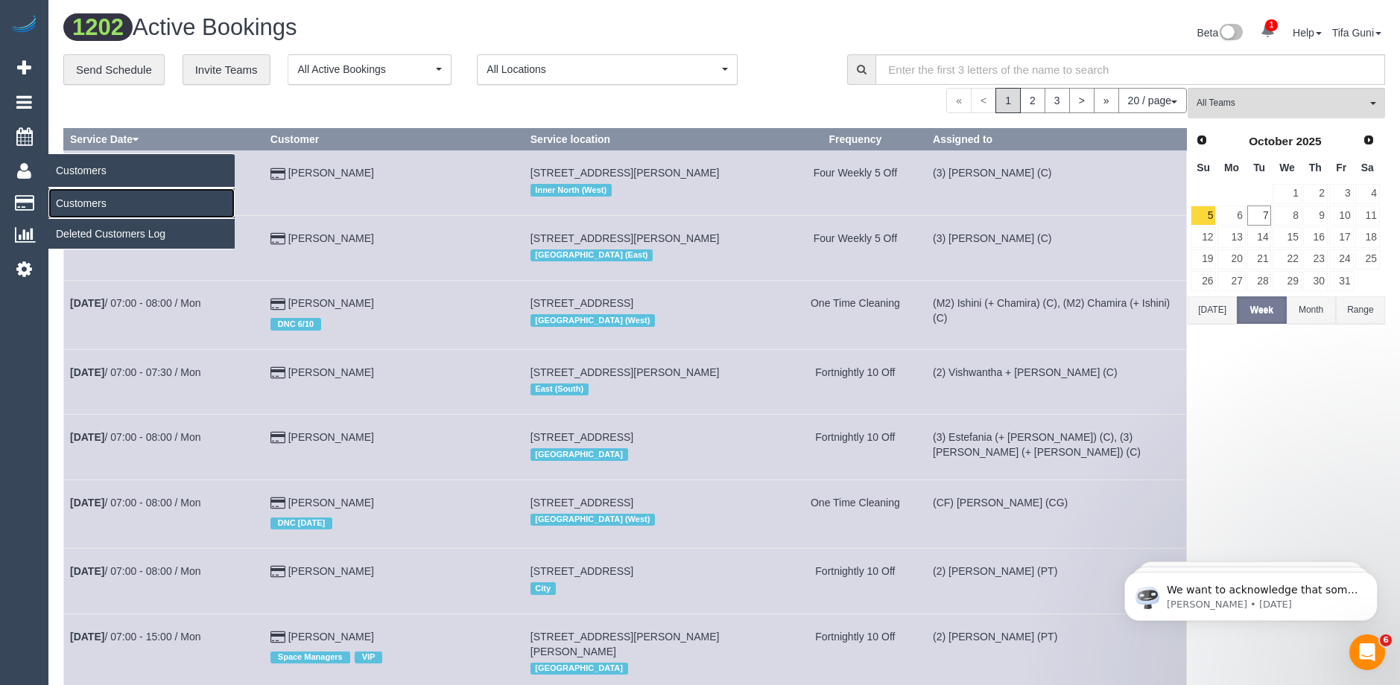
click at [89, 206] on link "Customers" at bounding box center [141, 203] width 186 height 30
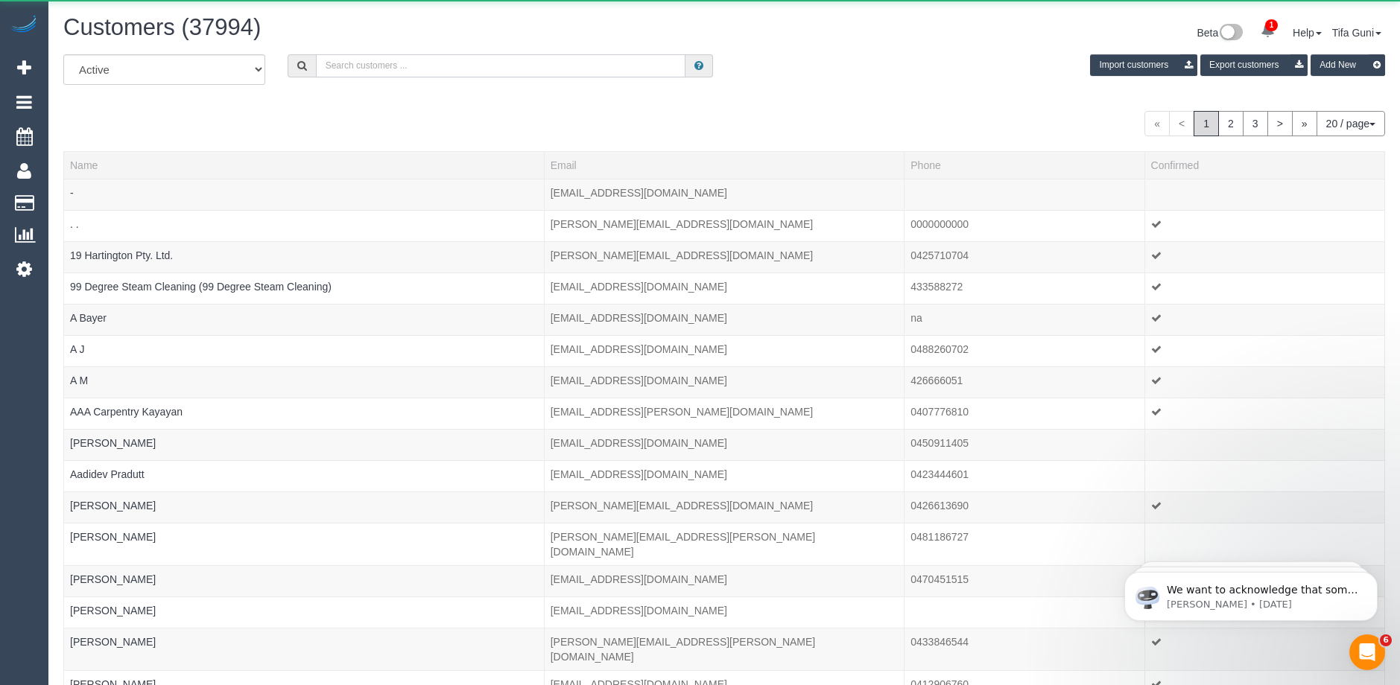
click at [371, 65] on input "text" at bounding box center [500, 65] width 369 height 23
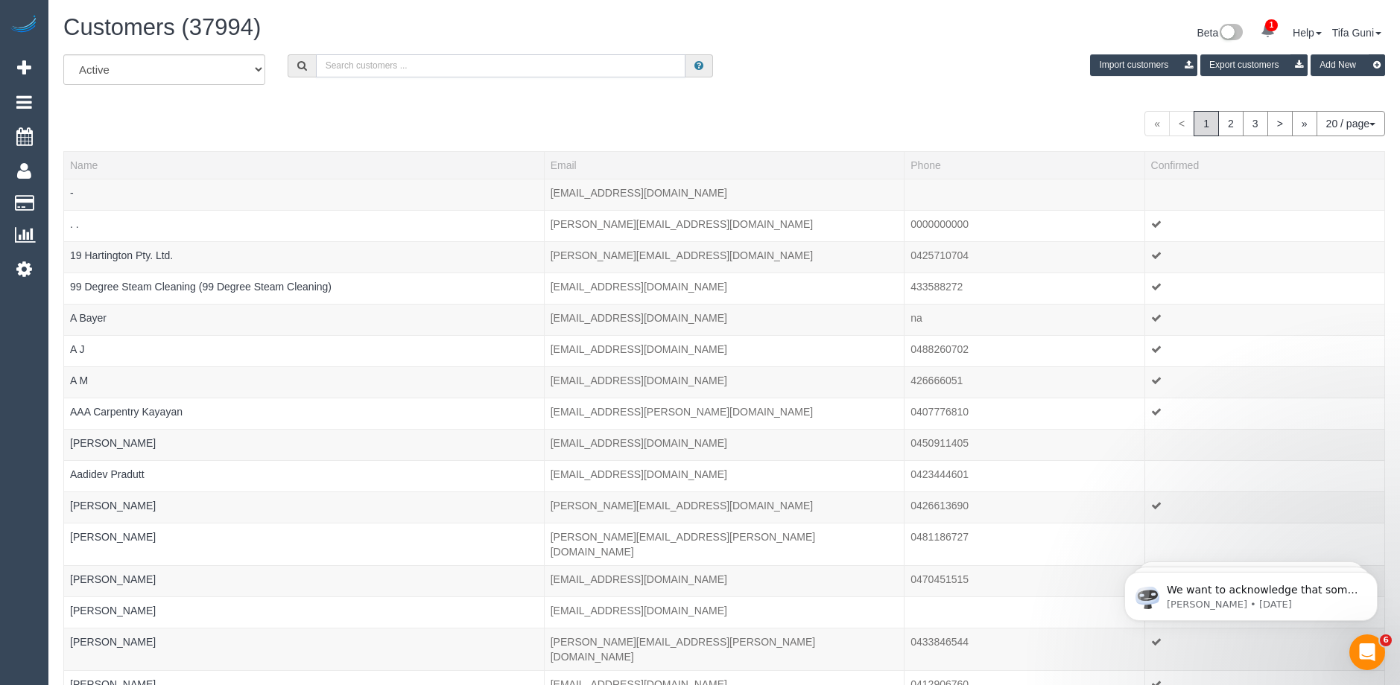
paste input "bren1@y7mail.com"
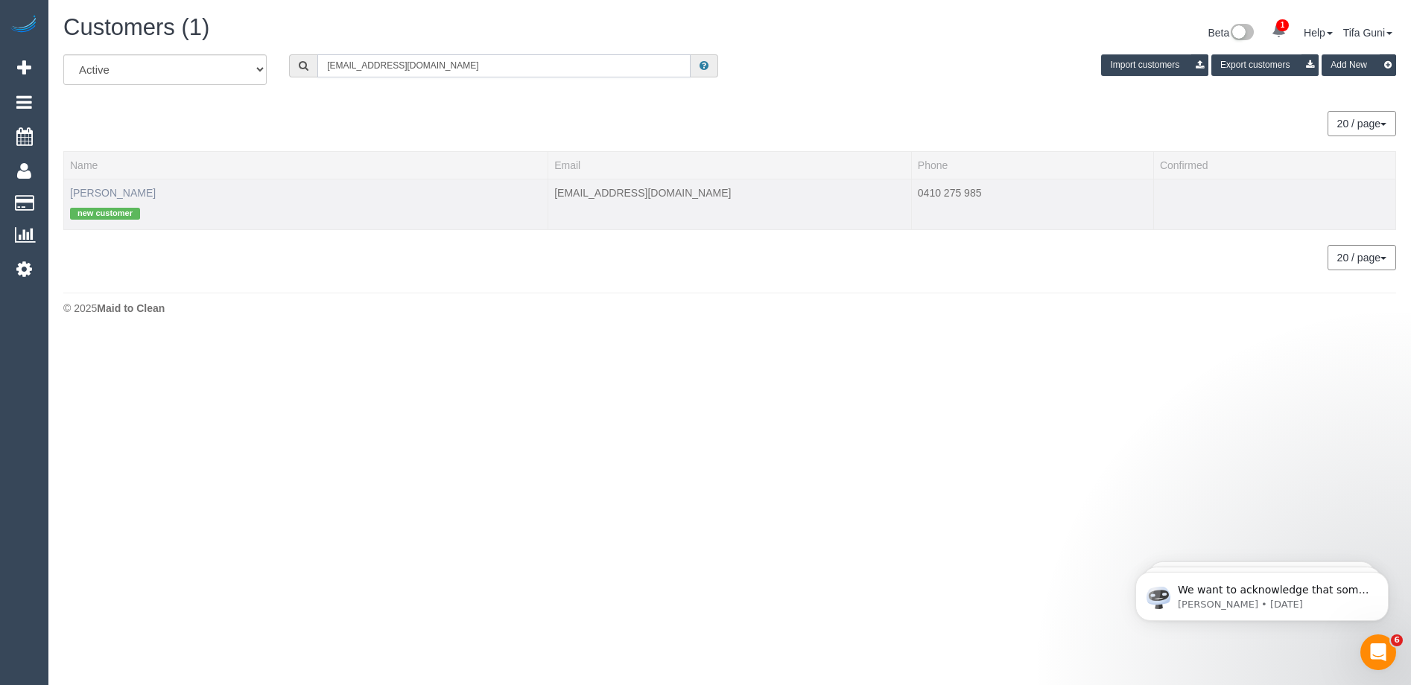
type input "bren1@y7mail.com"
click at [112, 188] on link "Brandon Savin" at bounding box center [113, 193] width 86 height 12
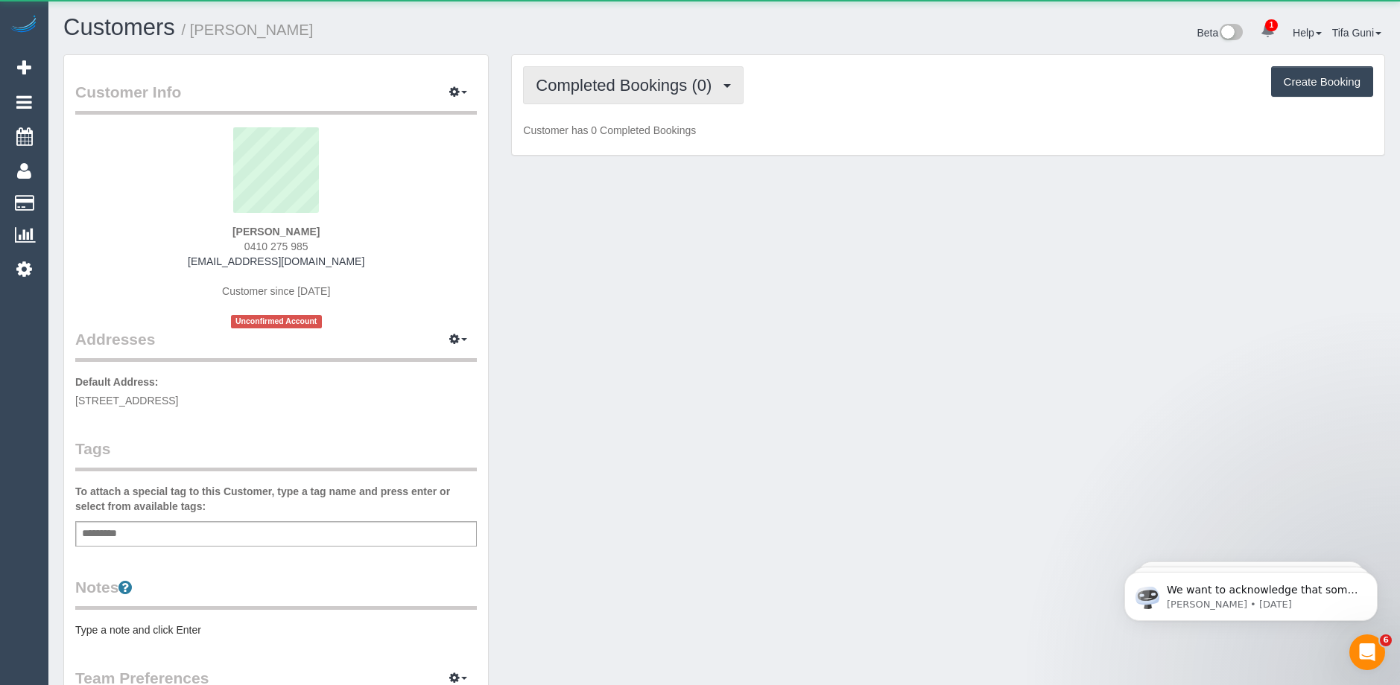
click at [693, 83] on span "Completed Bookings (0)" at bounding box center [627, 85] width 183 height 19
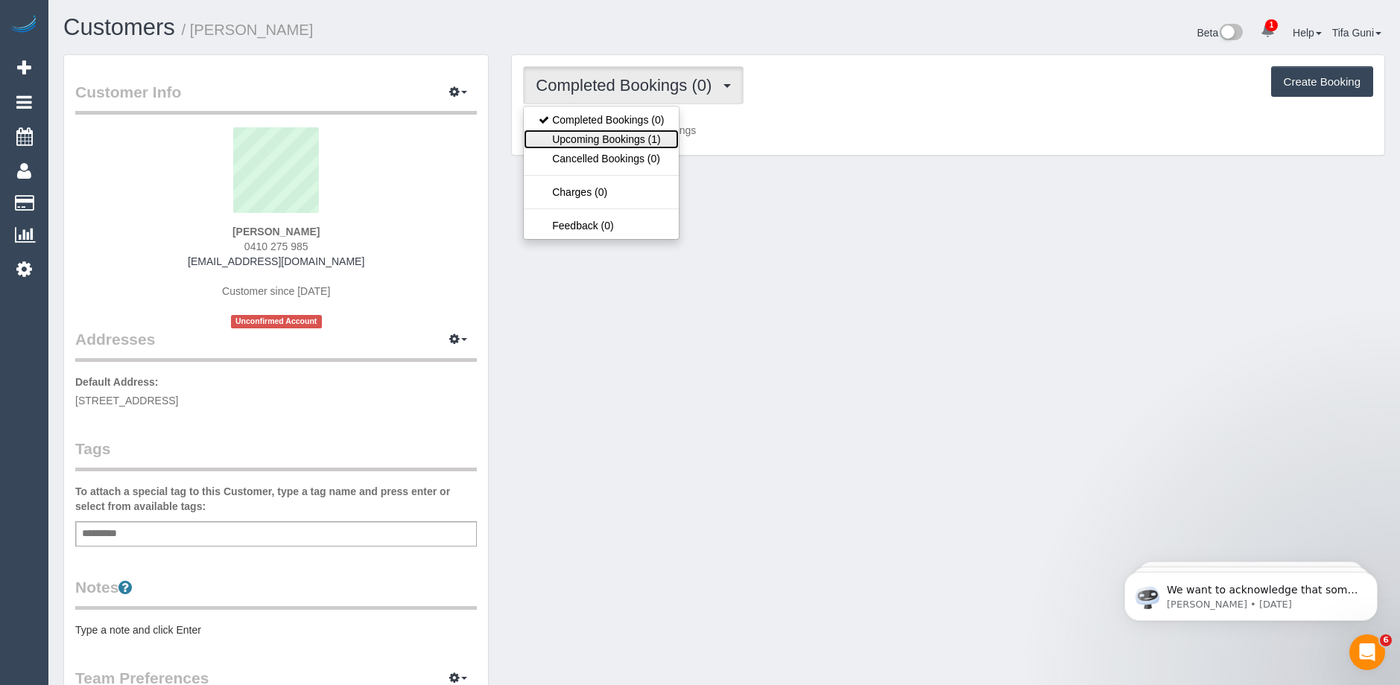
click at [634, 139] on link "Upcoming Bookings (1)" at bounding box center [601, 139] width 155 height 19
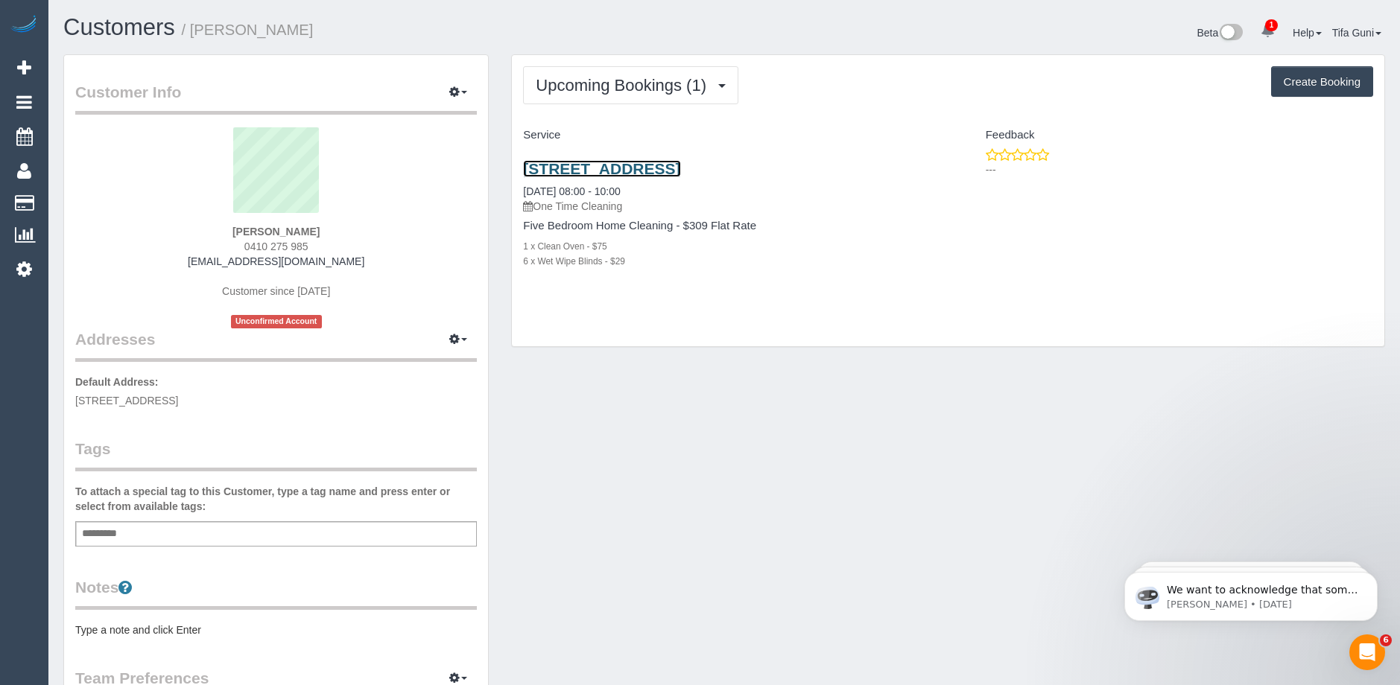
click at [670, 171] on link "97 Sevenoks Road, Burwood East, VIC 3151" at bounding box center [601, 168] width 157 height 17
click at [648, 172] on link "97 Sevenoks Road, Burwood East, VIC 3151" at bounding box center [601, 168] width 157 height 17
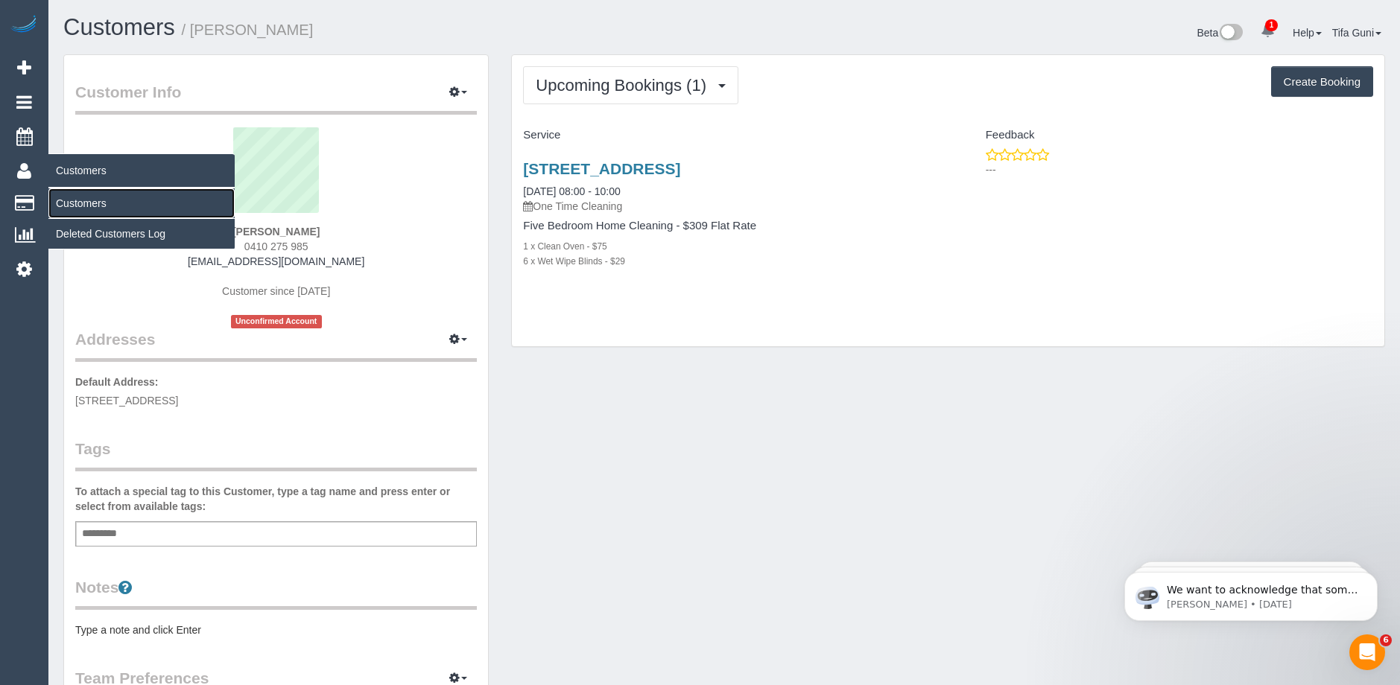
click at [86, 200] on link "Customers" at bounding box center [141, 203] width 186 height 30
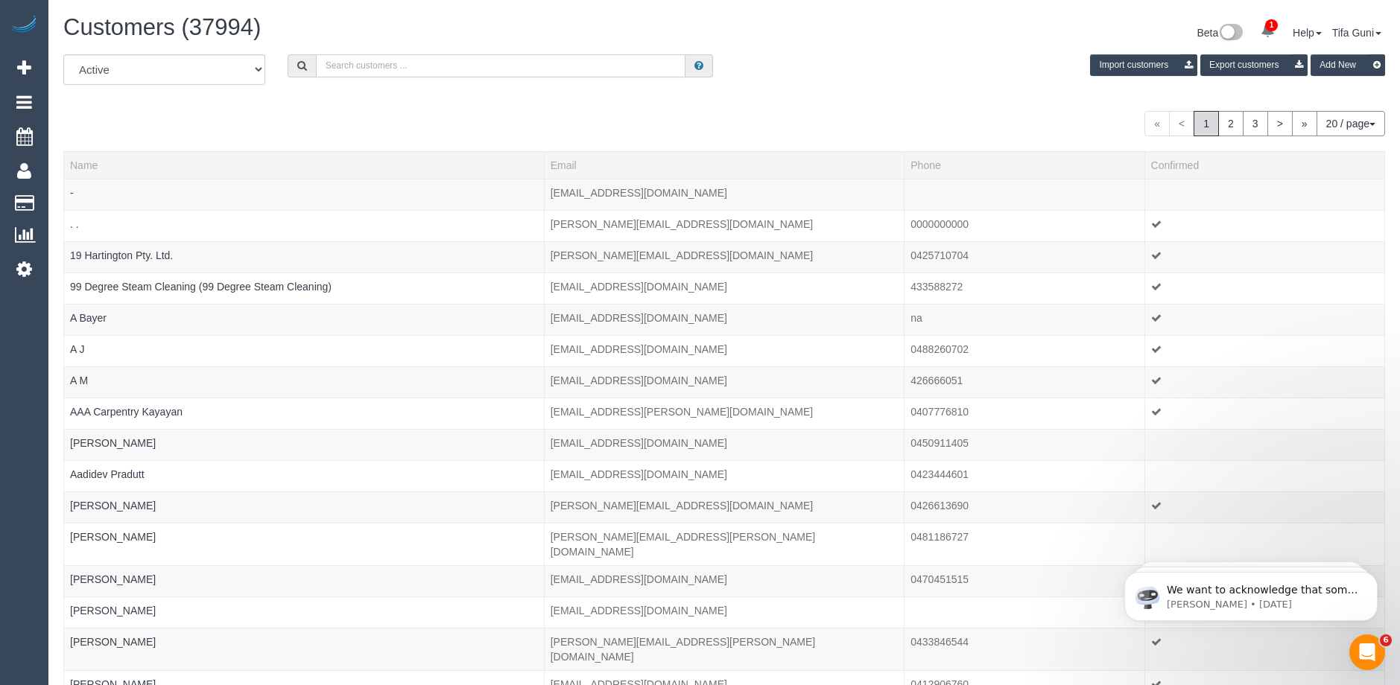
click at [411, 61] on input "text" at bounding box center [500, 65] width 369 height 23
paste input "[EMAIL_ADDRESS][DOMAIN_NAME]"
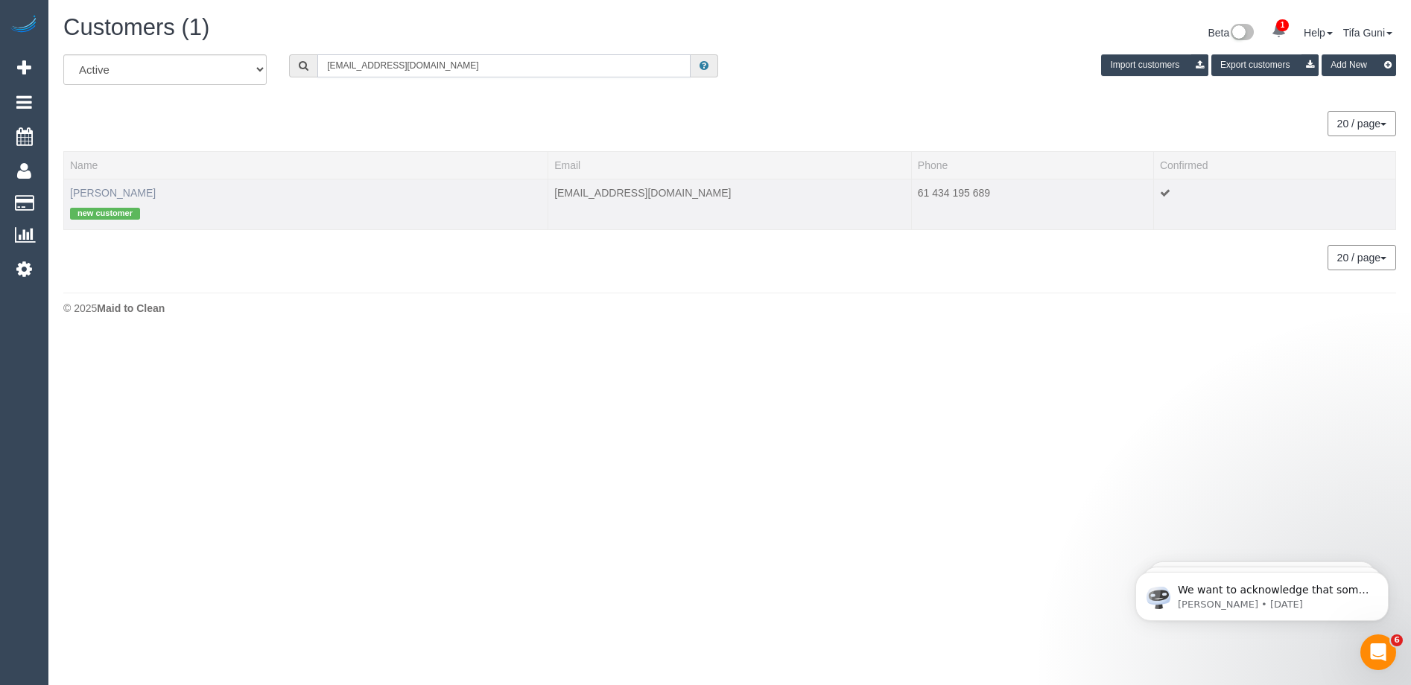
type input "[EMAIL_ADDRESS][DOMAIN_NAME]"
click at [106, 188] on link "Mostafa Abdo" at bounding box center [113, 193] width 86 height 12
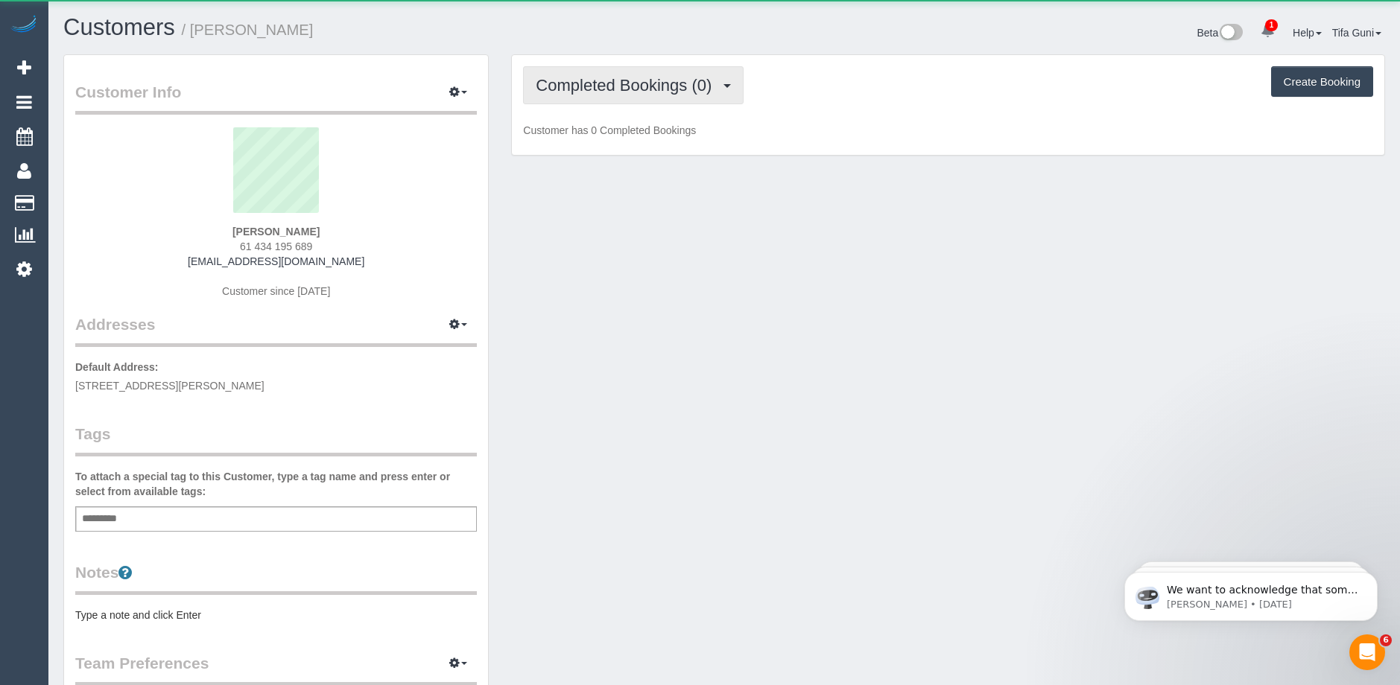
click at [658, 81] on span "Completed Bookings (0)" at bounding box center [627, 85] width 183 height 19
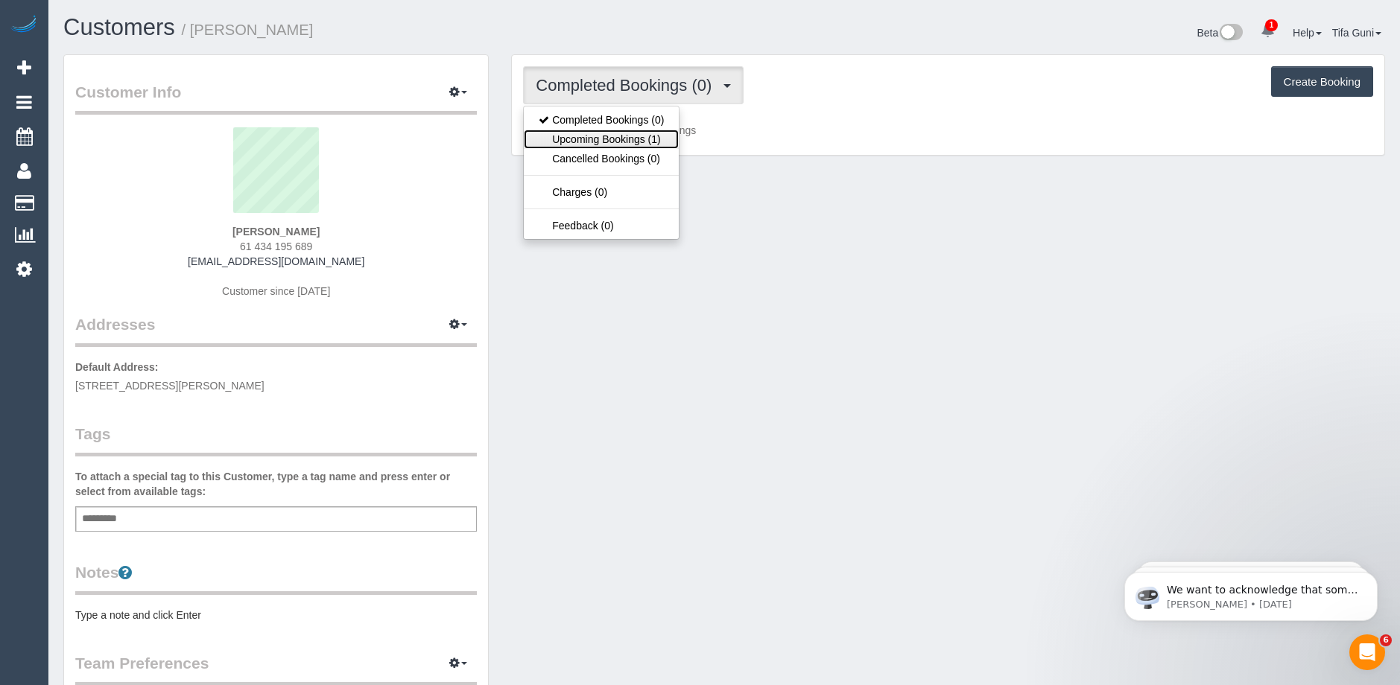
click at [640, 142] on link "Upcoming Bookings (1)" at bounding box center [601, 139] width 155 height 19
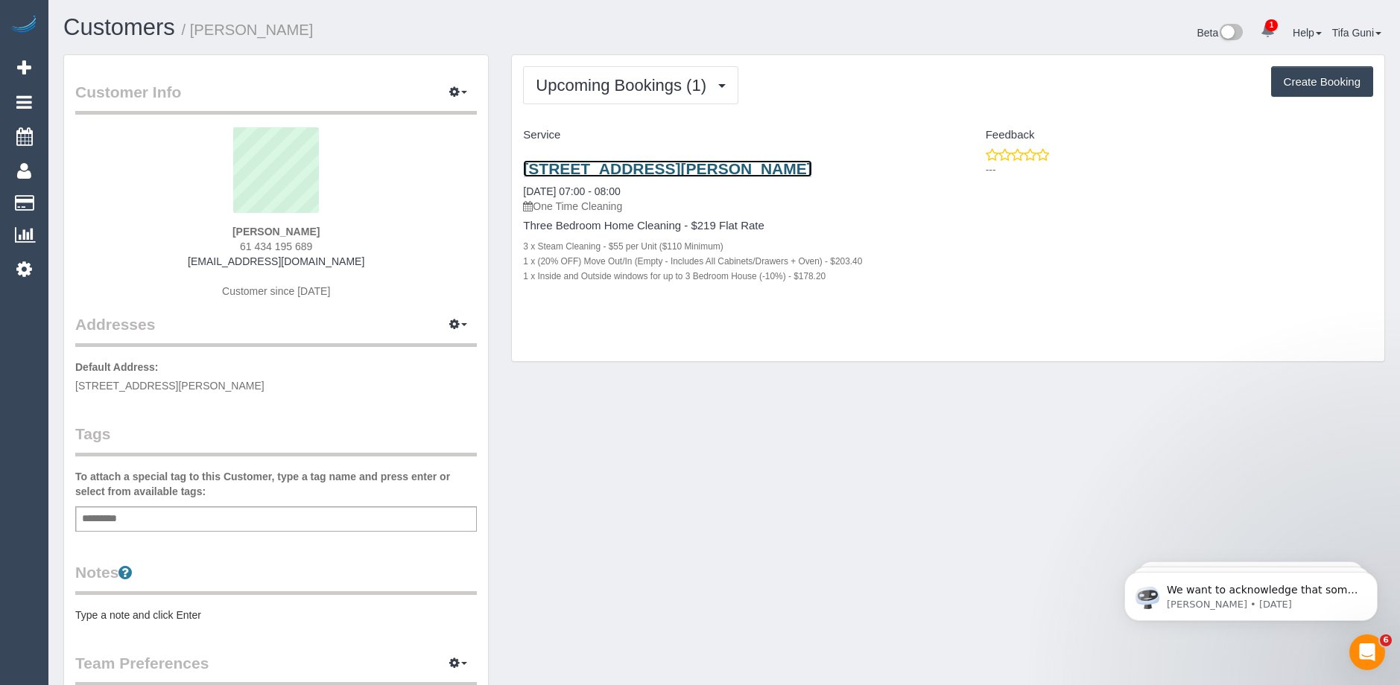
click at [687, 169] on link "4/58 Doling Broke Street, Paco Vale, VIC 3044" at bounding box center [667, 168] width 288 height 17
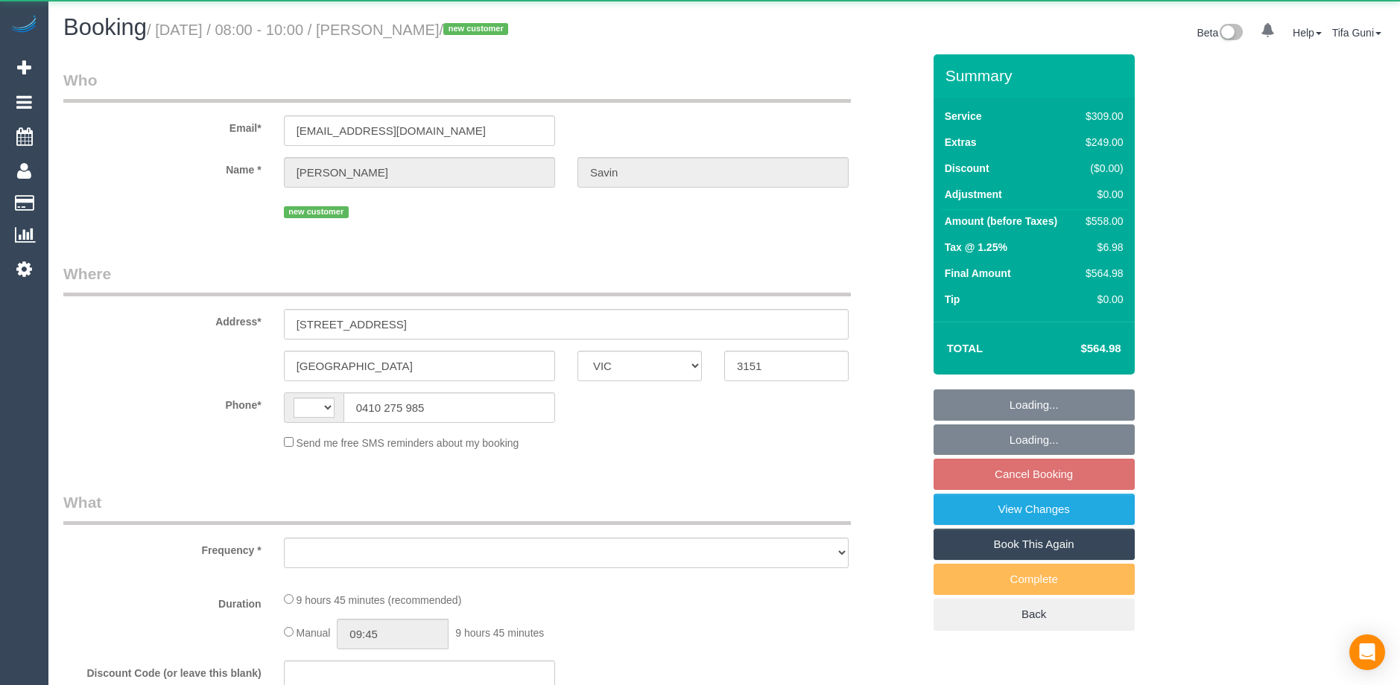
select select "VIC"
select select "string:stripe-pm_1SFRss2GScqysDRV1Q9g0lmM"
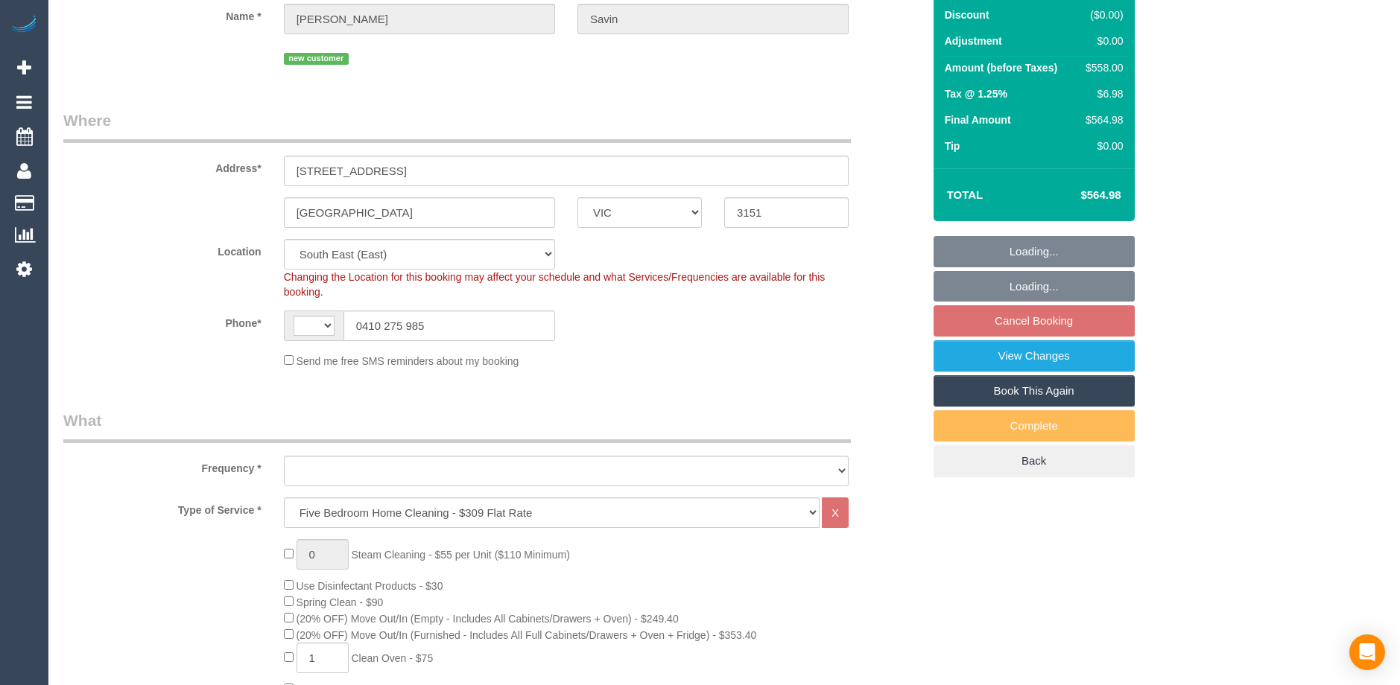
select select "string:AU"
select select "object:635"
select select "spot2"
select select "number:28"
select select "number:14"
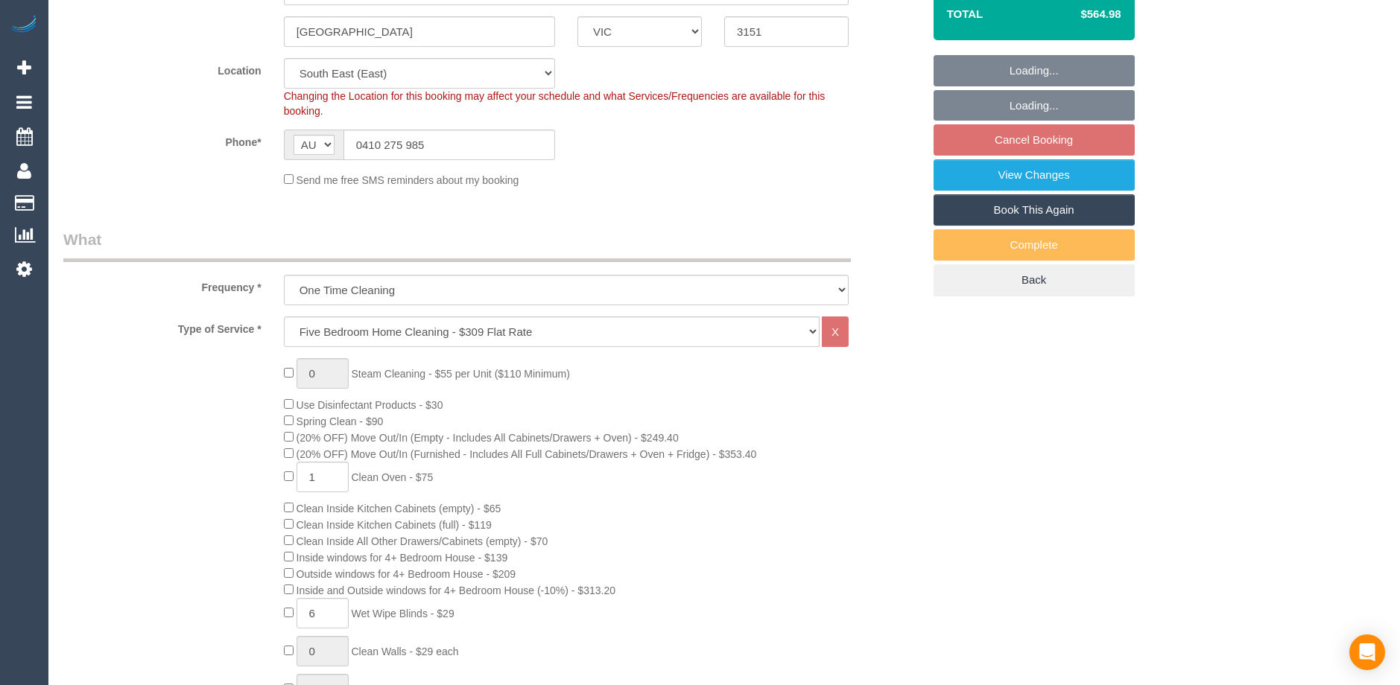
select select "object:791"
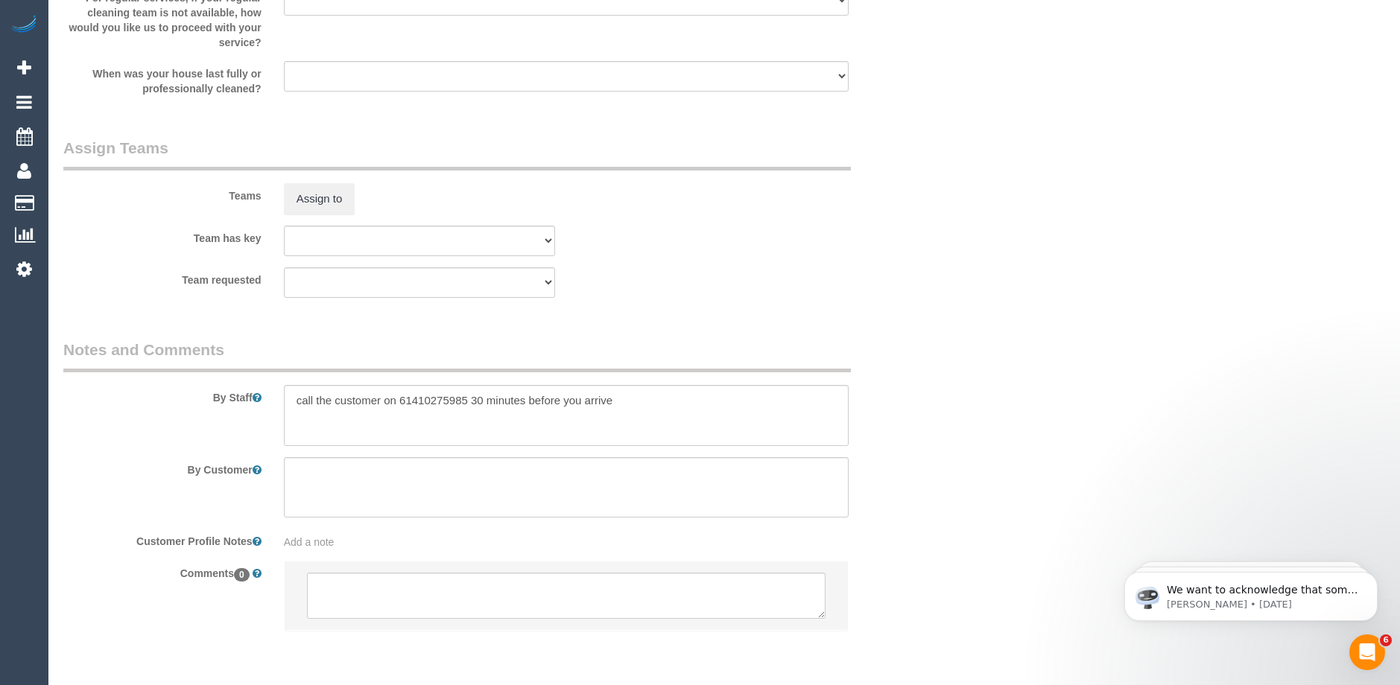
scroll to position [2228, 0]
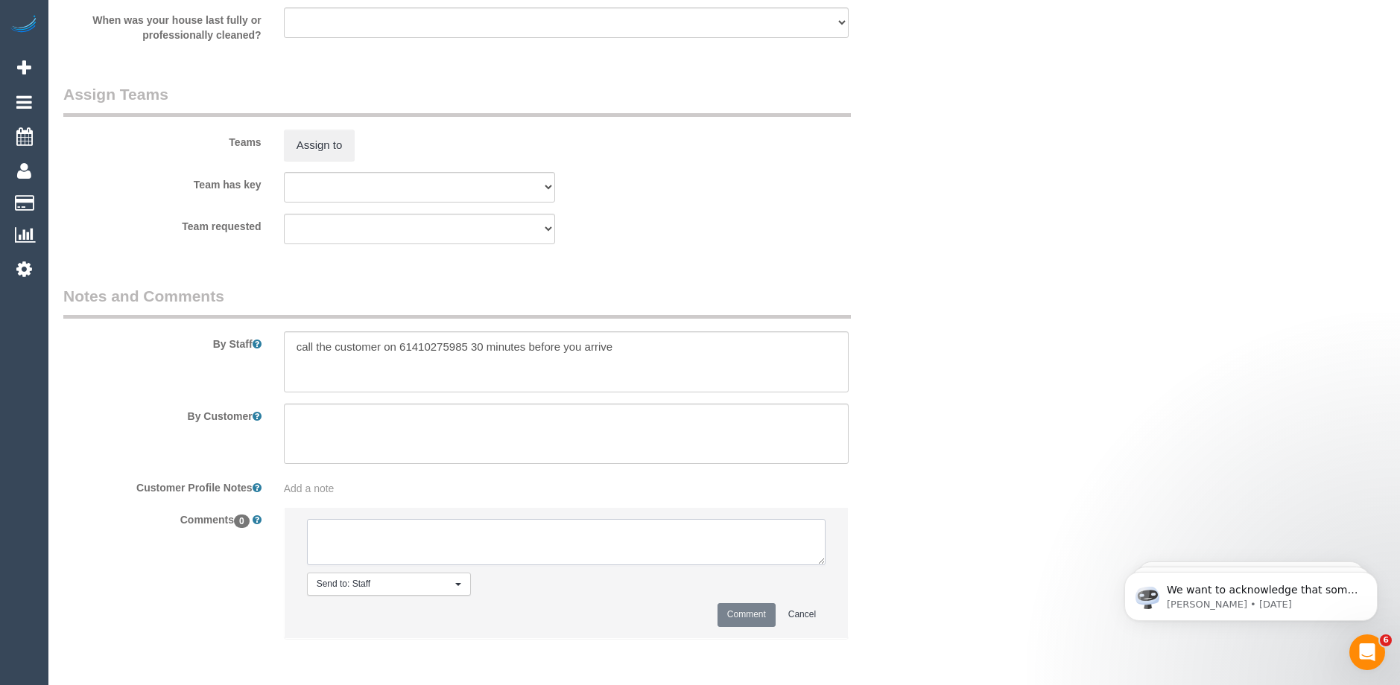
click at [372, 545] on textarea at bounding box center [566, 542] width 518 height 46
type textarea "-"
paste textarea "Flexibility dates: Flexibility times: Notes: knows we need to review Contact vi…"
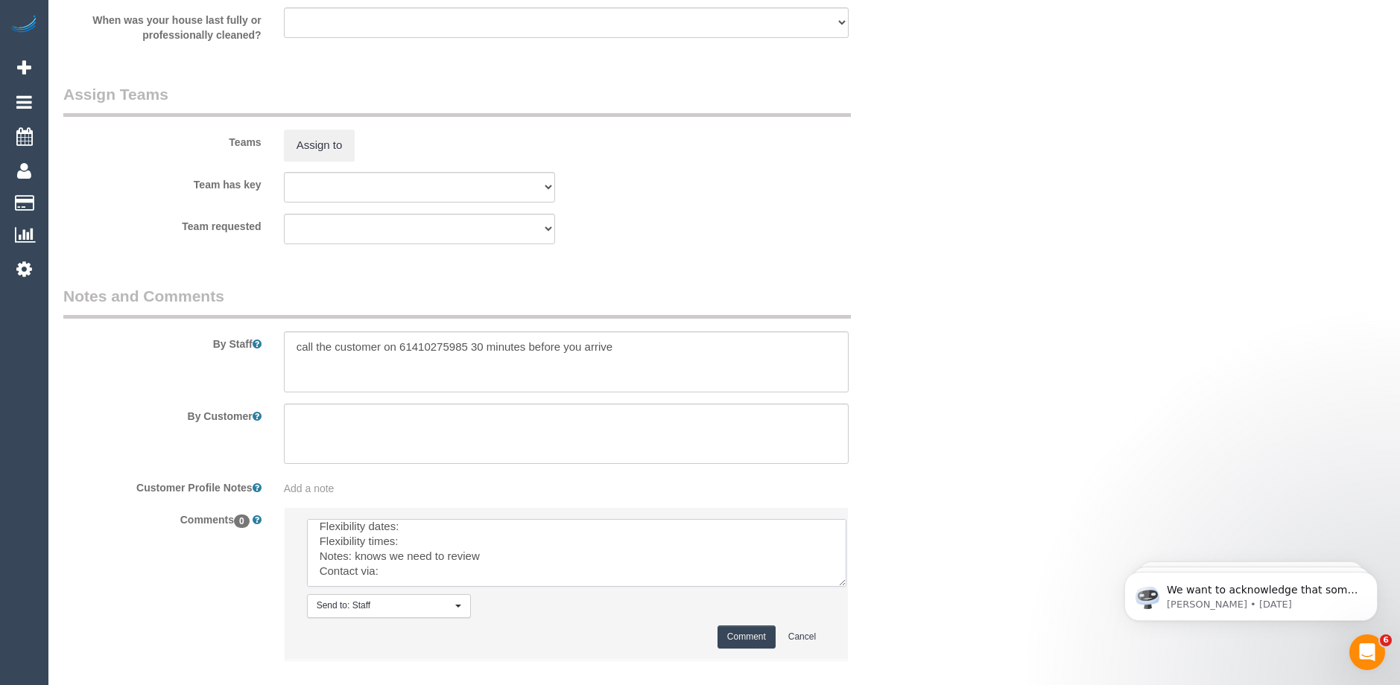
scroll to position [0, 0]
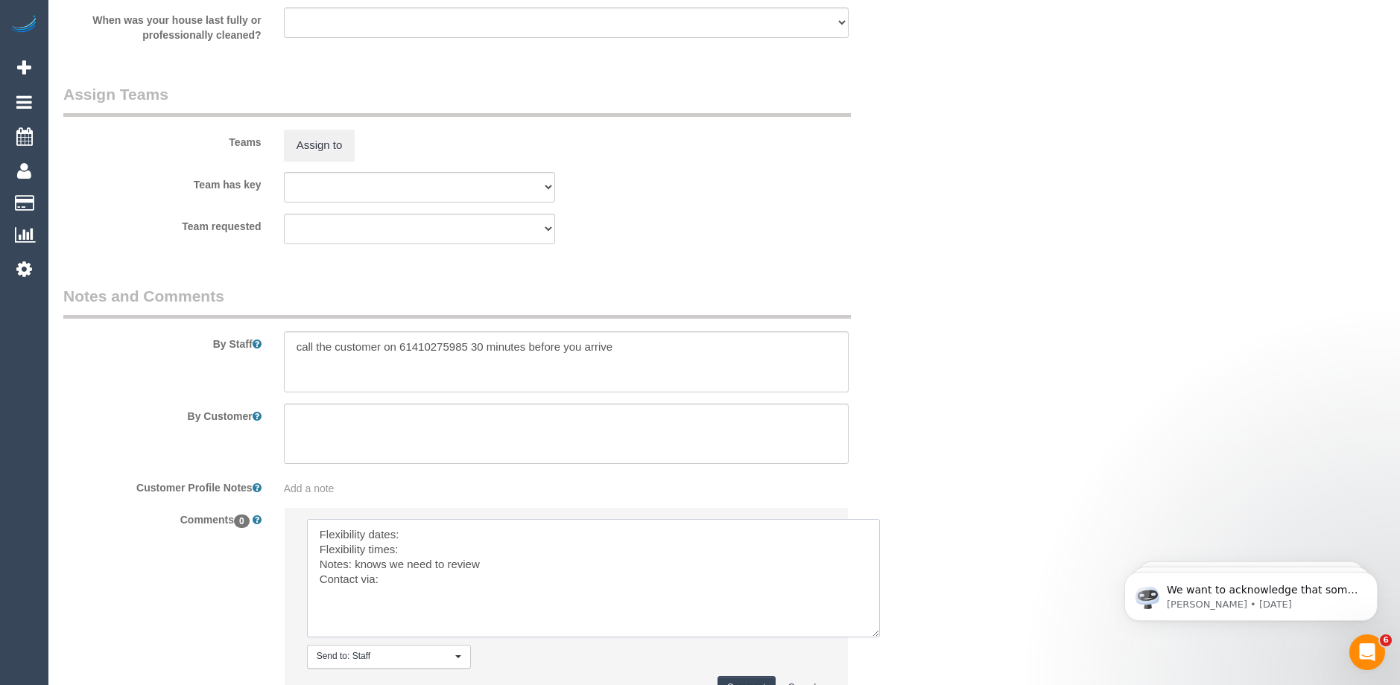
drag, startPoint x: 822, startPoint y: 561, endPoint x: 875, endPoint y: 633, distance: 90.0
click at [875, 633] on textarea at bounding box center [593, 578] width 573 height 118
click at [432, 523] on textarea at bounding box center [593, 578] width 573 height 118
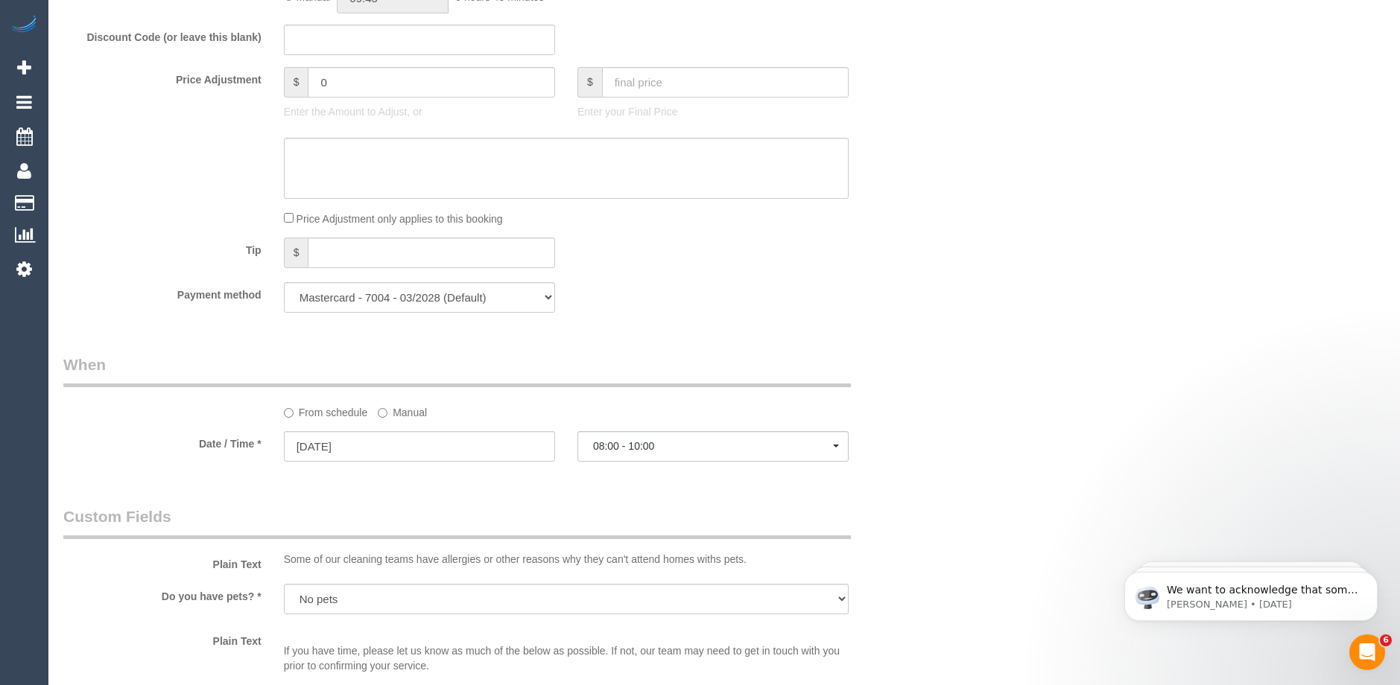
scroll to position [1409, 0]
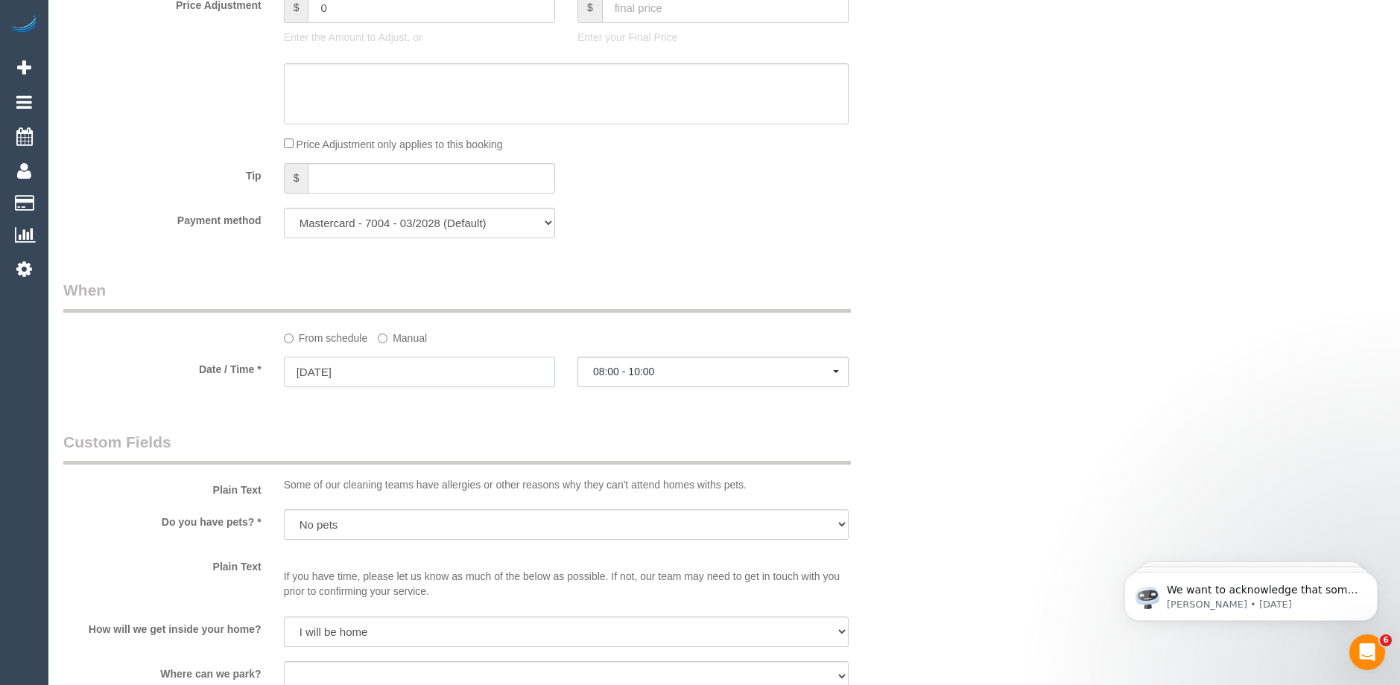
click at [351, 377] on input "[DATE]" at bounding box center [419, 372] width 271 height 31
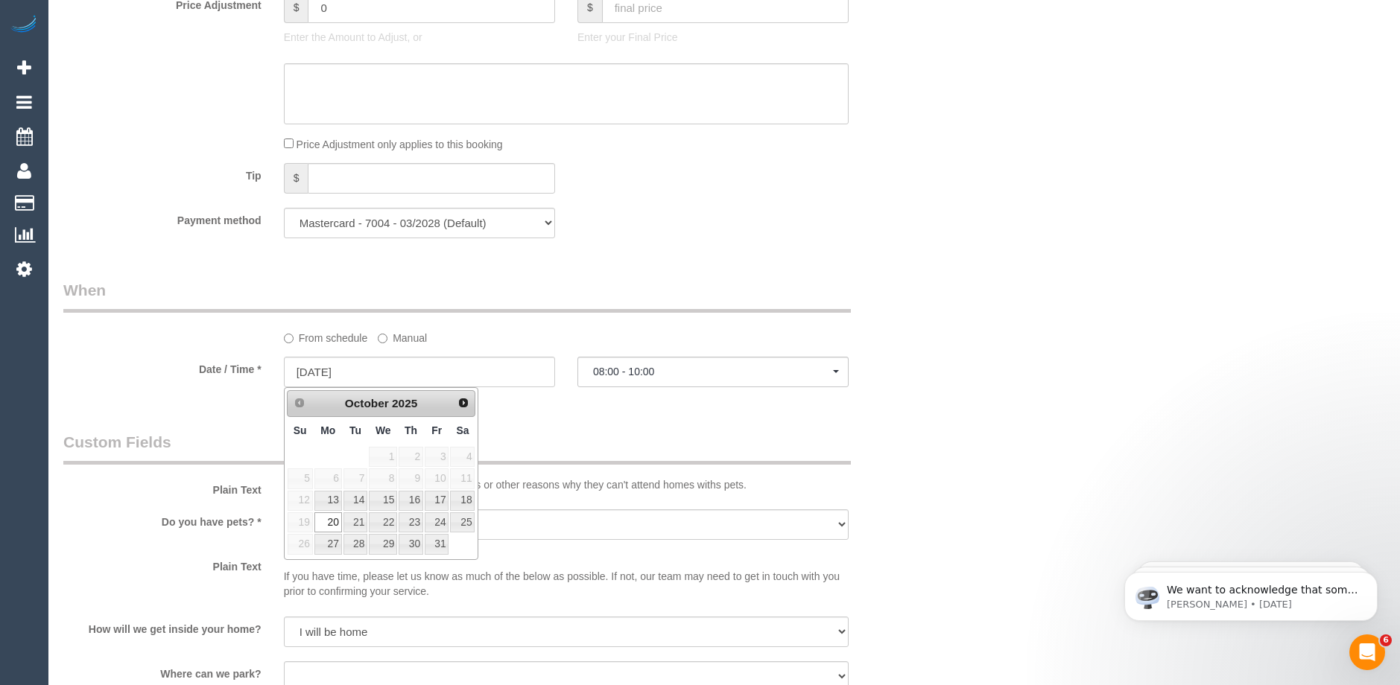
click at [635, 428] on div "Who Email* [EMAIL_ADDRESS][DOMAIN_NAME] Name * [PERSON_NAME] new customer Where…" at bounding box center [492, 116] width 881 height 2941
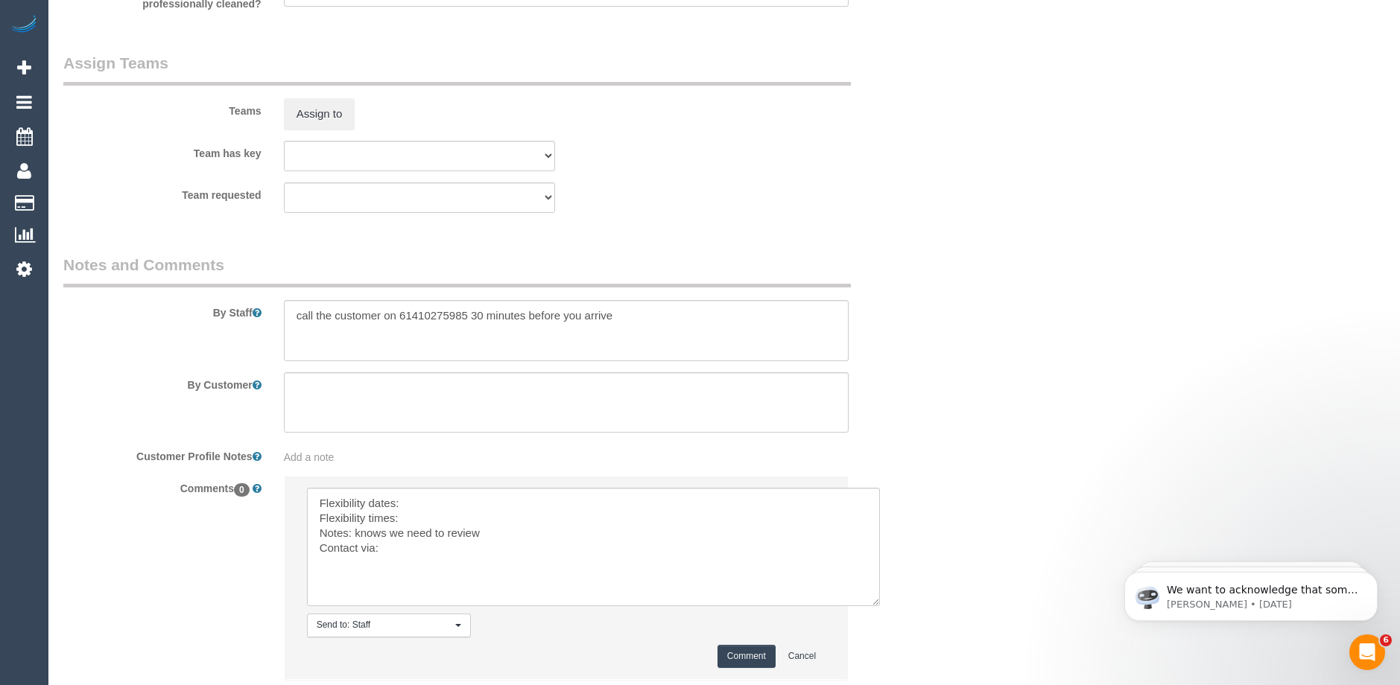
scroll to position [2362, 0]
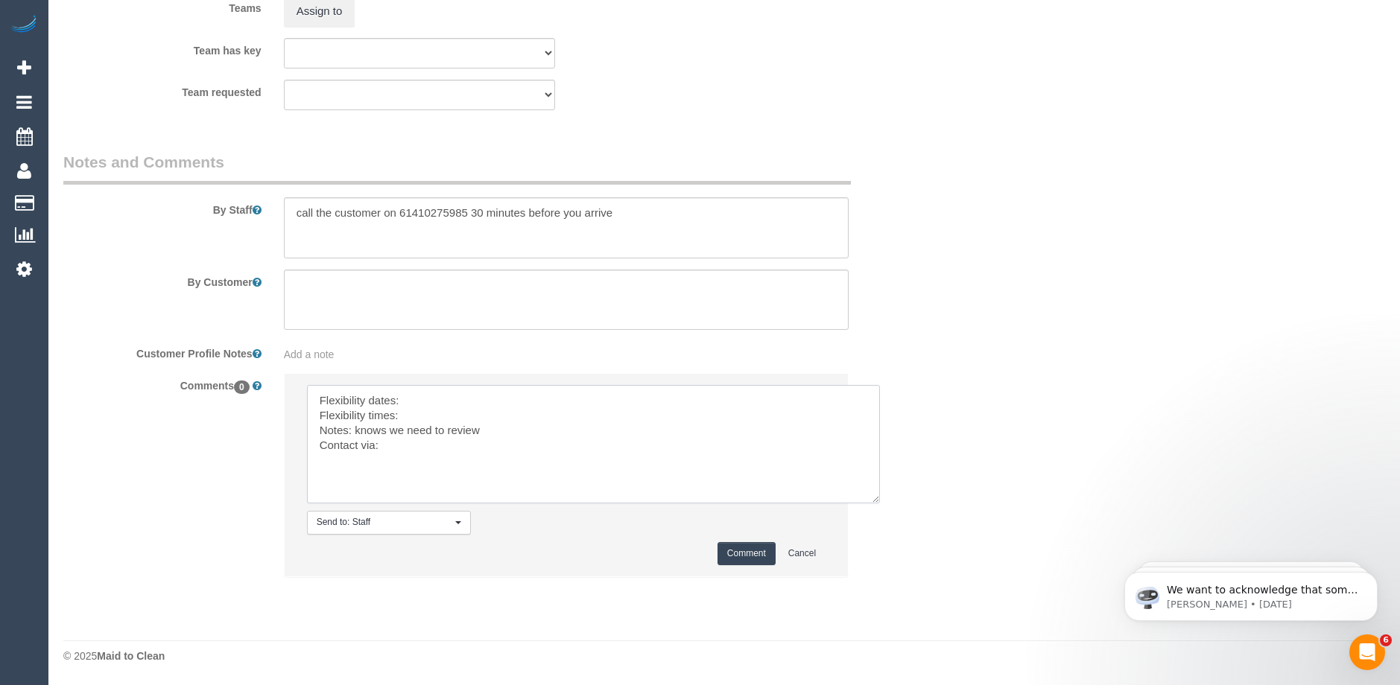
click at [433, 398] on textarea at bounding box center [593, 444] width 573 height 118
click at [431, 418] on textarea at bounding box center [593, 444] width 573 height 118
click at [391, 445] on textarea at bounding box center [593, 444] width 573 height 118
type textarea "Flexibility dates: [DATE] Flexibility times: Not flexible Notes: knows we need …"
click at [741, 553] on button "Comment" at bounding box center [746, 553] width 58 height 23
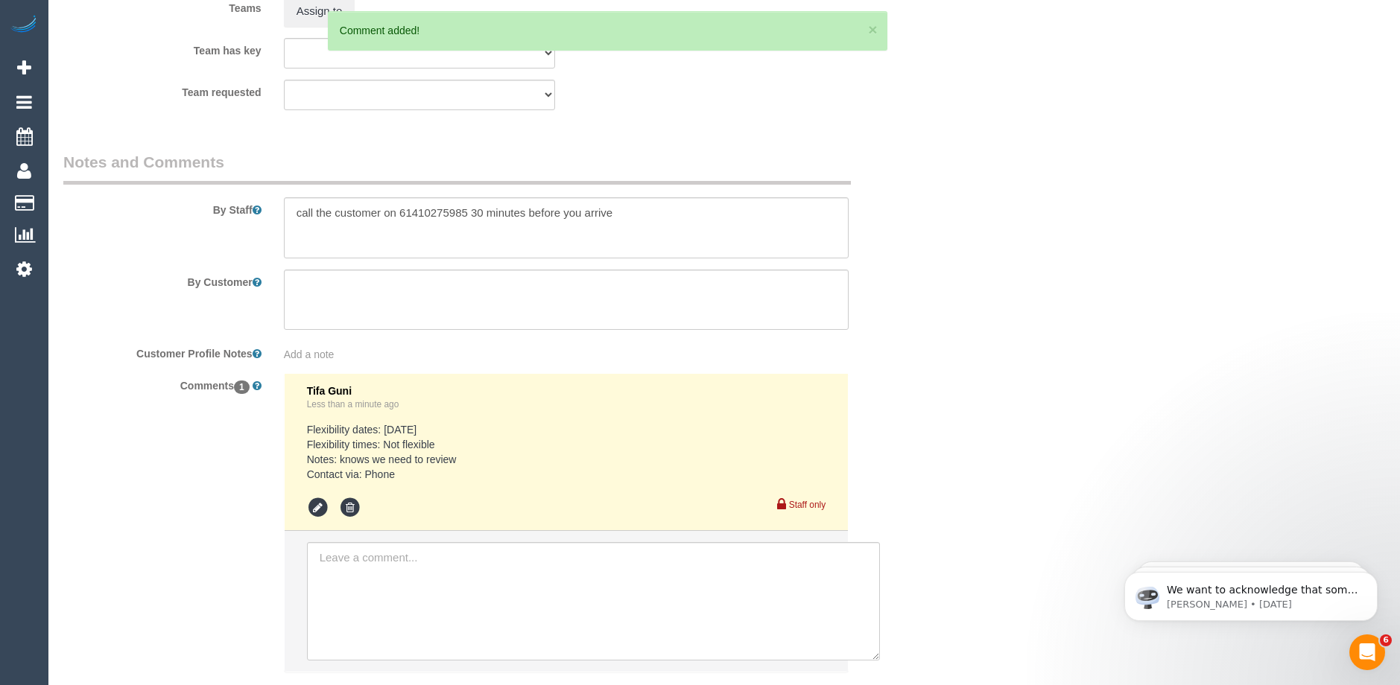
scroll to position [2288, 0]
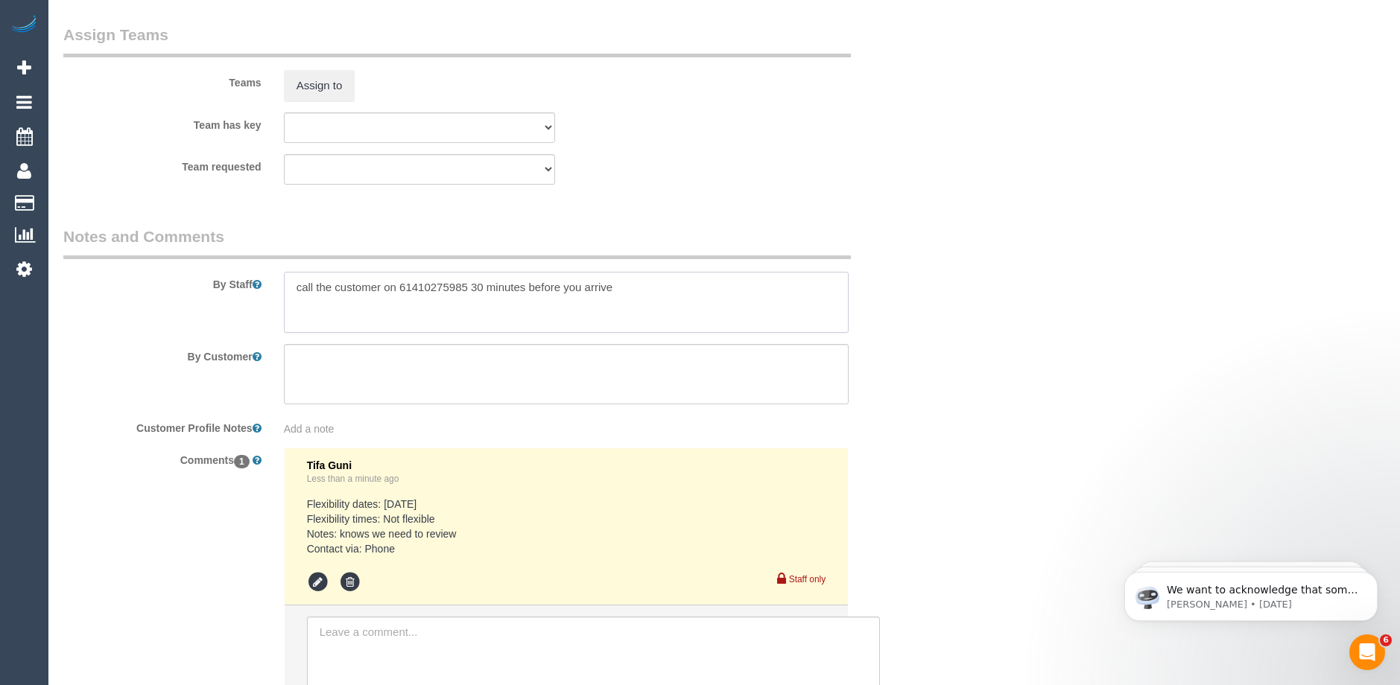
drag, startPoint x: 411, startPoint y: 285, endPoint x: 399, endPoint y: 286, distance: 11.9
click at [399, 286] on textarea at bounding box center [566, 302] width 565 height 61
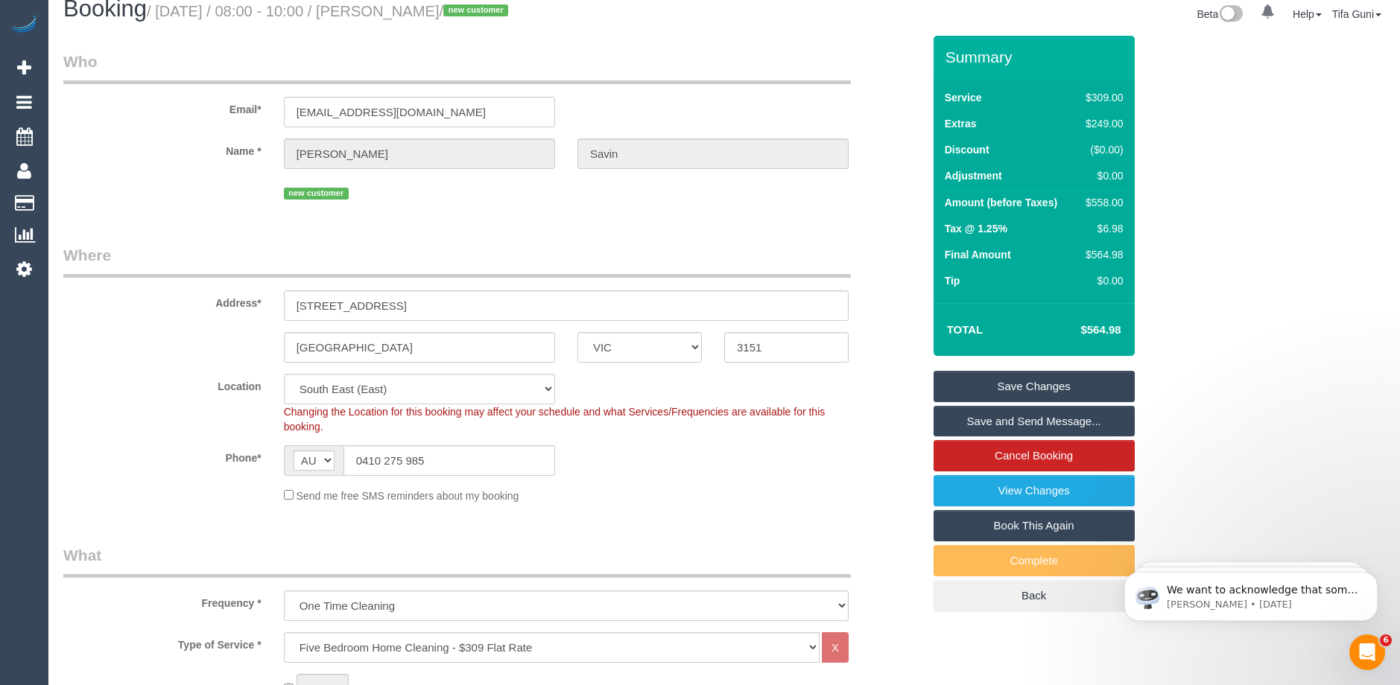
scroll to position [0, 0]
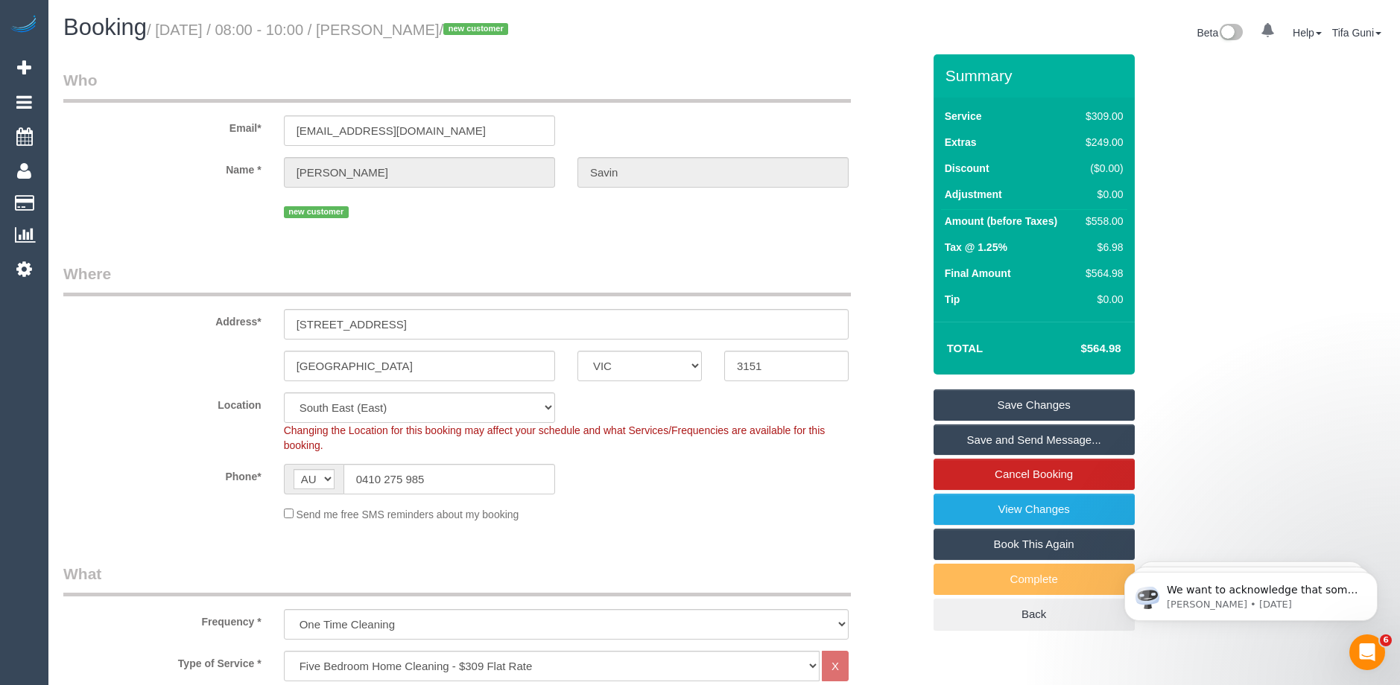
type textarea "call the customer on 0410275985 30 minutes before you arrive"
drag, startPoint x: 417, startPoint y: 325, endPoint x: 262, endPoint y: 333, distance: 155.2
click at [262, 333] on div "Address* 97 sevenoks road" at bounding box center [492, 301] width 881 height 77
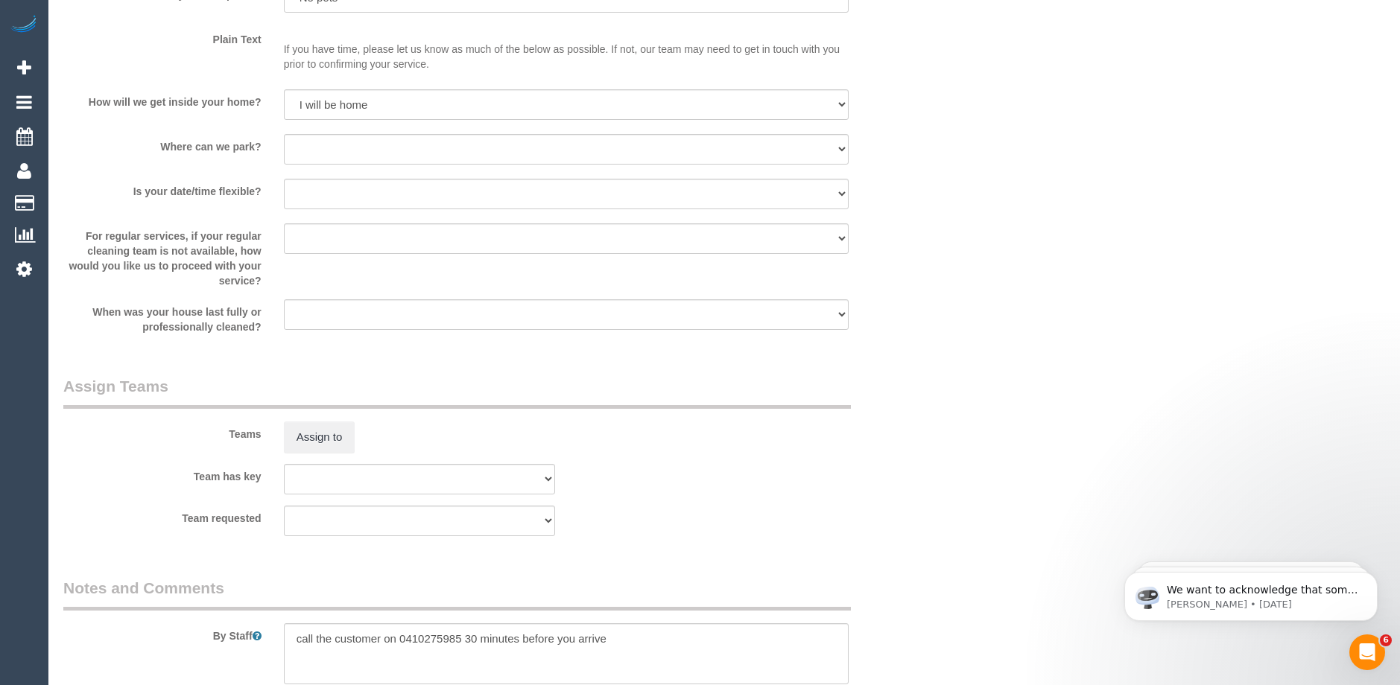
scroll to position [2085, 0]
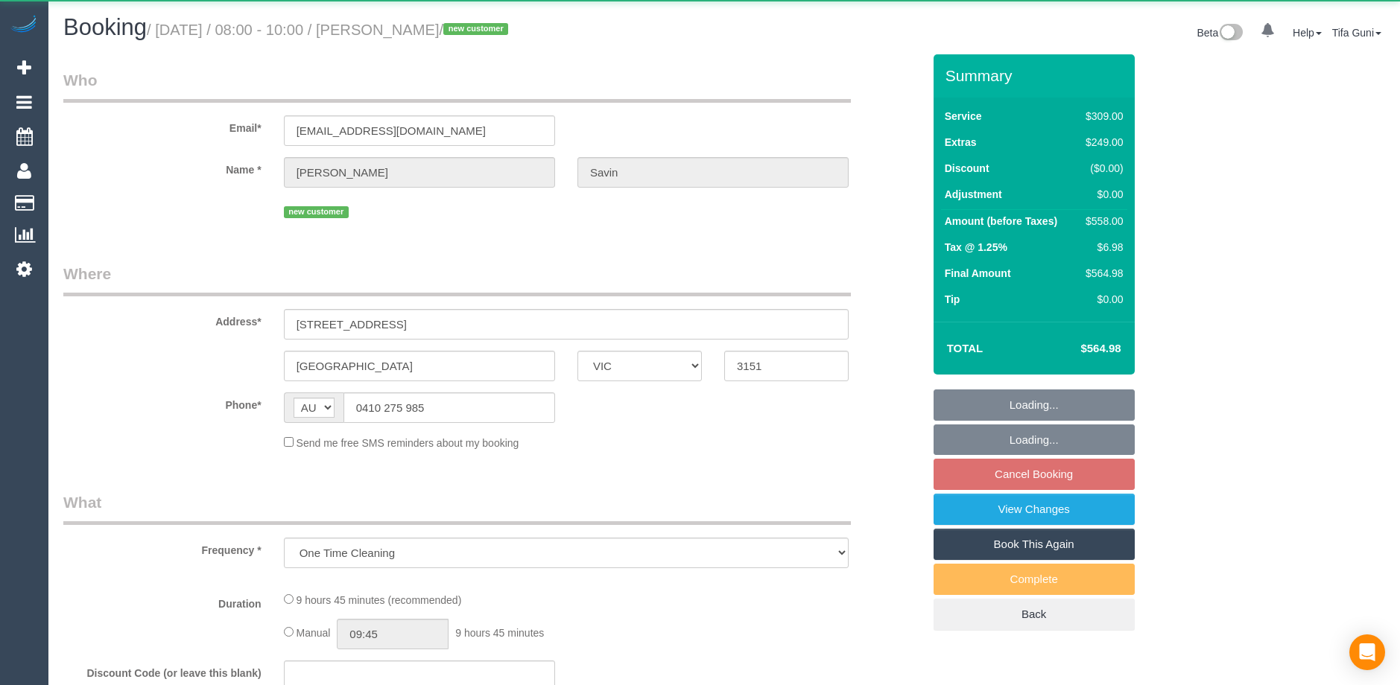
select select "VIC"
select select "string:stripe-pm_1SFRss2GScqysDRV1Q9g0lmM"
select select "number:28"
select select "number:14"
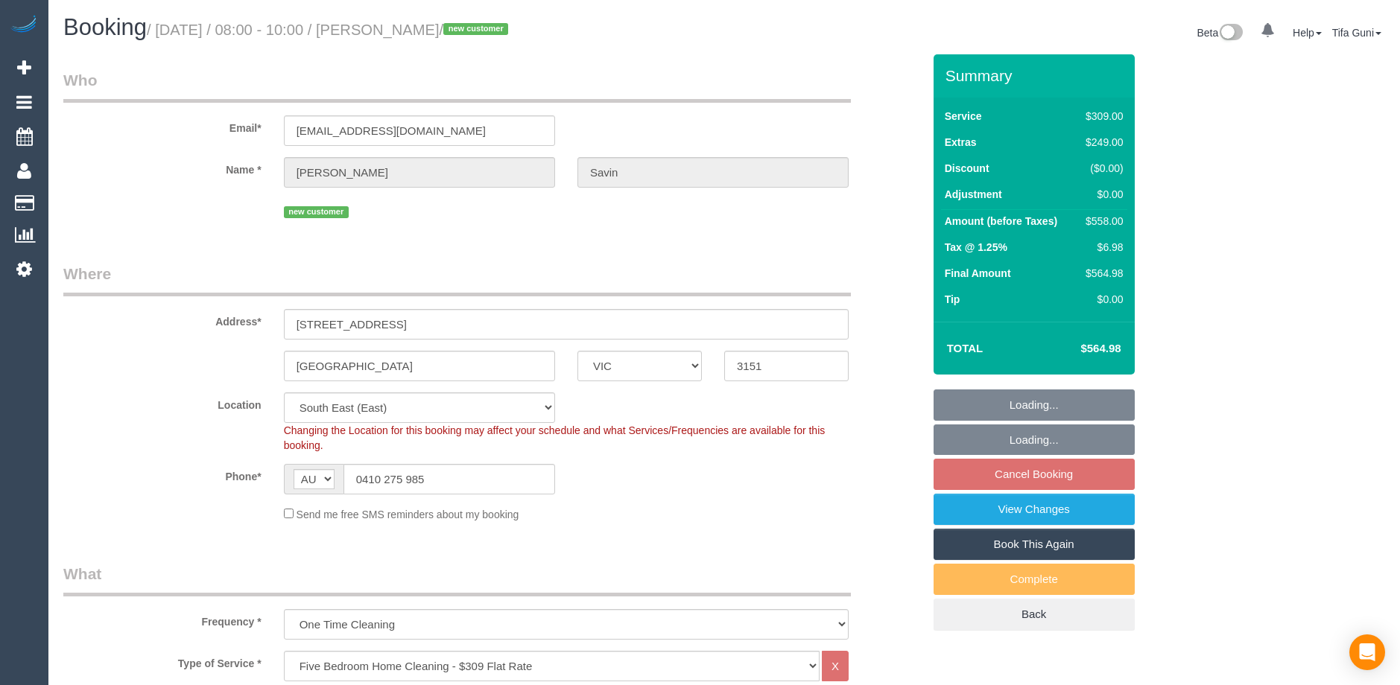
select select "object:807"
select select "spot2"
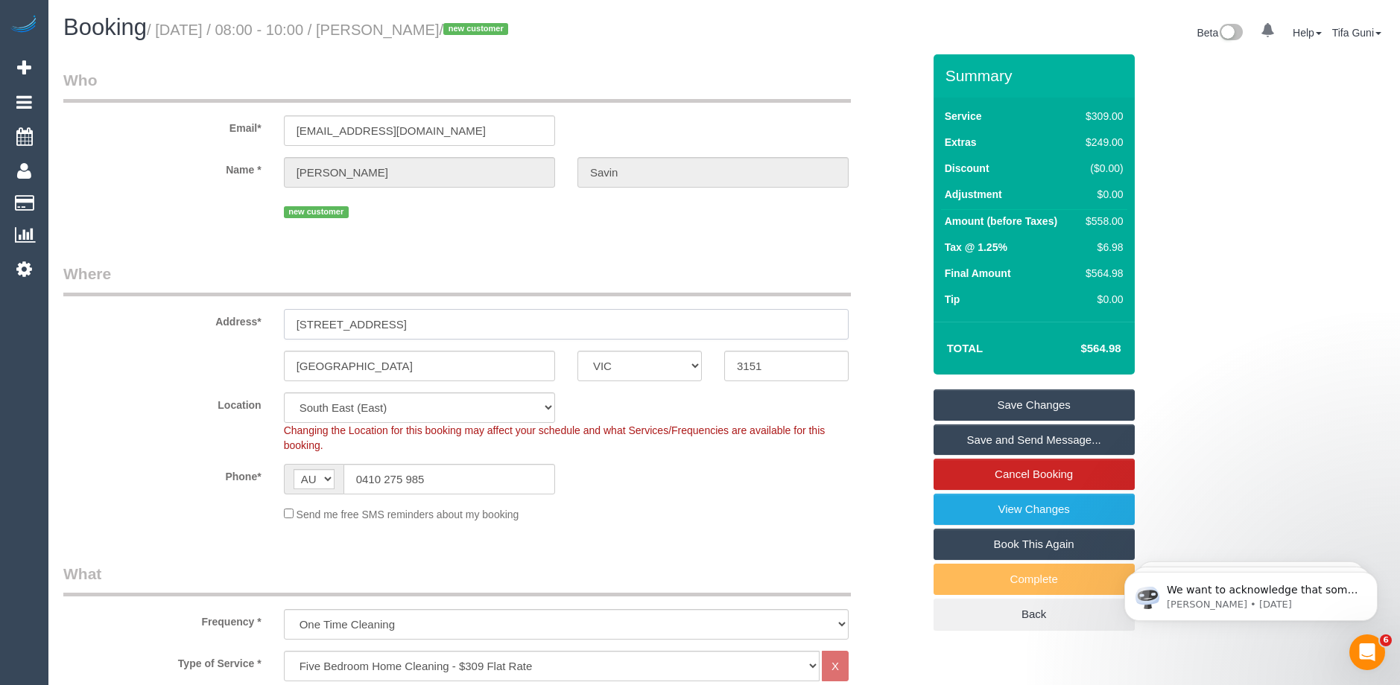
click at [347, 323] on input "[STREET_ADDRESS]" at bounding box center [566, 324] width 565 height 31
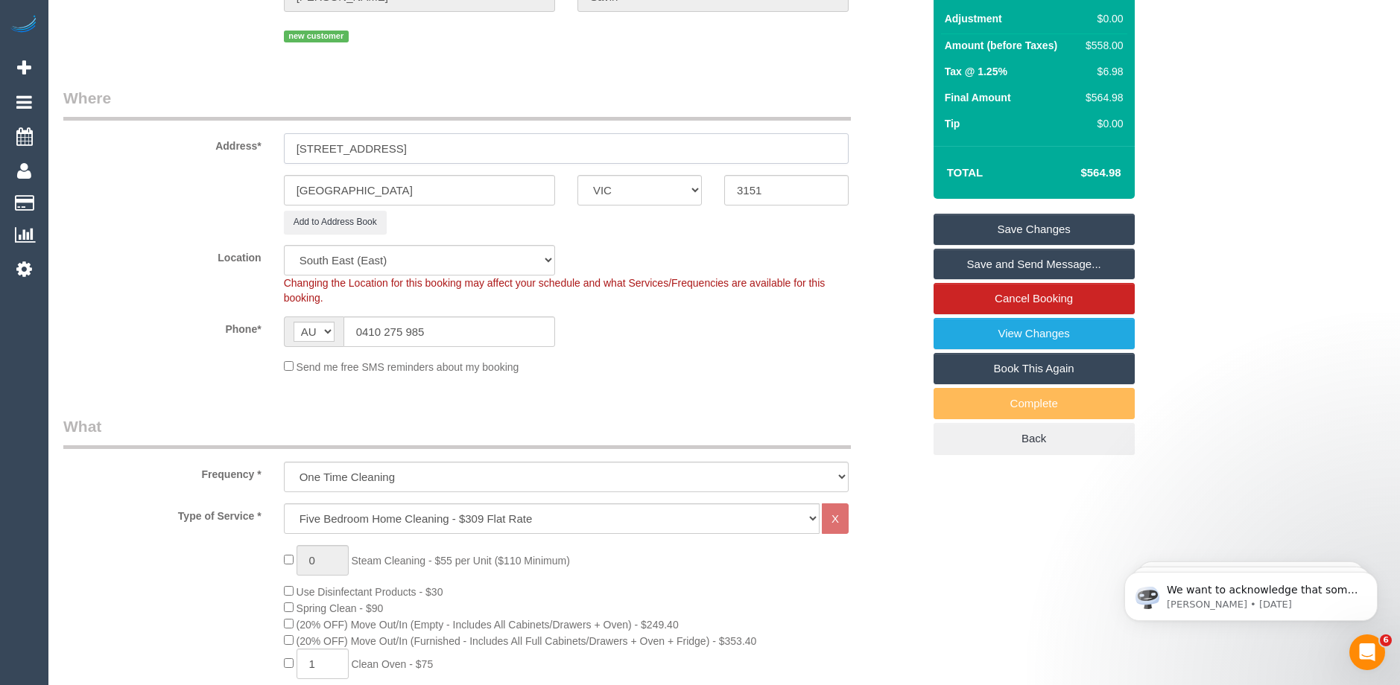
scroll to position [149, 0]
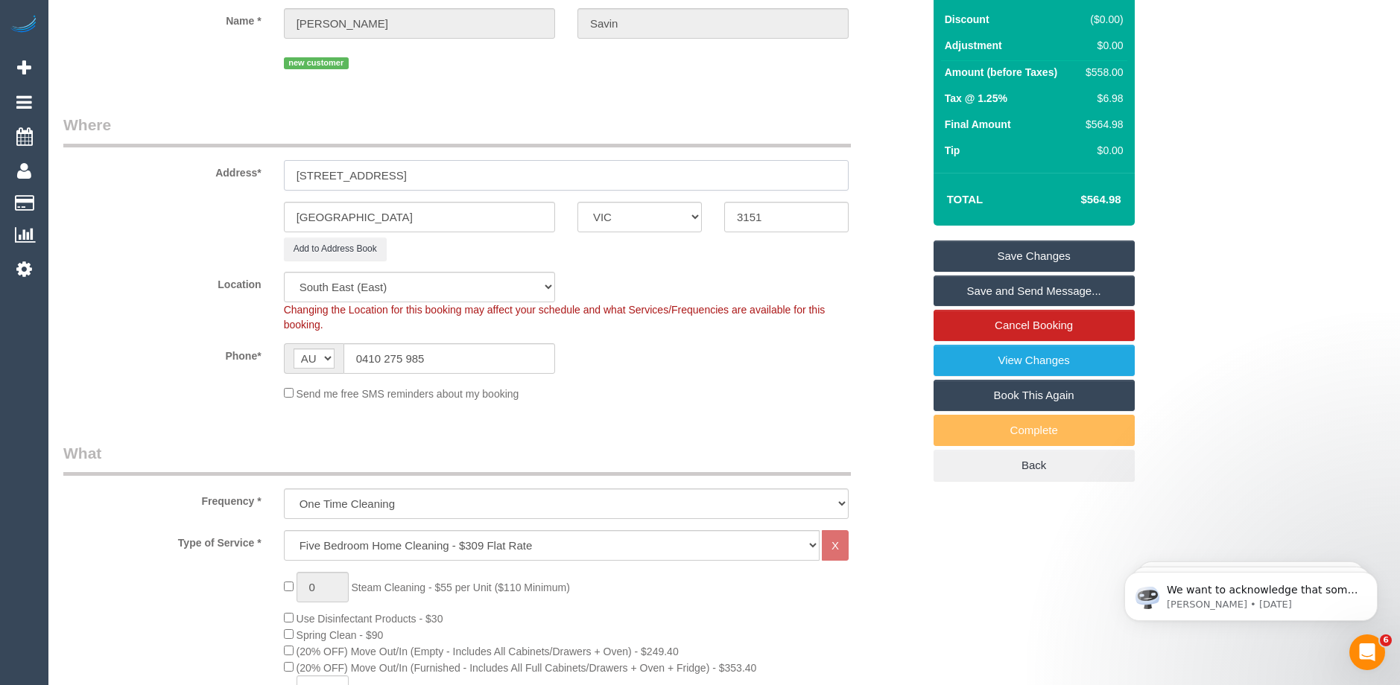
click at [315, 177] on input "[STREET_ADDRESS]" at bounding box center [566, 175] width 565 height 31
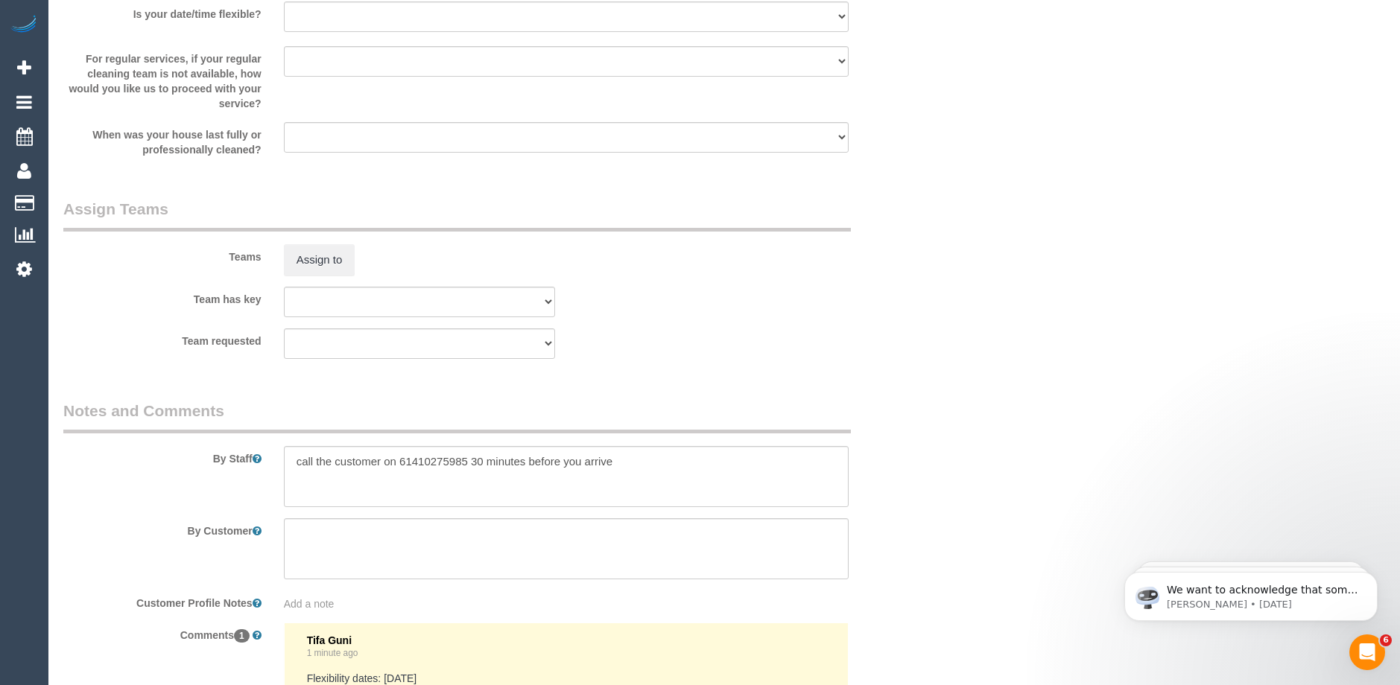
scroll to position [2160, 0]
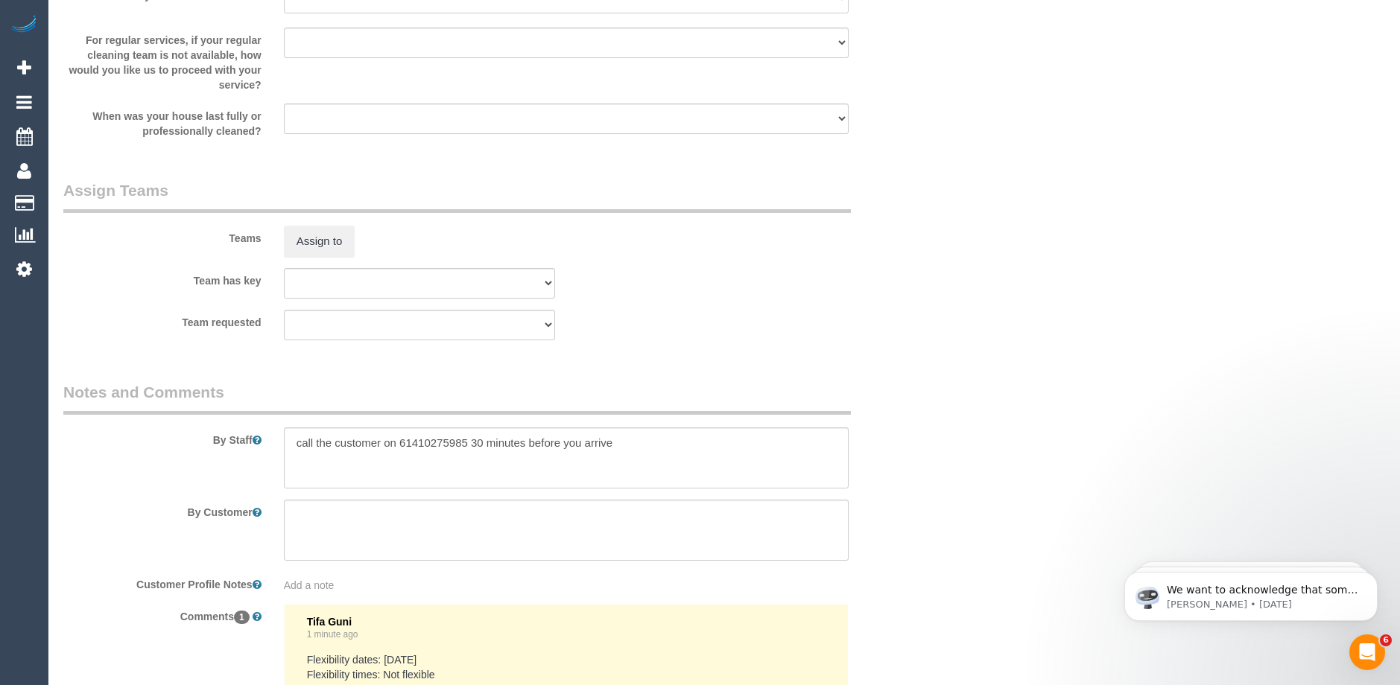
type input "[STREET_ADDRESS]"
drag, startPoint x: 410, startPoint y: 444, endPoint x: 399, endPoint y: 446, distance: 11.4
click at [399, 446] on textarea at bounding box center [566, 458] width 565 height 61
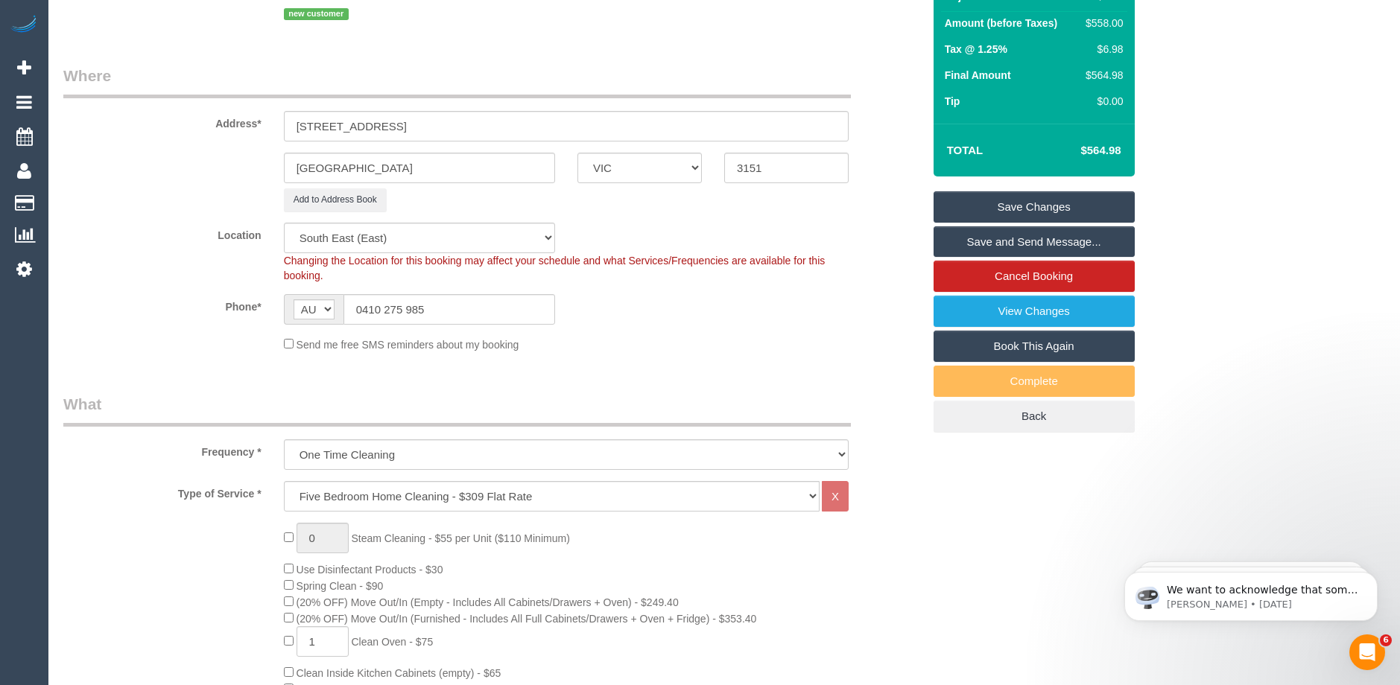
scroll to position [0, 0]
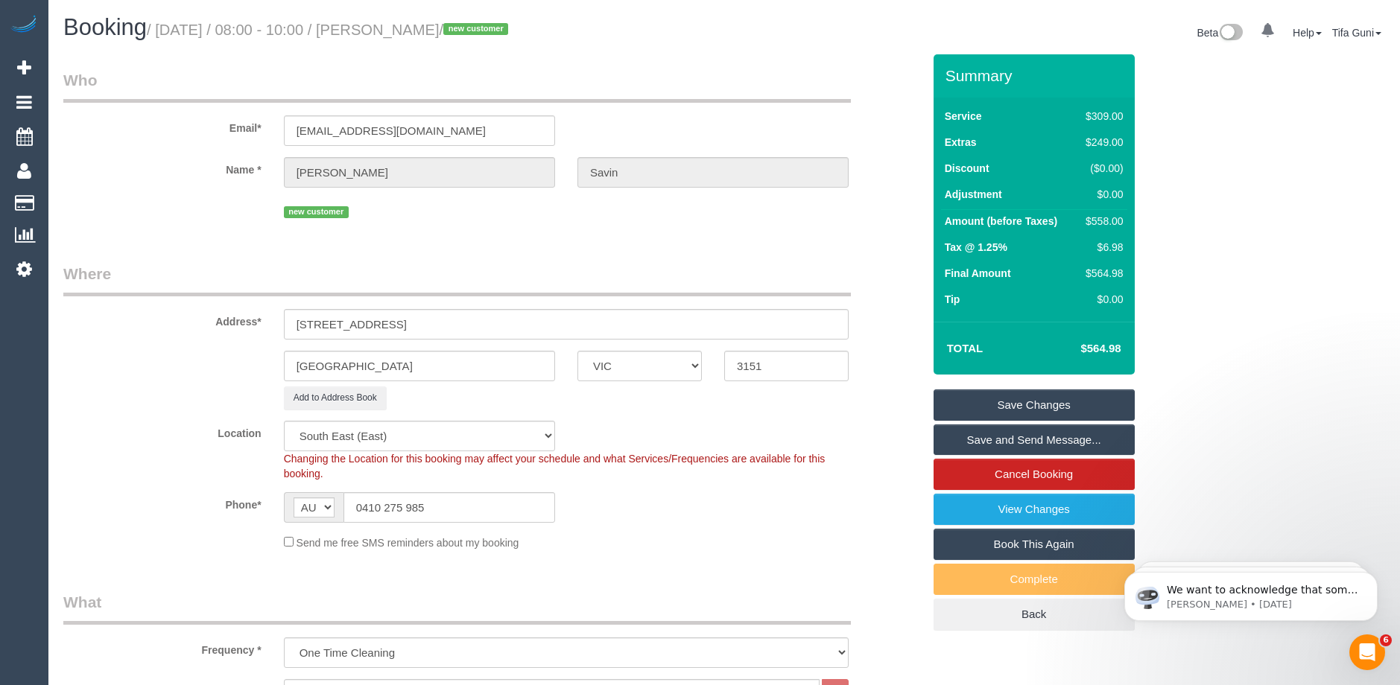
type textarea "call the customer on 0410275985 30 minutes before you arrive"
click at [1016, 406] on link "Save Changes" at bounding box center [1033, 405] width 201 height 31
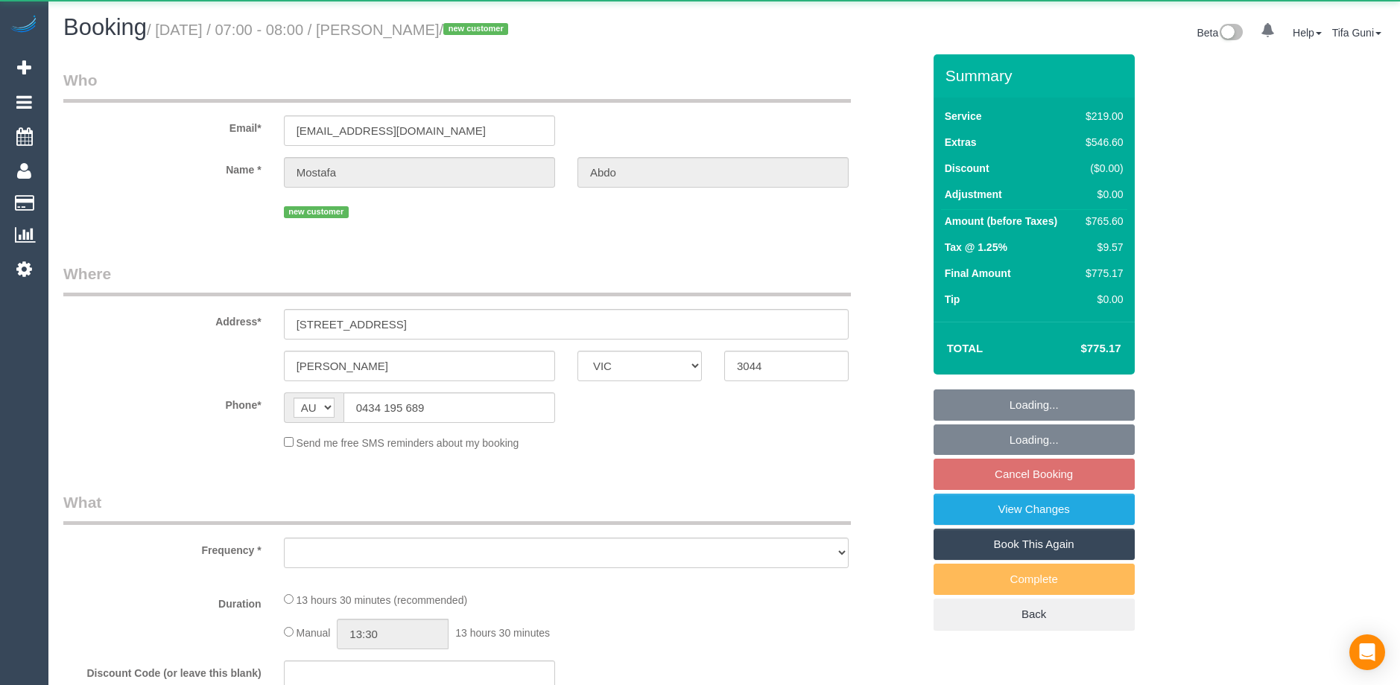
select select "VIC"
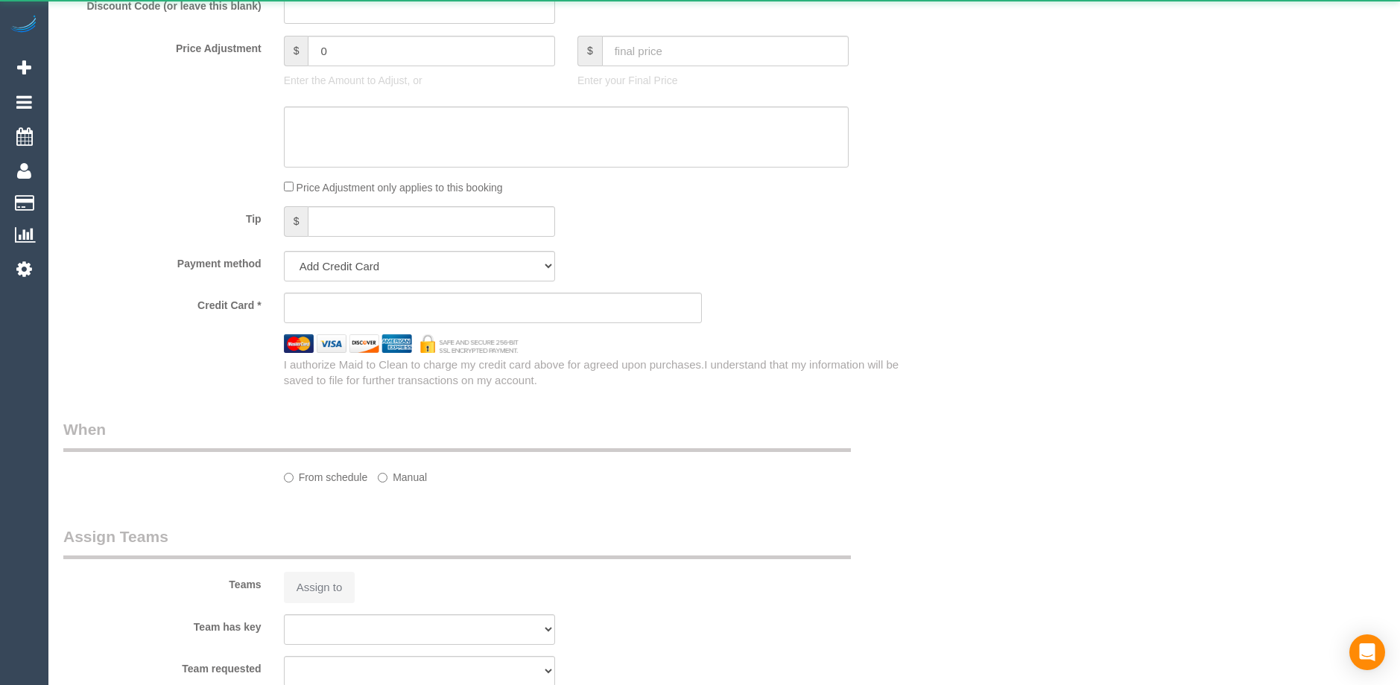
select select "object:531"
select select "string:stripe-pm_1SFPsk2GScqysDRVWtwrB55B"
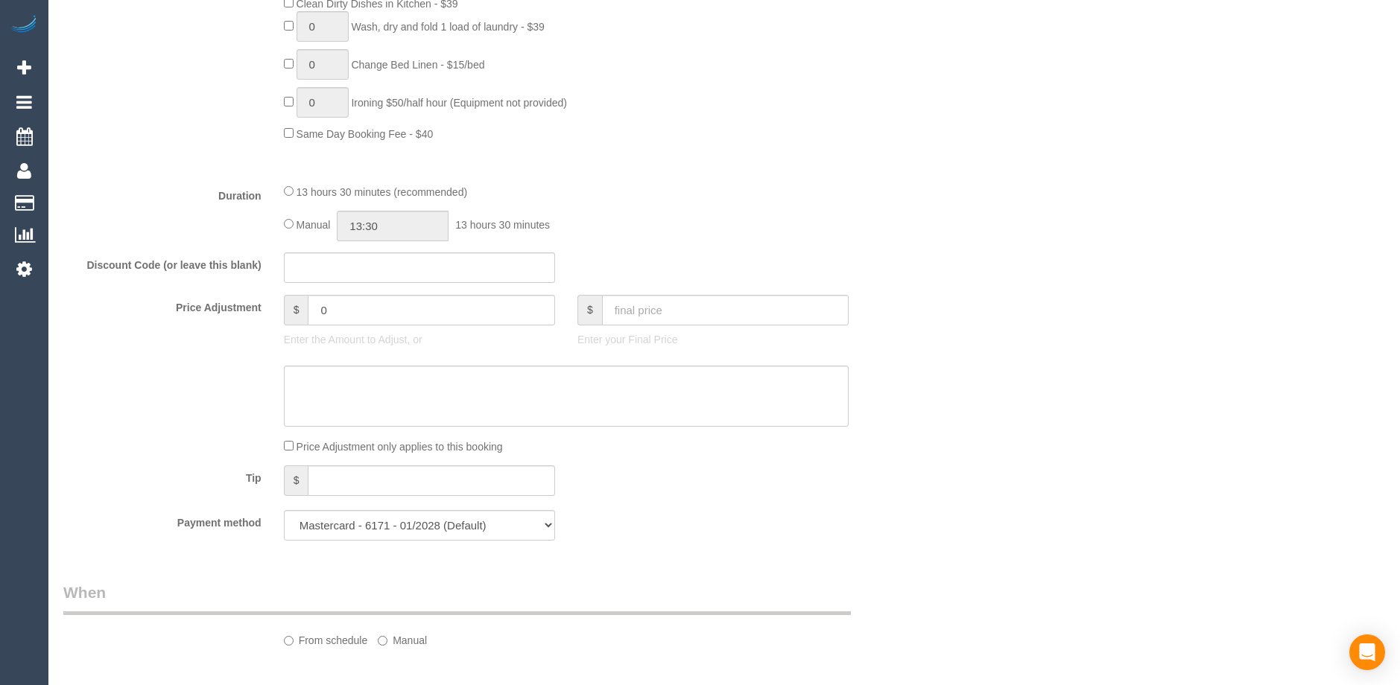
select select "object:825"
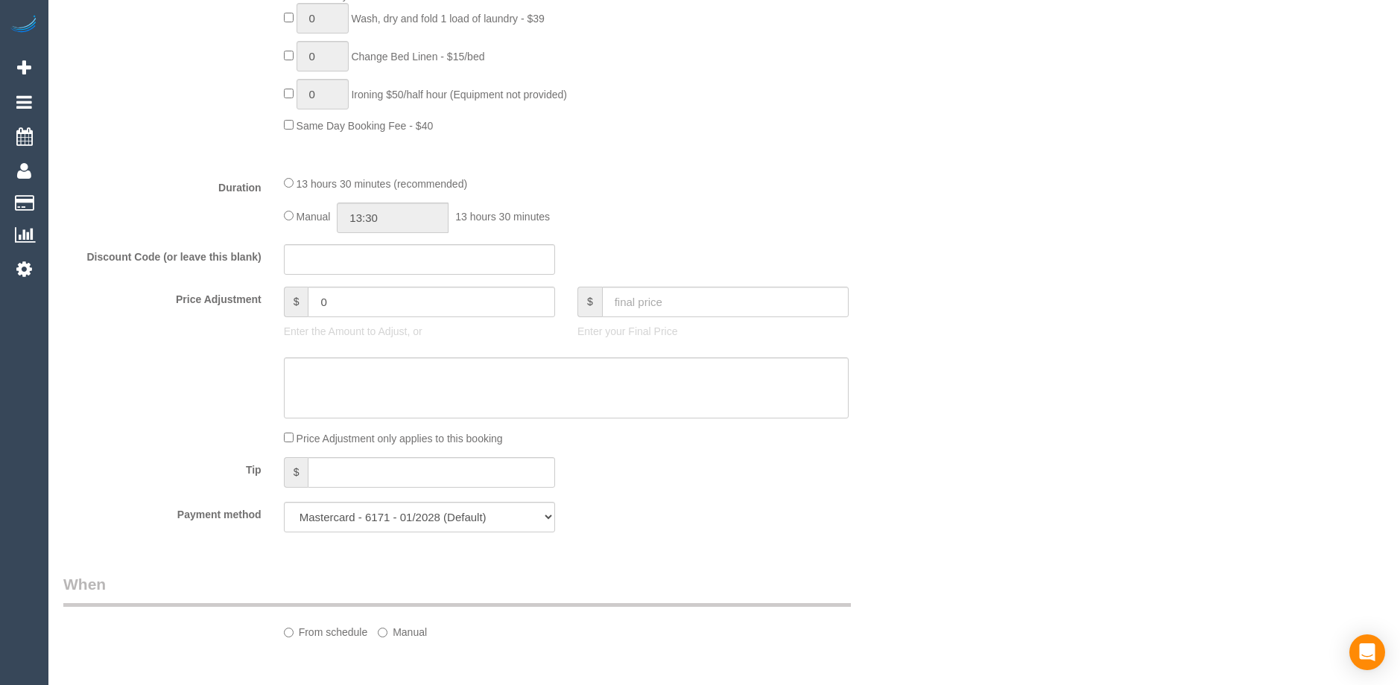
select select "number:28"
select select "number:14"
select select "number:19"
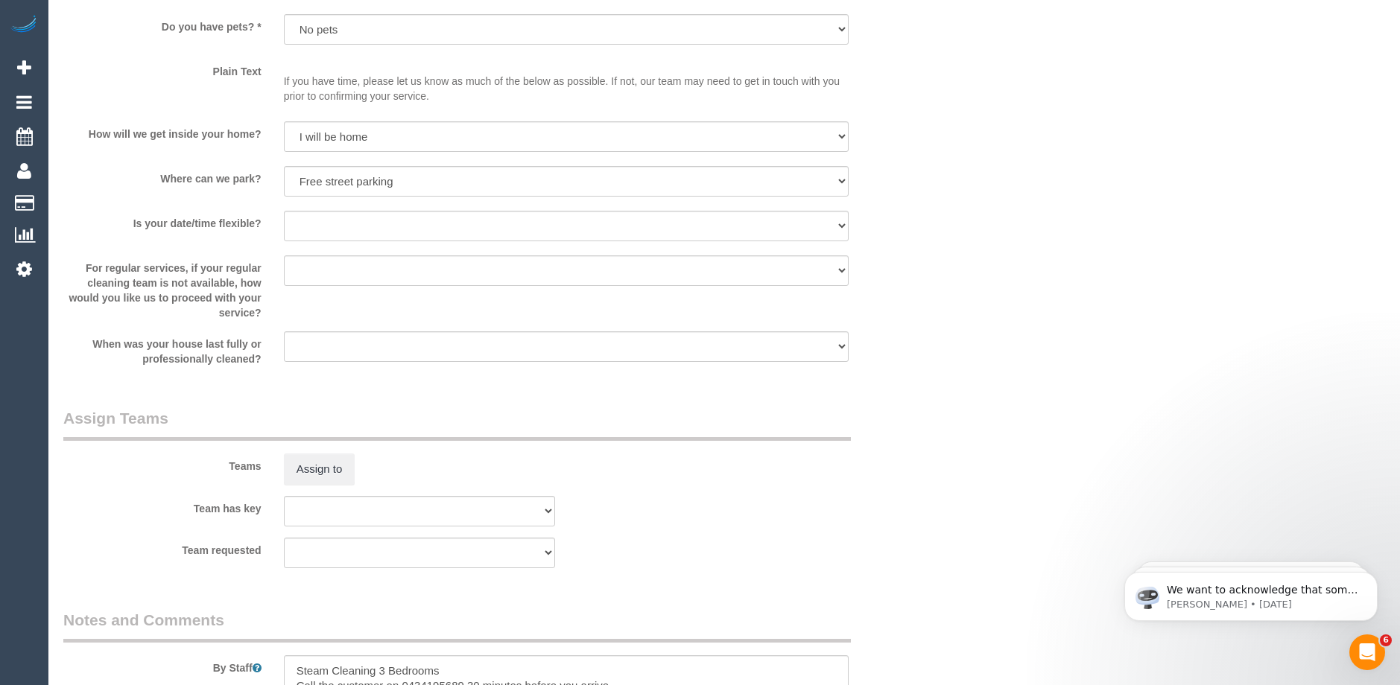
select select "spot1"
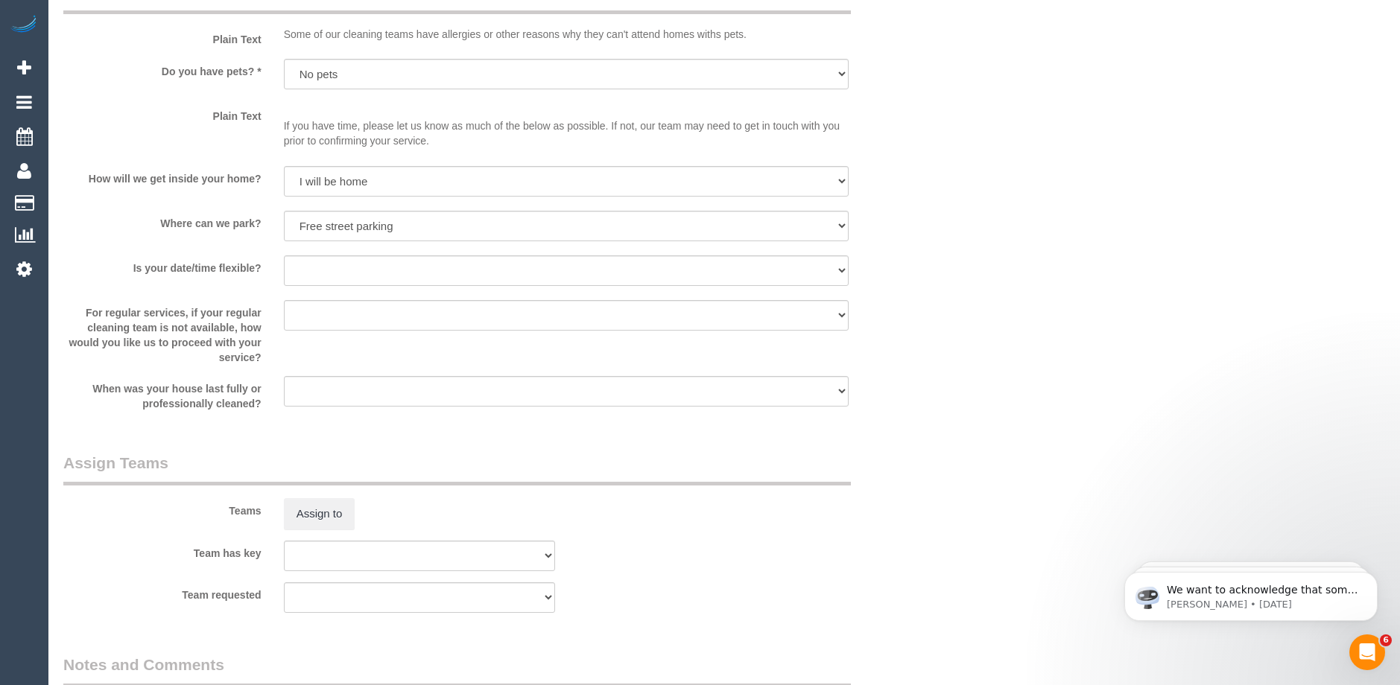
scroll to position [2351, 0]
